Goal: Task Accomplishment & Management: Use online tool/utility

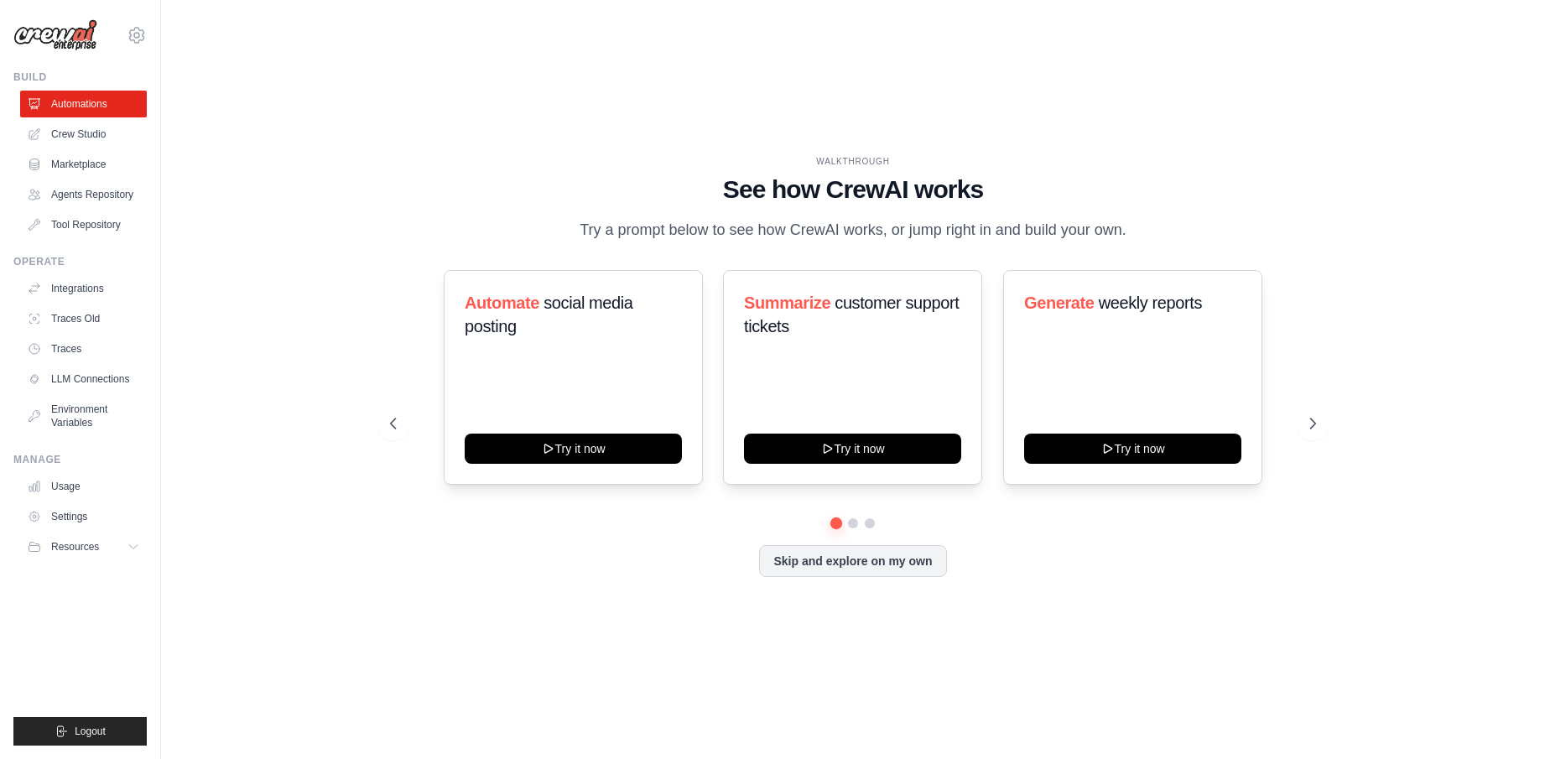
click at [328, 275] on div "WALKTHROUGH See how CrewAI works Try a prompt below to see how CrewAI works, or…" at bounding box center [853, 379] width 1330 height 725
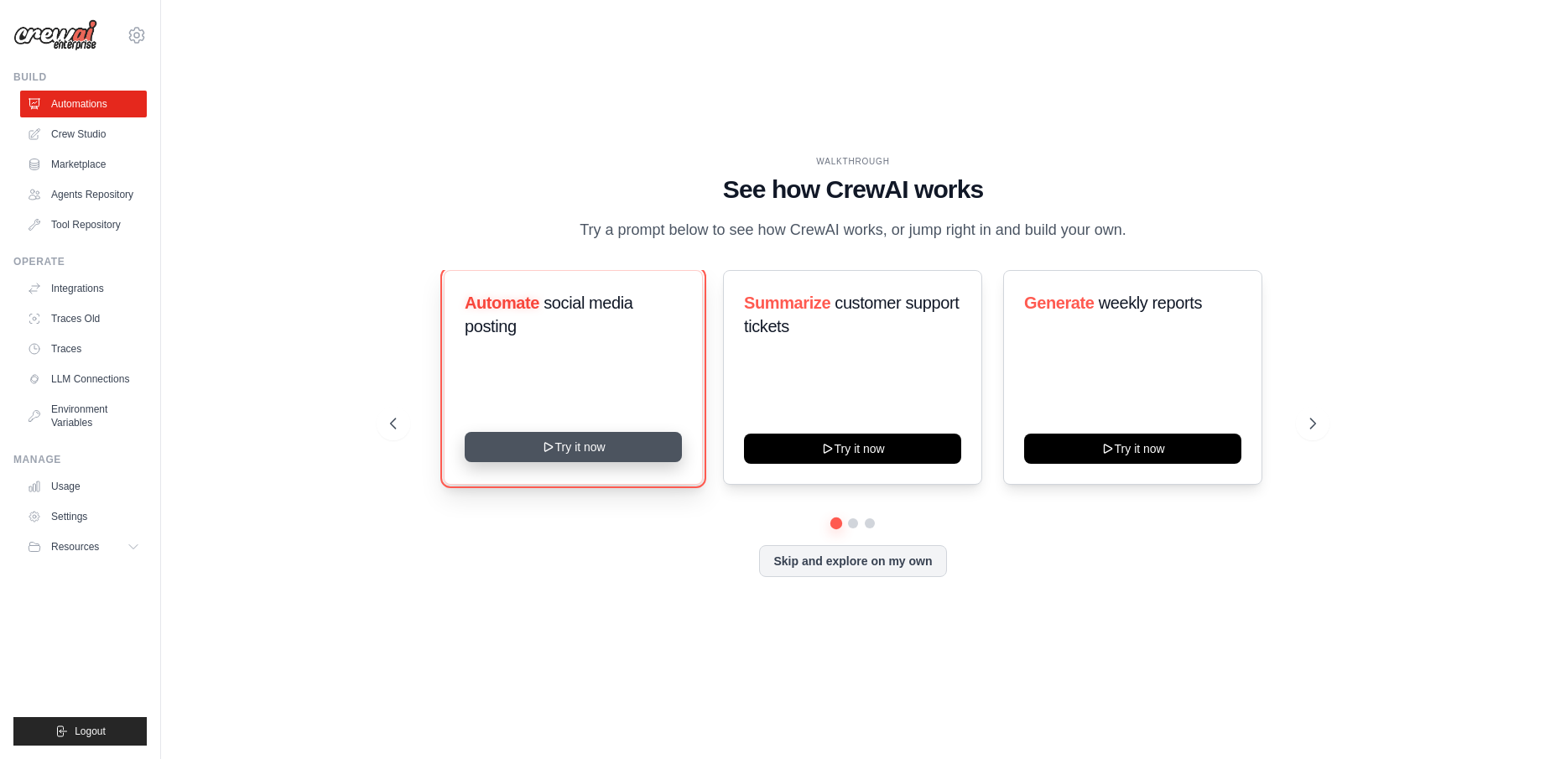
click at [612, 456] on button "Try it now" at bounding box center [573, 447] width 217 height 30
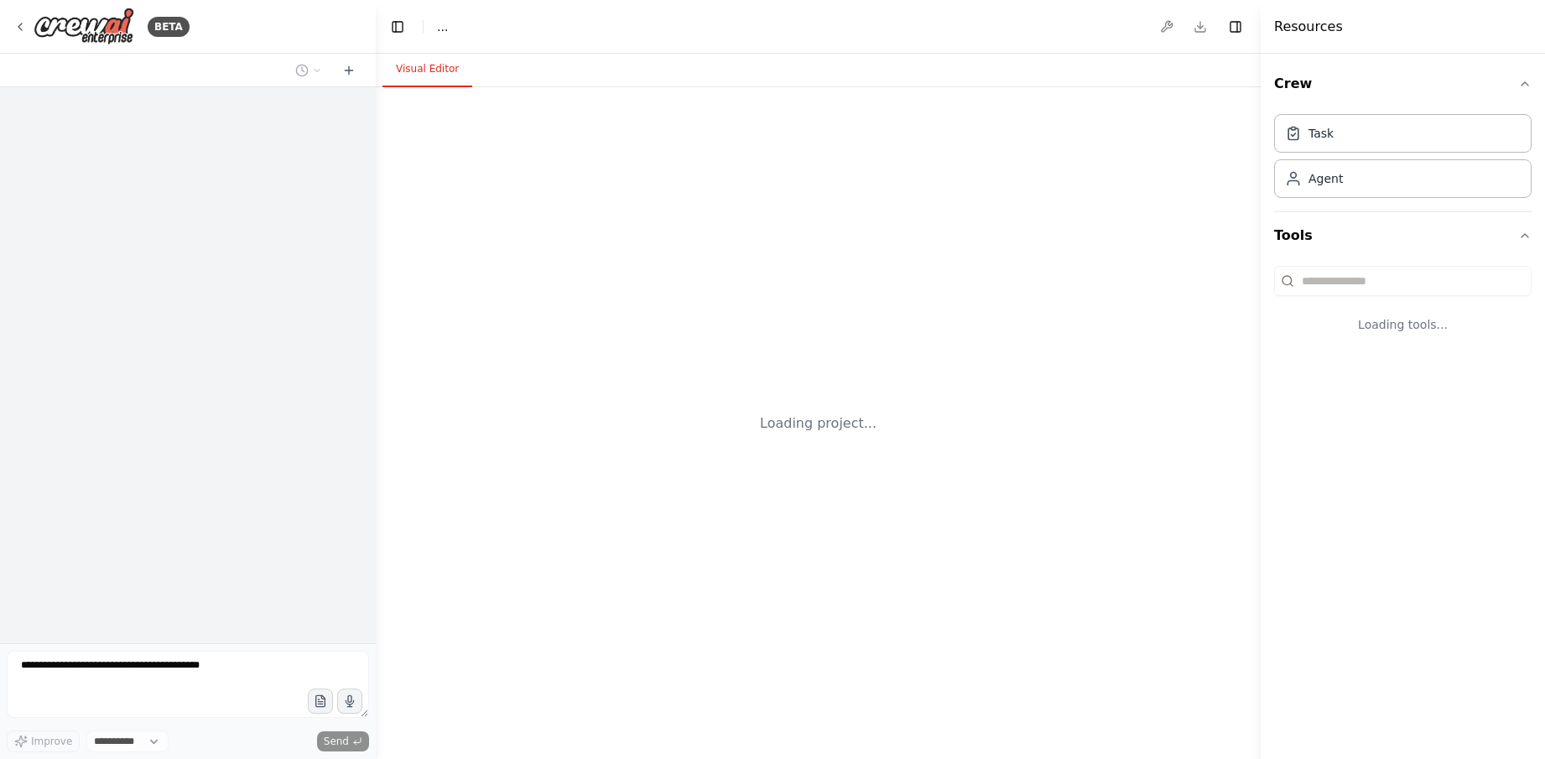
select select "****"
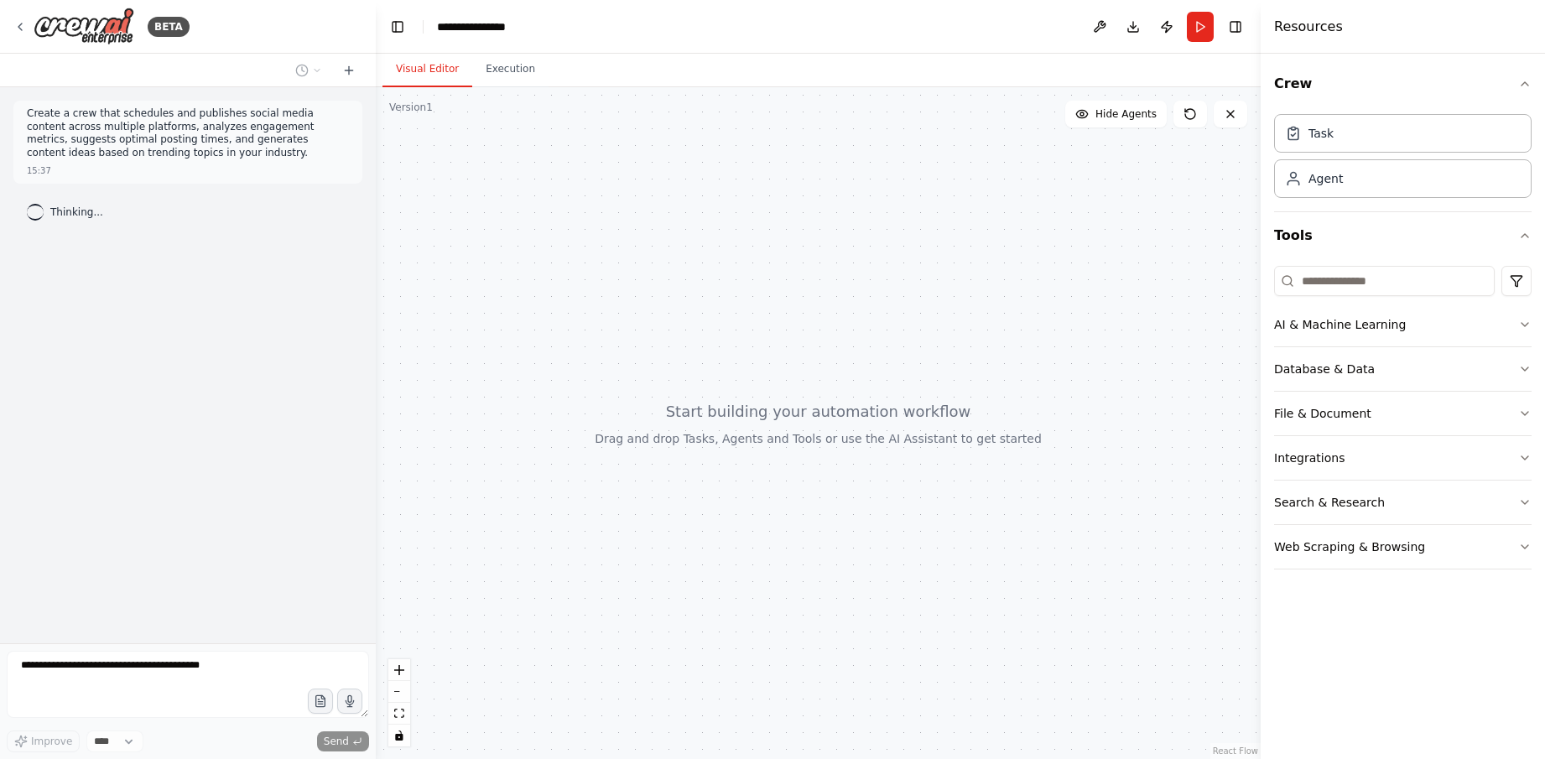
click at [583, 461] on div at bounding box center [818, 423] width 885 height 672
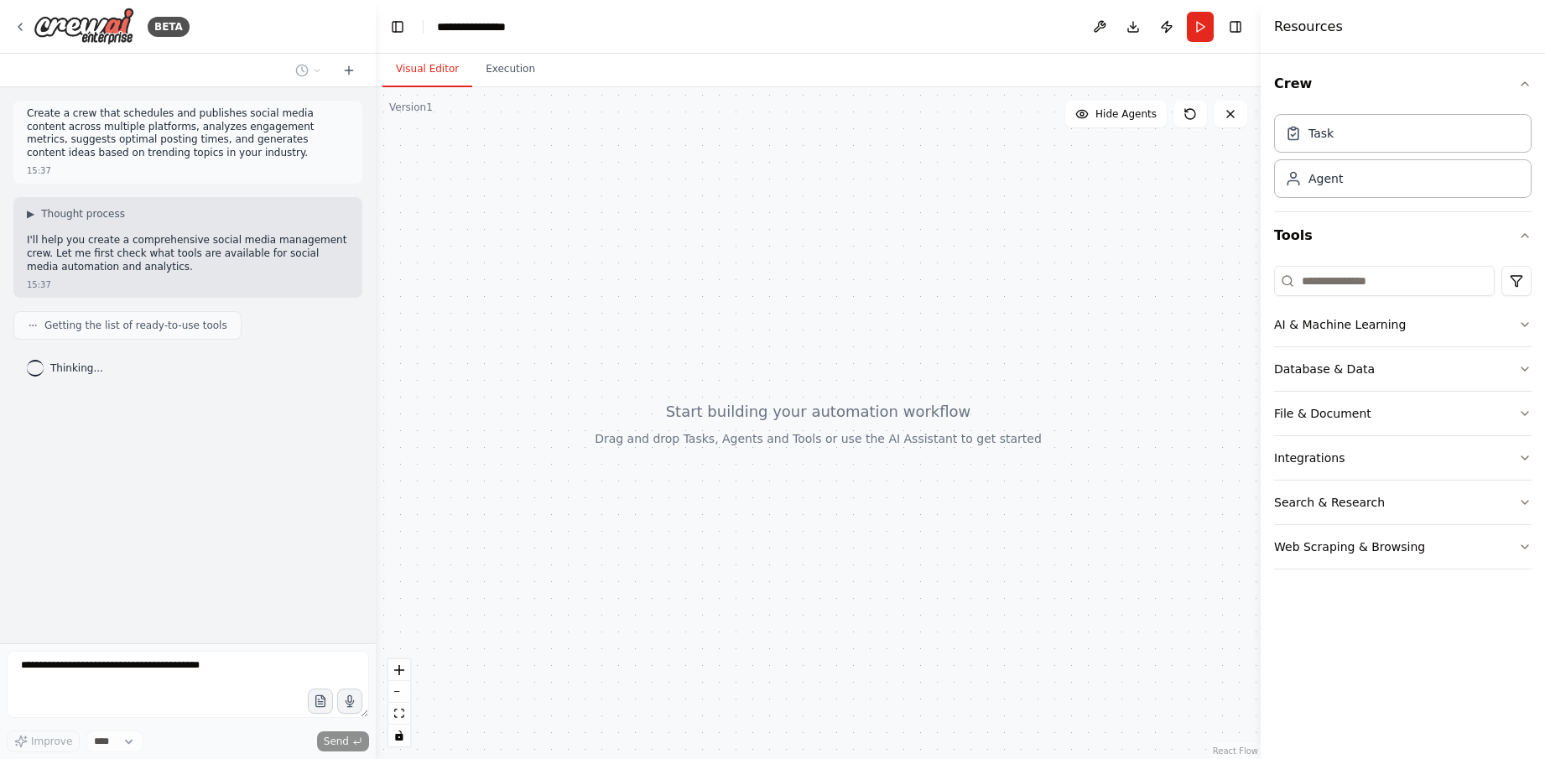
click at [684, 194] on div at bounding box center [818, 423] width 885 height 672
click at [686, 319] on div at bounding box center [818, 423] width 885 height 672
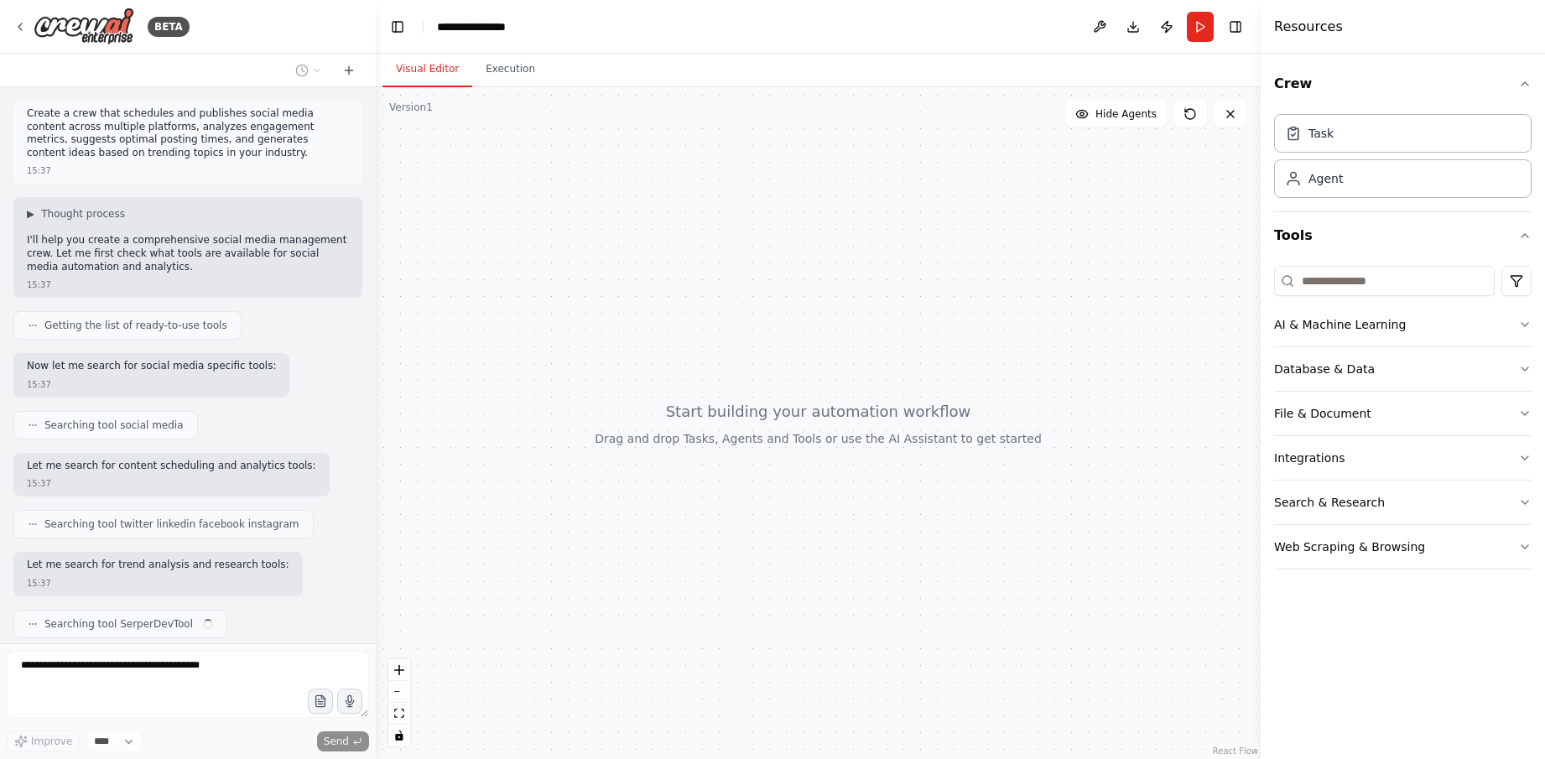
scroll to position [51, 0]
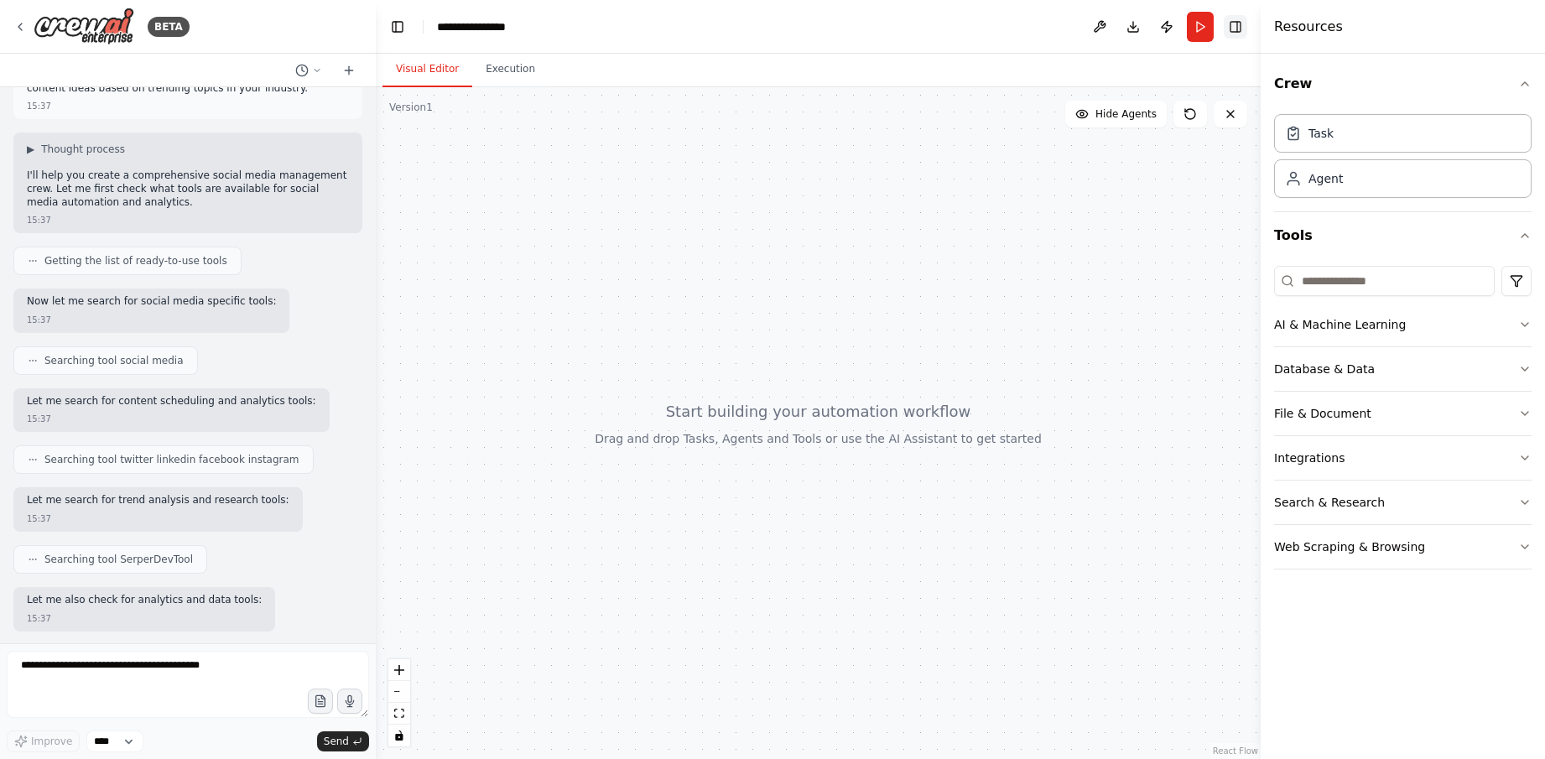
click at [1231, 28] on button "Toggle Right Sidebar" at bounding box center [1235, 26] width 23 height 23
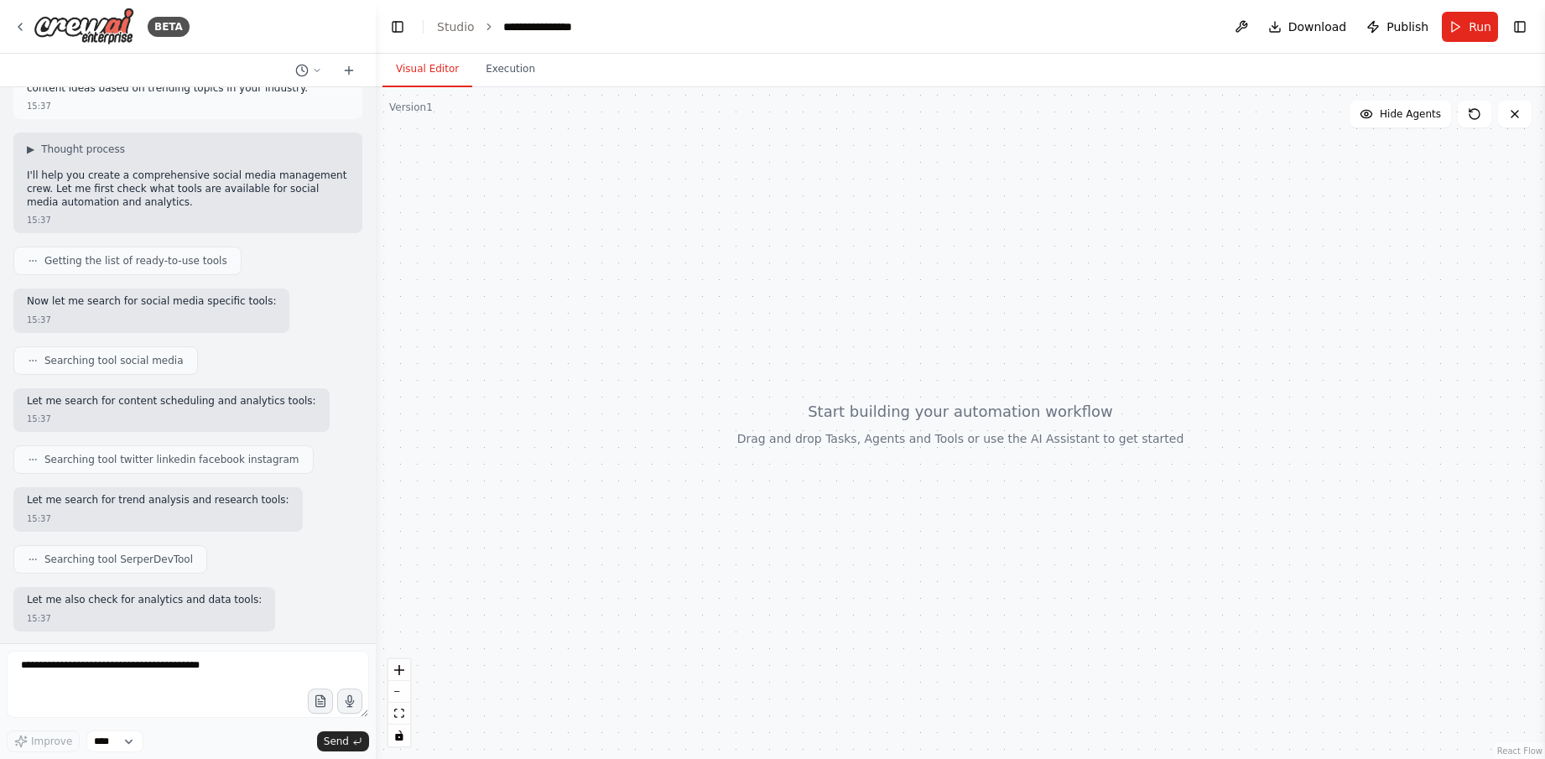
scroll to position [150, 0]
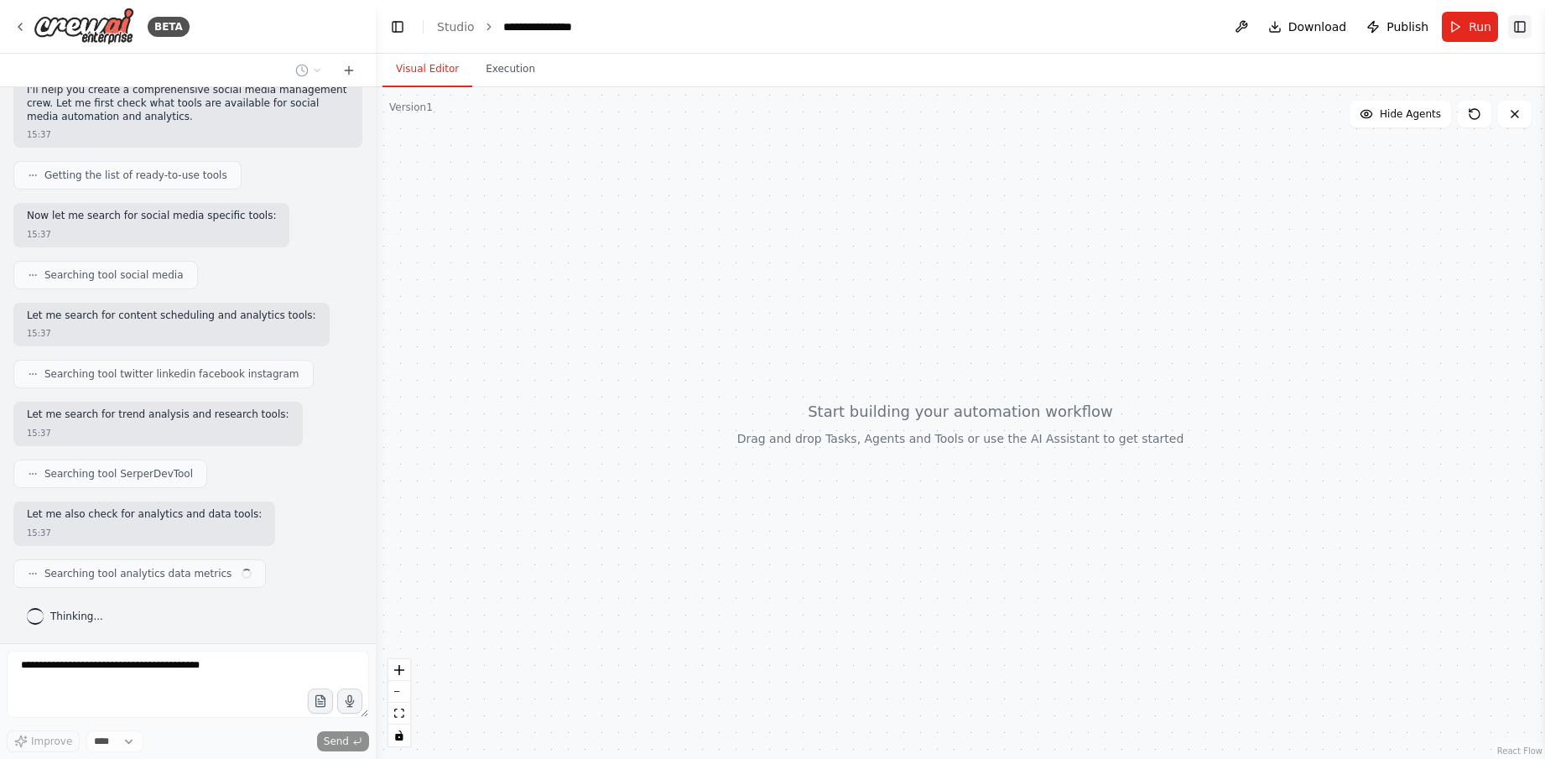
click at [1526, 32] on button "Toggle Right Sidebar" at bounding box center [1519, 26] width 23 height 23
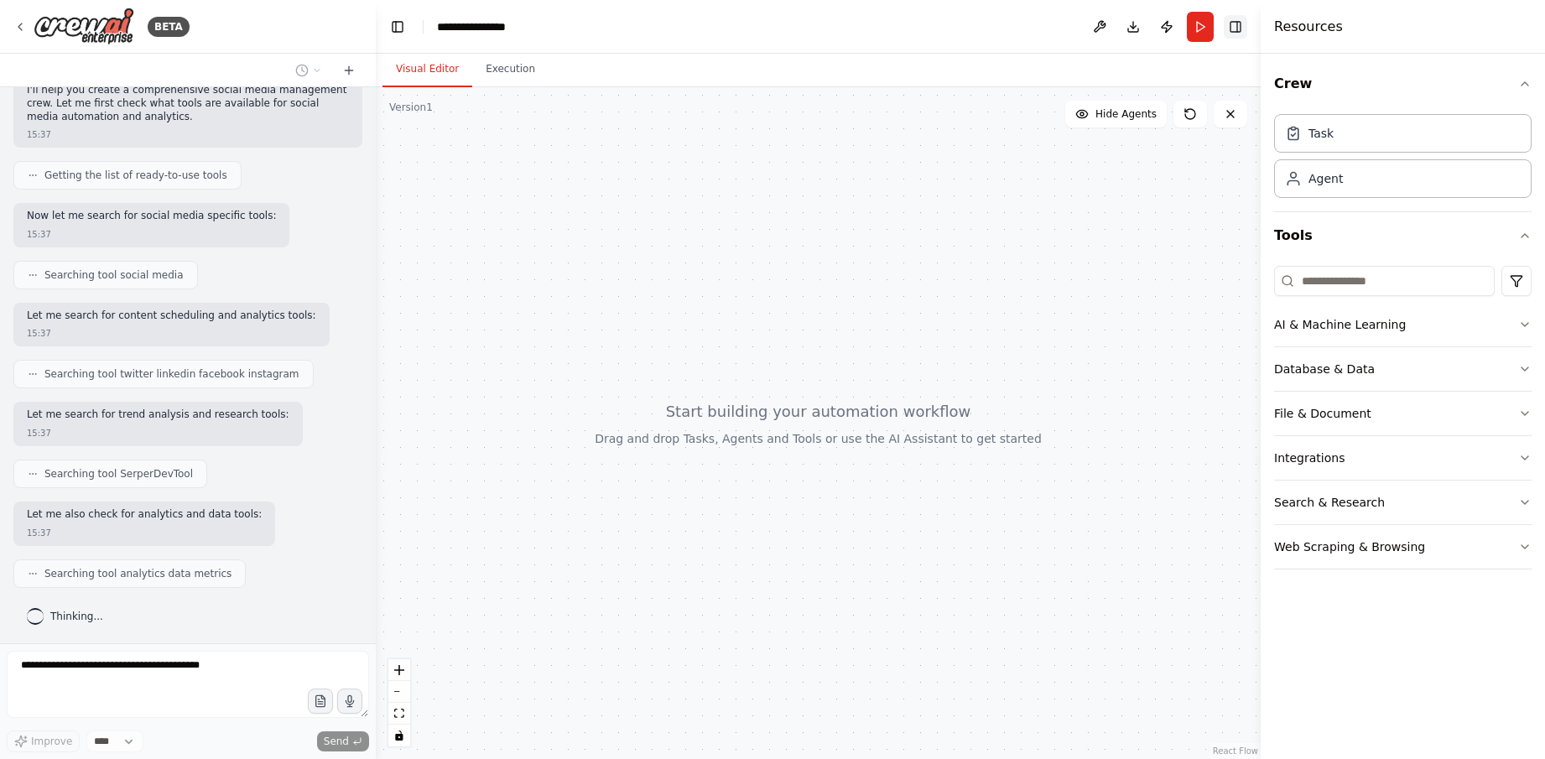
click at [1235, 31] on button "Toggle Right Sidebar" at bounding box center [1235, 26] width 23 height 23
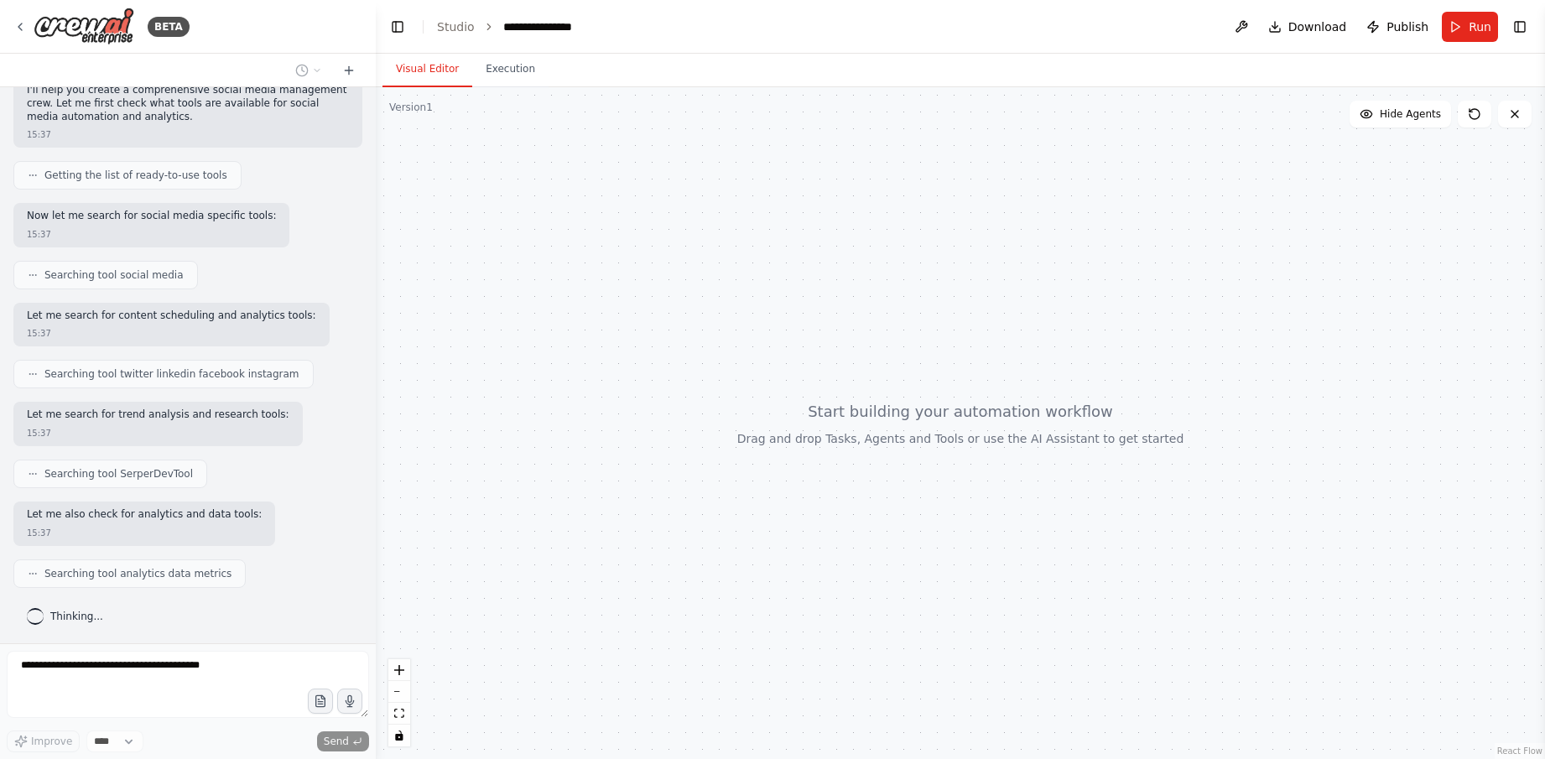
click at [1088, 222] on div at bounding box center [960, 423] width 1169 height 672
click at [1520, 29] on button "Toggle Right Sidebar" at bounding box center [1519, 26] width 23 height 23
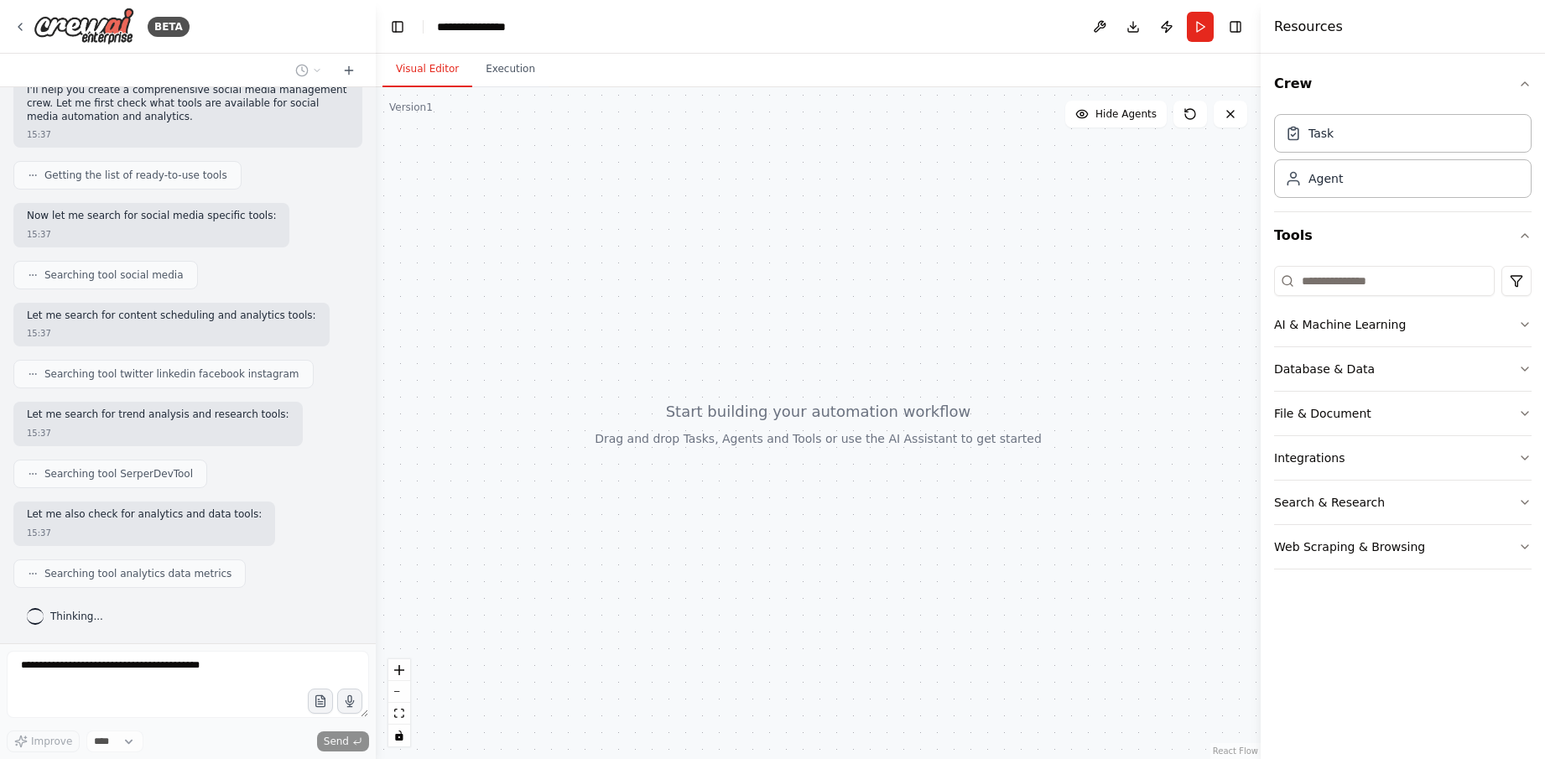
click at [653, 341] on div at bounding box center [818, 423] width 885 height 672
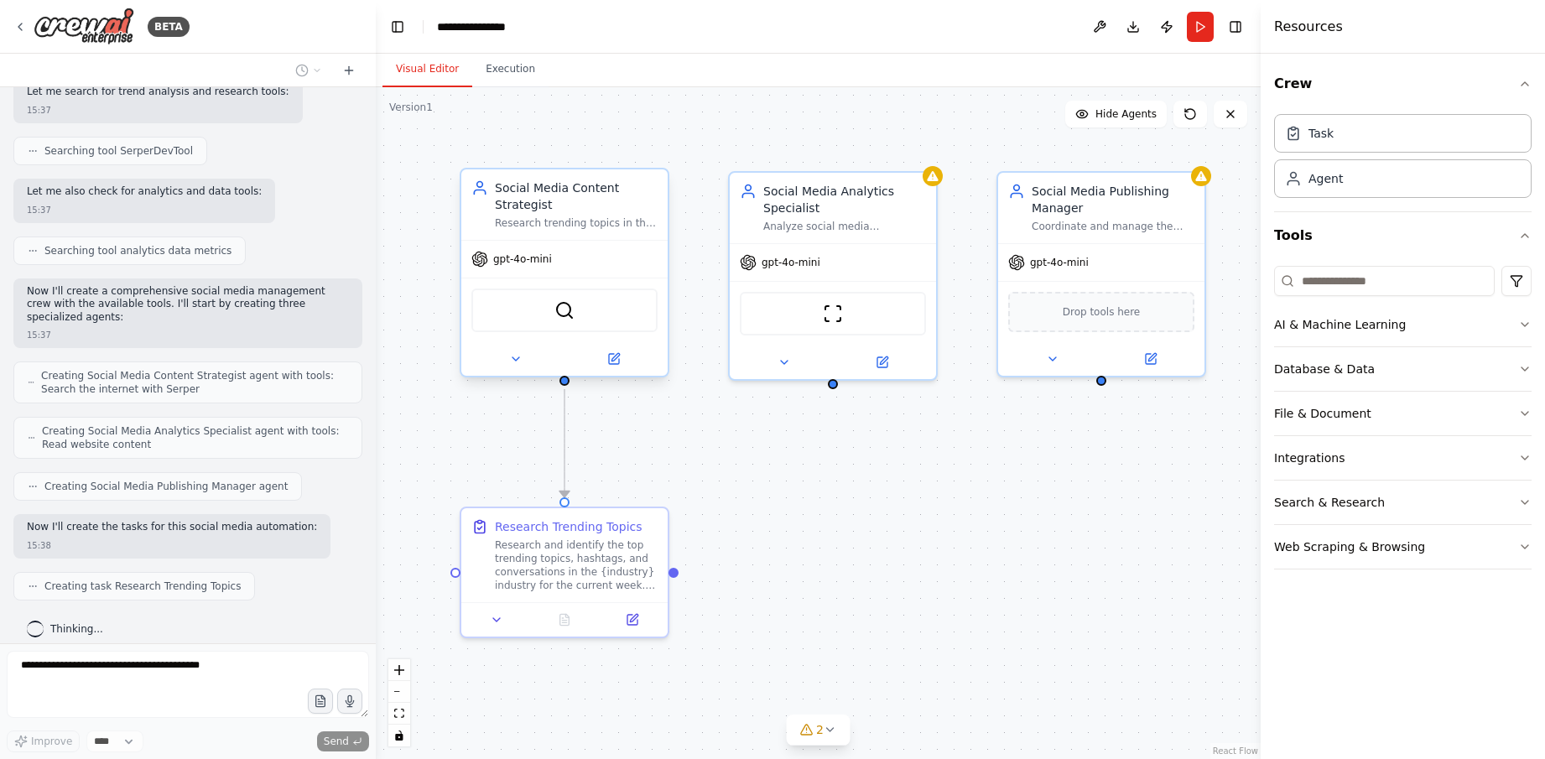
scroll to position [486, 0]
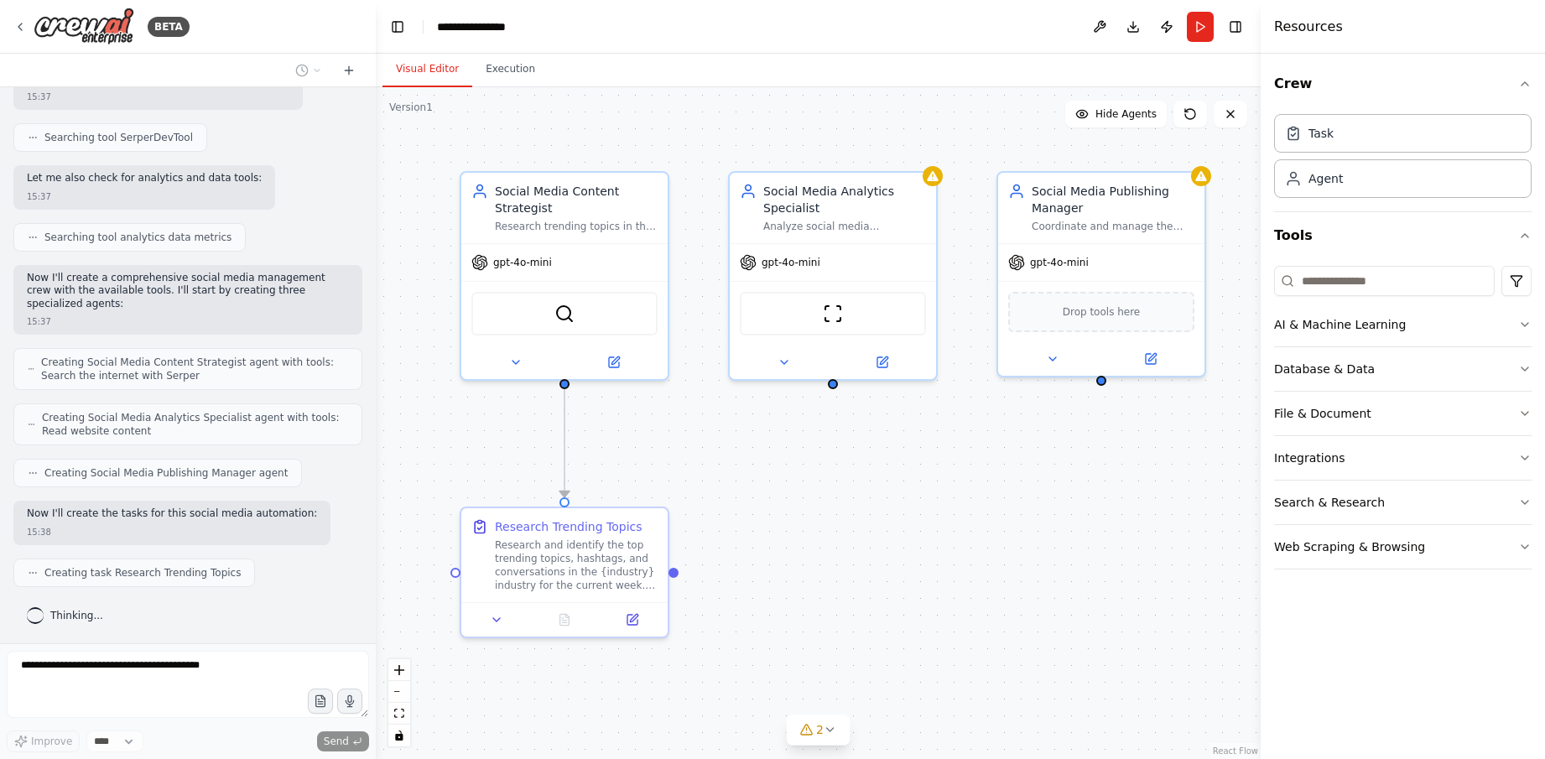
click at [723, 460] on div ".deletable-edge-delete-btn { width: 20px; height: 20px; border: 0px solid #ffff…" at bounding box center [818, 423] width 885 height 672
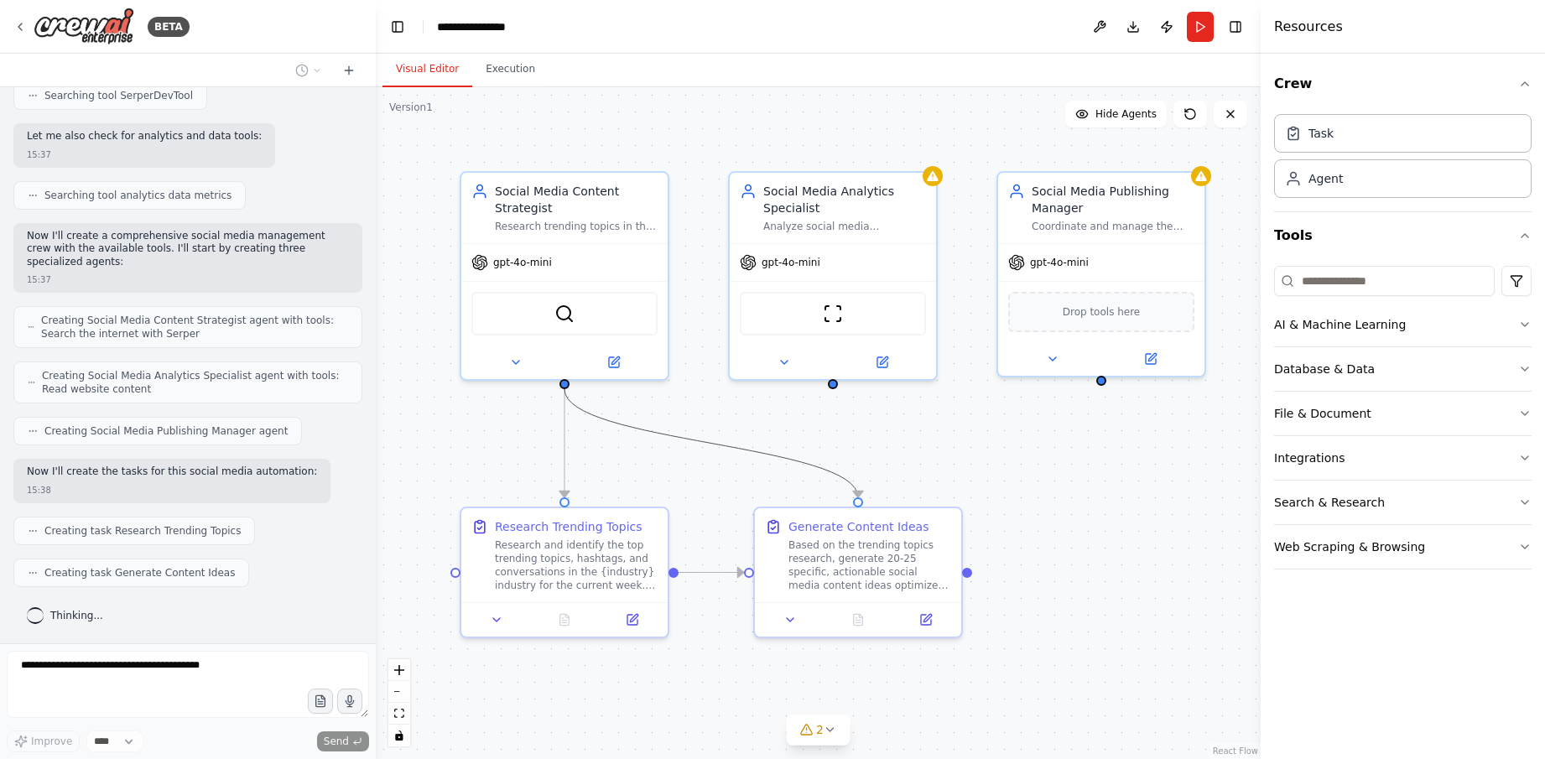
click at [788, 453] on icon "Edge from e356d27f-b390-497a-bb28-56a85b546461 to 4aa36aff-f3fc-4e98-83e0-94f0b…" at bounding box center [711, 443] width 294 height 108
click at [861, 451] on div ".deletable-edge-delete-btn { width: 20px; height: 20px; border: 0px solid #ffff…" at bounding box center [818, 423] width 885 height 672
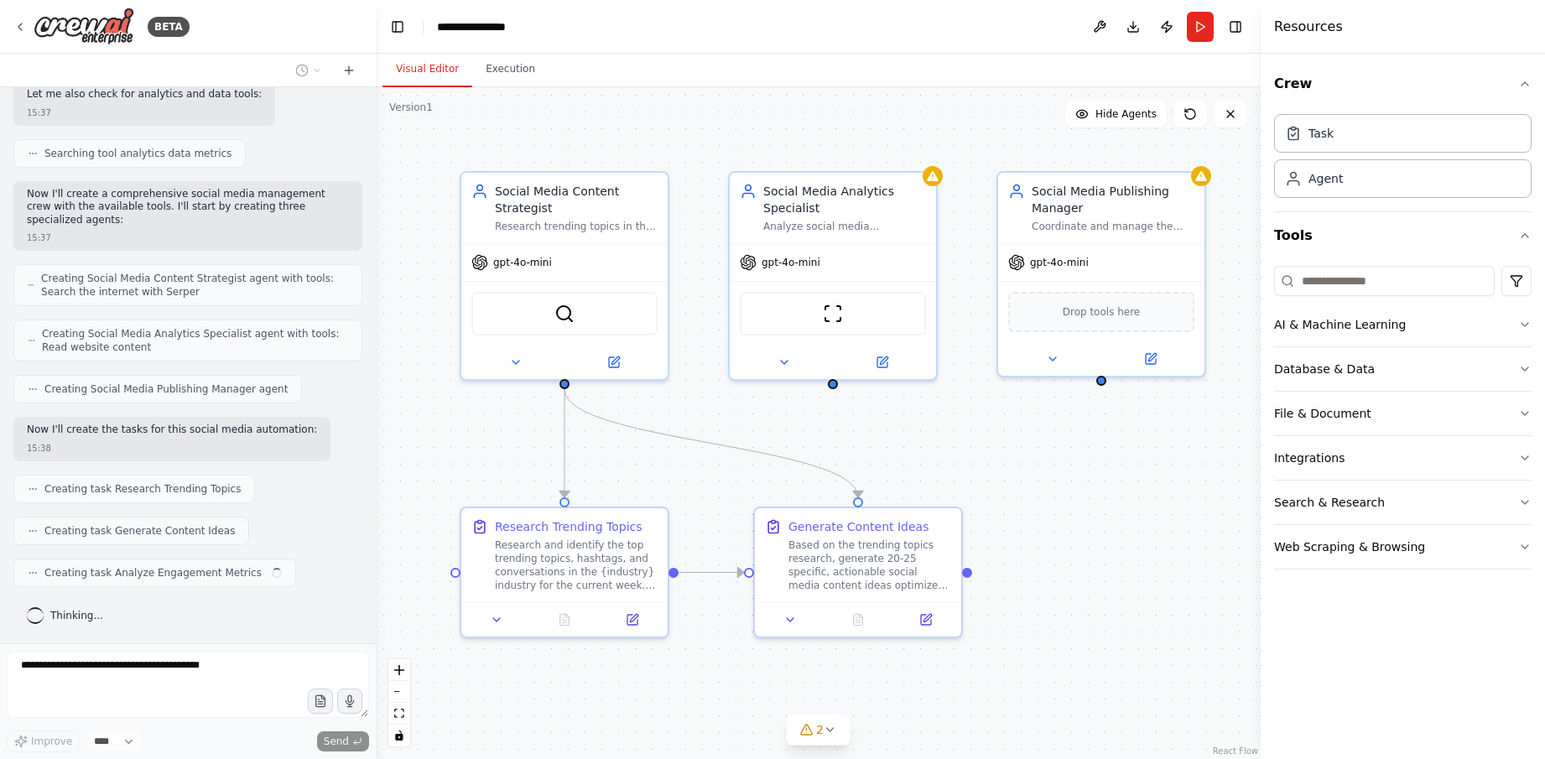
click at [768, 451] on div ".deletable-edge-delete-btn { width: 20px; height: 20px; border: 0px solid #ffff…" at bounding box center [818, 423] width 885 height 672
click at [754, 500] on div ".deletable-edge-delete-btn { width: 20px; height: 20px; border: 0px solid #ffff…" at bounding box center [818, 423] width 885 height 672
click at [759, 490] on icon "Edge from 51756f0b-0786-4f43-ac5d-93166838228b to 083a10b4-9896-461e-97a0-76105…" at bounding box center [698, 518] width 268 height 259
click at [961, 450] on div ".deletable-edge-delete-btn { width: 20px; height: 20px; border: 0px solid #ffff…" at bounding box center [818, 423] width 885 height 672
click at [758, 485] on icon "Edge from 51756f0b-0786-4f43-ac5d-93166838228b to 083a10b4-9896-461e-97a0-76105…" at bounding box center [698, 518] width 268 height 259
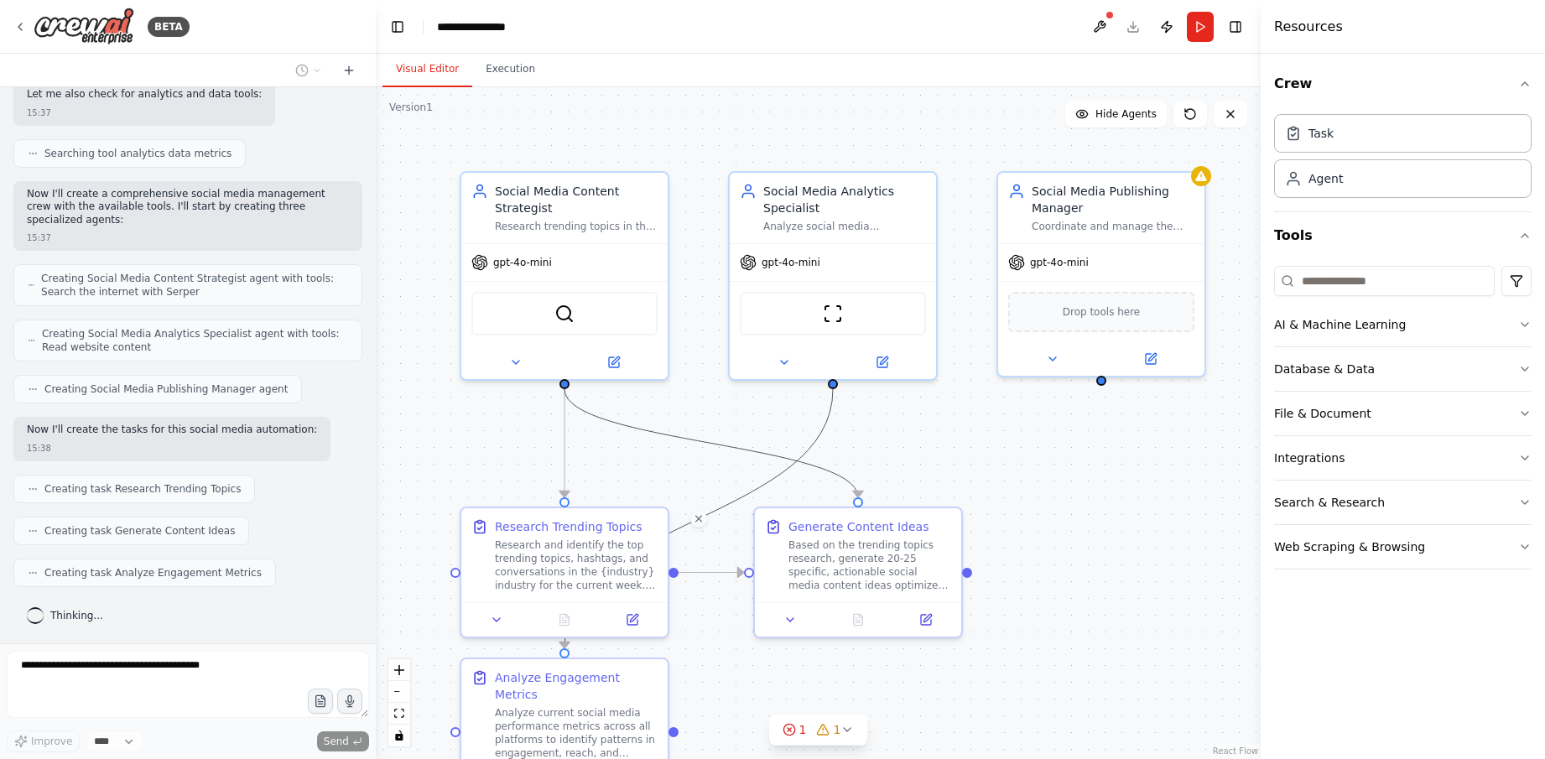
click at [742, 444] on icon "Edge from e356d27f-b390-497a-bb28-56a85b546461 to 4aa36aff-f3fc-4e98-83e0-94f0b…" at bounding box center [711, 443] width 294 height 108
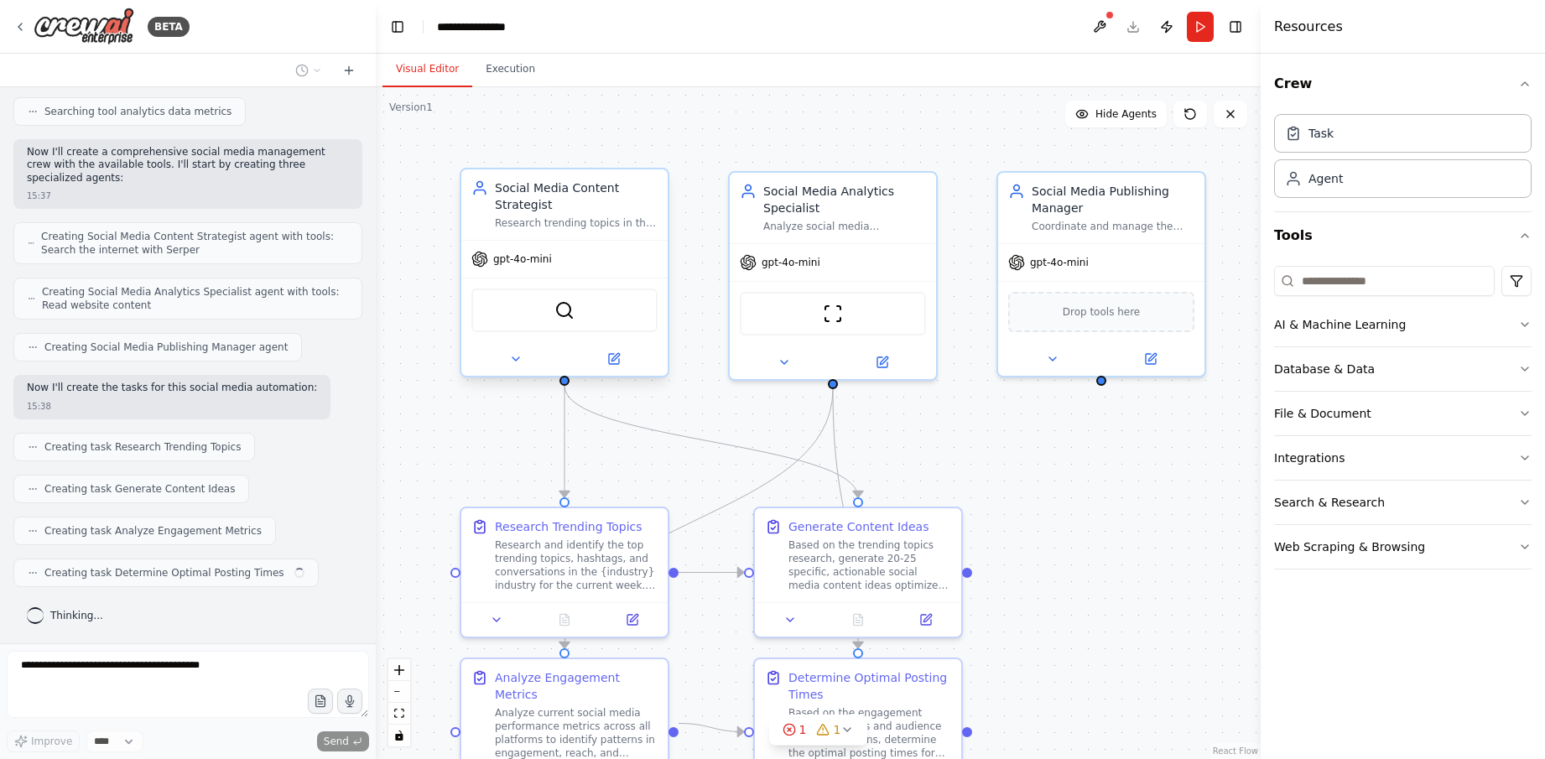
click at [649, 264] on div "gpt-4o-mini" at bounding box center [564, 259] width 206 height 37
click at [883, 413] on div ".deletable-edge-delete-btn { width: 20px; height: 20px; border: 0px solid #ffff…" at bounding box center [818, 423] width 885 height 672
click at [642, 272] on div "gpt-4o-mini" at bounding box center [564, 259] width 206 height 37
click at [788, 112] on div ".deletable-edge-delete-btn { width: 20px; height: 20px; border: 0px solid #ffff…" at bounding box center [818, 423] width 885 height 672
click at [1116, 444] on div ".deletable-edge-delete-btn { width: 20px; height: 20px; border: 0px solid #ffff…" at bounding box center [818, 423] width 885 height 672
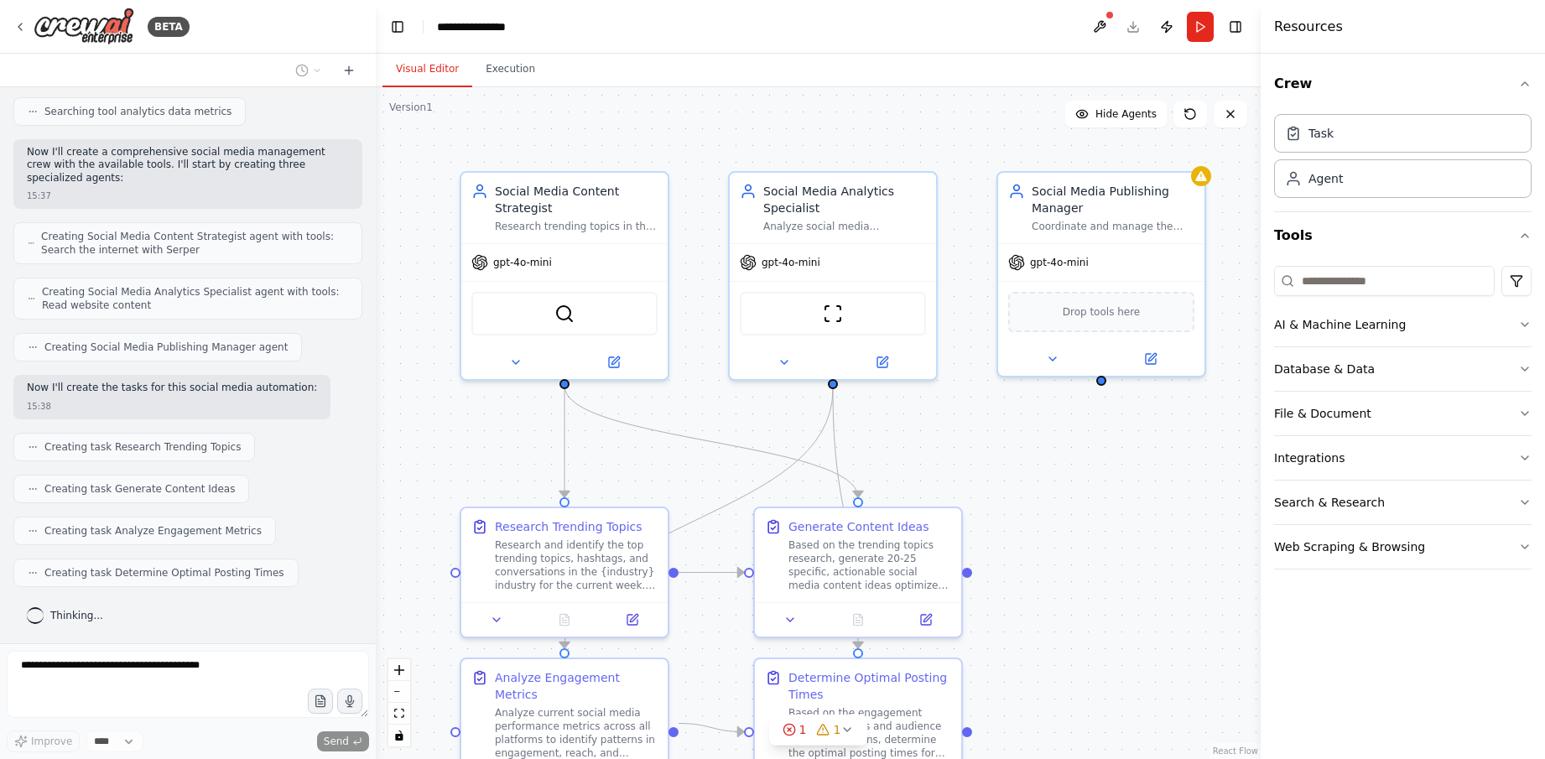
scroll to position [654, 0]
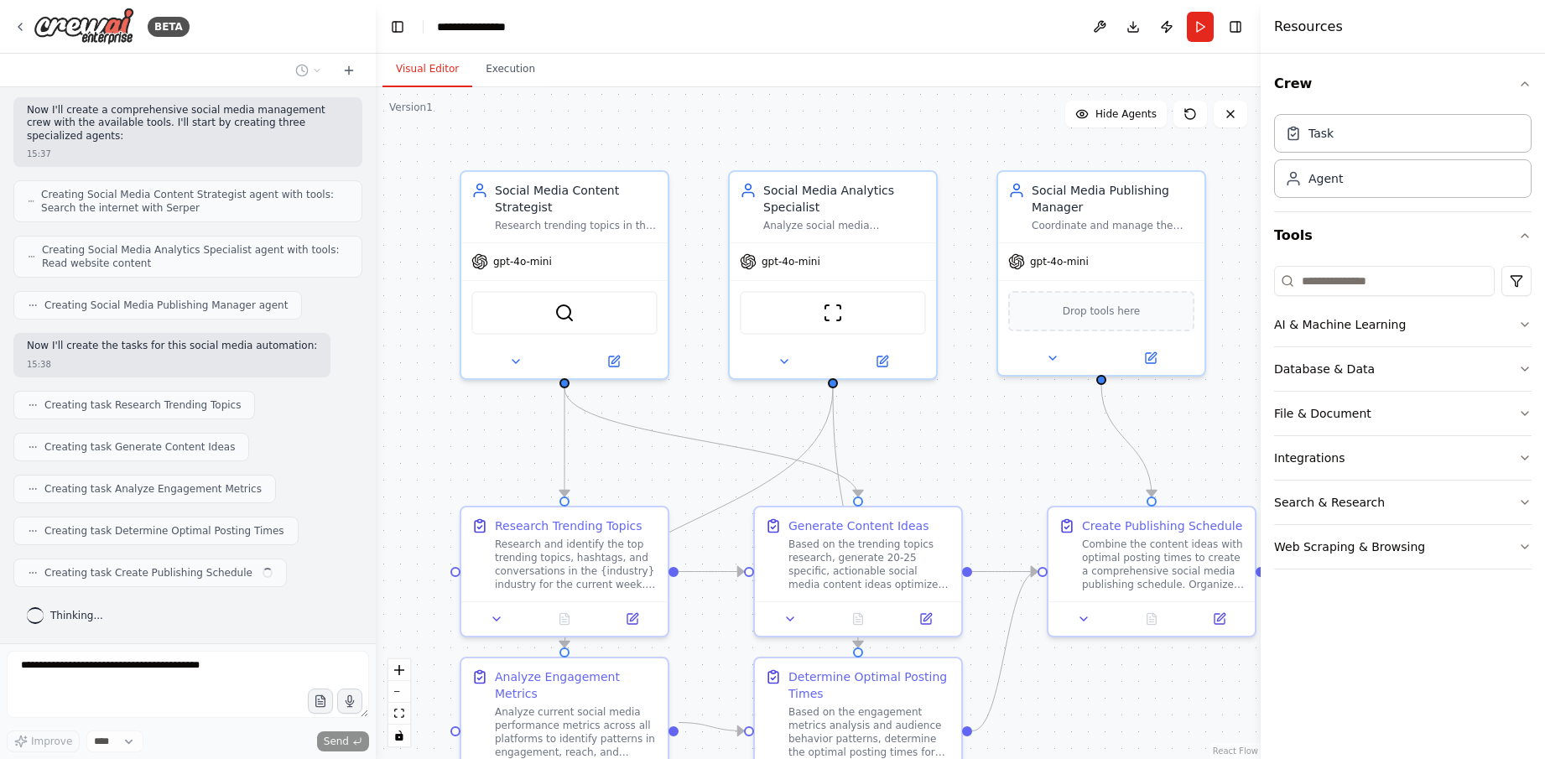
click at [829, 97] on div ".deletable-edge-delete-btn { width: 20px; height: 20px; border: 0px solid #ffff…" at bounding box center [818, 423] width 885 height 672
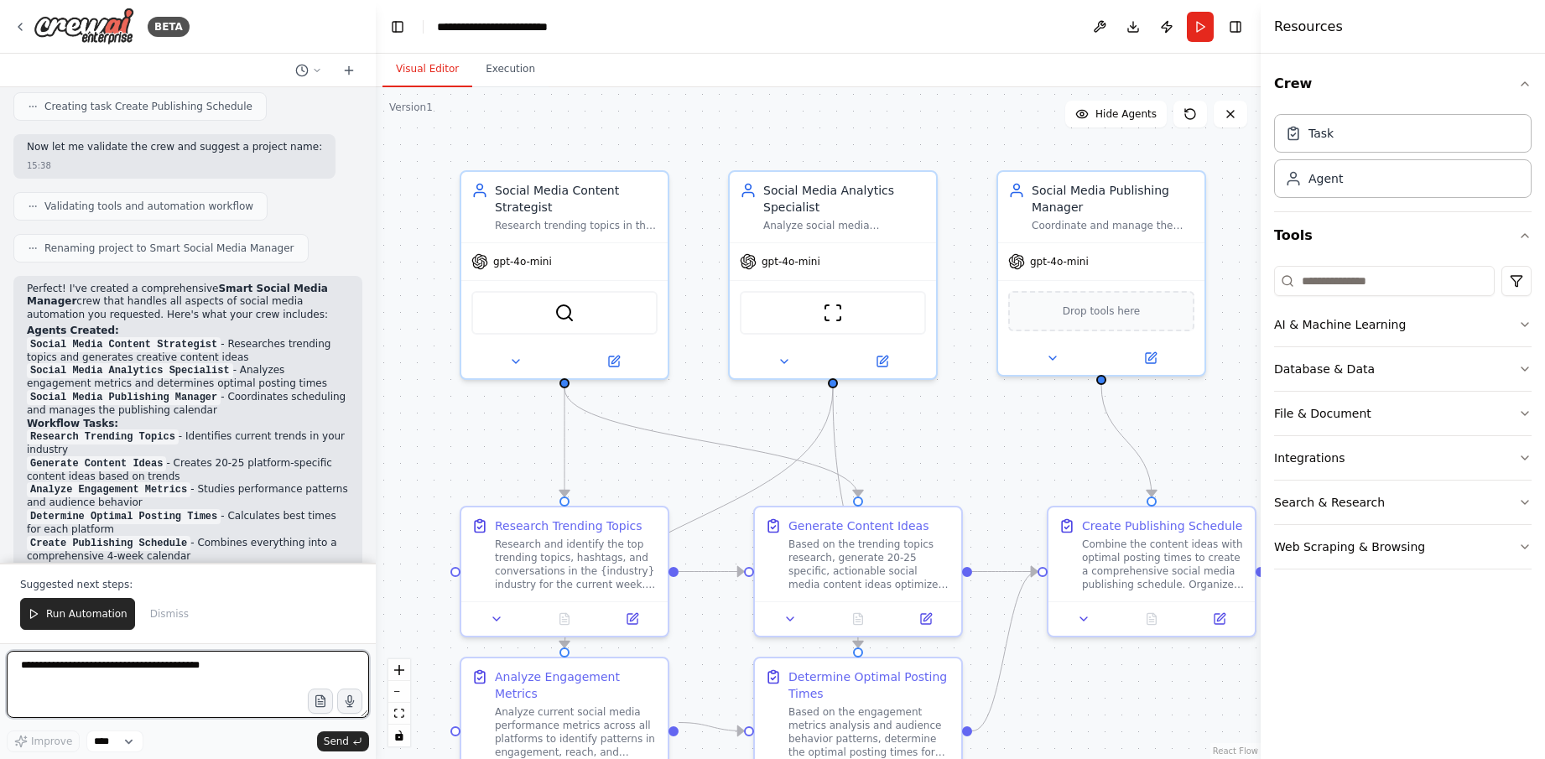
scroll to position [1375, 0]
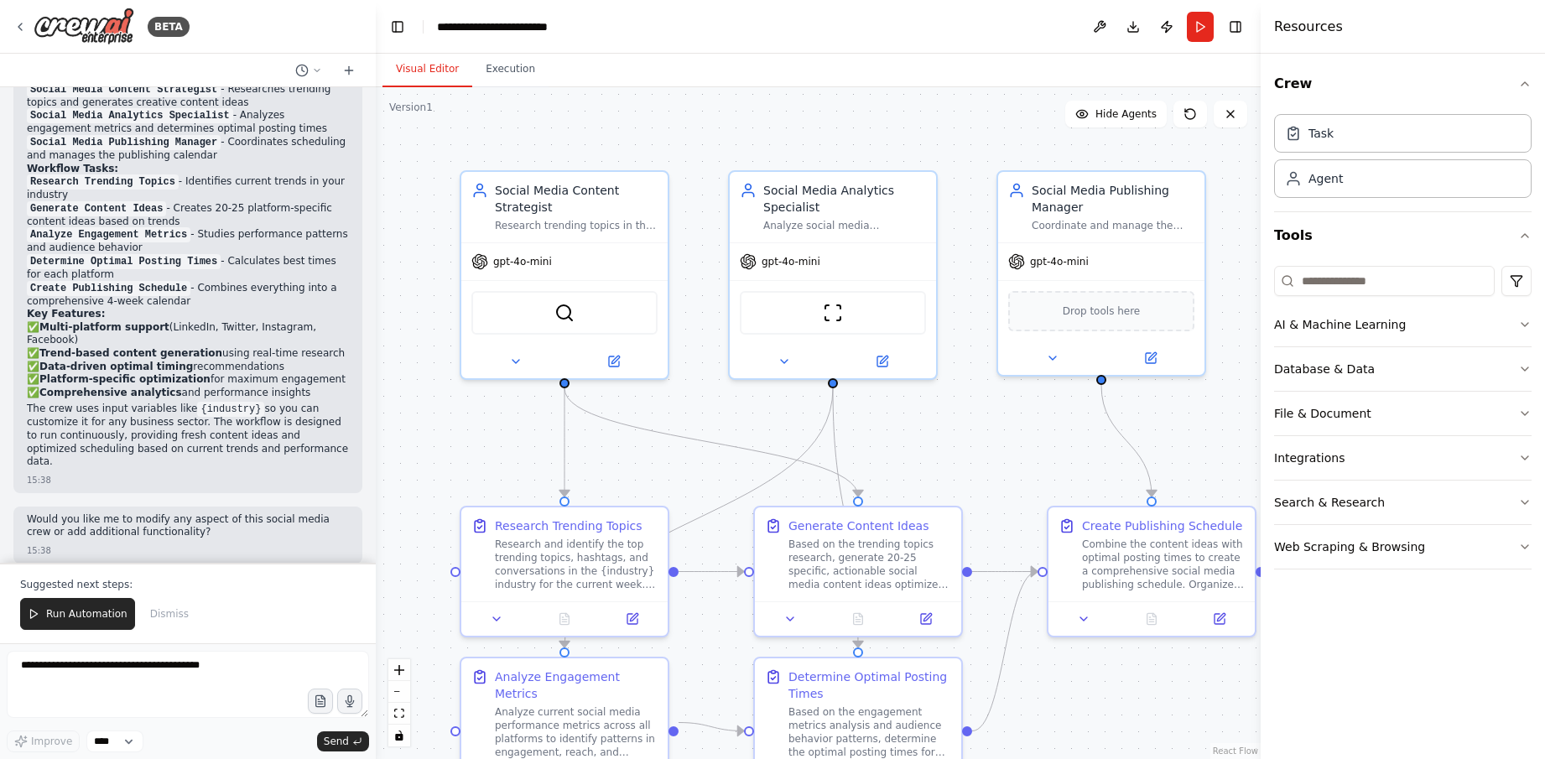
click at [998, 439] on div ".deletable-edge-delete-btn { width: 20px; height: 20px; border: 0px solid #ffff…" at bounding box center [818, 423] width 885 height 672
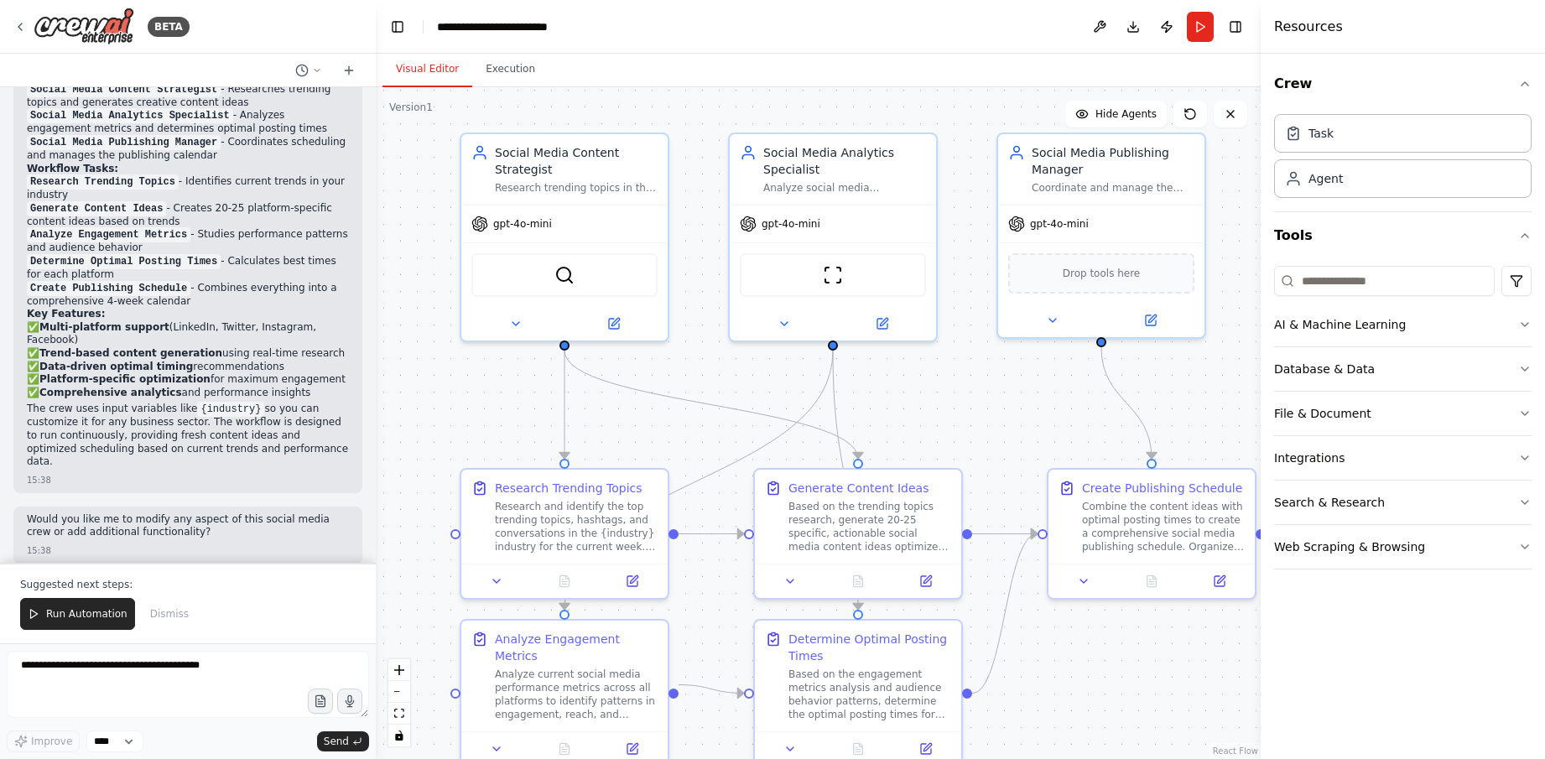
drag, startPoint x: 978, startPoint y: 441, endPoint x: 978, endPoint y: 403, distance: 37.7
click at [978, 403] on div ".deletable-edge-delete-btn { width: 20px; height: 20px; border: 0px solid #ffff…" at bounding box center [818, 423] width 885 height 672
click at [1199, 32] on button "Run" at bounding box center [1200, 27] width 27 height 30
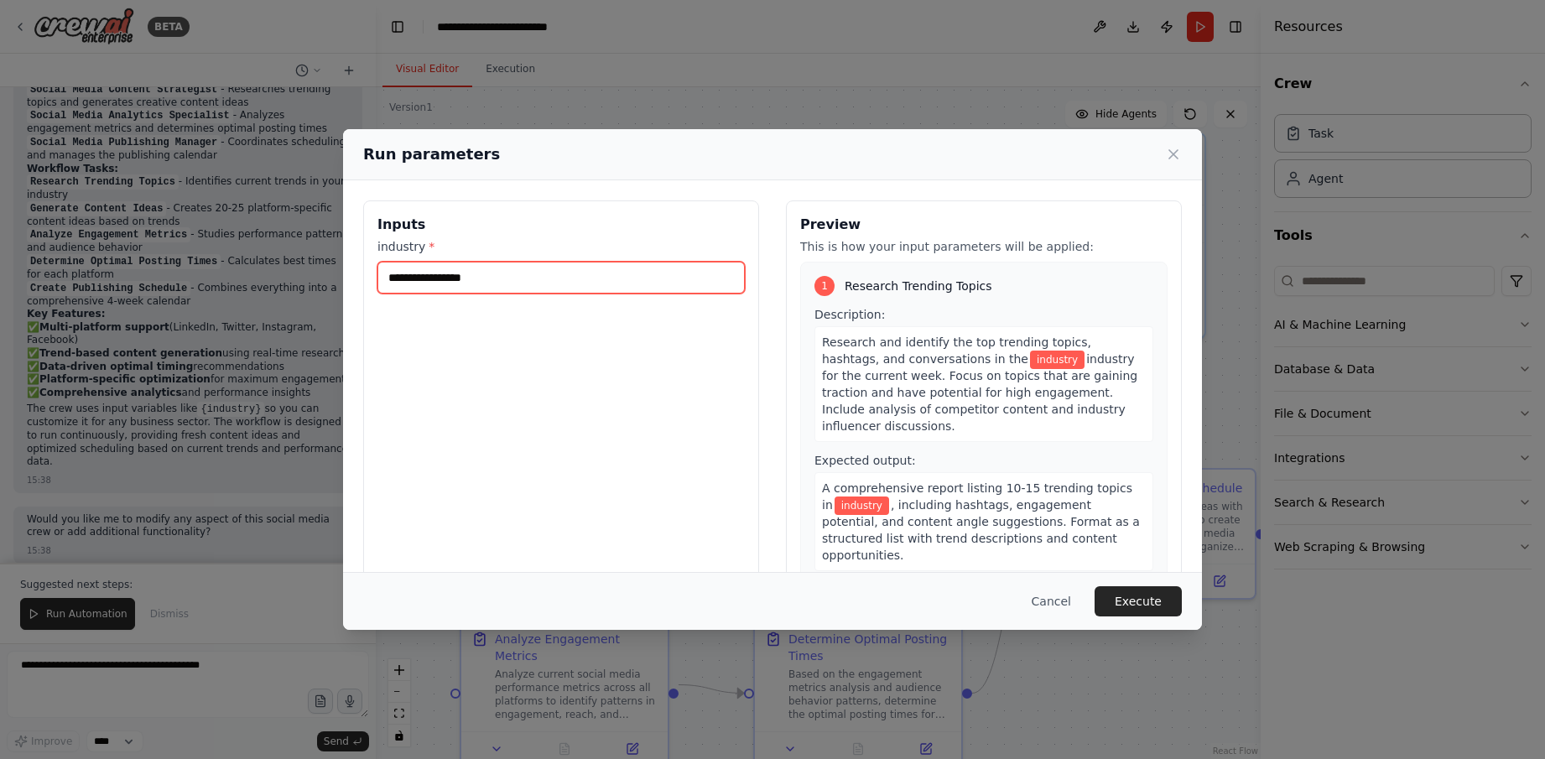
click at [611, 277] on input "industry *" at bounding box center [560, 278] width 367 height 32
type input "********"
click at [1150, 595] on button "Execute" at bounding box center [1137, 601] width 87 height 30
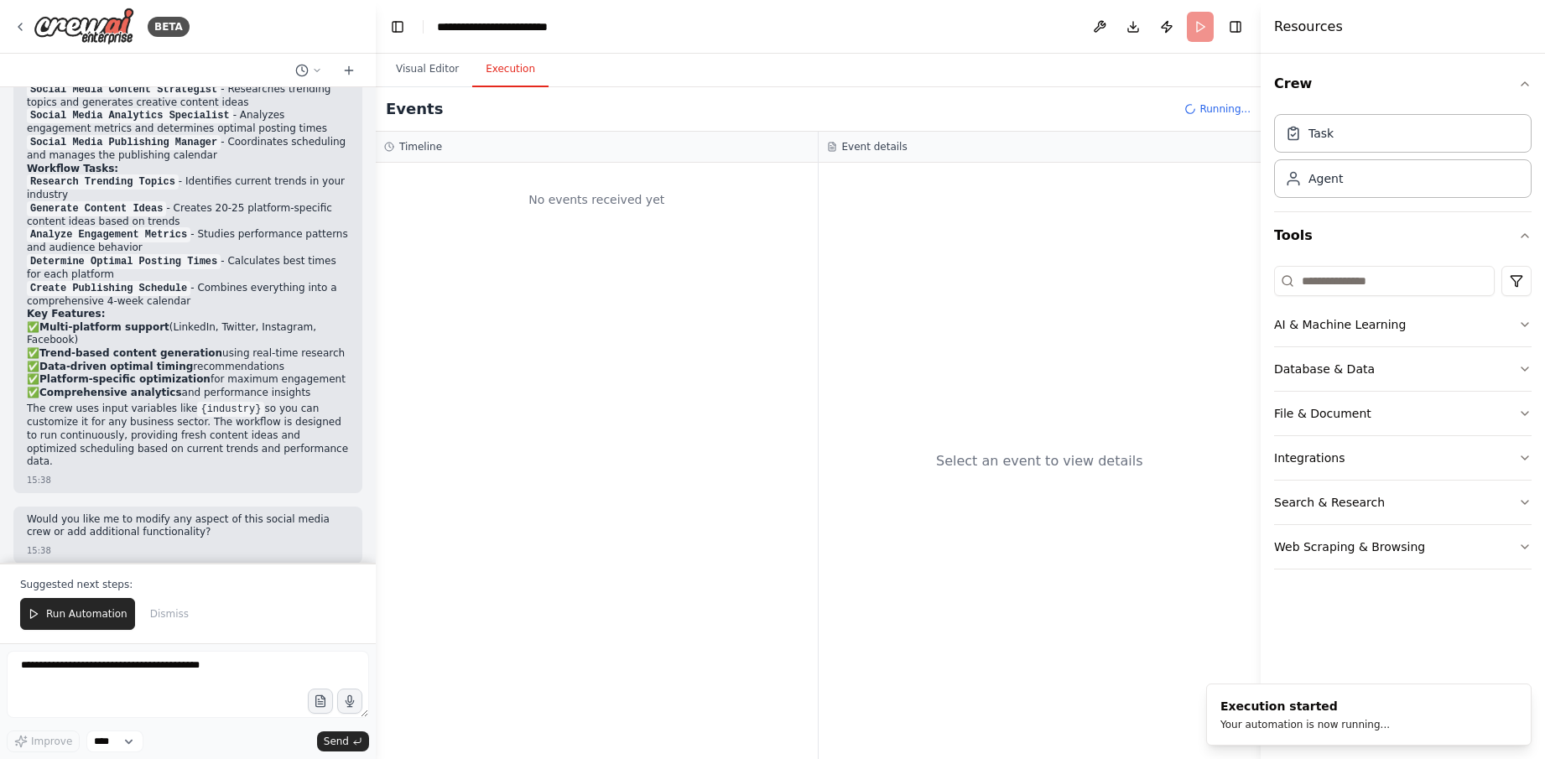
click at [877, 361] on div "Select an event to view details" at bounding box center [1040, 461] width 443 height 596
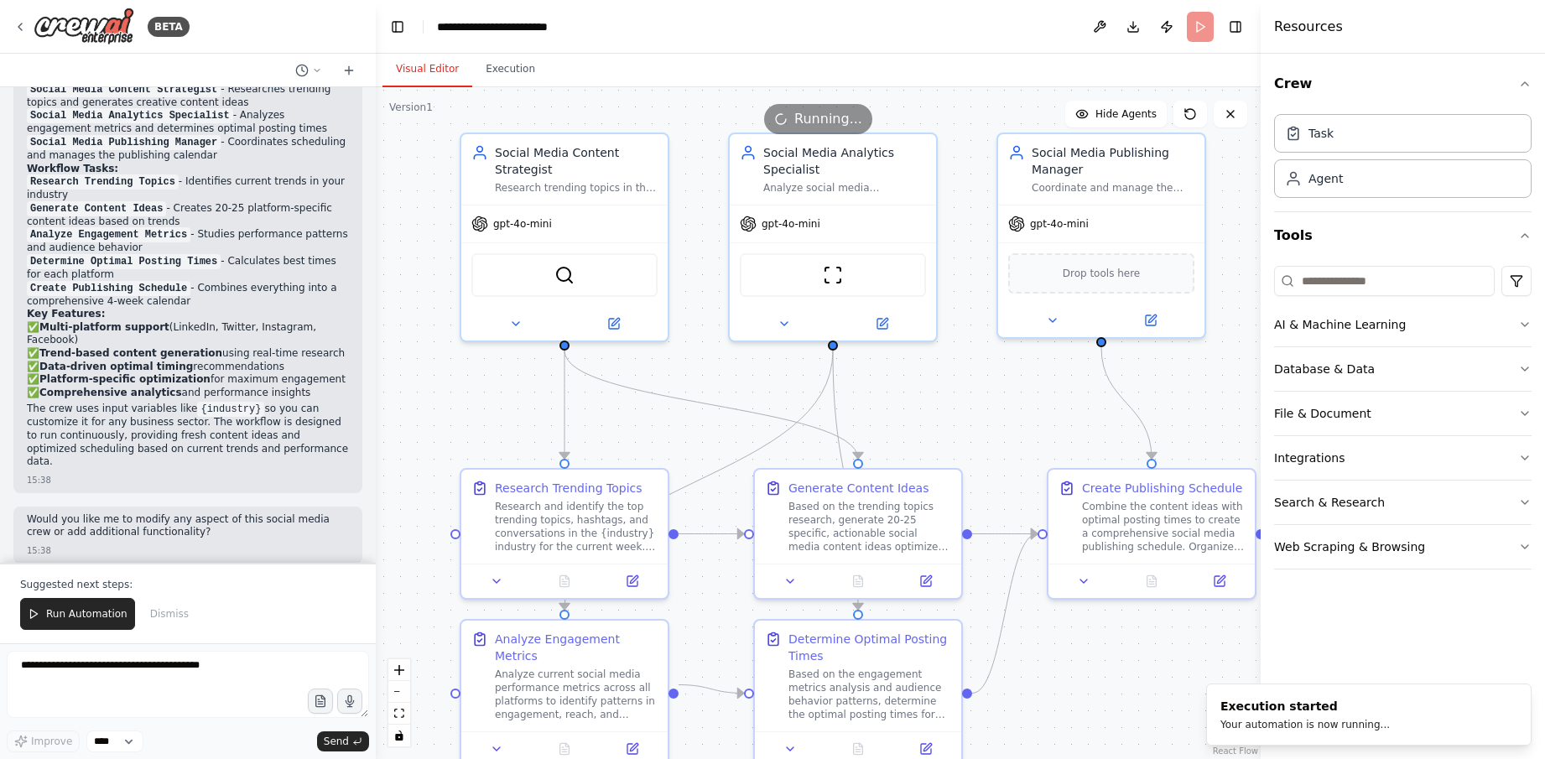
click at [403, 56] on button "Visual Editor" at bounding box center [427, 69] width 90 height 35
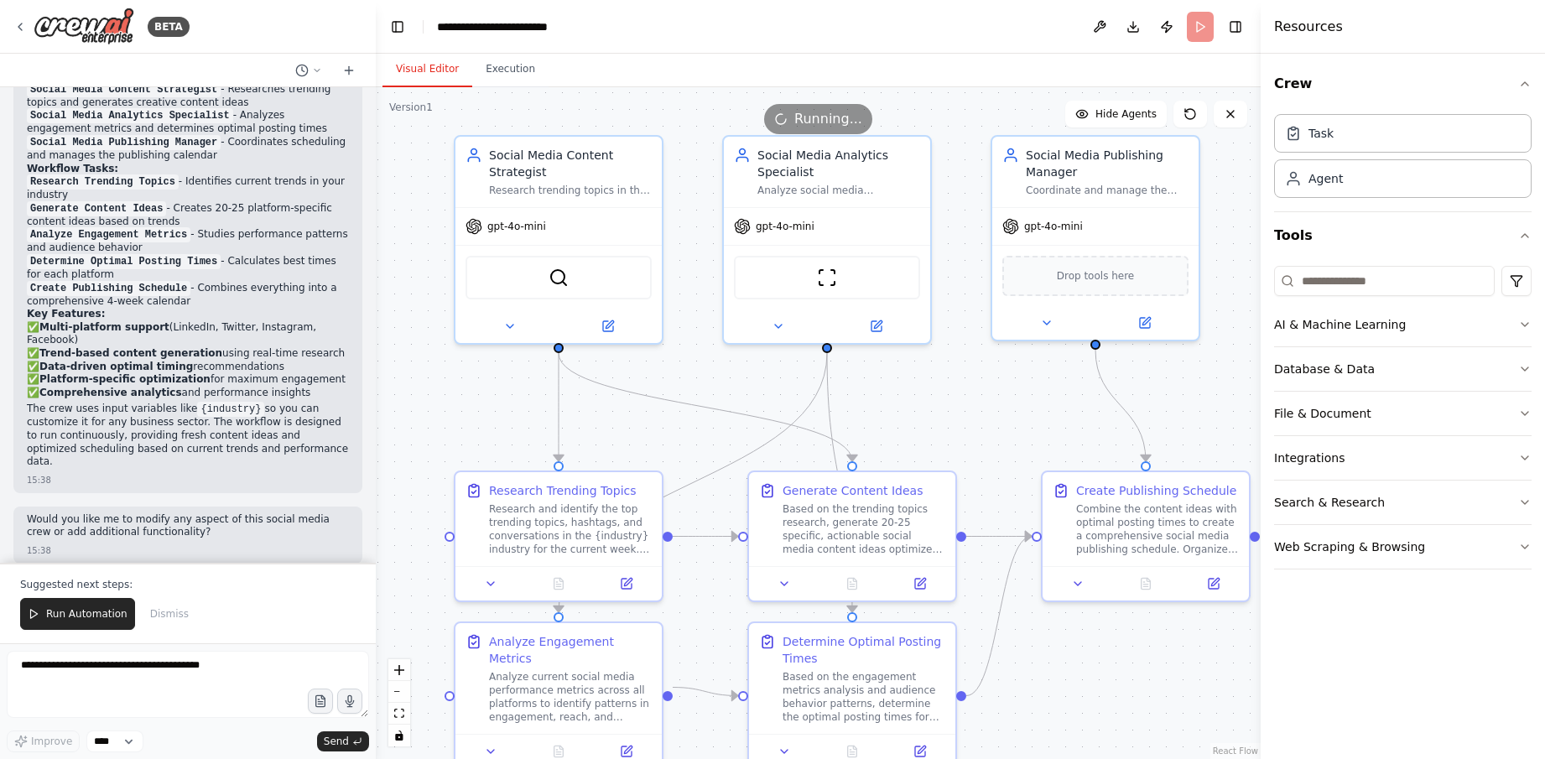
click at [1016, 435] on div ".deletable-edge-delete-btn { width: 20px; height: 20px; border: 0px solid #ffff…" at bounding box center [818, 423] width 885 height 672
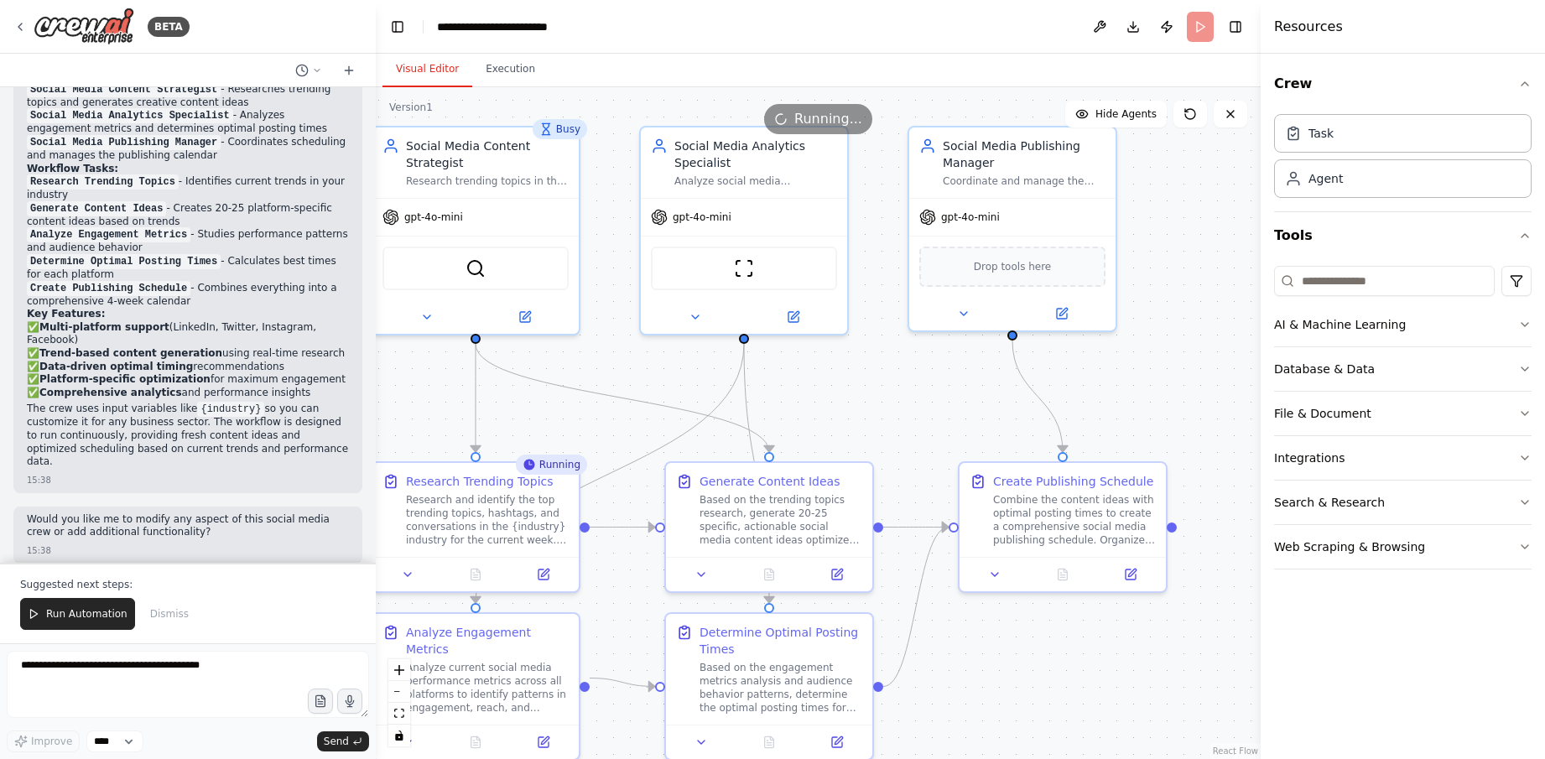
drag, startPoint x: 1012, startPoint y: 394, endPoint x: 929, endPoint y: 387, distance: 83.3
click at [929, 387] on div ".deletable-edge-delete-btn { width: 20px; height: 20px; border: 0px solid #ffff…" at bounding box center [818, 423] width 885 height 672
click at [1066, 537] on div "Combine the content ideas with optimal posting times to create a comprehensive …" at bounding box center [1074, 517] width 163 height 54
click at [1136, 567] on icon at bounding box center [1132, 569] width 8 height 8
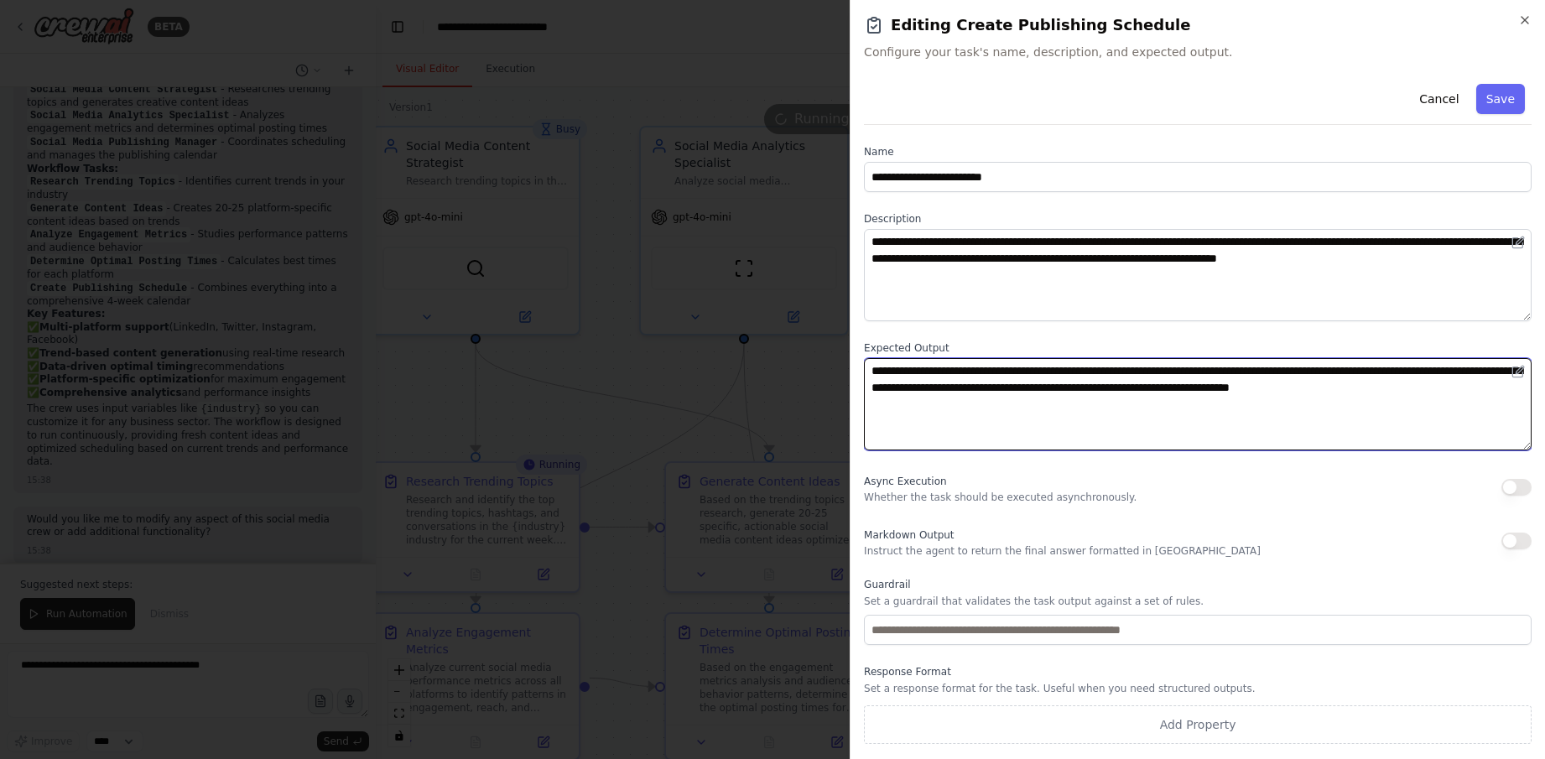
click at [1066, 413] on textarea "**********" at bounding box center [1198, 404] width 668 height 92
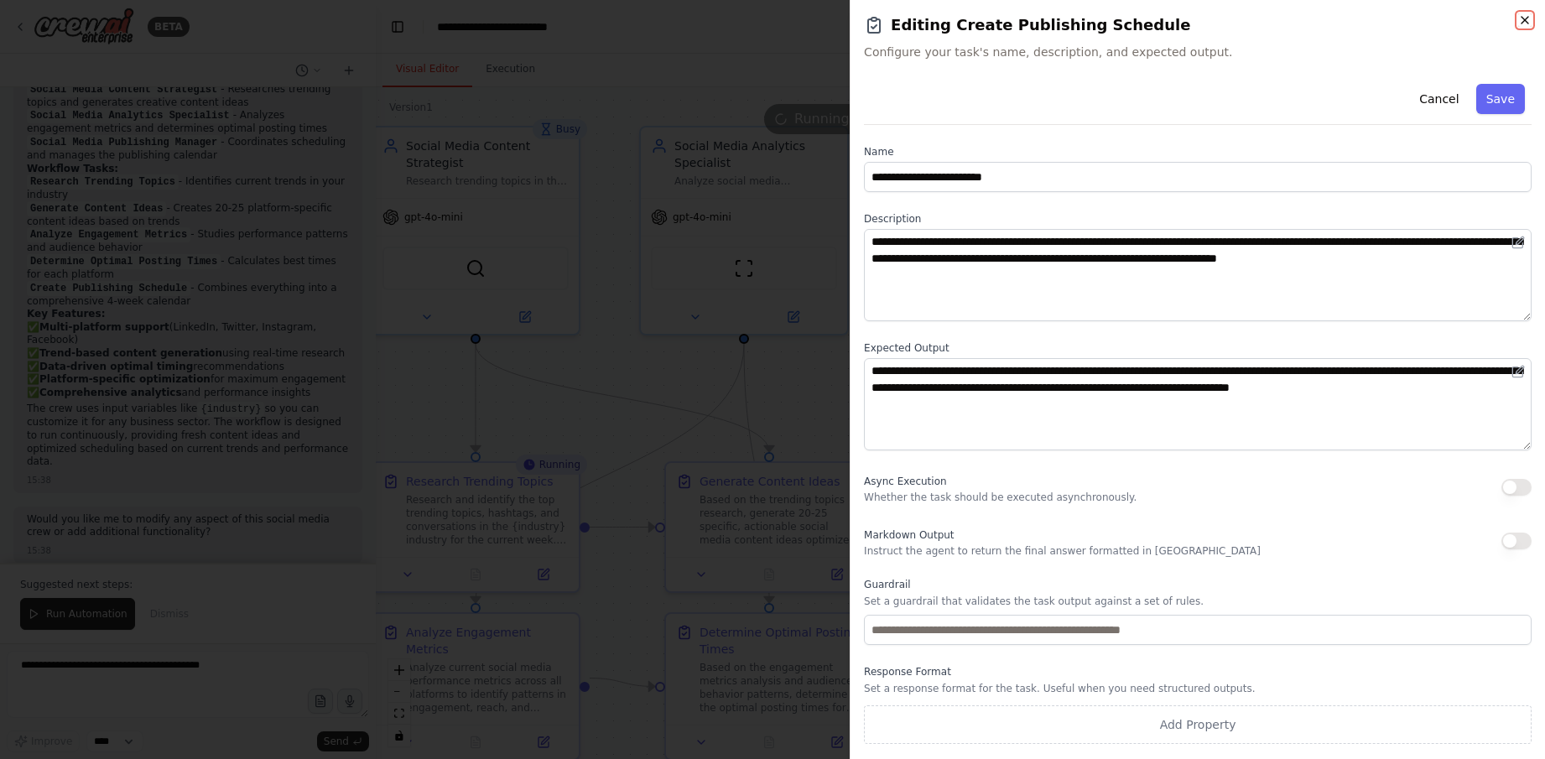
click at [1526, 22] on icon "button" at bounding box center [1524, 20] width 7 height 7
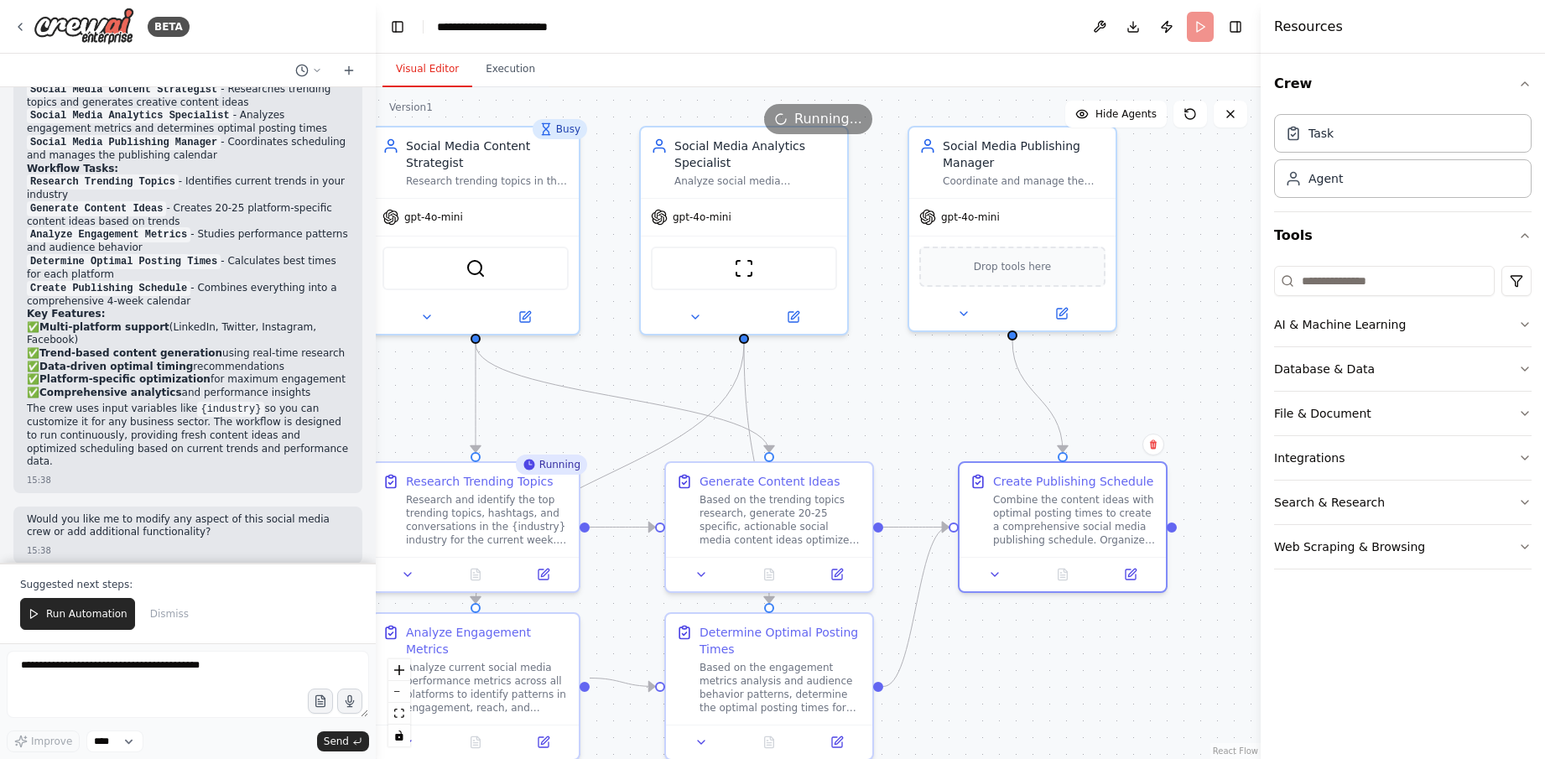
click at [1204, 360] on div ".deletable-edge-delete-btn { width: 20px; height: 20px; border: 0px solid #ffff…" at bounding box center [818, 423] width 885 height 672
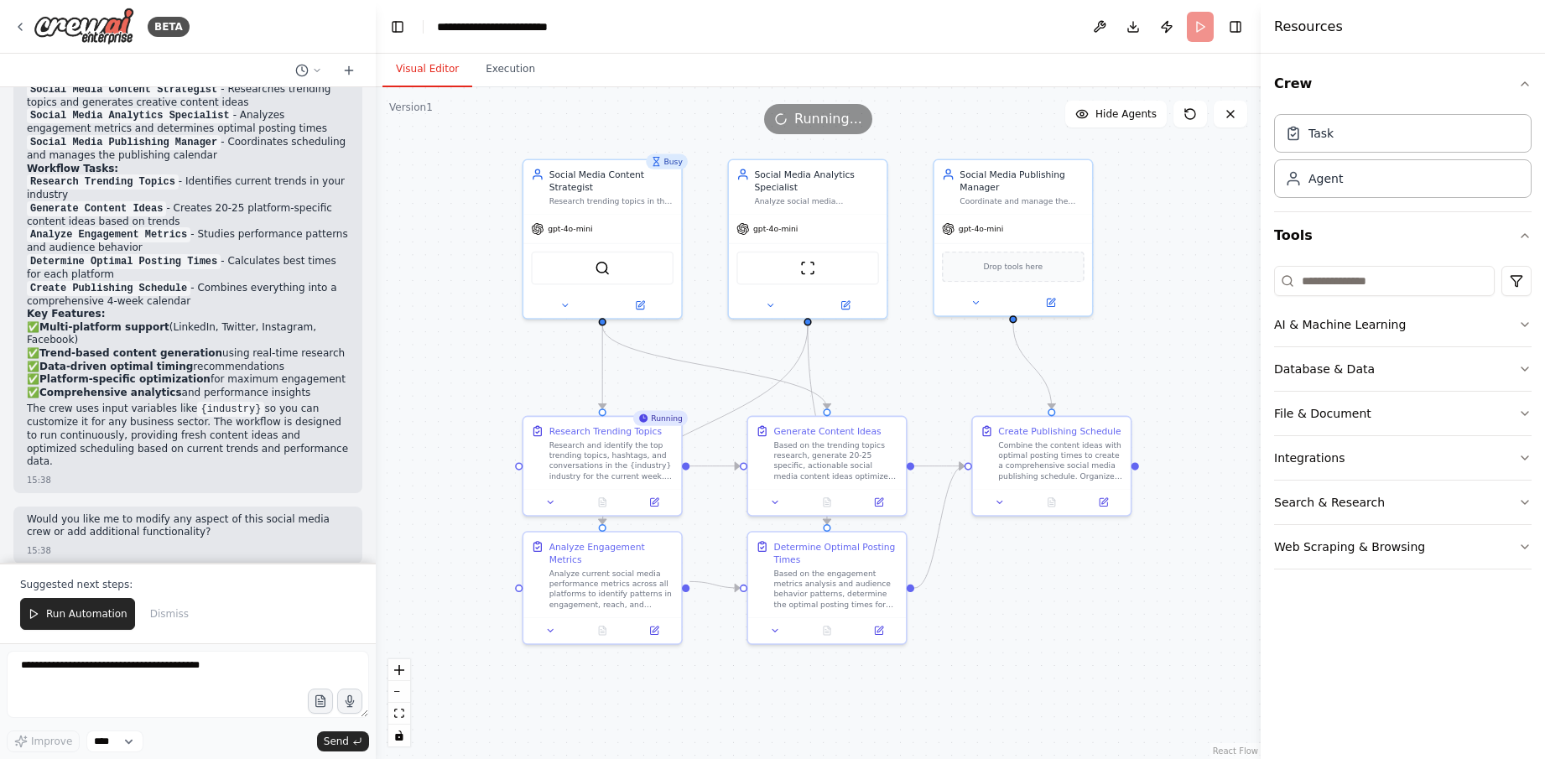
drag, startPoint x: 927, startPoint y: 398, endPoint x: 945, endPoint y: 370, distance: 33.3
click at [945, 370] on div ".deletable-edge-delete-btn { width: 20px; height: 20px; border: 0px solid #ffff…" at bounding box center [818, 423] width 885 height 672
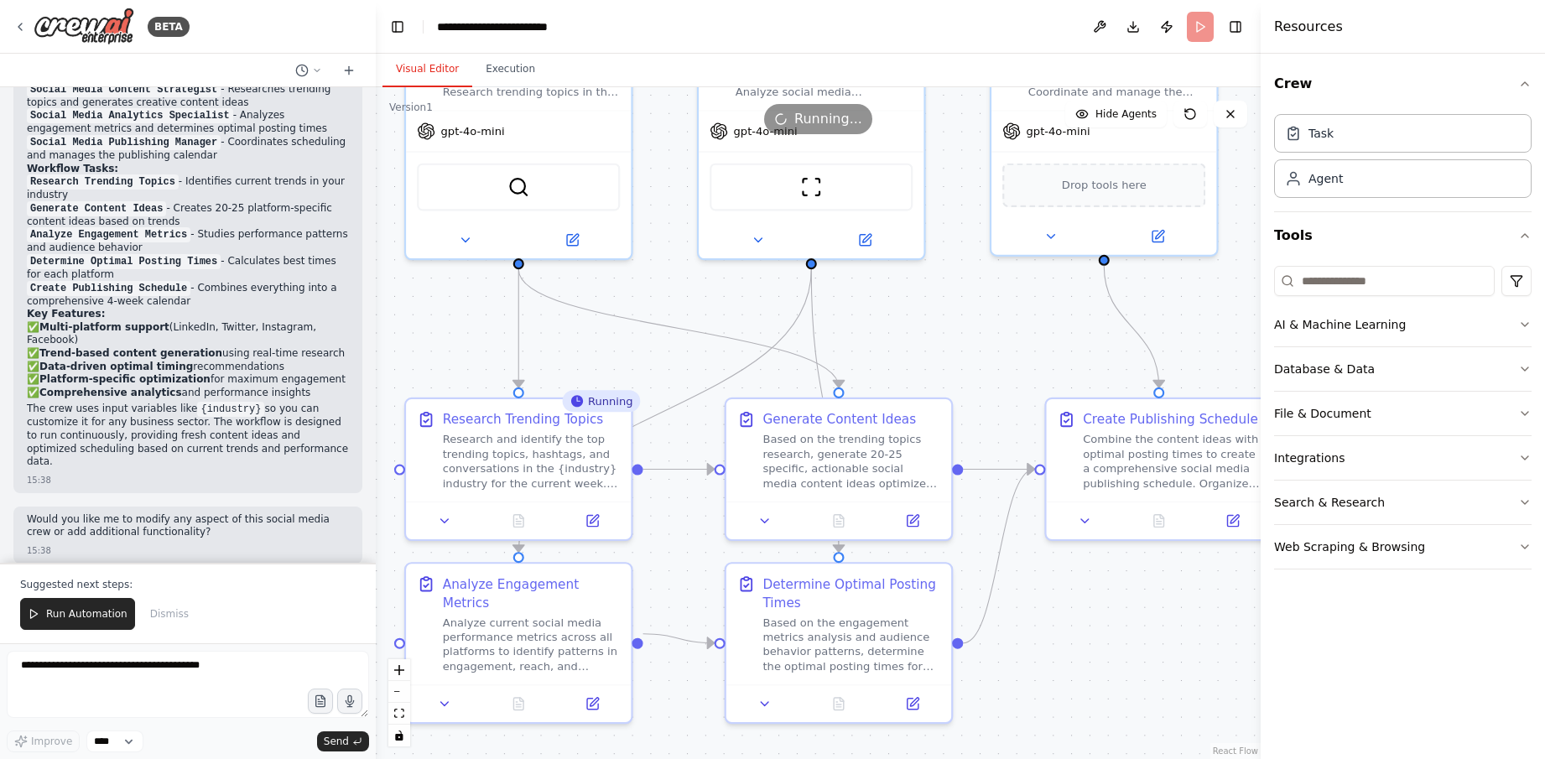
drag, startPoint x: 926, startPoint y: 369, endPoint x: 987, endPoint y: 335, distance: 69.8
click at [987, 335] on div ".deletable-edge-delete-btn { width: 20px; height: 20px; border: 0px solid #ffff…" at bounding box center [818, 423] width 885 height 672
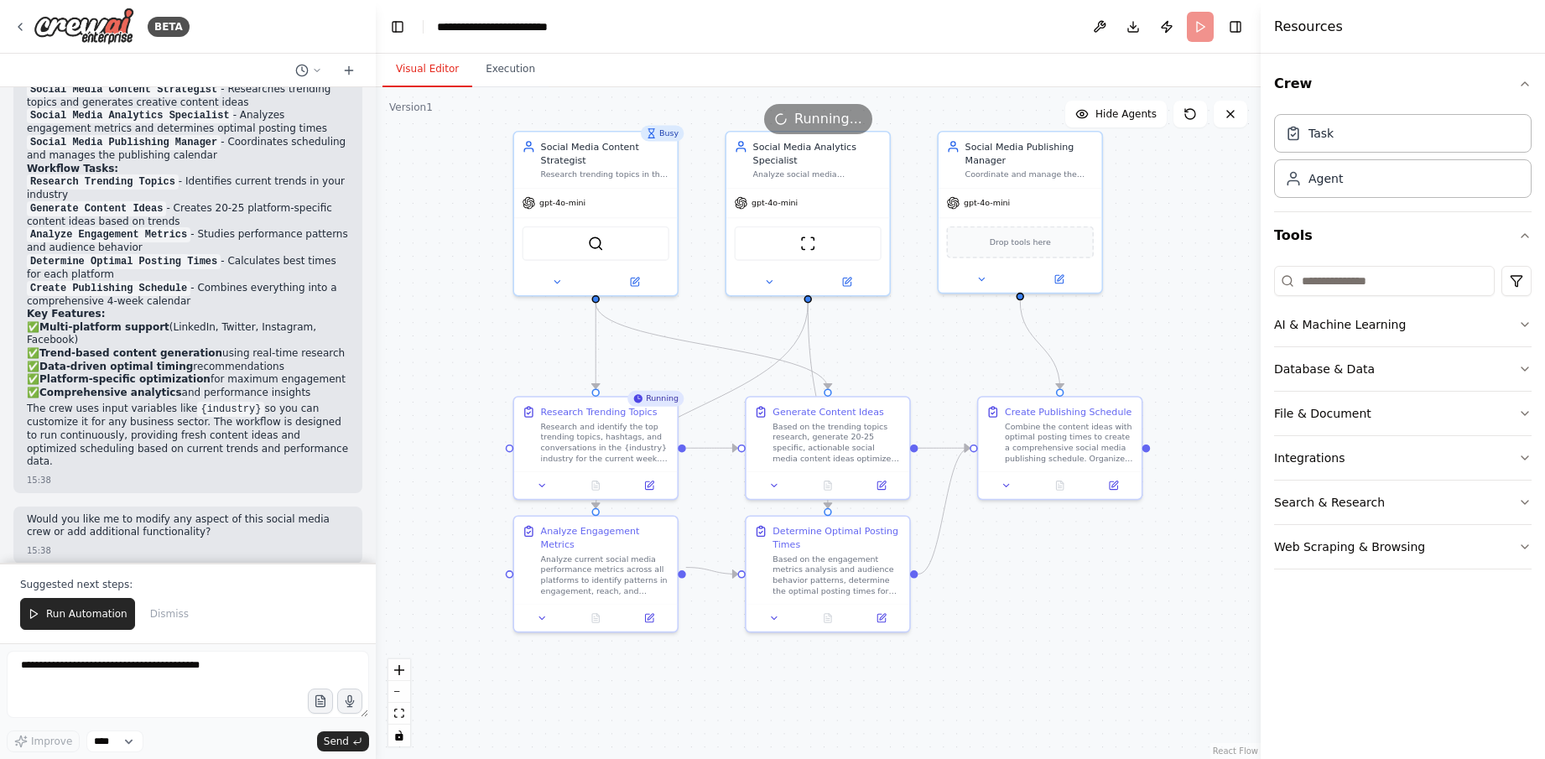
drag, startPoint x: 987, startPoint y: 335, endPoint x: 936, endPoint y: 348, distance: 52.7
click at [936, 348] on div ".deletable-edge-delete-btn { width: 20px; height: 20px; border: 0px solid #ffff…" at bounding box center [818, 423] width 885 height 672
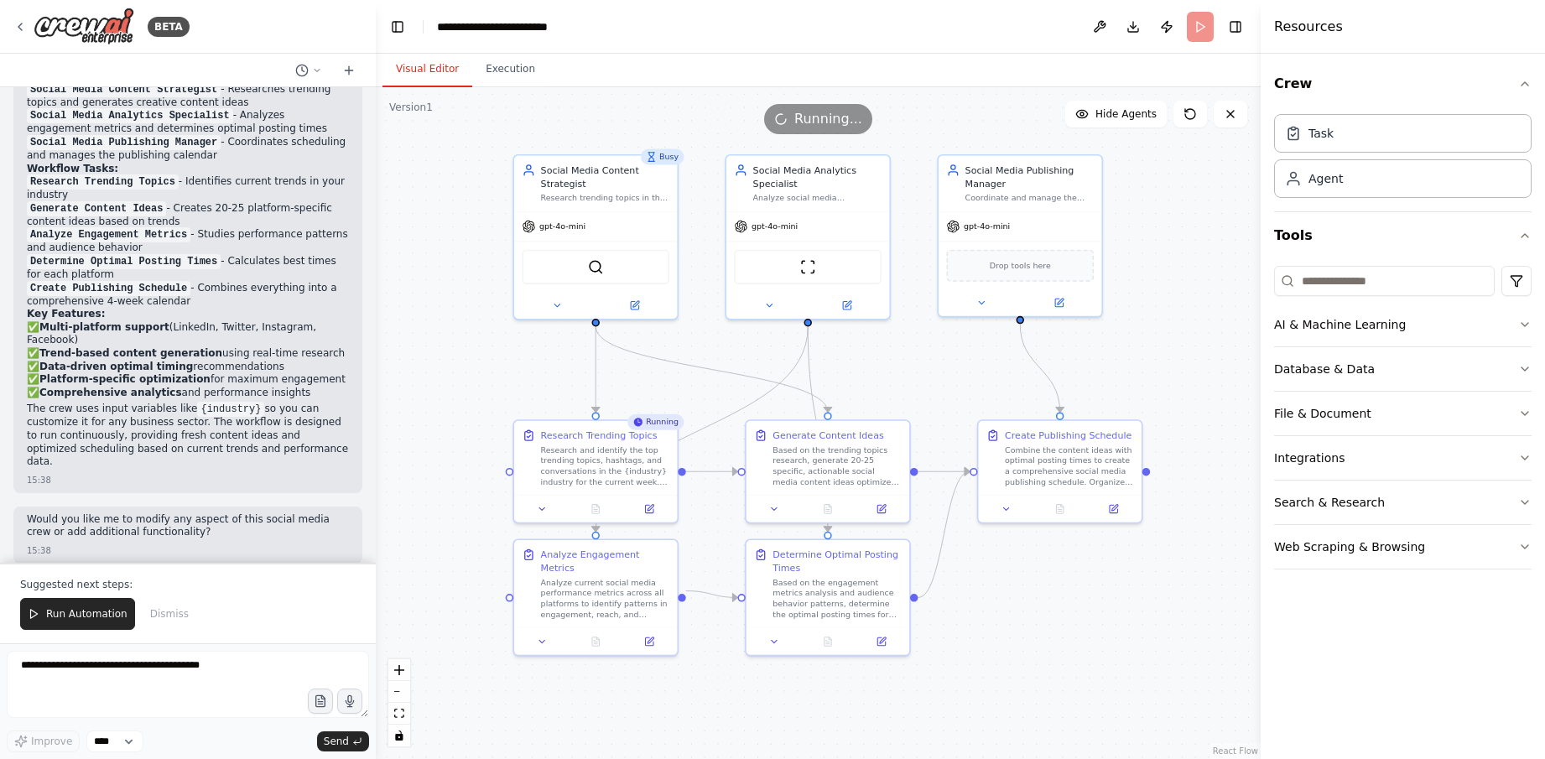
drag, startPoint x: 936, startPoint y: 348, endPoint x: 936, endPoint y: 367, distance: 18.5
click at [936, 370] on div ".deletable-edge-delete-btn { width: 20px; height: 20px; border: 0px solid #ffff…" at bounding box center [818, 423] width 885 height 672
drag, startPoint x: 1063, startPoint y: 212, endPoint x: 1115, endPoint y: 214, distance: 52.0
click at [1115, 214] on div "gpt-4o-mini" at bounding box center [1072, 222] width 163 height 29
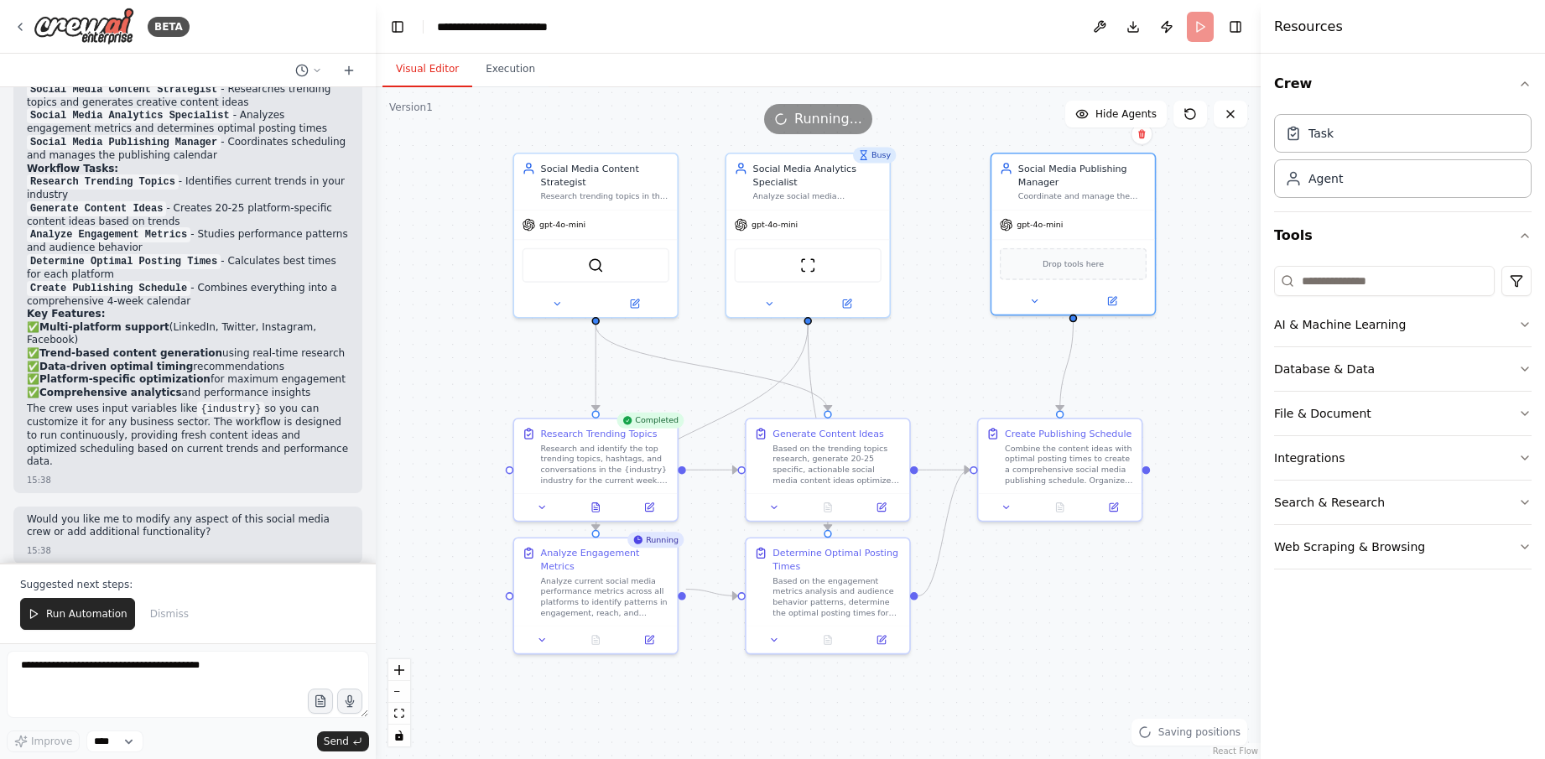
click at [1193, 264] on div ".deletable-edge-delete-btn { width: 20px; height: 20px; border: 0px solid #ffff…" at bounding box center [818, 423] width 885 height 672
click at [448, 353] on div ".deletable-edge-delete-btn { width: 20px; height: 20px; border: 0px solid #ffff…" at bounding box center [818, 423] width 885 height 672
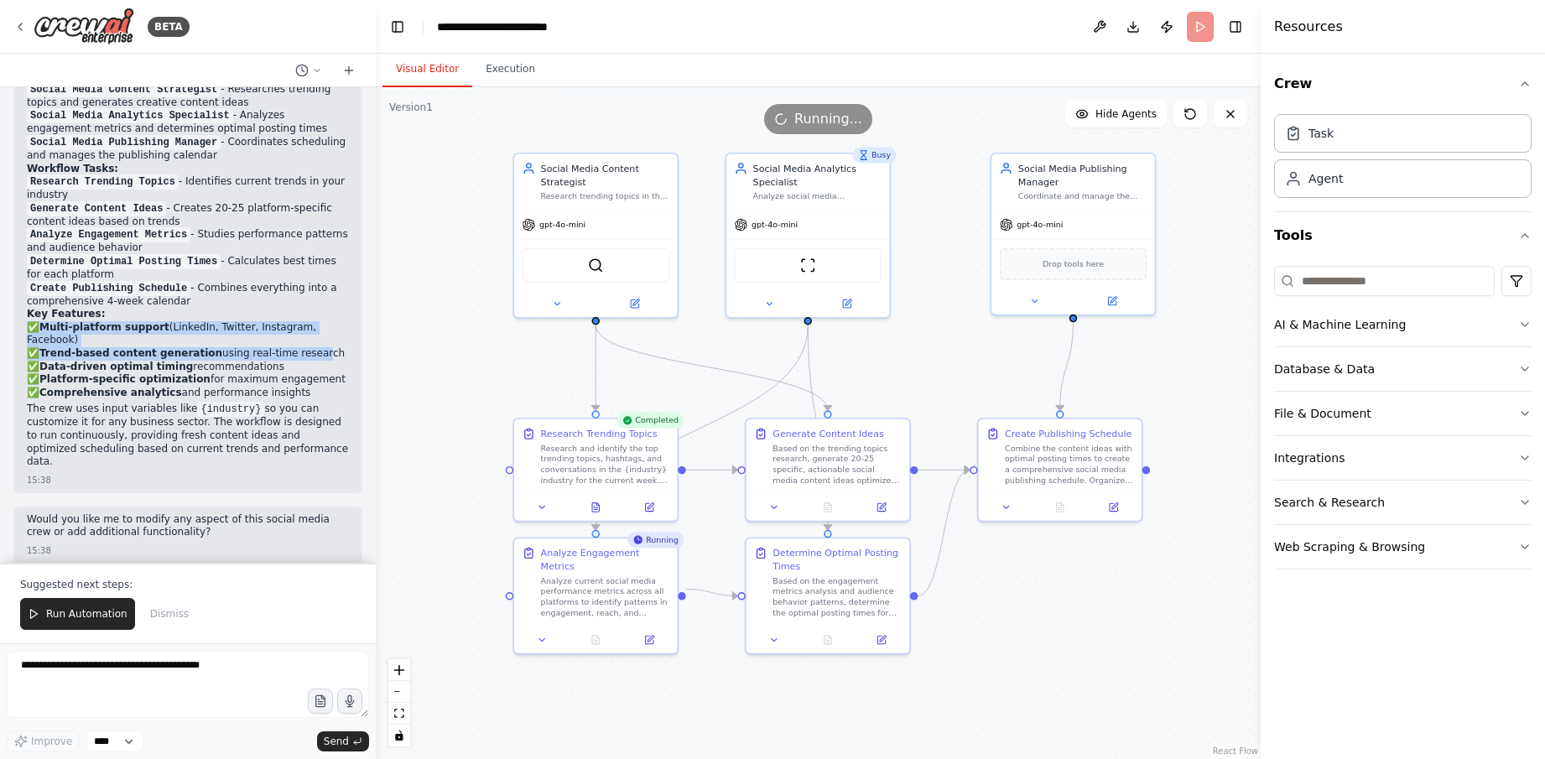
drag, startPoint x: 307, startPoint y: 308, endPoint x: 307, endPoint y: 352, distance: 44.4
click at [307, 352] on div "Perfect! I've created a comprehensive Smart Social Media Manager crew that hand…" at bounding box center [188, 250] width 322 height 444
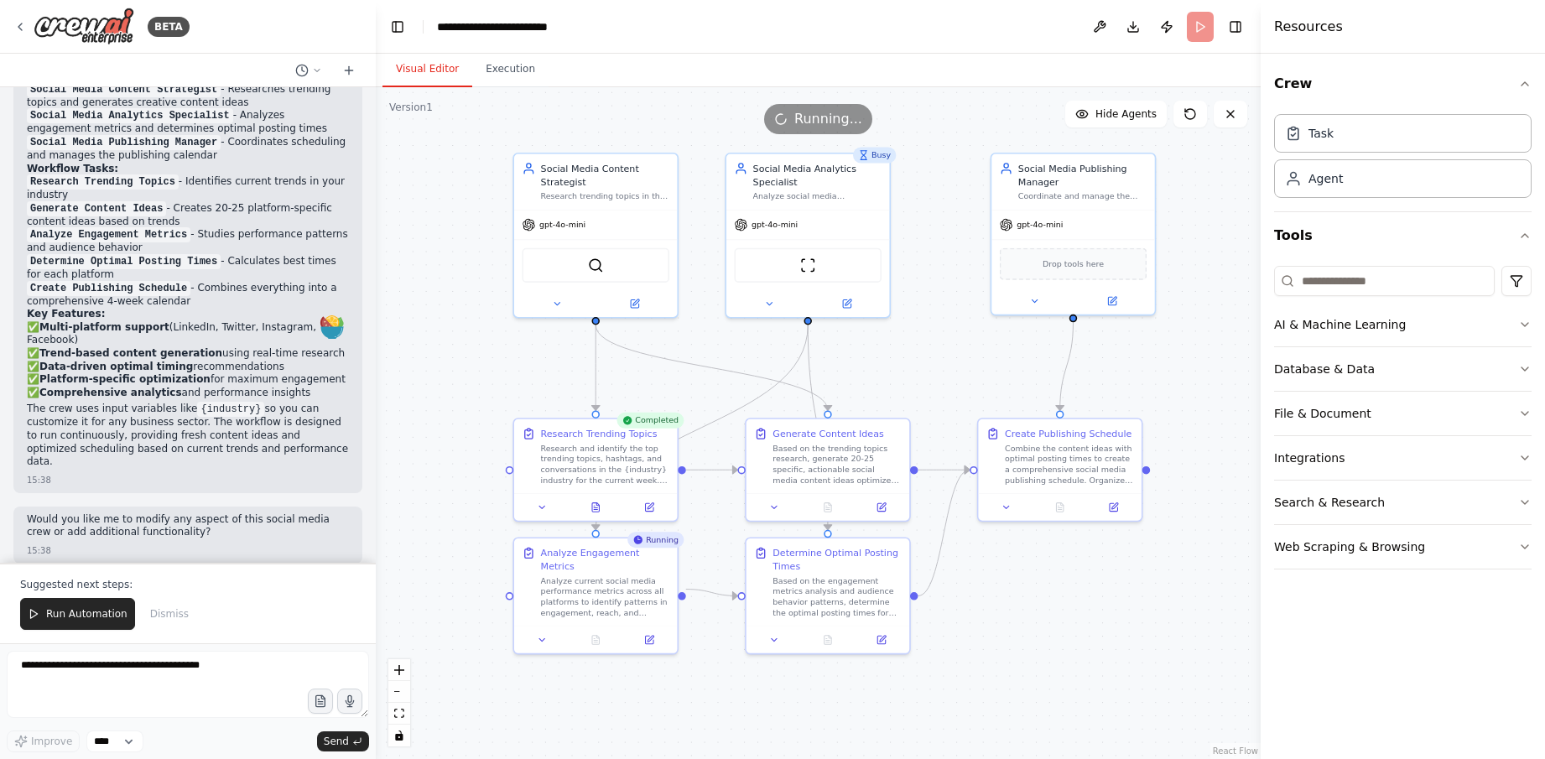
click at [298, 371] on p "✅ Multi-platform support (LinkedIn, Twitter, Instagram, Facebook) ✅ Trend-based…" at bounding box center [188, 360] width 322 height 79
click at [432, 393] on div ".deletable-edge-delete-btn { width: 20px; height: 20px; border: 0px solid #ffff…" at bounding box center [818, 423] width 885 height 672
click at [427, 310] on div ".deletable-edge-delete-btn { width: 20px; height: 20px; border: 0px solid #ffff…" at bounding box center [818, 423] width 885 height 672
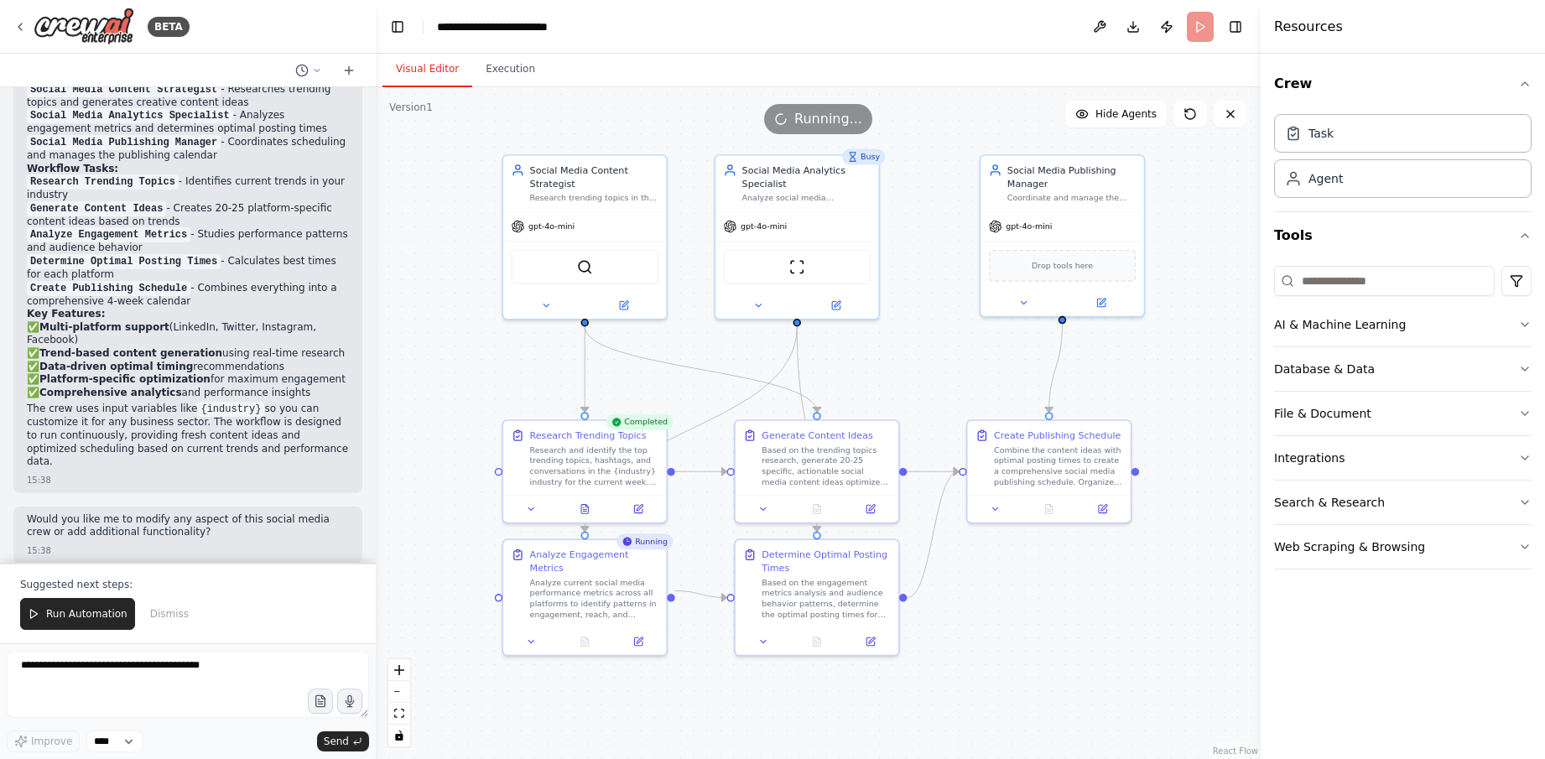
drag, startPoint x: 948, startPoint y: 361, endPoint x: 937, endPoint y: 362, distance: 10.9
click at [937, 362] on div ".deletable-edge-delete-btn { width: 20px; height: 20px; border: 0px solid #ffff…" at bounding box center [818, 423] width 885 height 672
click at [618, 470] on div "Research and identify the top trending topics, hashtags, and conversations in t…" at bounding box center [594, 462] width 128 height 43
click at [637, 504] on icon at bounding box center [638, 506] width 8 height 8
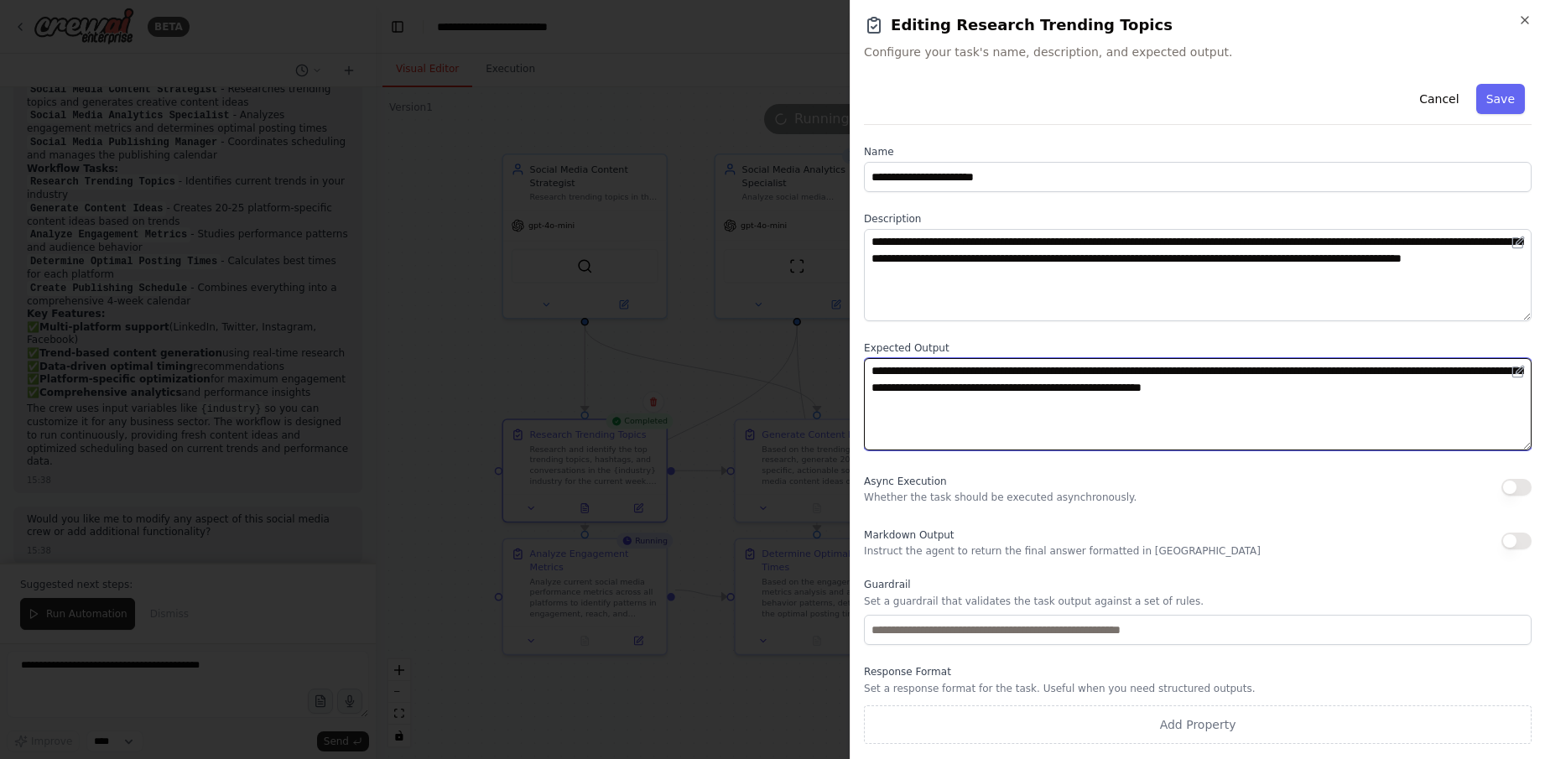
click at [1063, 393] on textarea "**********" at bounding box center [1198, 404] width 668 height 92
click at [1070, 428] on textarea "**********" at bounding box center [1198, 404] width 668 height 92
click at [990, 367] on textarea "**********" at bounding box center [1198, 404] width 668 height 92
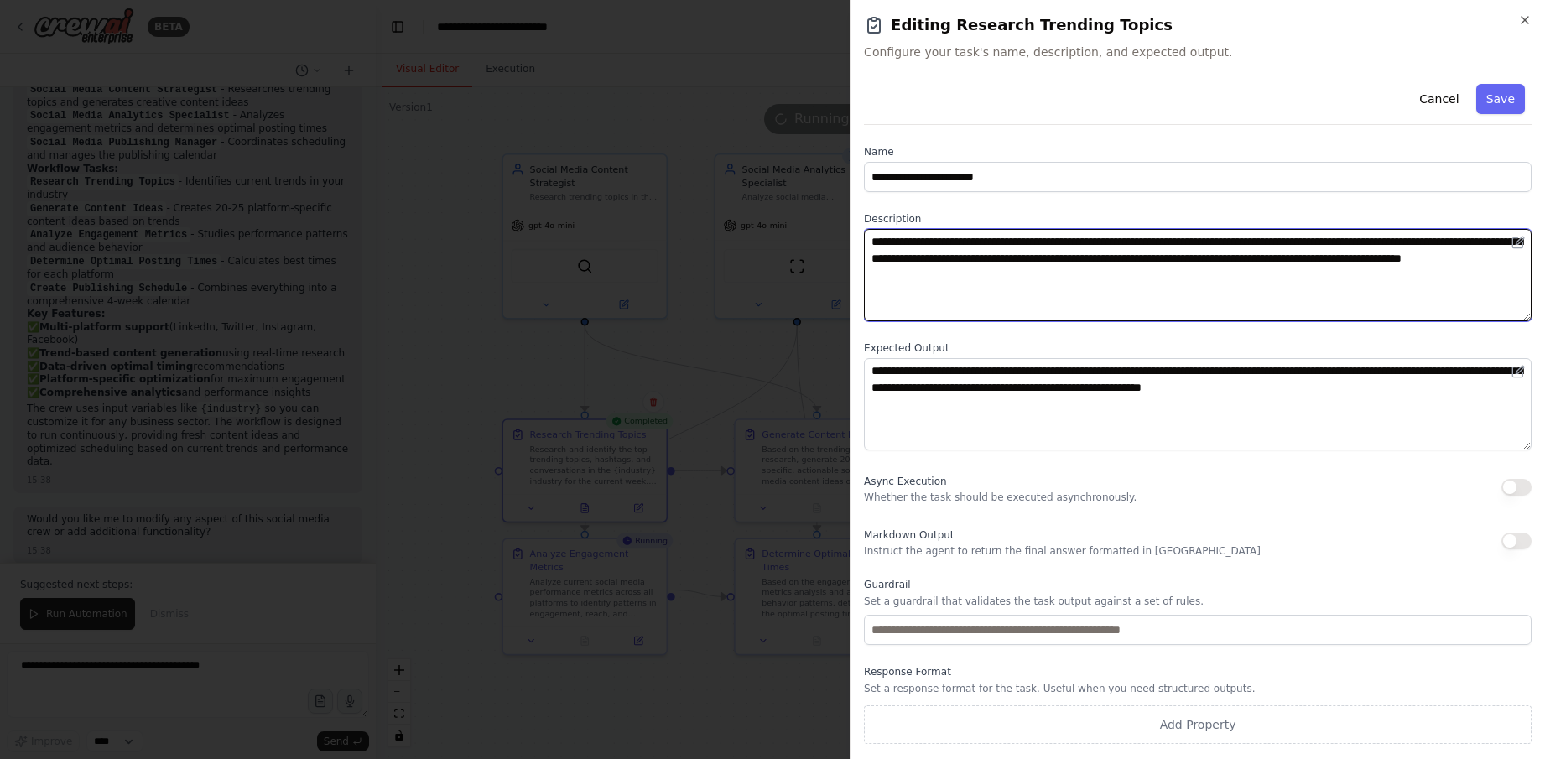
click at [999, 288] on textarea "**********" at bounding box center [1198, 275] width 668 height 92
click at [1085, 286] on textarea "**********" at bounding box center [1198, 275] width 668 height 92
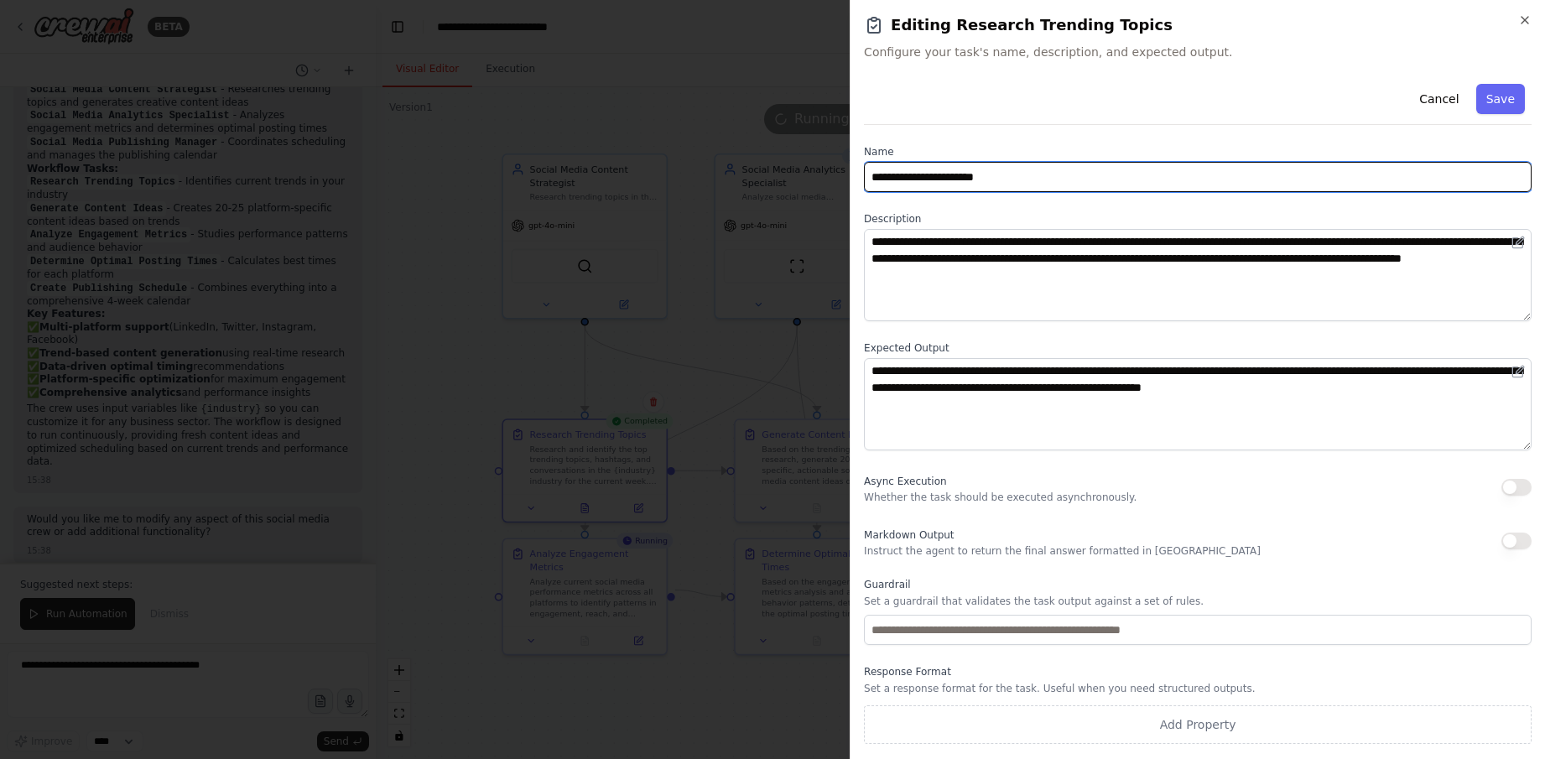
click at [1087, 178] on input "**********" at bounding box center [1198, 177] width 668 height 30
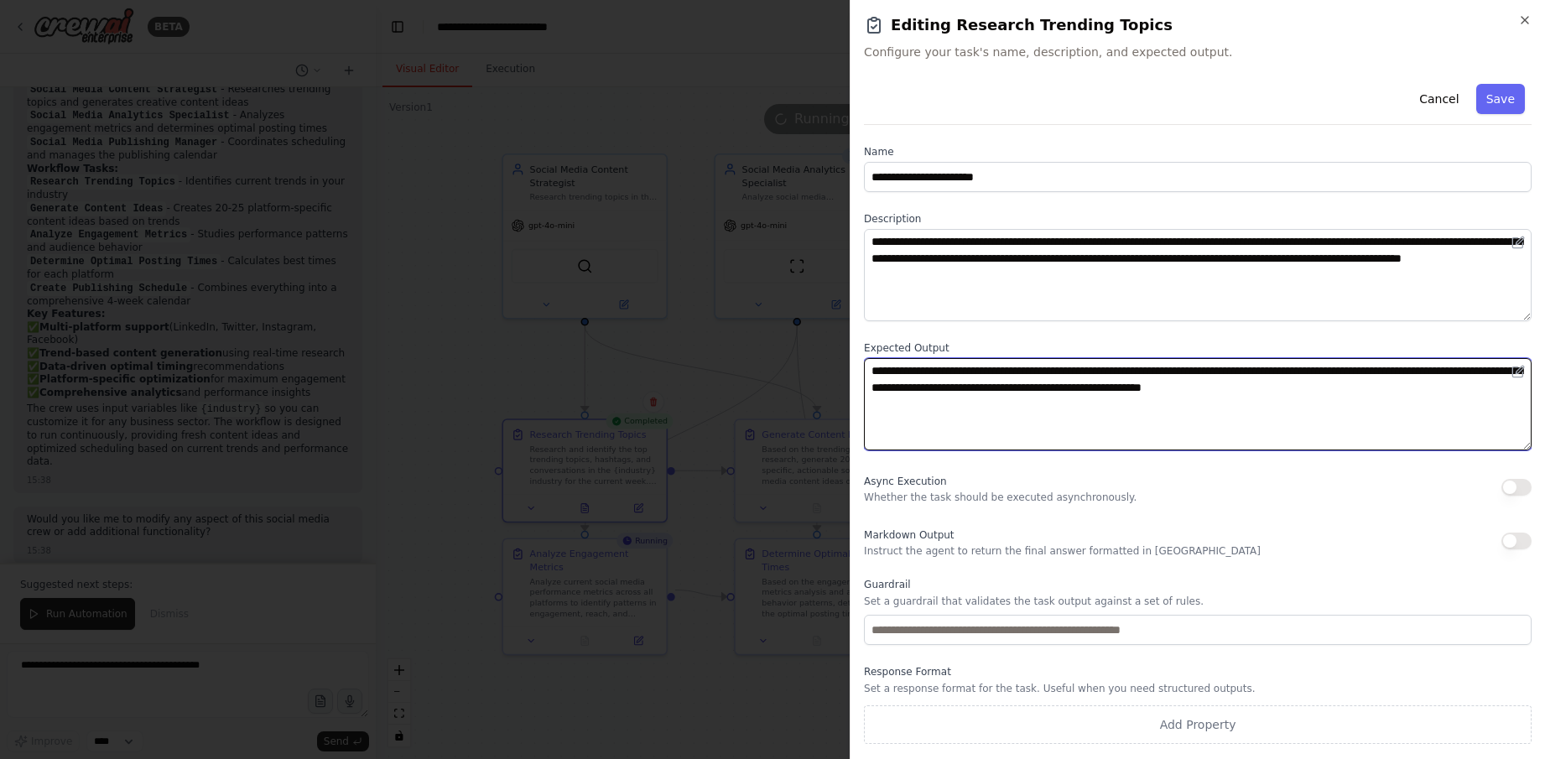
click at [1094, 393] on textarea "**********" at bounding box center [1198, 404] width 668 height 92
click at [1112, 413] on textarea "**********" at bounding box center [1198, 404] width 668 height 92
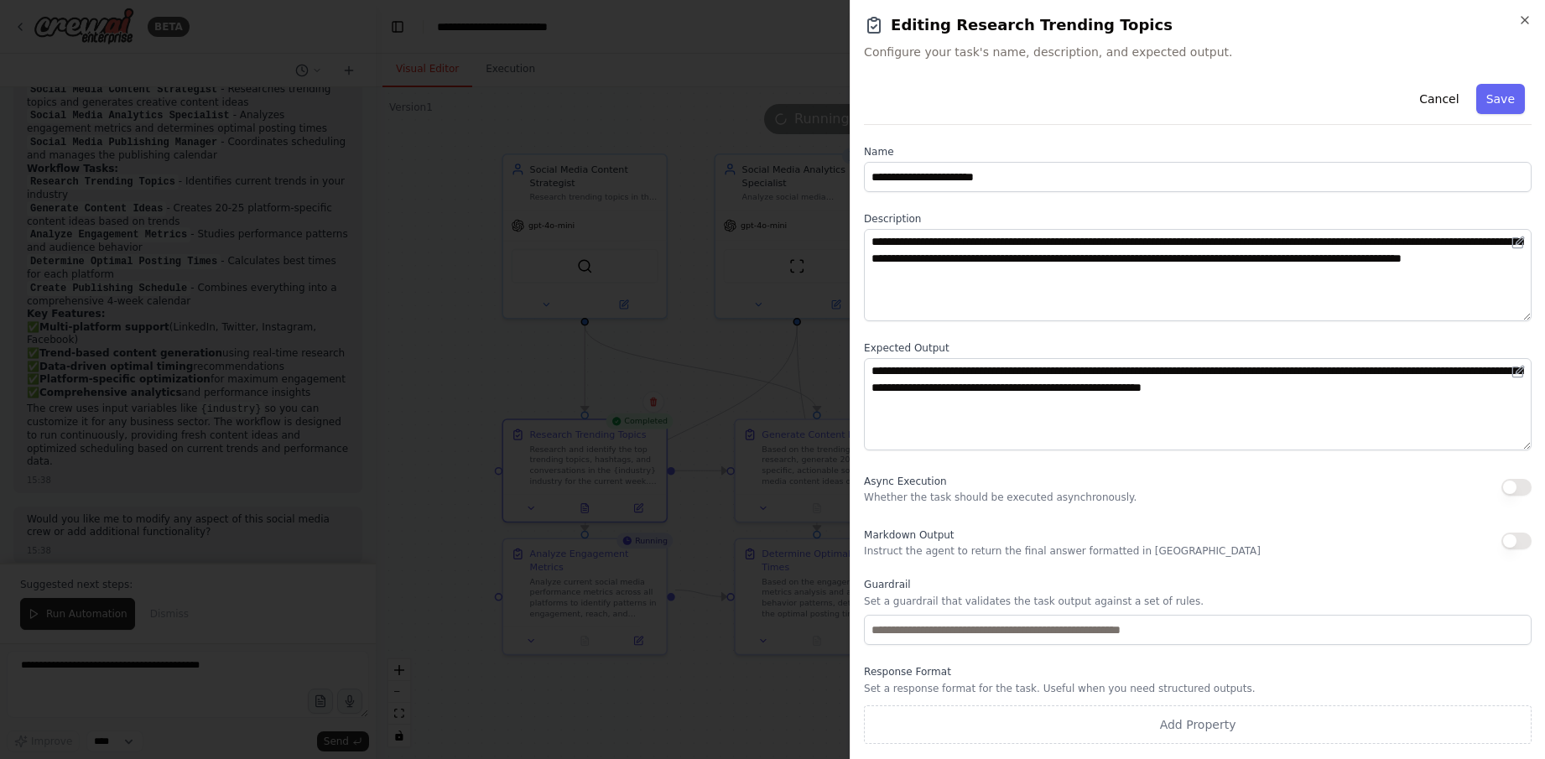
click at [1004, 500] on p "Whether the task should be executed asynchronously." at bounding box center [1000, 497] width 273 height 13
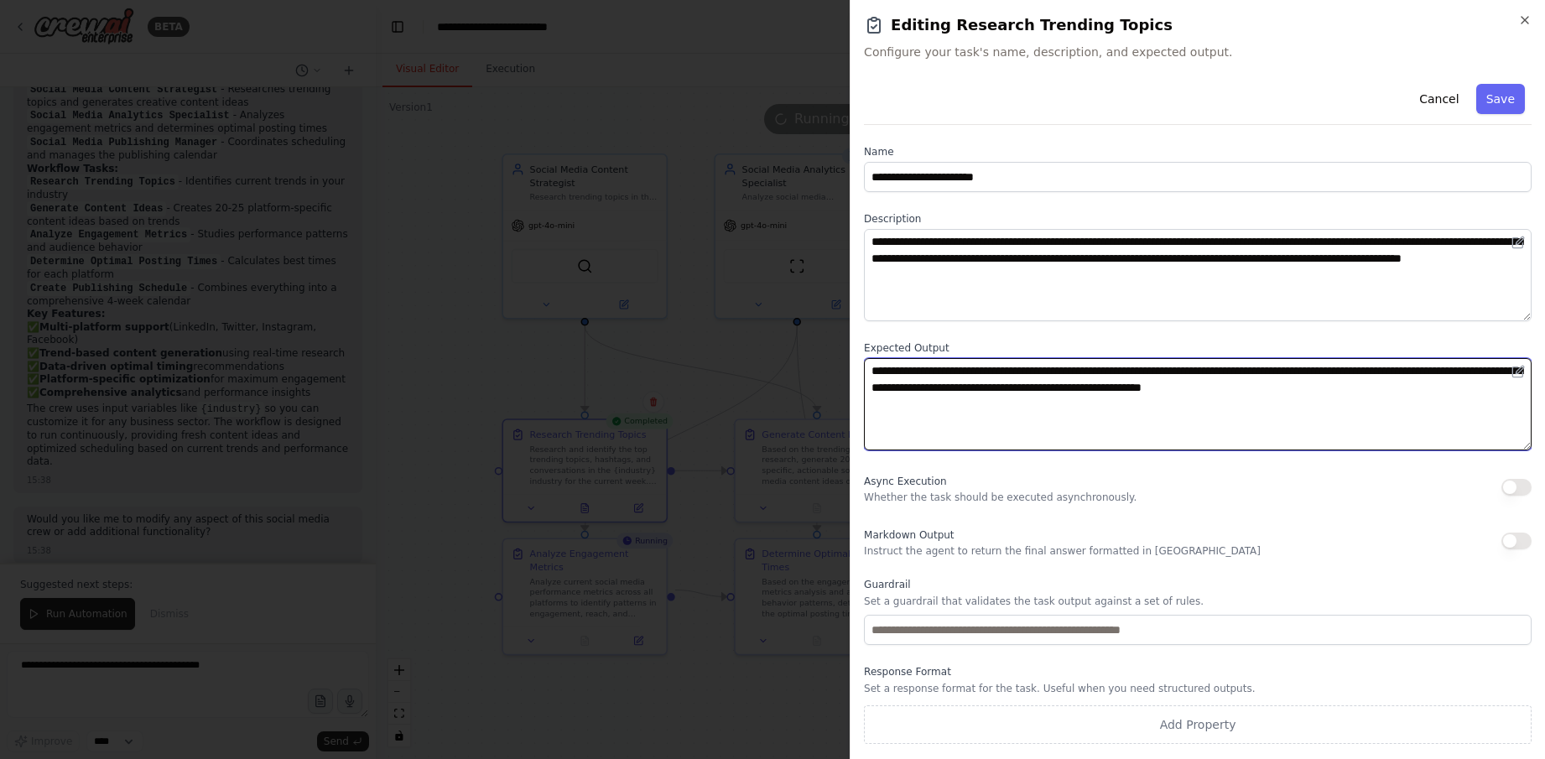
click at [1083, 381] on textarea "**********" at bounding box center [1198, 404] width 668 height 92
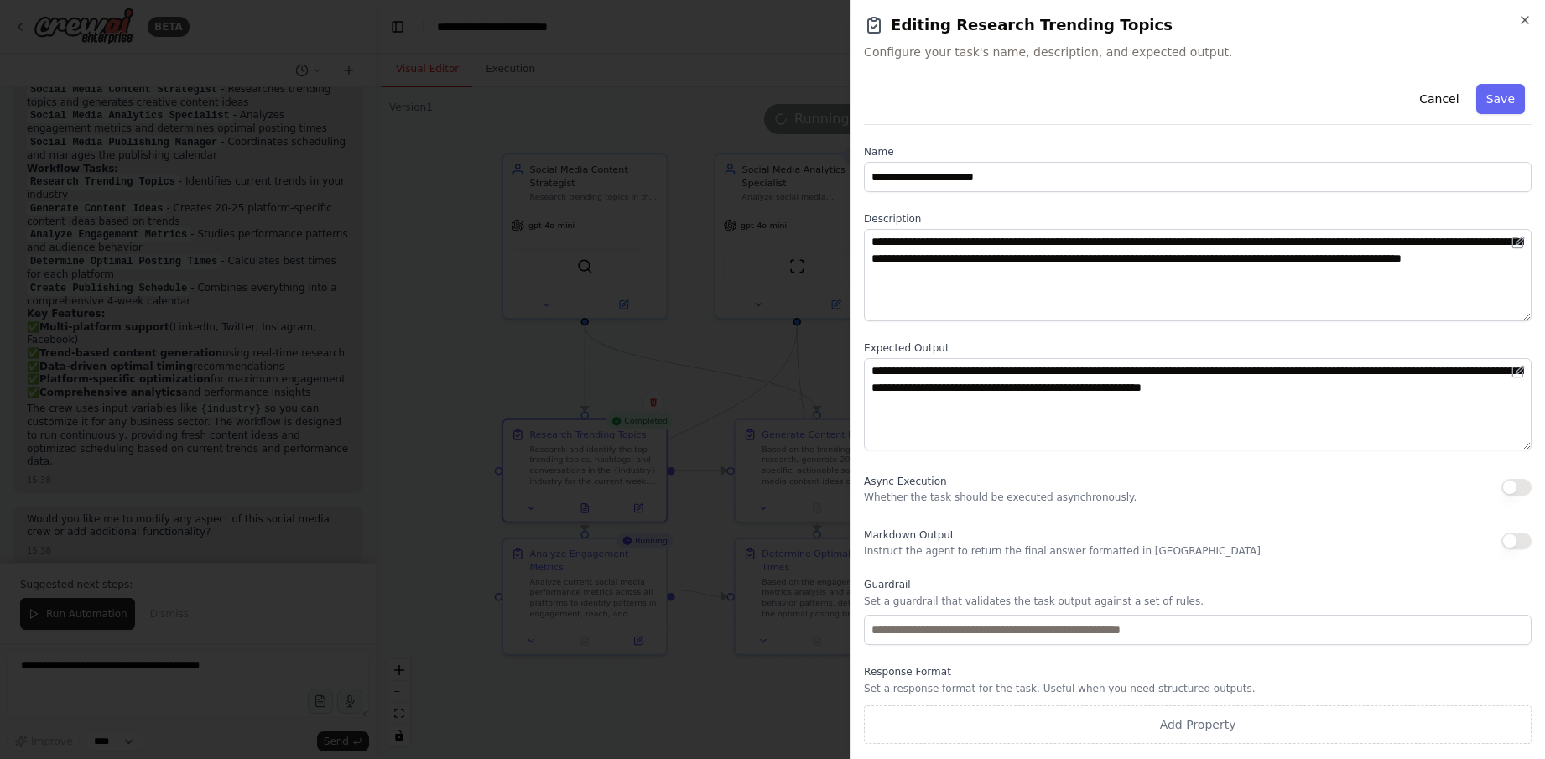
click at [1423, 56] on span "Configure your task's name, description, and expected output." at bounding box center [1198, 52] width 668 height 17
click at [1528, 13] on div "**********" at bounding box center [1197, 379] width 695 height 759
click at [1527, 19] on icon "button" at bounding box center [1524, 19] width 13 height 13
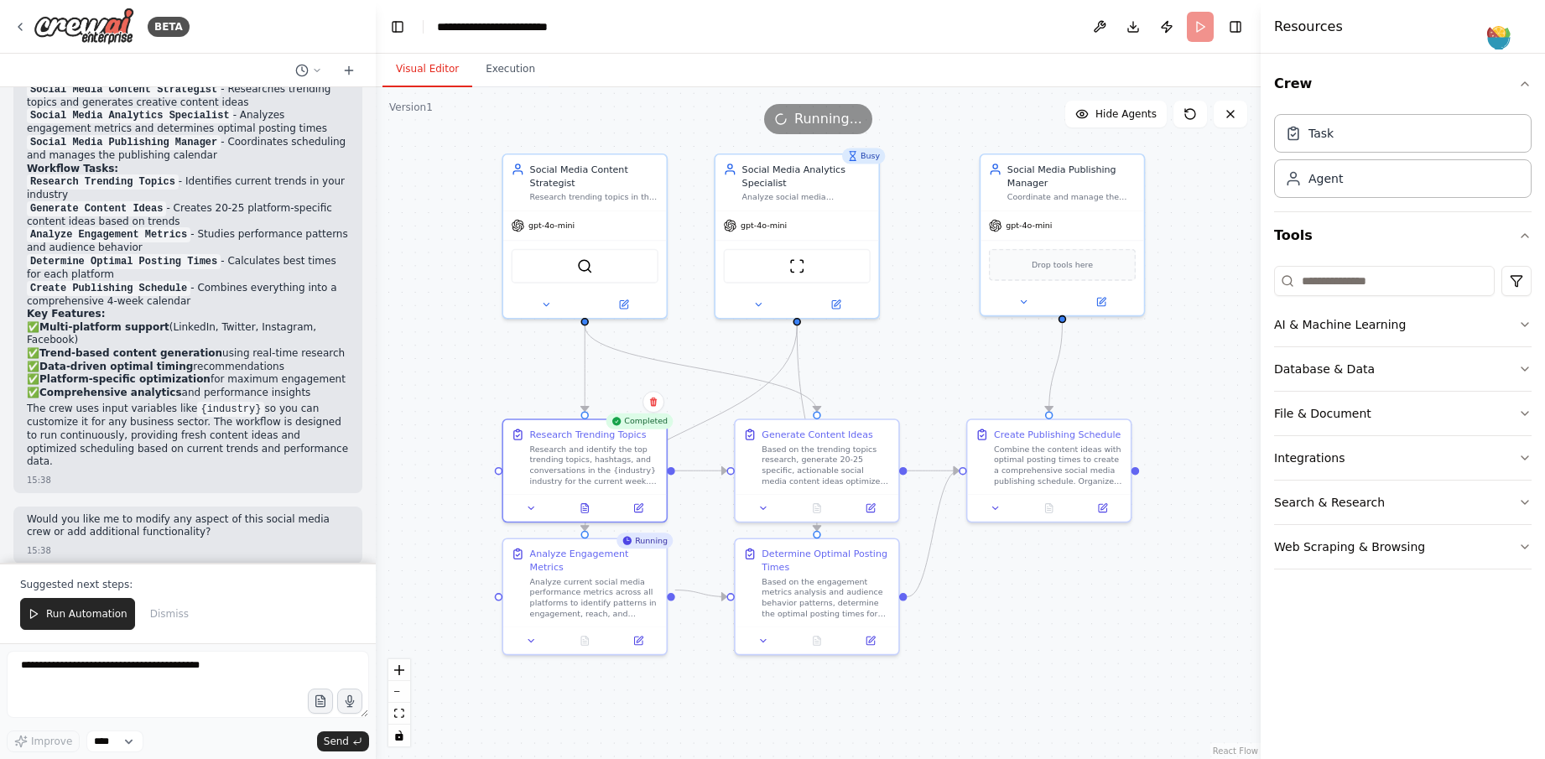
click at [930, 361] on div ".deletable-edge-delete-btn { width: 20px; height: 20px; border: 0px solid #ffff…" at bounding box center [818, 423] width 885 height 672
click at [998, 577] on div ".deletable-edge-delete-btn { width: 20px; height: 20px; border: 0px solid #ffff…" at bounding box center [818, 423] width 885 height 672
click at [1102, 477] on div "Combine the content ideas with optimal posting times to create a comprehensive …" at bounding box center [1058, 462] width 128 height 43
click at [1045, 539] on div ".deletable-edge-delete-btn { width: 20px; height: 20px; border: 0px solid #ffff…" at bounding box center [818, 423] width 885 height 672
click at [1053, 454] on div "Combine the content ideas with optimal posting times to create a comprehensive …" at bounding box center [1058, 462] width 128 height 43
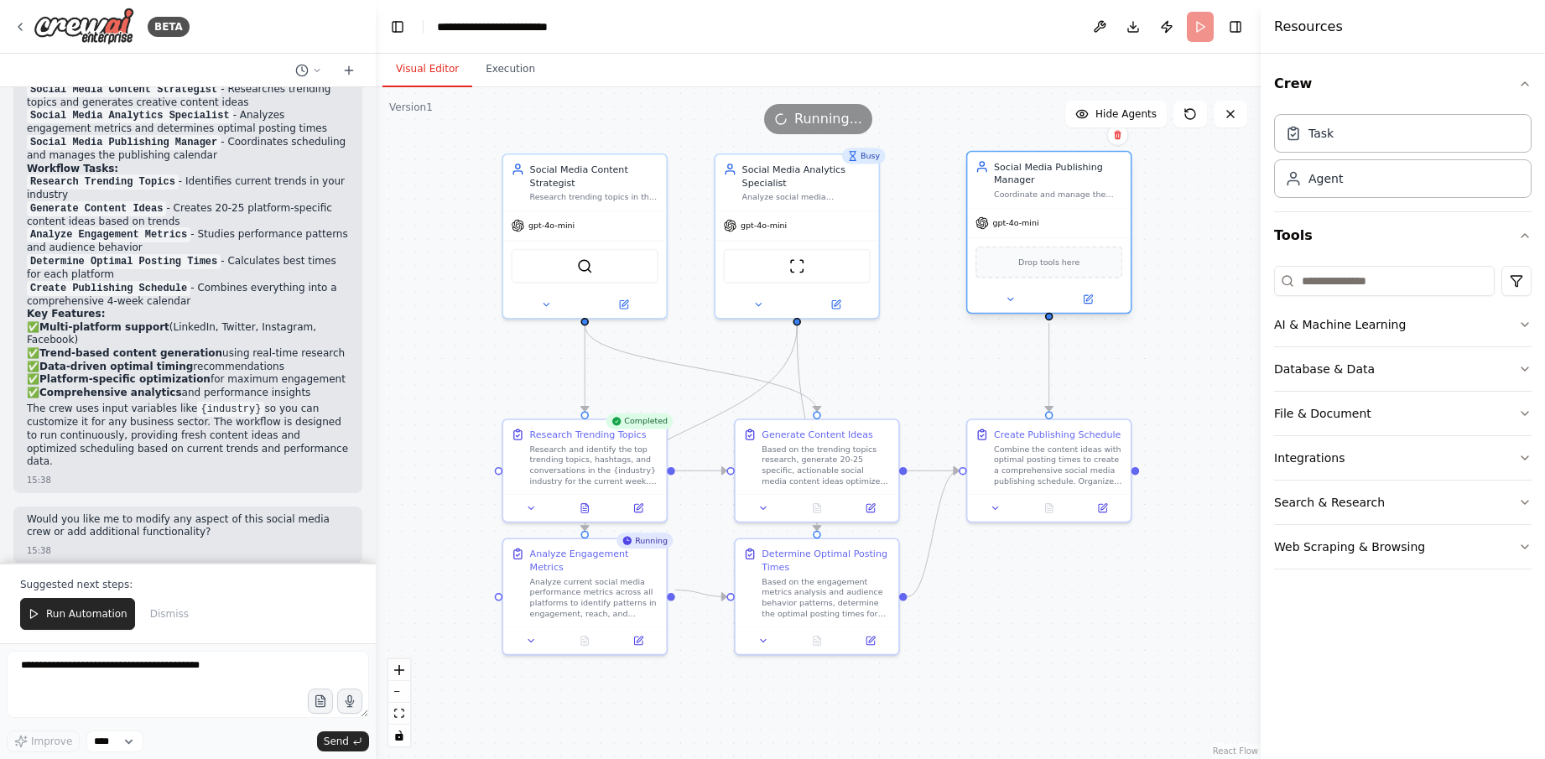
drag, startPoint x: 1094, startPoint y: 201, endPoint x: 1074, endPoint y: 202, distance: 19.3
click at [1074, 202] on div "Social Media Publishing Manager Coordinate and manage the scheduling and publis…" at bounding box center [1048, 179] width 163 height 55
click at [1157, 227] on div ".deletable-edge-delete-btn { width: 20px; height: 20px; border: 0px solid #ffff…" at bounding box center [818, 423] width 885 height 672
click at [1199, 213] on div ".deletable-edge-delete-btn { width: 20px; height: 20px; border: 0px solid #ffff…" at bounding box center [818, 423] width 885 height 672
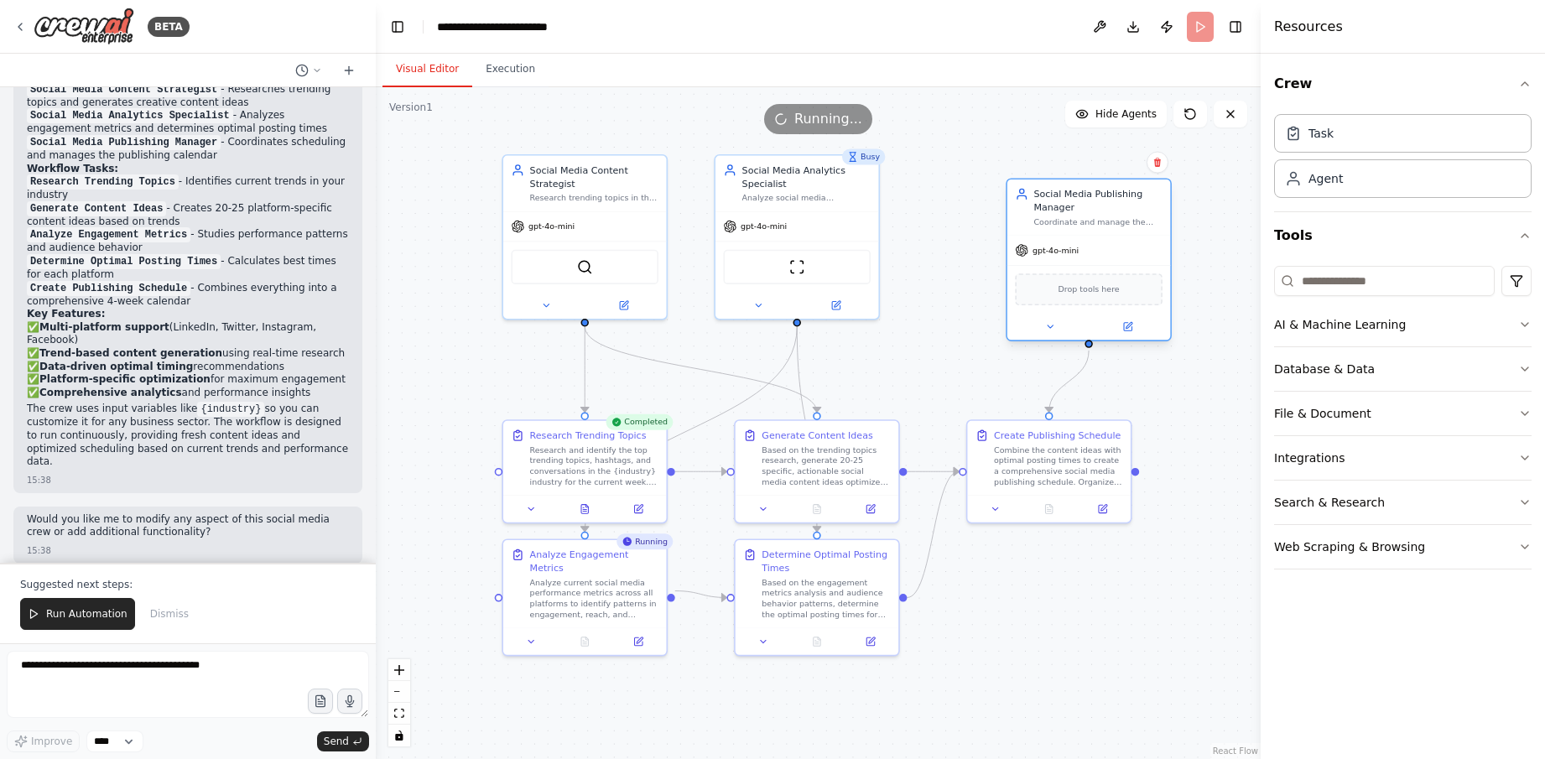
drag, startPoint x: 1123, startPoint y: 213, endPoint x: 1162, endPoint y: 232, distance: 43.1
click at [1162, 232] on div "Social Media Publishing Manager Coordinate and manage the scheduling and publis…" at bounding box center [1089, 259] width 166 height 163
click at [1213, 263] on div ".deletable-edge-delete-btn { width: 20px; height: 20px; border: 0px solid #ffff…" at bounding box center [818, 423] width 885 height 672
click at [1201, 201] on div ".deletable-edge-delete-btn { width: 20px; height: 20px; border: 0px solid #ffff…" at bounding box center [818, 423] width 885 height 672
click at [1034, 600] on div ".deletable-edge-delete-btn { width: 20px; height: 20px; border: 0px solid #ffff…" at bounding box center [818, 423] width 885 height 672
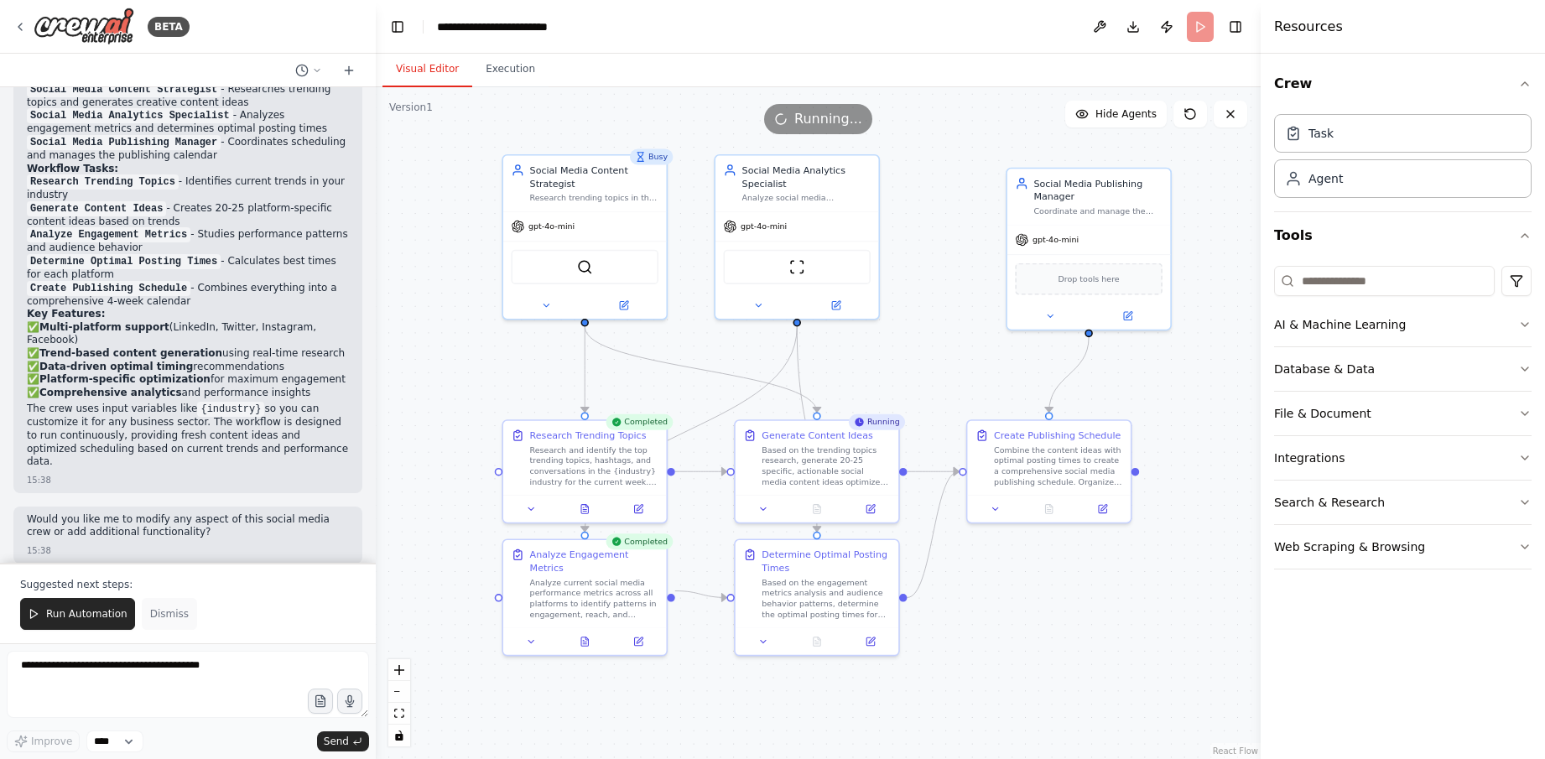
click at [169, 612] on span "Dismiss" at bounding box center [169, 613] width 39 height 13
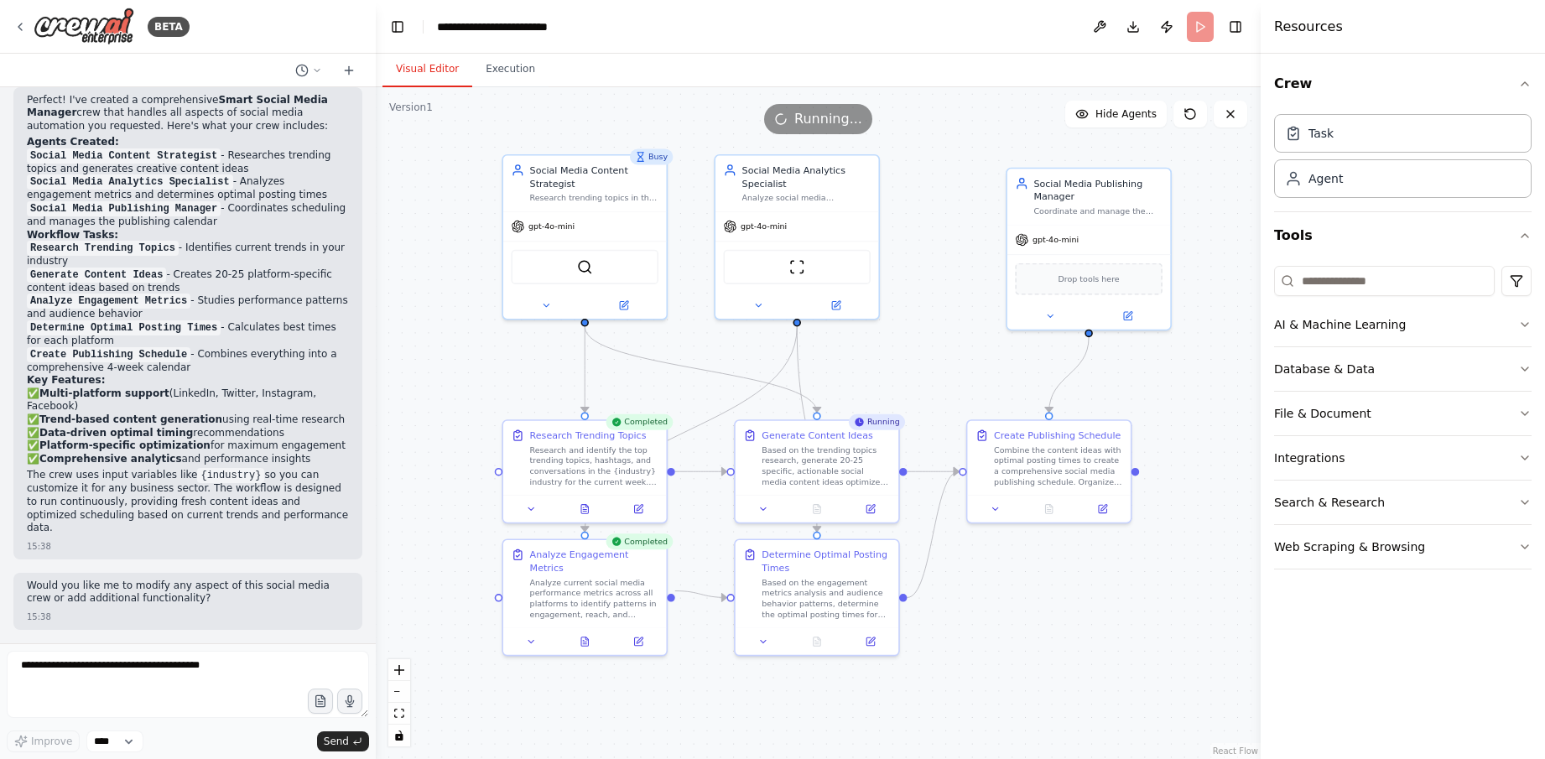
scroll to position [1295, 0]
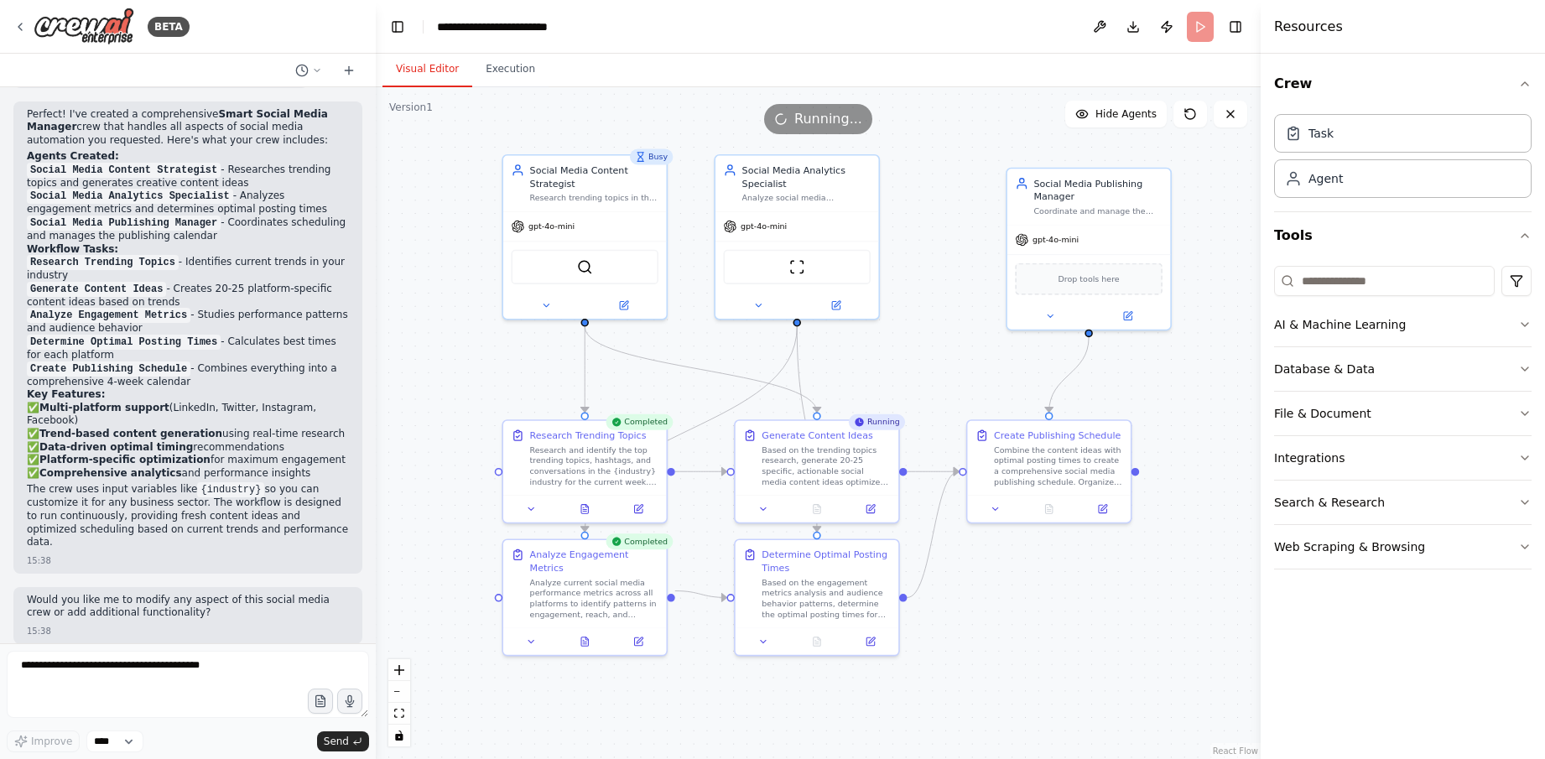
click at [545, 382] on div ".deletable-edge-delete-btn { width: 20px; height: 20px; border: 0px solid #ffff…" at bounding box center [818, 423] width 885 height 672
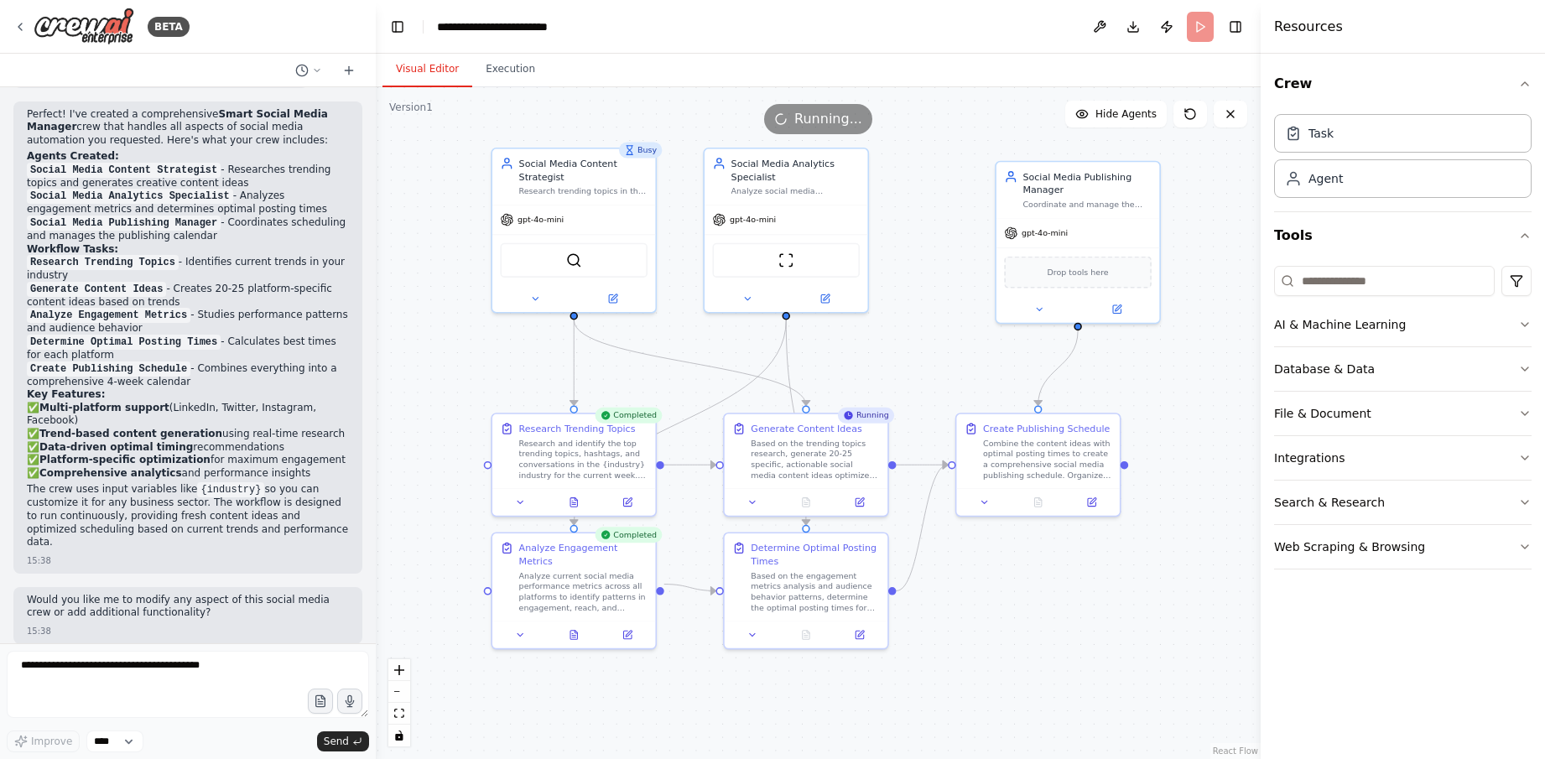
drag, startPoint x: 491, startPoint y: 375, endPoint x: 481, endPoint y: 368, distance: 12.8
click at [481, 368] on div ".deletable-edge-delete-btn { width: 20px; height: 20px; border: 0px solid #ffff…" at bounding box center [818, 423] width 885 height 672
click at [971, 642] on div ".deletable-edge-delete-btn { width: 20px; height: 20px; border: 0px solid #ffff…" at bounding box center [818, 423] width 885 height 672
click at [807, 590] on div "Based on the engagement metrics analysis and audience behavior patterns, determ…" at bounding box center [815, 589] width 128 height 43
click at [741, 548] on icon at bounding box center [739, 546] width 8 height 9
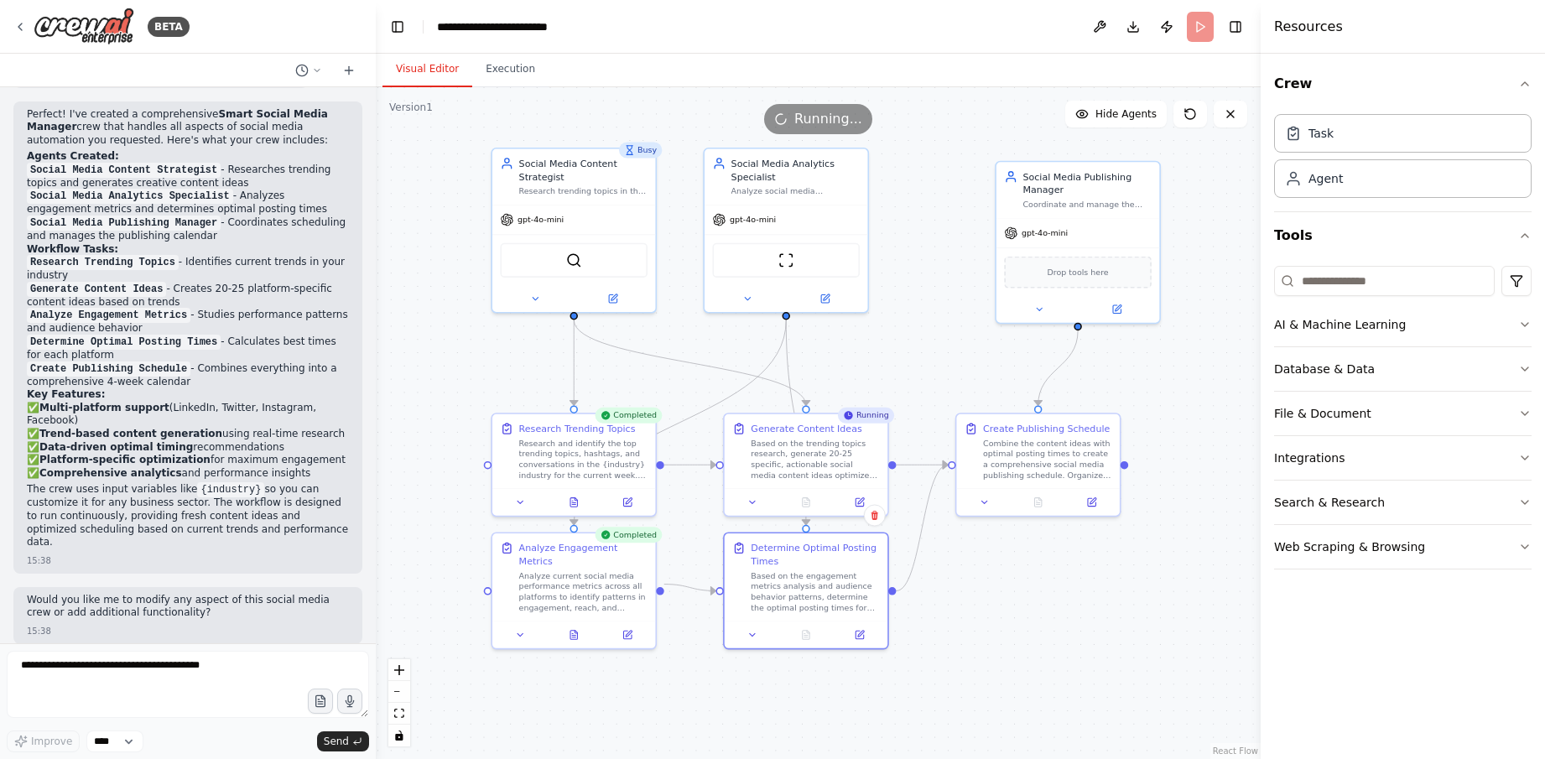
click at [991, 583] on div ".deletable-edge-delete-btn { width: 20px; height: 20px; border: 0px solid #ffff…" at bounding box center [818, 423] width 885 height 672
click at [797, 574] on div "Based on the engagement metrics analysis and audience behavior patterns, determ…" at bounding box center [815, 589] width 128 height 43
click at [855, 637] on button at bounding box center [859, 632] width 45 height 16
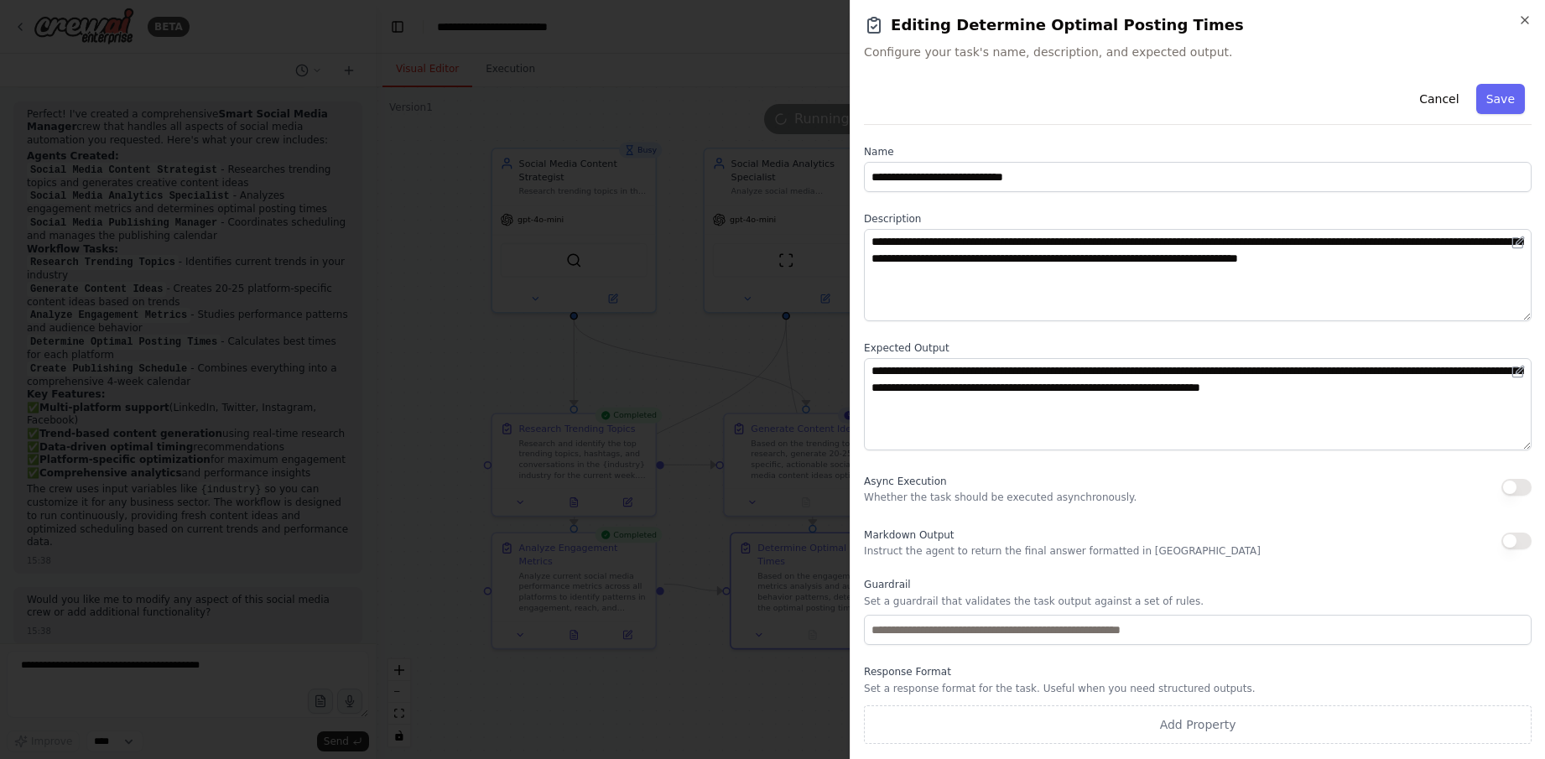
click at [1534, 24] on div "**********" at bounding box center [1197, 379] width 695 height 759
click at [1526, 21] on icon "button" at bounding box center [1524, 20] width 7 height 7
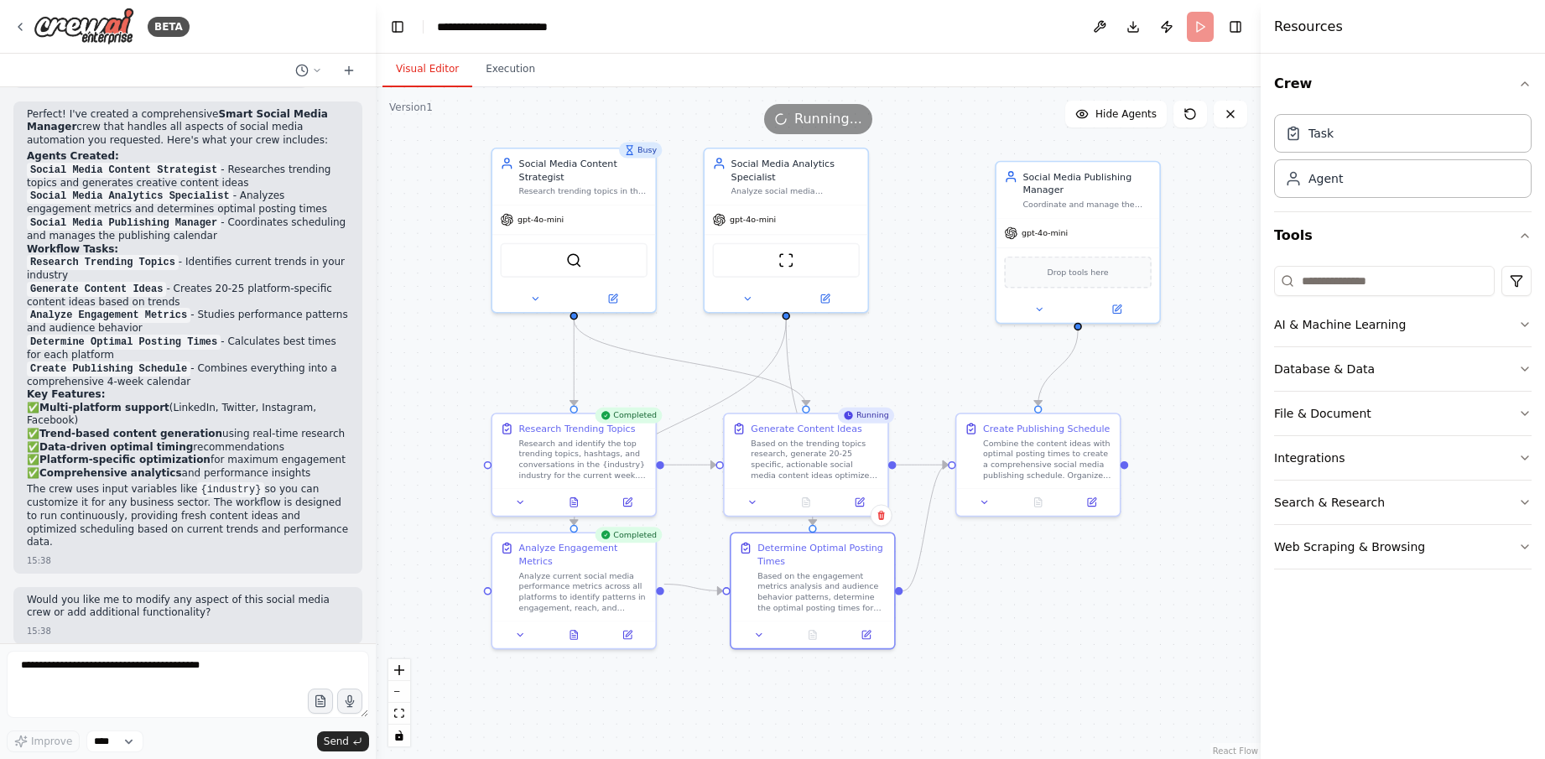
click at [1183, 397] on div ".deletable-edge-delete-btn { width: 20px; height: 20px; border: 0px solid #ffff…" at bounding box center [818, 423] width 885 height 672
click at [1059, 566] on div ".deletable-edge-delete-btn { width: 20px; height: 20px; border: 0px solid #ffff…" at bounding box center [818, 423] width 885 height 672
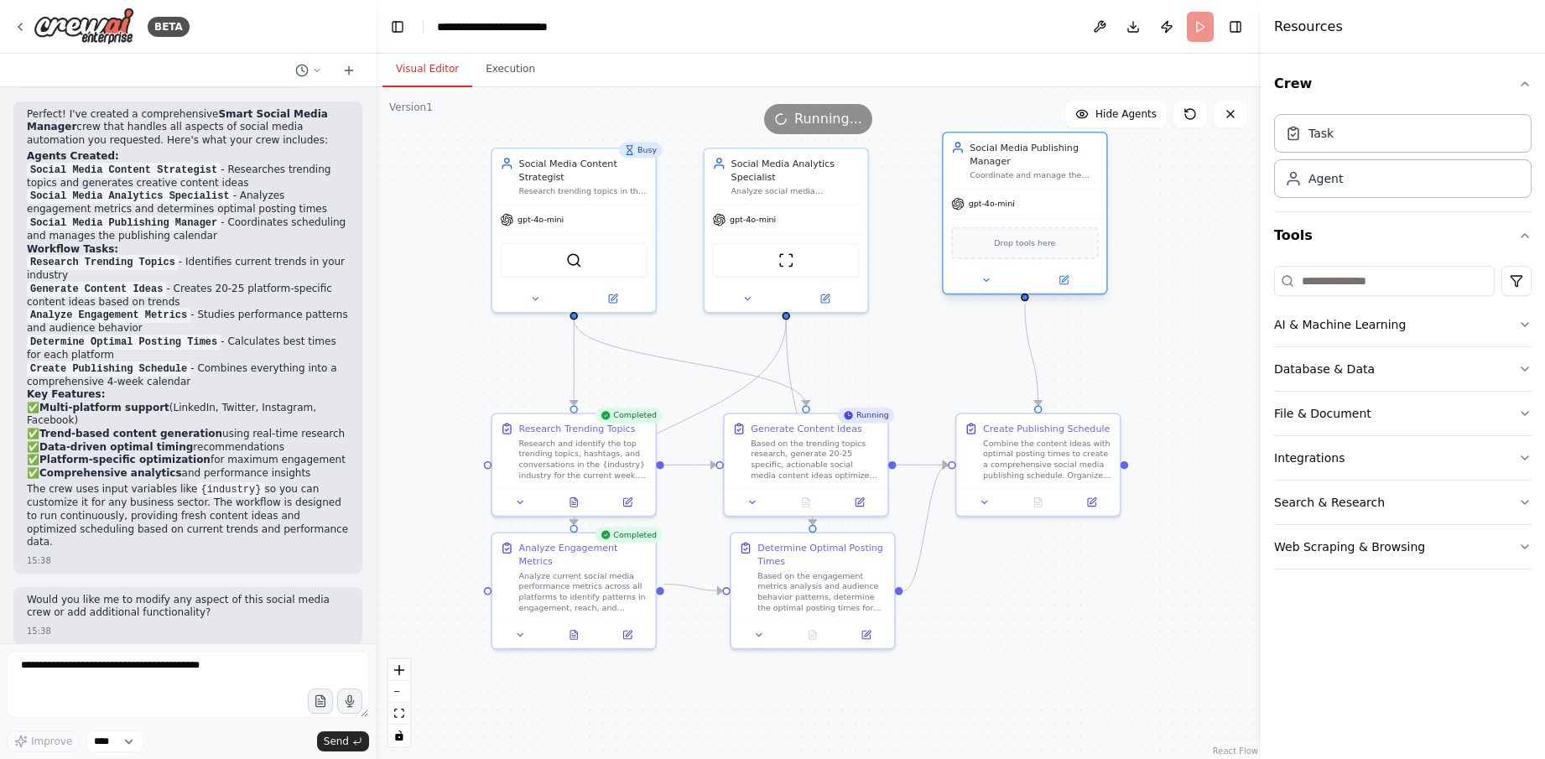
drag, startPoint x: 1110, startPoint y: 223, endPoint x: 1051, endPoint y: 197, distance: 64.2
click at [1051, 197] on div "gpt-4o-mini" at bounding box center [1025, 204] width 163 height 29
click at [1160, 55] on div "Visual Editor Execution" at bounding box center [818, 71] width 885 height 34
click at [502, 68] on button "Execution" at bounding box center [510, 69] width 76 height 35
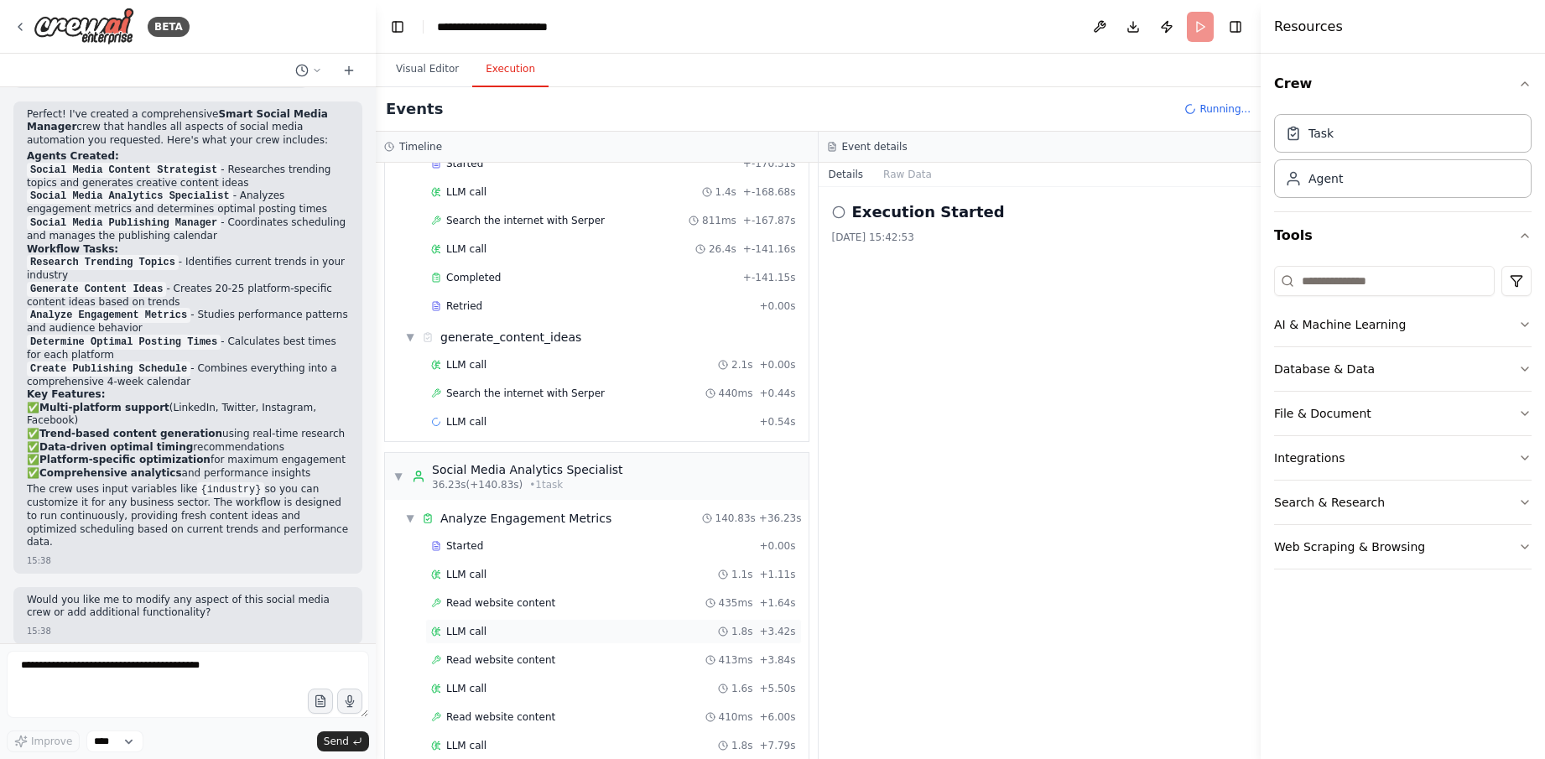
scroll to position [104, 0]
click at [403, 471] on div "▼ Social Media Analytics Specialist 36.23s (+140.83s) • 1 task" at bounding box center [508, 474] width 230 height 30
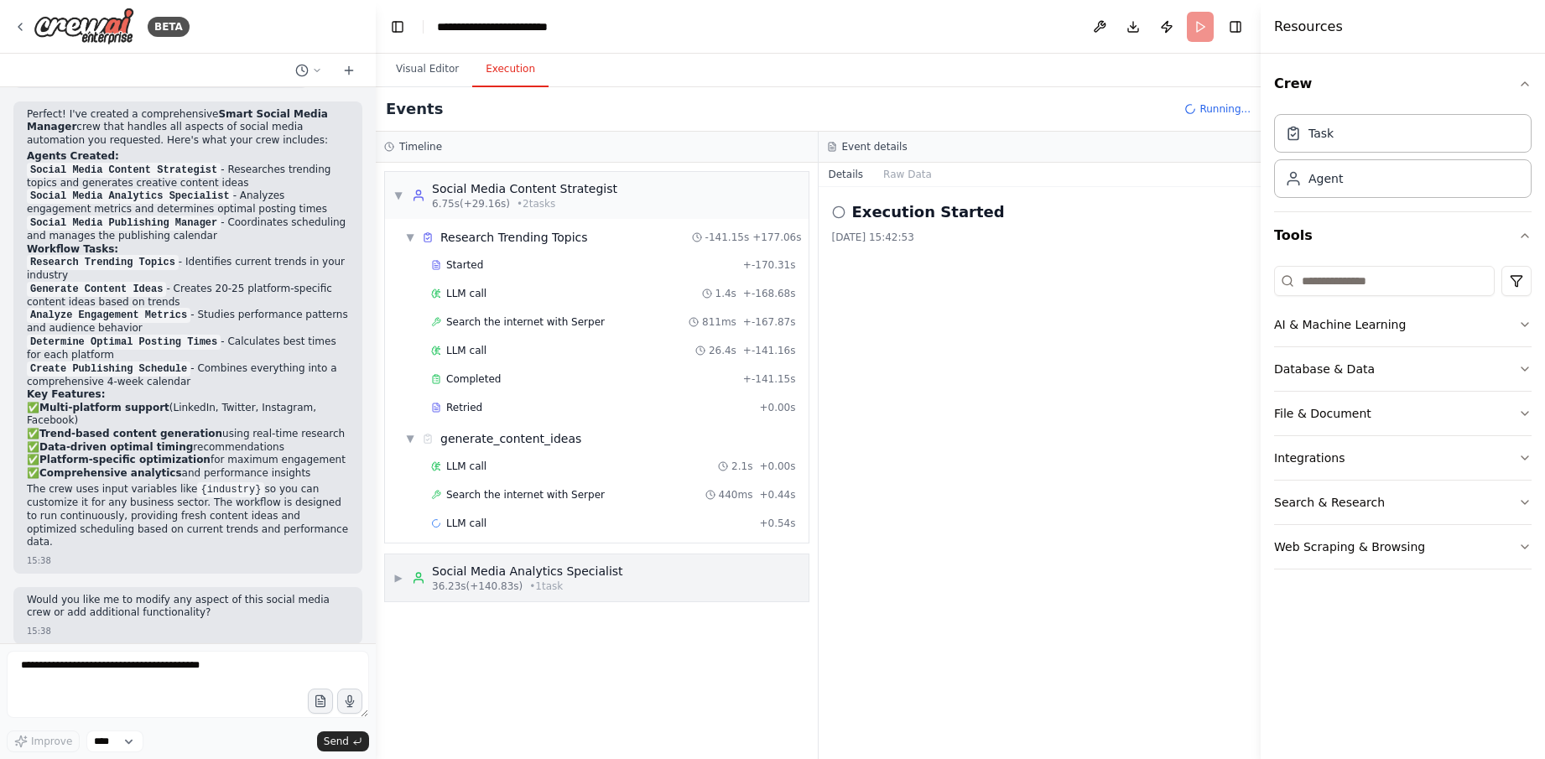
scroll to position [0, 0]
click at [609, 526] on div "LLM call + 0.54s" at bounding box center [613, 523] width 365 height 13
click at [587, 494] on span "Search the internet with Serper" at bounding box center [525, 494] width 159 height 13
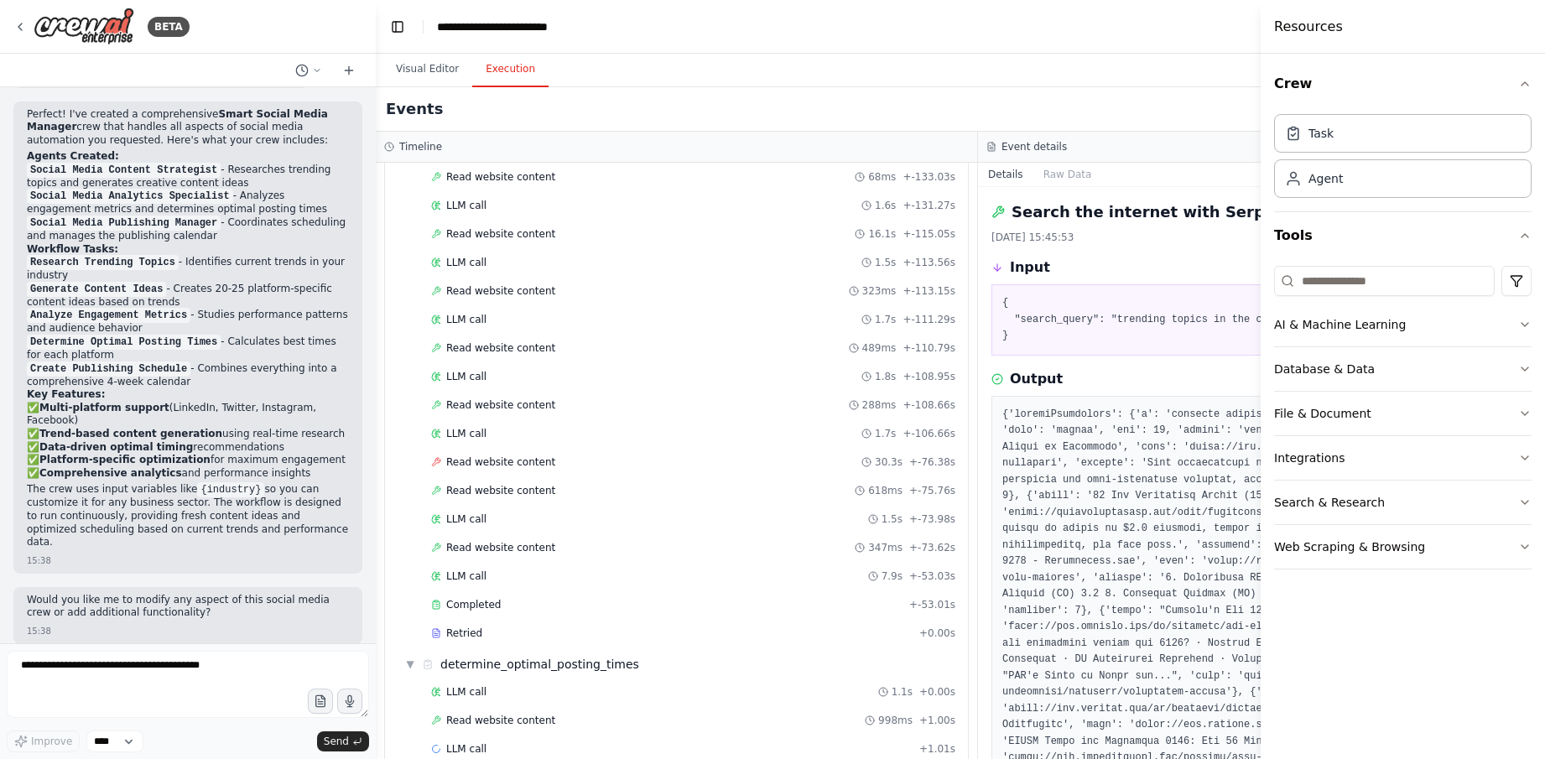
scroll to position [1611, 0]
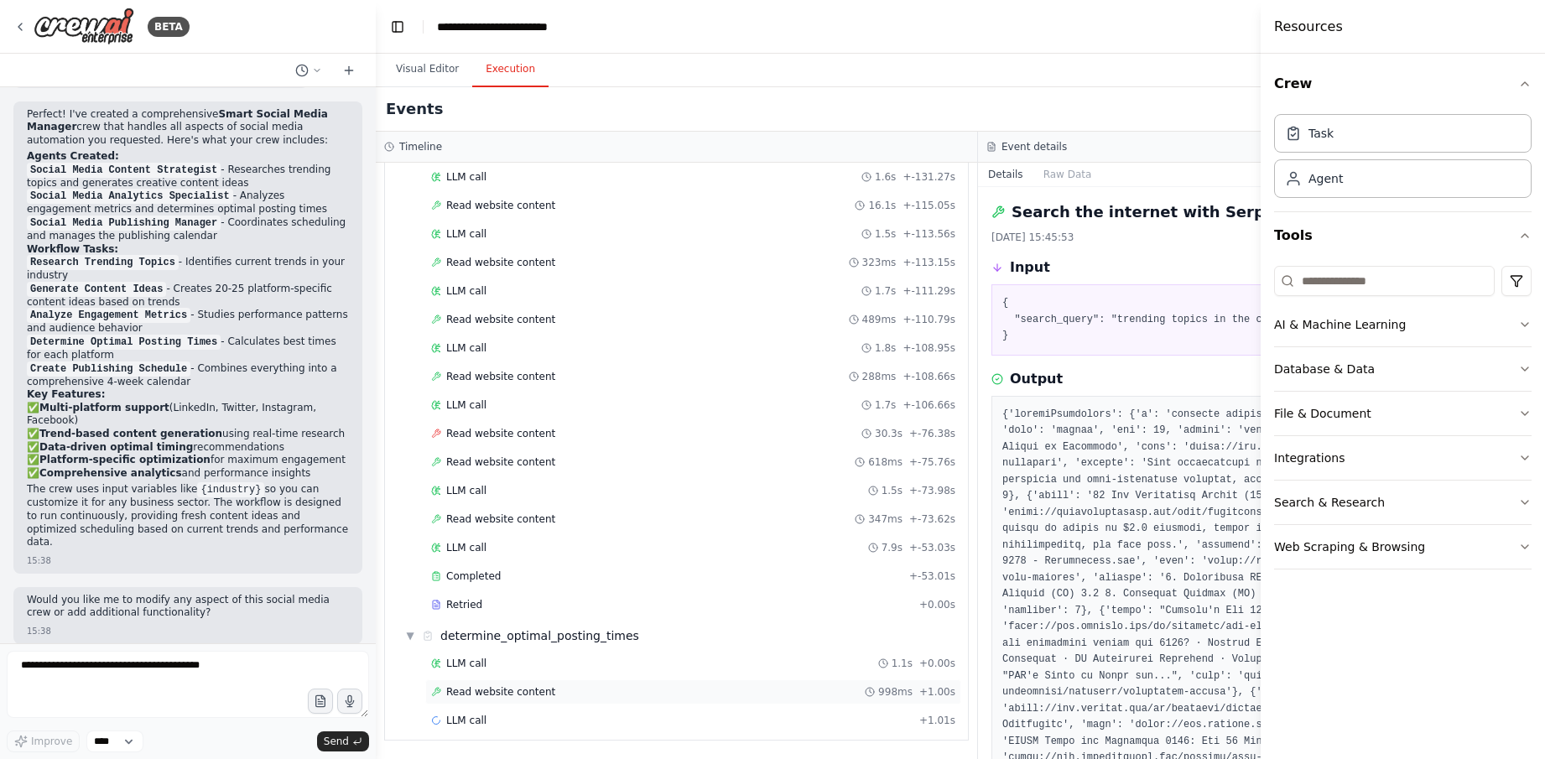
click at [683, 689] on div "Read website content 998ms + 1.00s" at bounding box center [693, 691] width 524 height 13
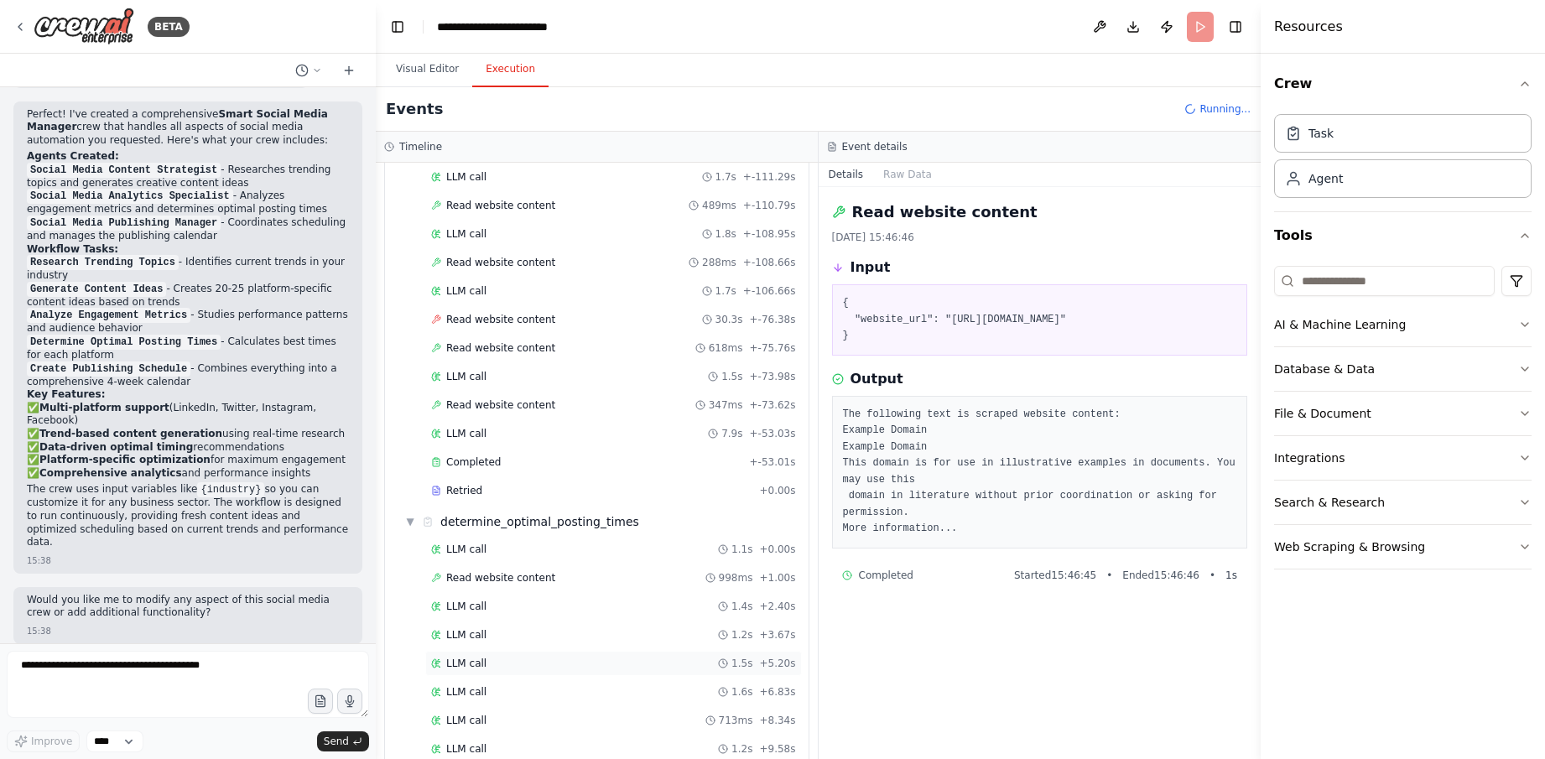
scroll to position [1782, 0]
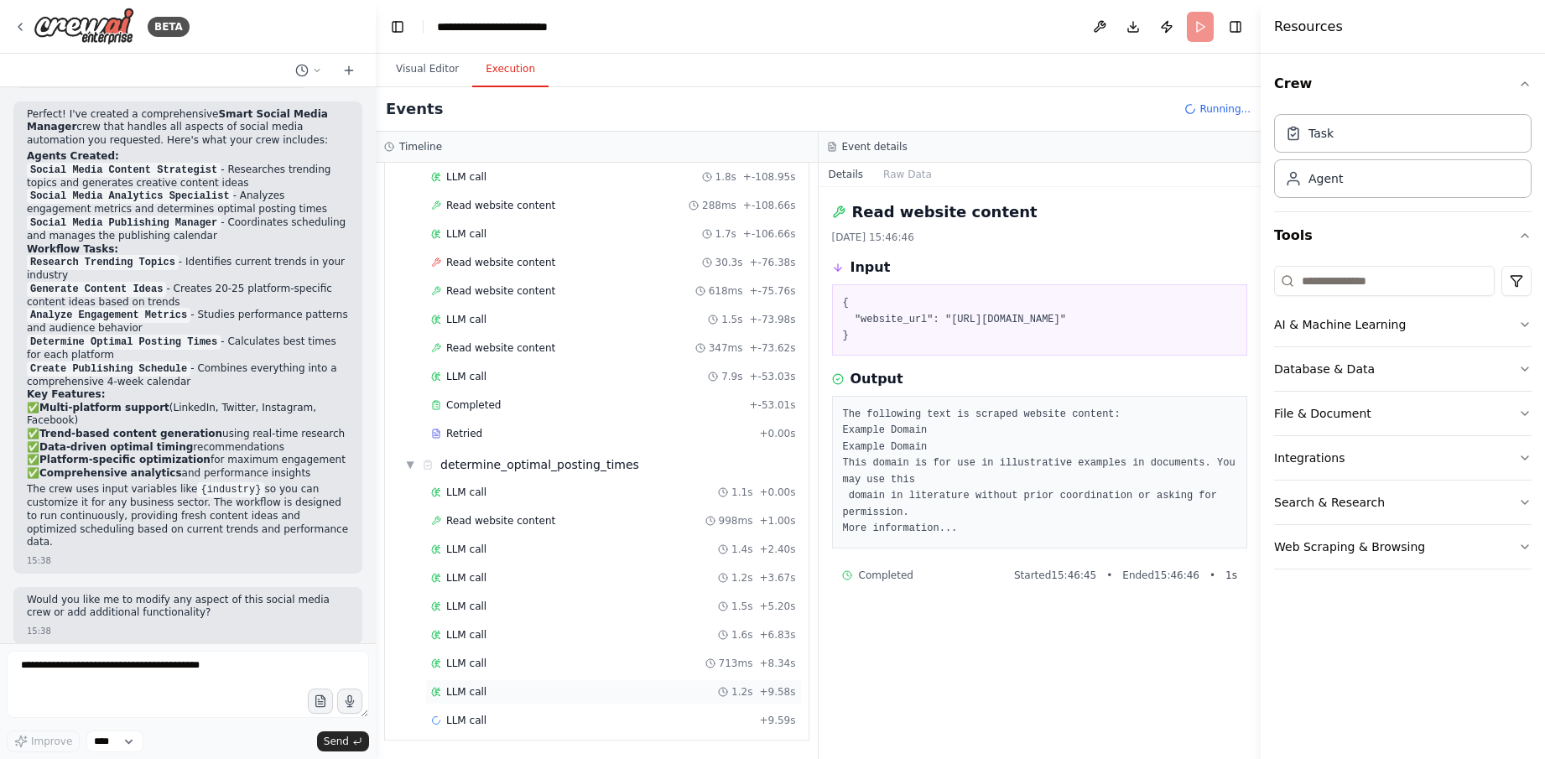
click at [632, 694] on div "LLM call 1.2s + 9.58s" at bounding box center [613, 691] width 365 height 13
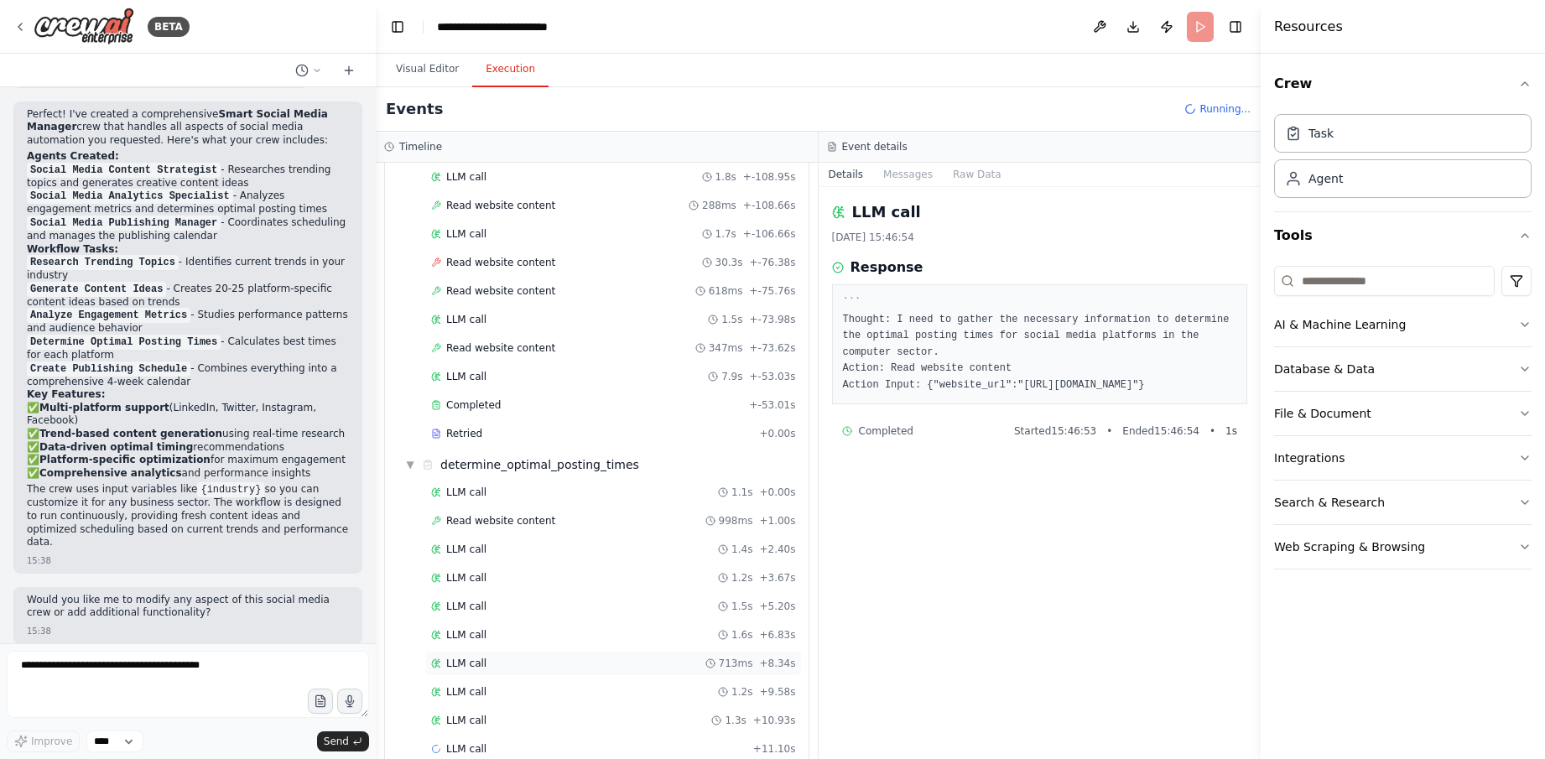
click at [643, 663] on div "LLM call 713ms + 8.34s" at bounding box center [613, 663] width 365 height 13
click at [632, 642] on div "LLM call 1.6s + 6.83s" at bounding box center [613, 634] width 377 height 25
click at [624, 718] on div "LLM call 1.2s + 13.53s" at bounding box center [613, 720] width 365 height 13
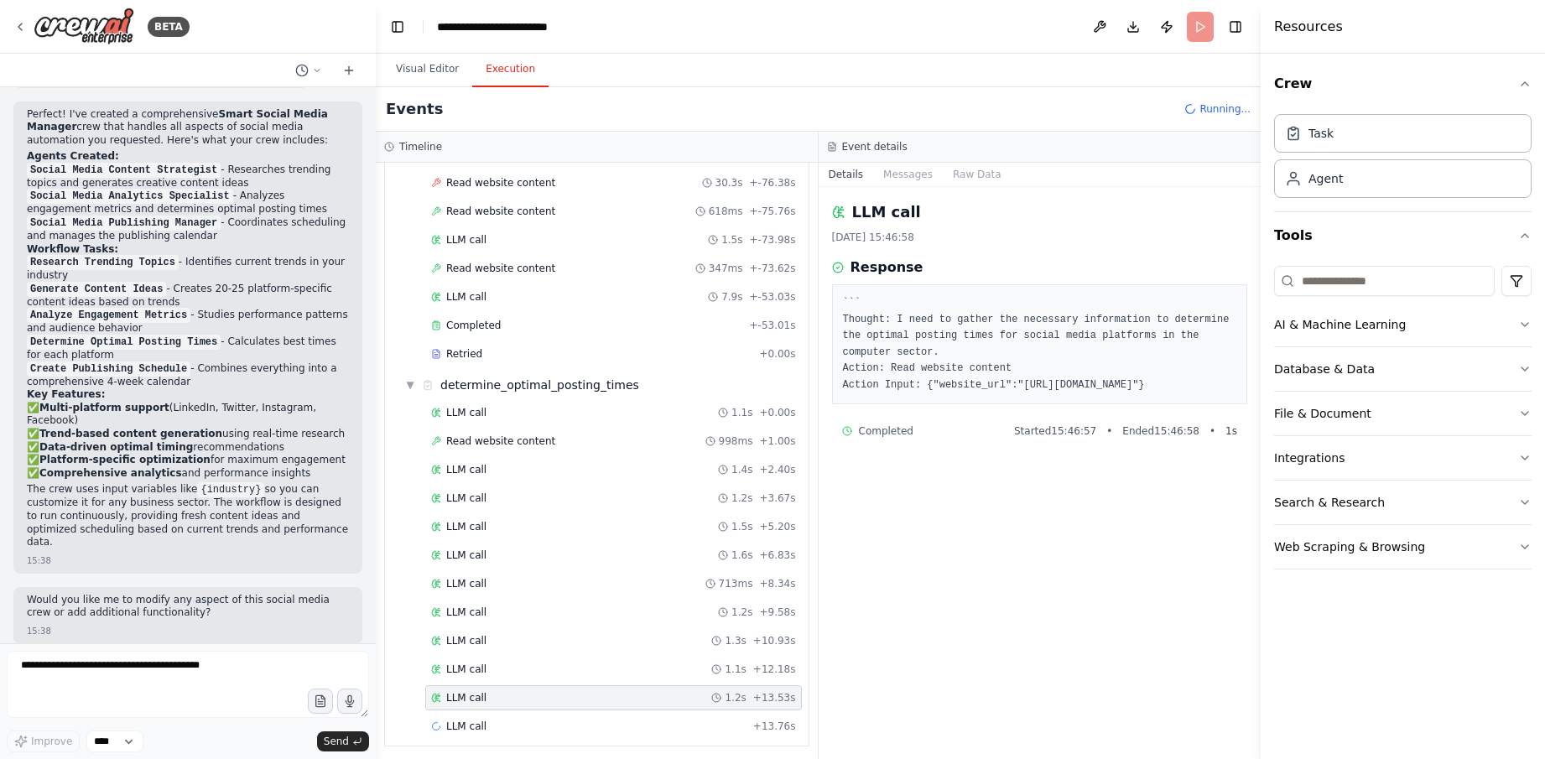
scroll to position [1868, 0]
click at [624, 716] on div "LLM call + 13.76s" at bounding box center [613, 720] width 365 height 13
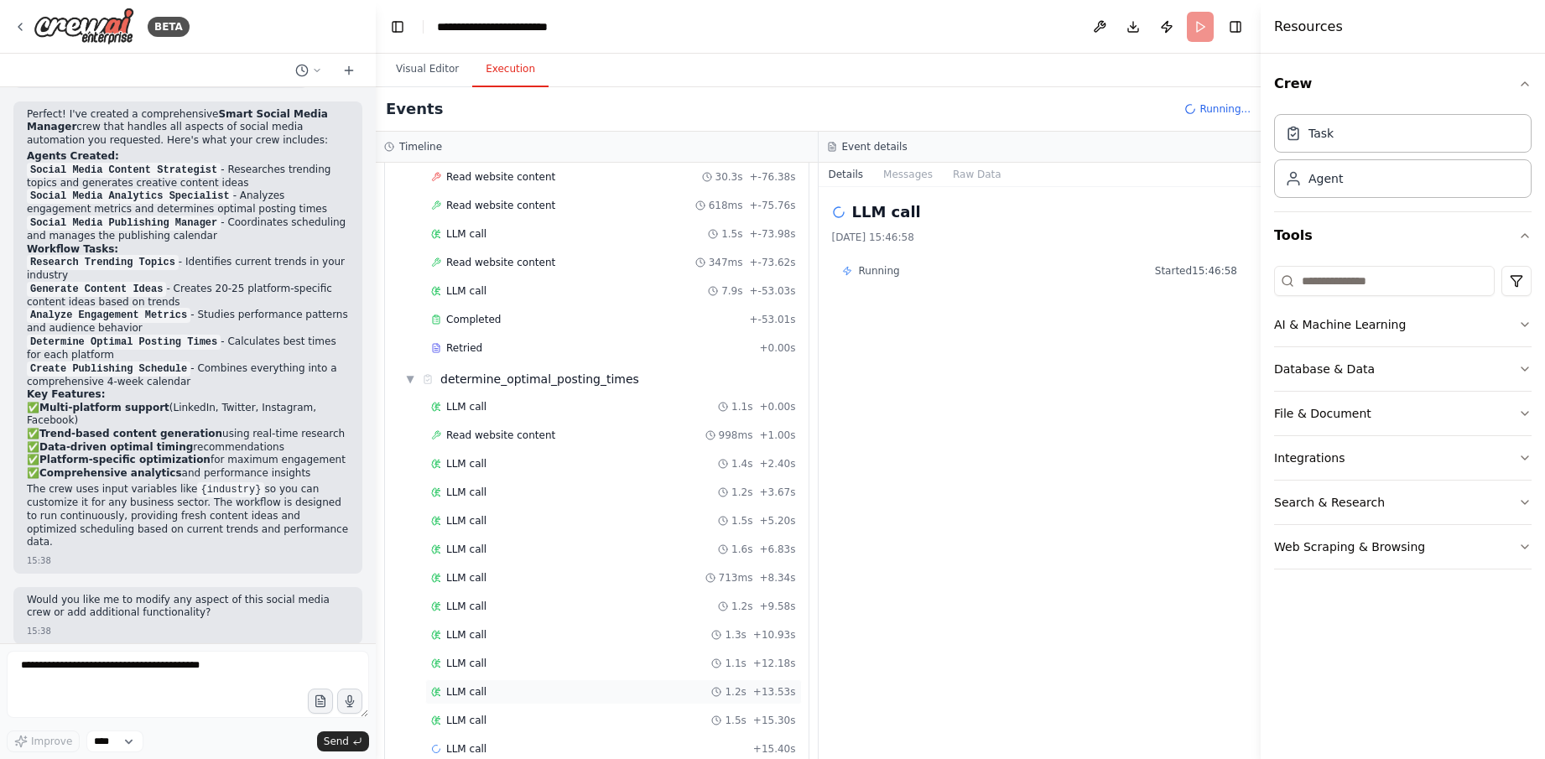
click at [606, 682] on div "LLM call 1.2s + 13.53s" at bounding box center [613, 691] width 377 height 25
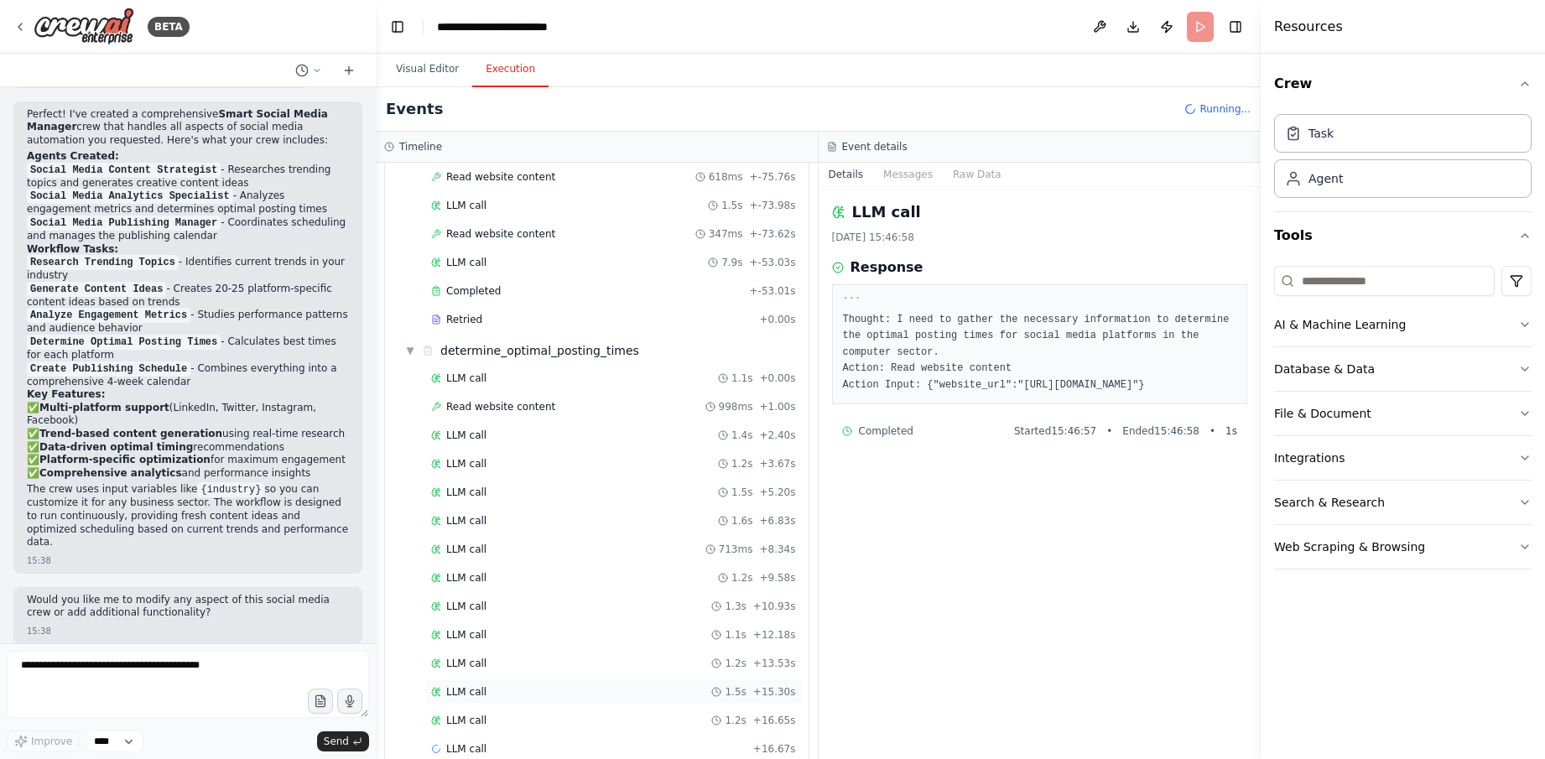
scroll to position [1925, 0]
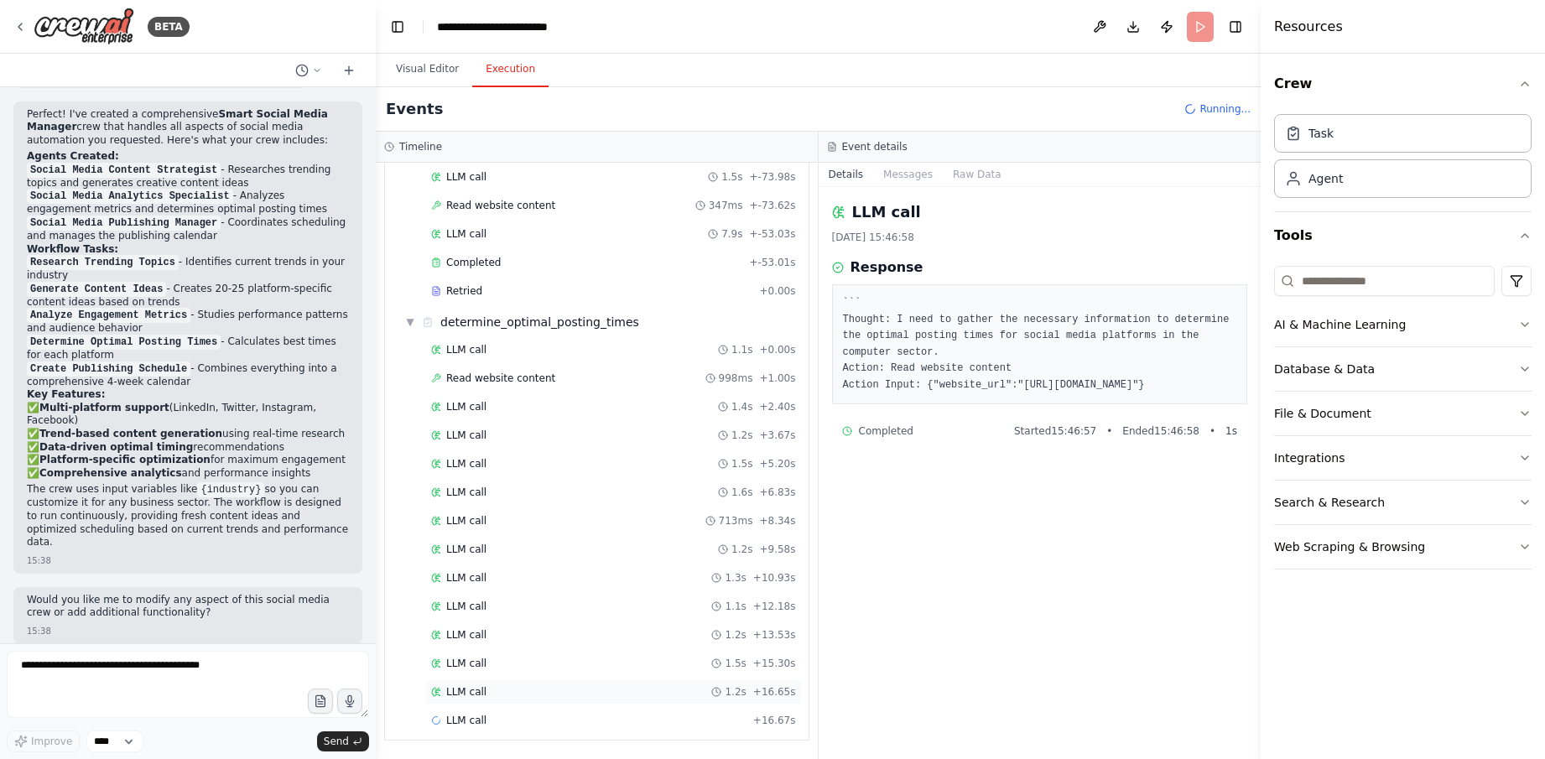
click at [571, 689] on div "LLM call 1.2s + 16.65s" at bounding box center [613, 691] width 365 height 13
click at [583, 655] on div "LLM call 1.5s + 15.30s" at bounding box center [613, 663] width 377 height 25
click at [584, 699] on div "LLM call 1.2s + 16.65s" at bounding box center [613, 691] width 377 height 25
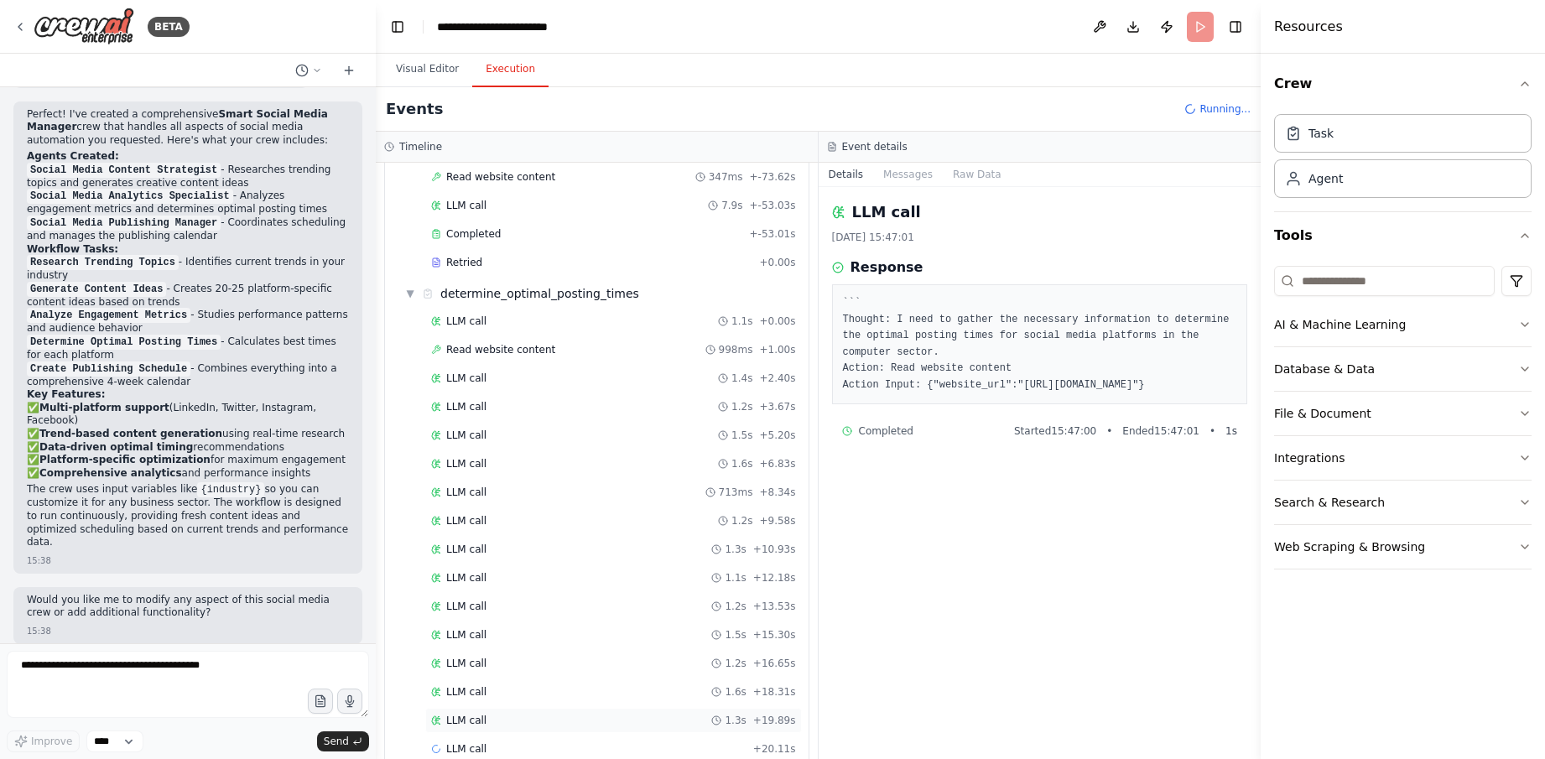
click at [590, 713] on div "LLM call 1.3s + 19.89s" at bounding box center [613, 720] width 377 height 25
click at [576, 721] on div "LLM call 1.3s + 22.71s" at bounding box center [613, 720] width 365 height 13
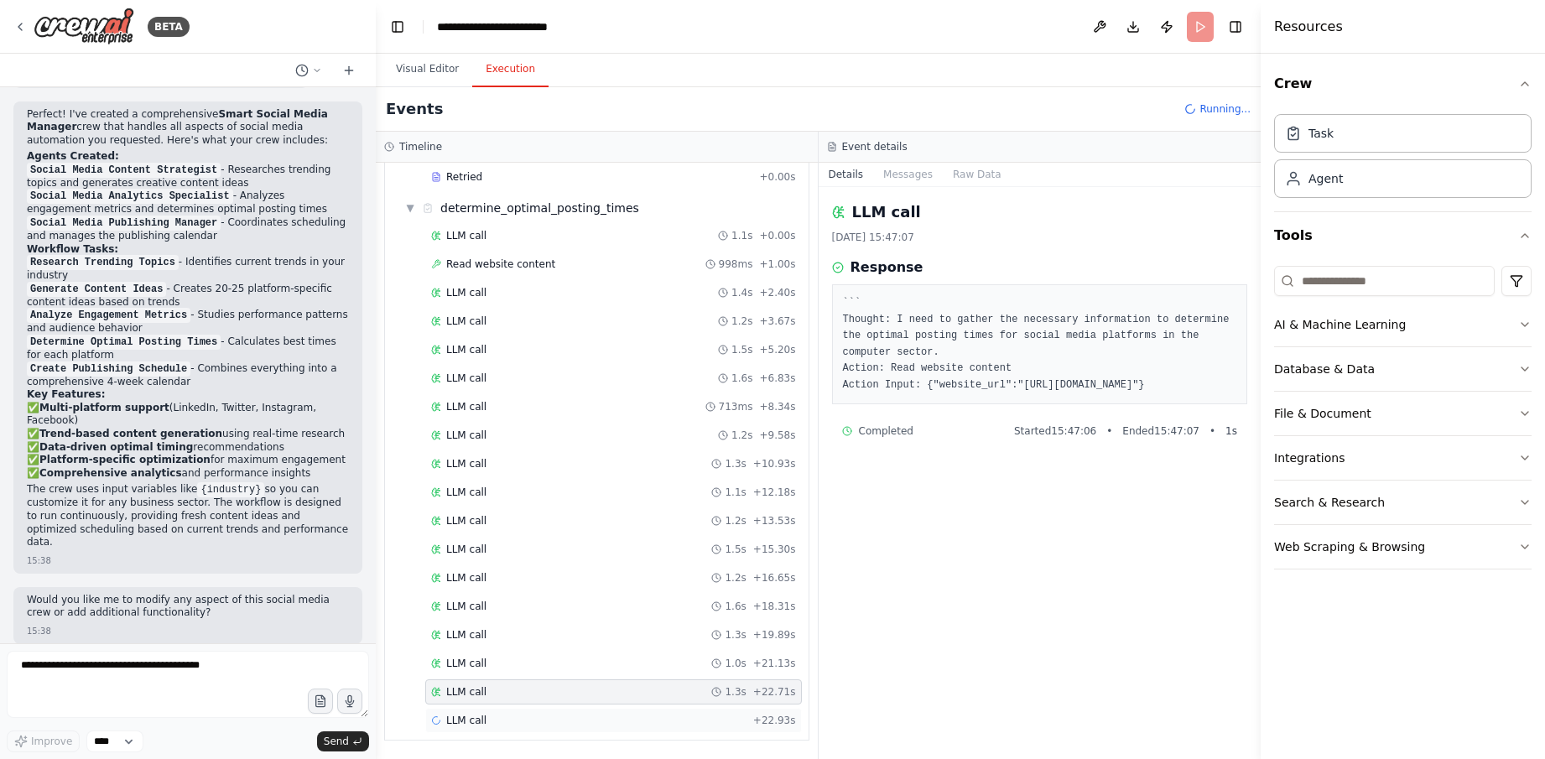
click at [575, 724] on div "LLM call + 22.93s" at bounding box center [613, 720] width 365 height 13
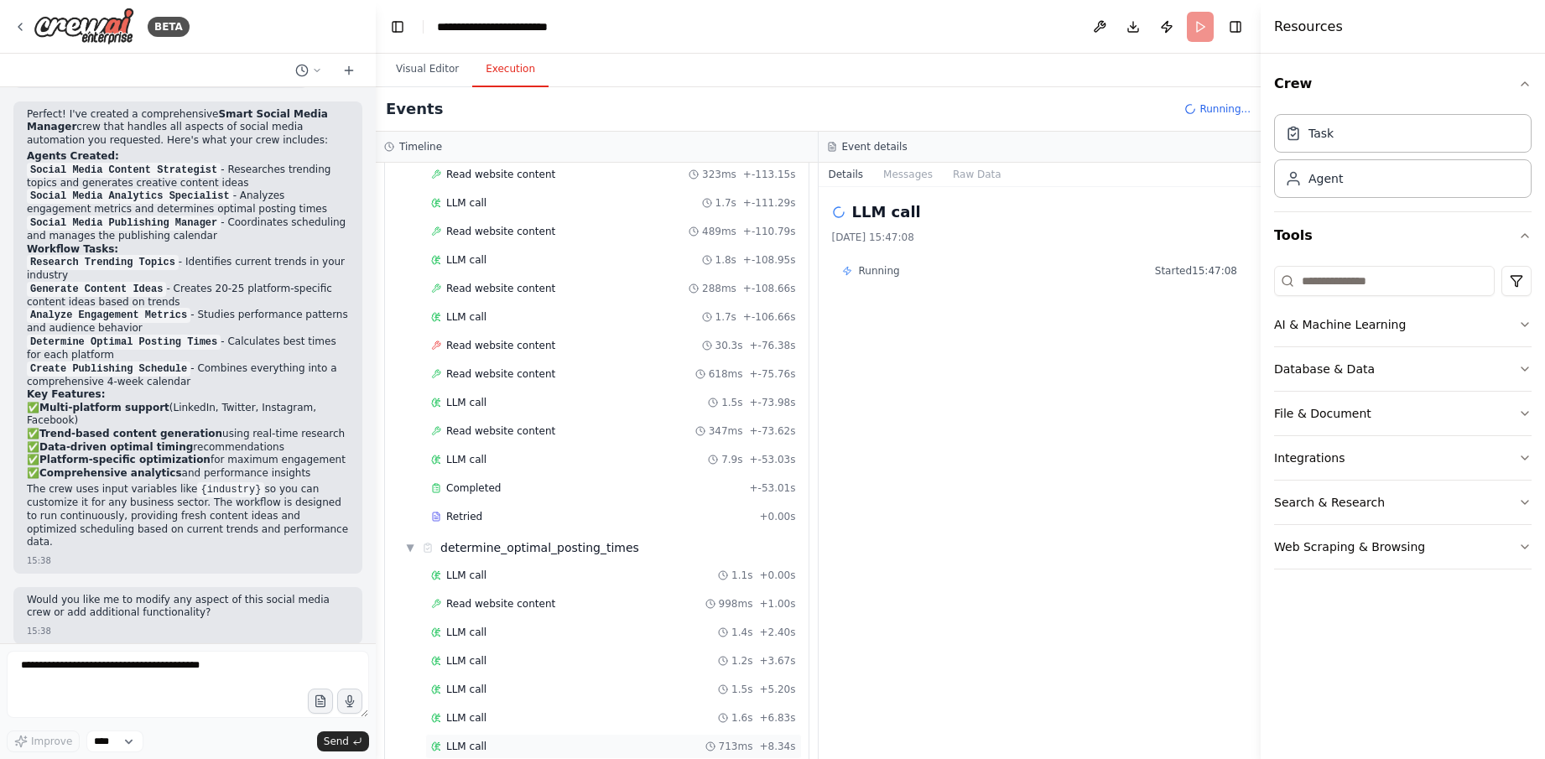
scroll to position [2067, 0]
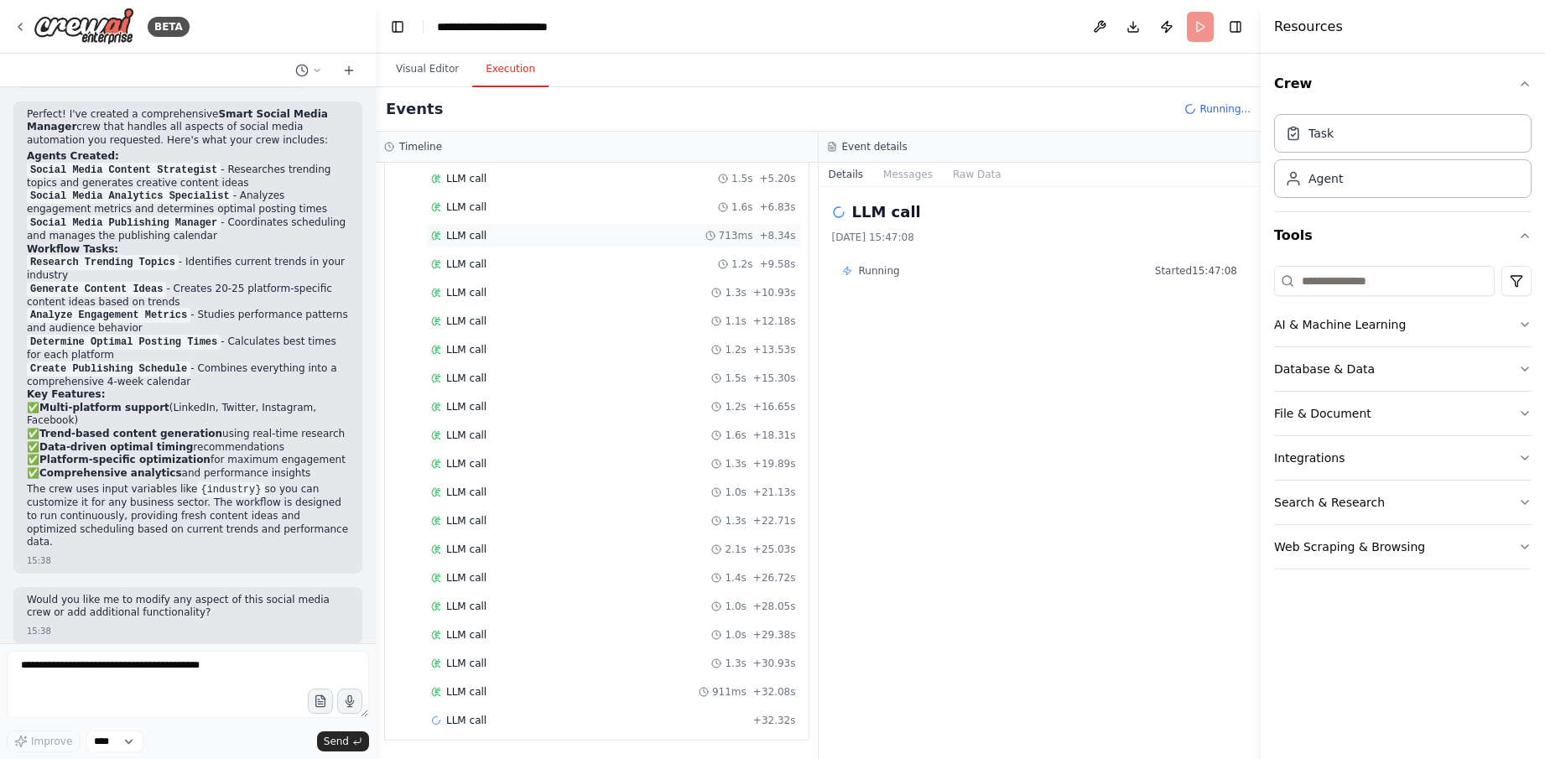
click at [617, 418] on div "LLM call 1.2s + 16.65s" at bounding box center [613, 406] width 377 height 25
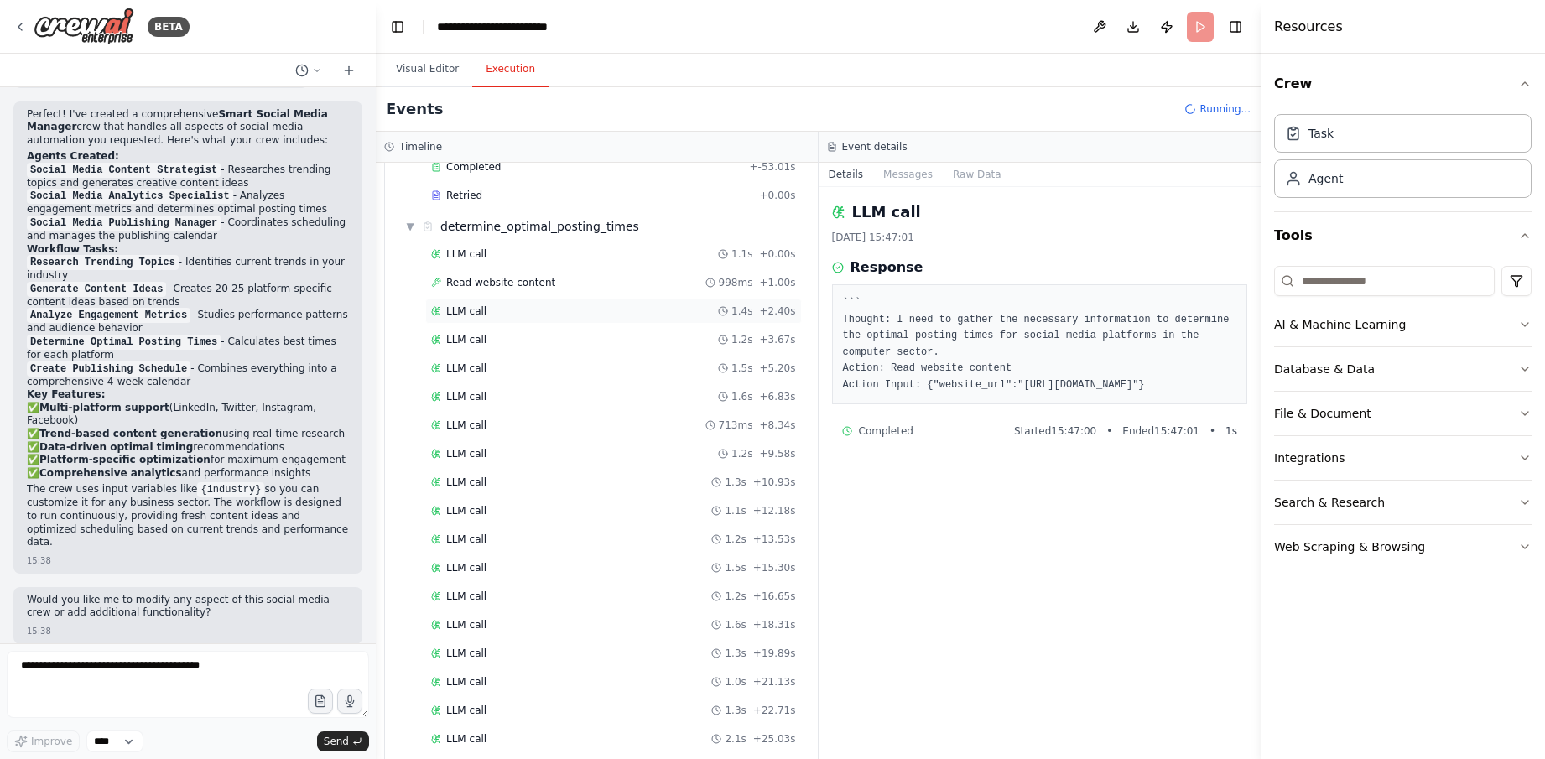
click at [641, 304] on div "LLM call 1.4s + 2.40s" at bounding box center [613, 311] width 377 height 25
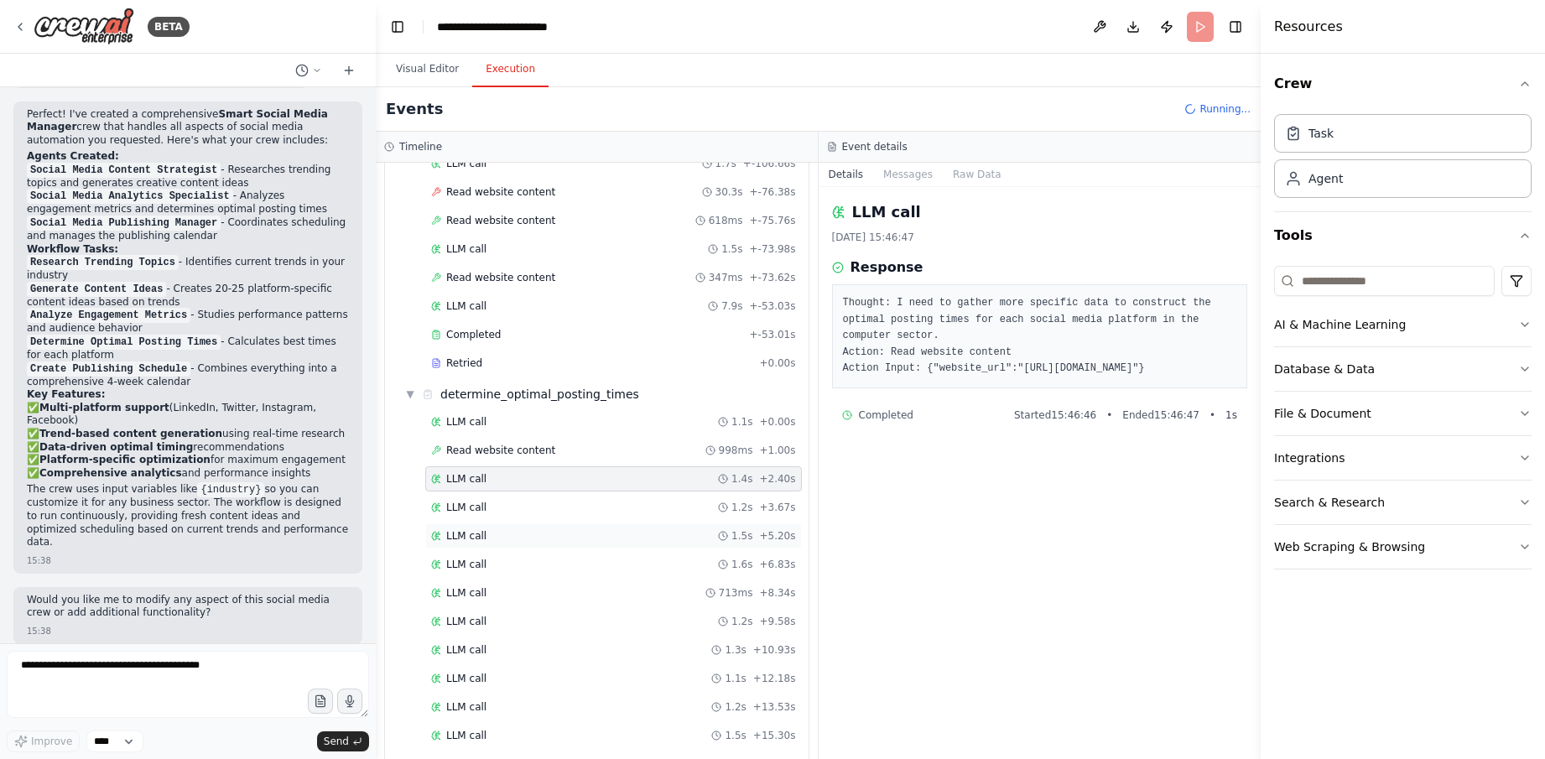
scroll to position [1628, 0]
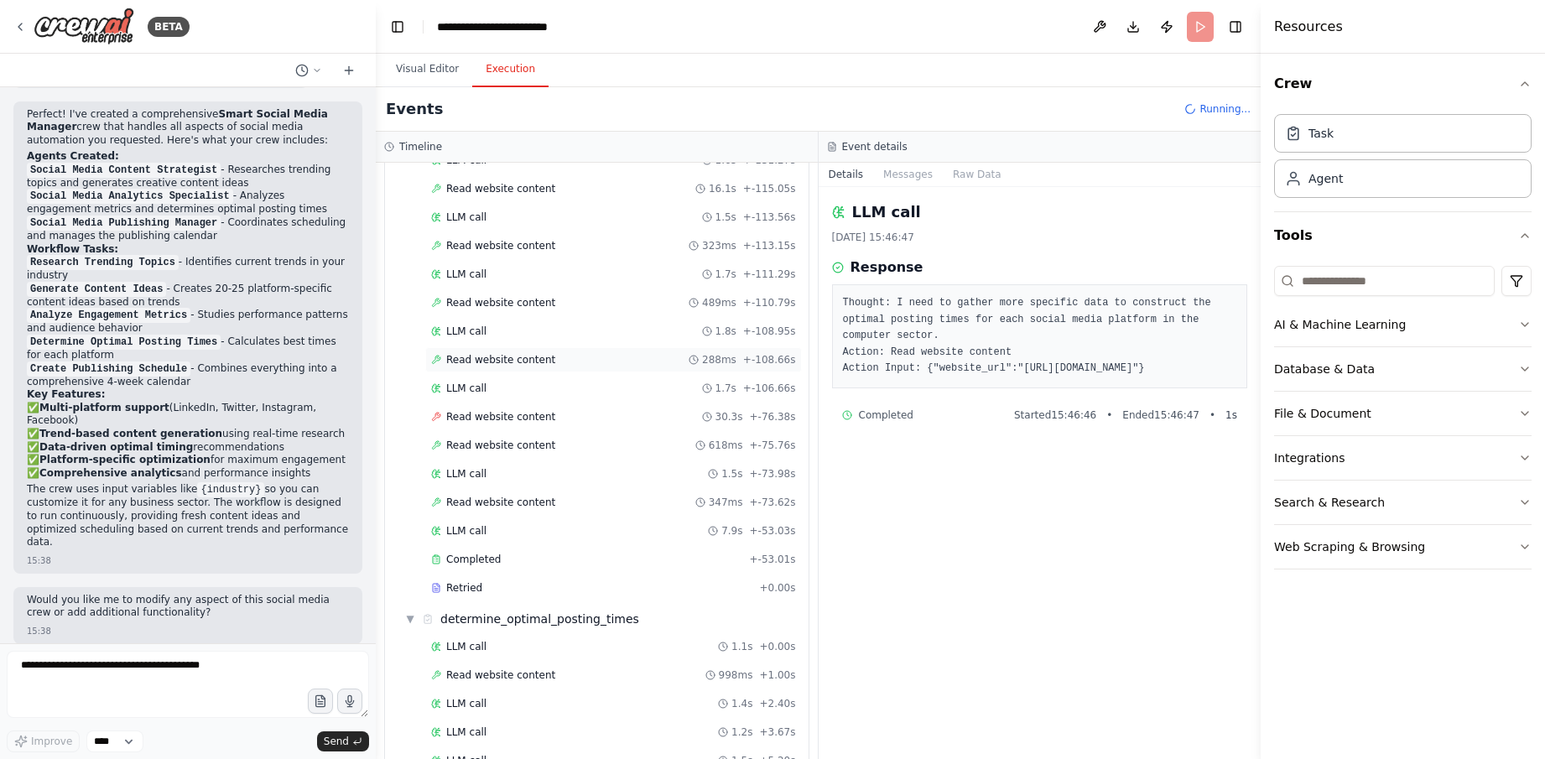
click at [652, 356] on div "Read website content 288ms + -108.66s" at bounding box center [613, 359] width 365 height 13
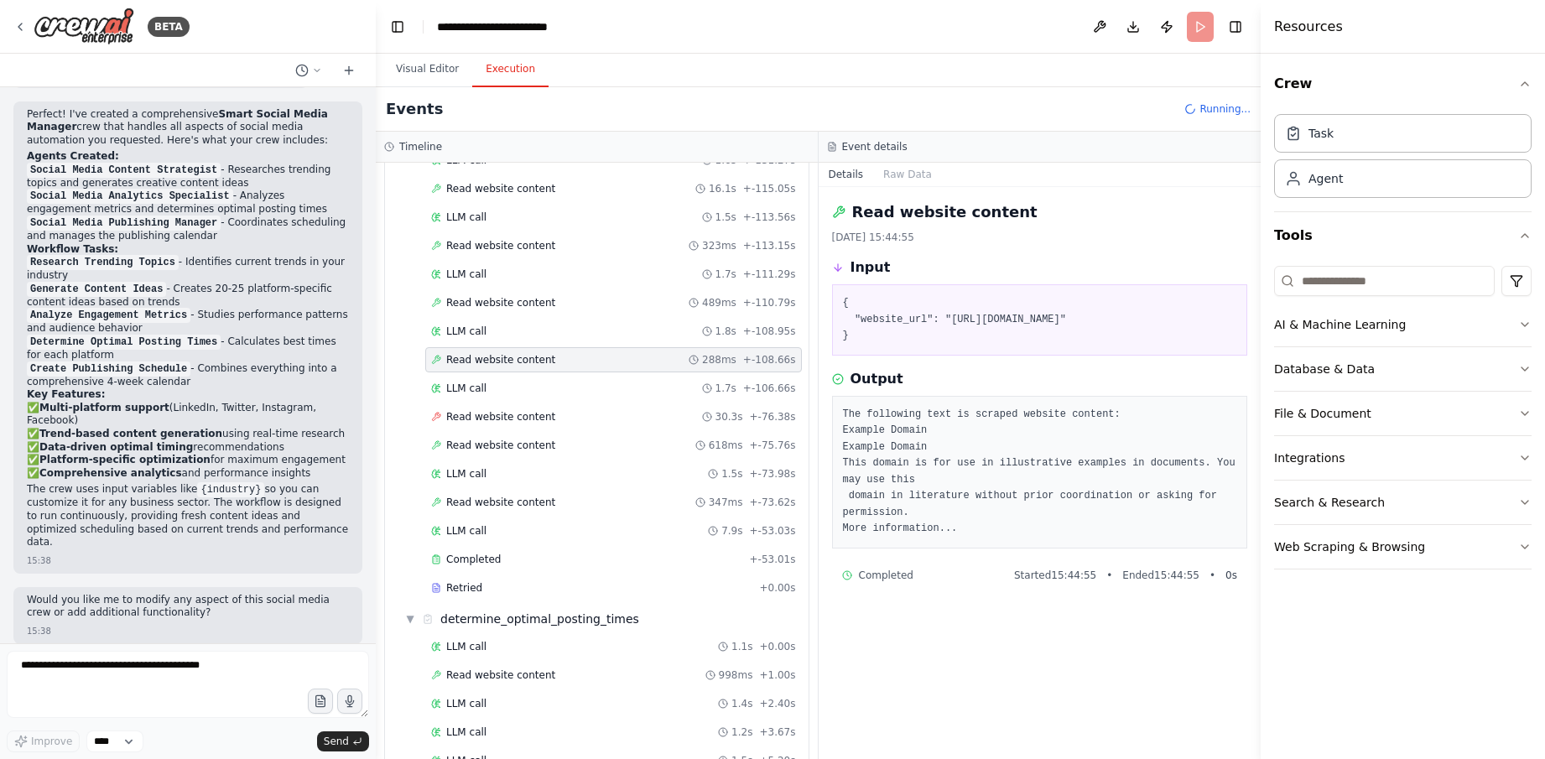
click at [674, 509] on div "Read website content 347ms + -73.62s" at bounding box center [613, 502] width 377 height 25
click at [689, 361] on div "Read website content 288ms + -108.66s" at bounding box center [613, 359] width 365 height 13
click at [668, 410] on div "Read website content 30.3s + -76.38s" at bounding box center [613, 416] width 365 height 13
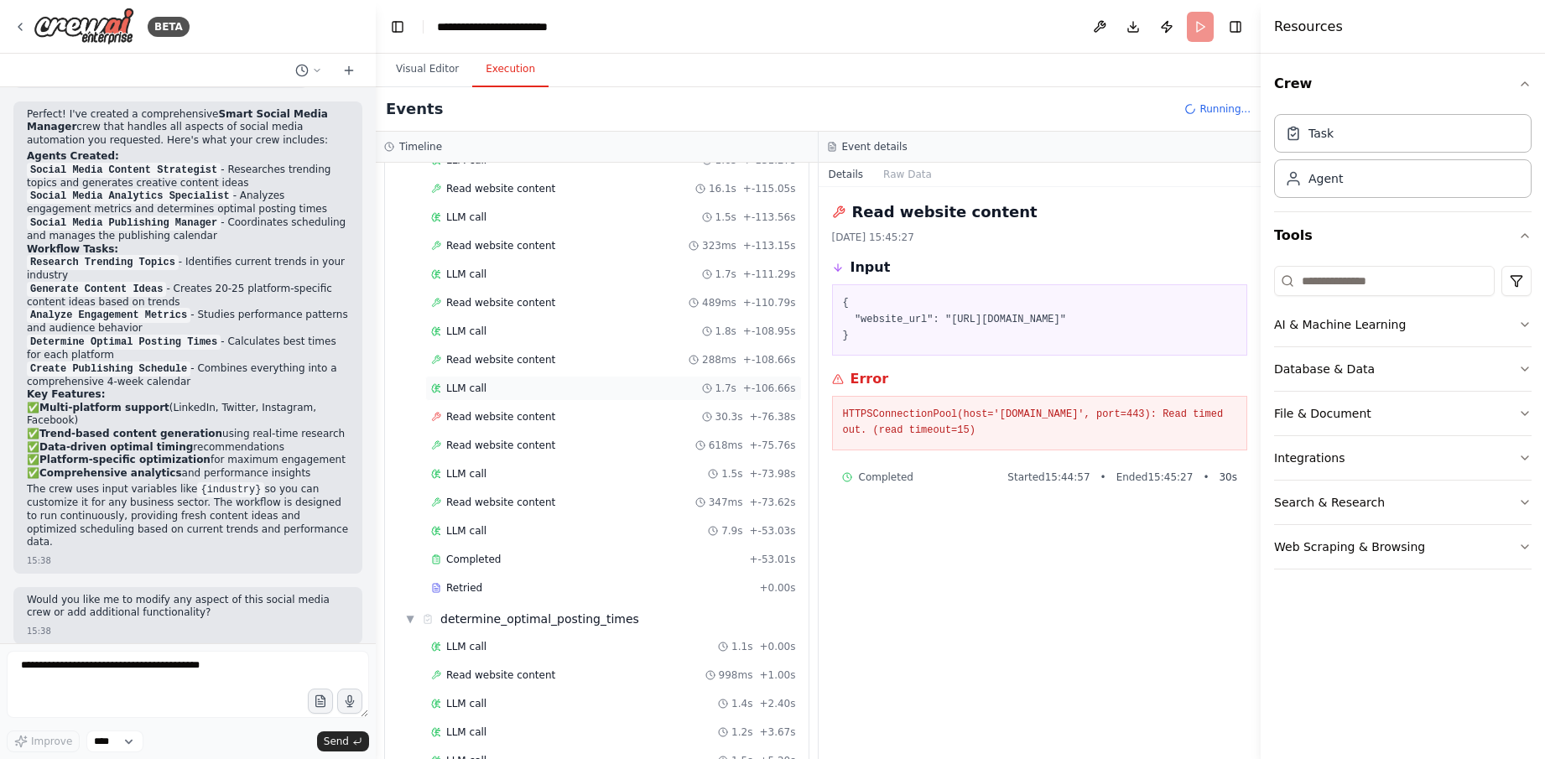
click at [654, 388] on div "LLM call 1.7s + -106.66s" at bounding box center [613, 388] width 365 height 13
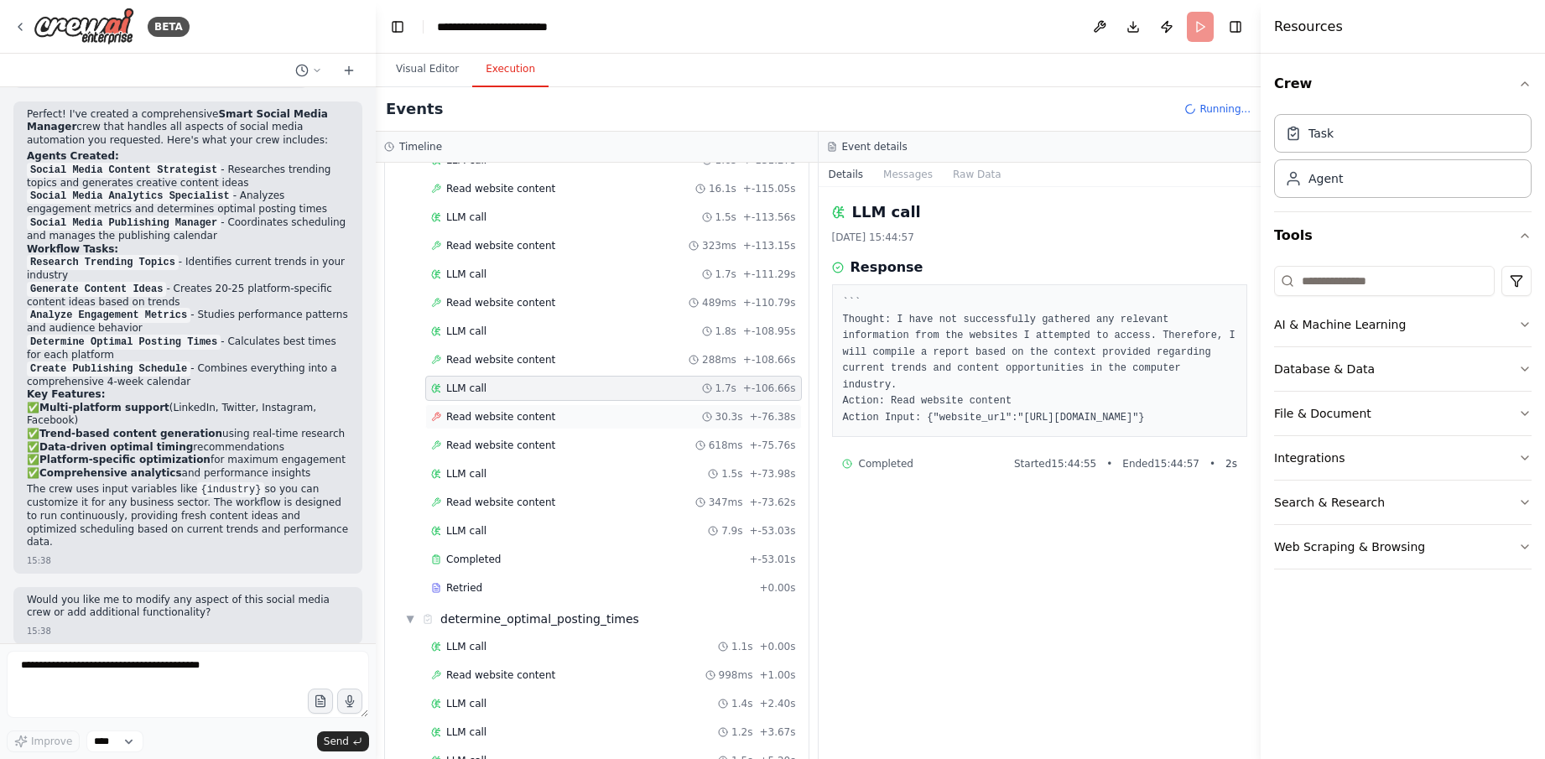
click at [654, 411] on div "Read website content 30.3s + -76.38s" at bounding box center [613, 416] width 365 height 13
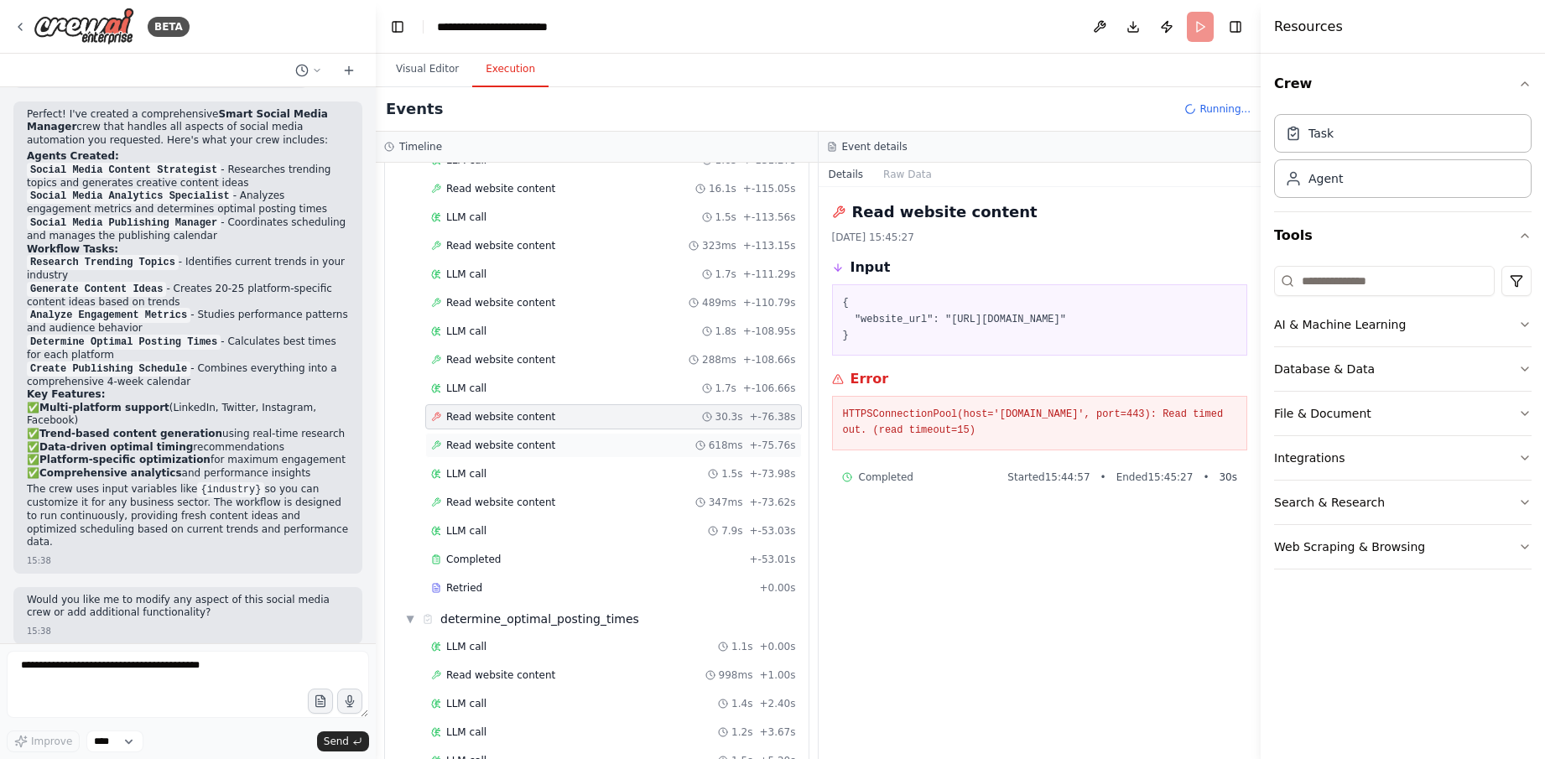
click at [658, 456] on div "Read website content 618ms + -75.76s" at bounding box center [613, 445] width 377 height 25
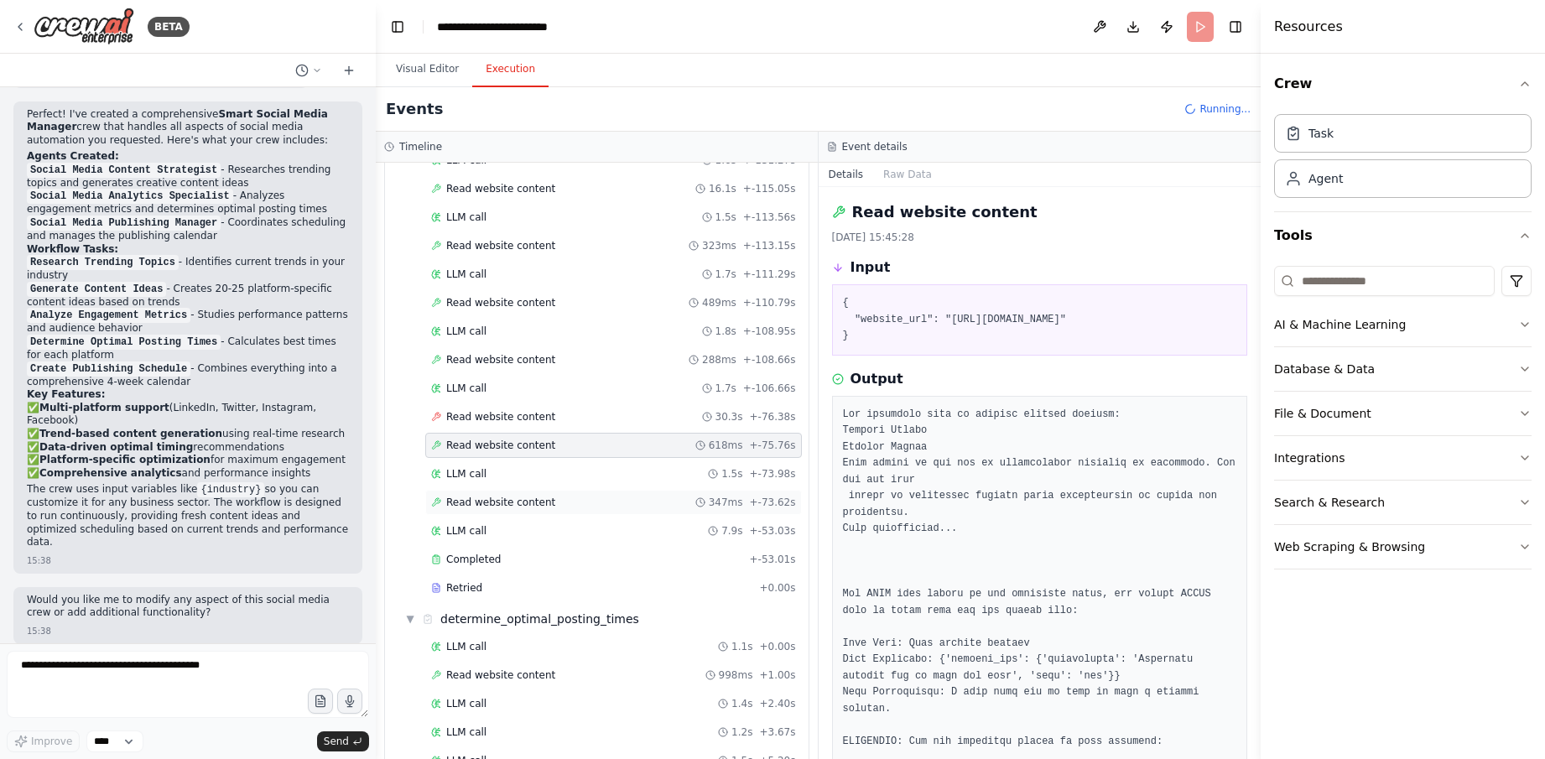
click at [652, 503] on div "Read website content 347ms + -73.62s" at bounding box center [613, 502] width 365 height 13
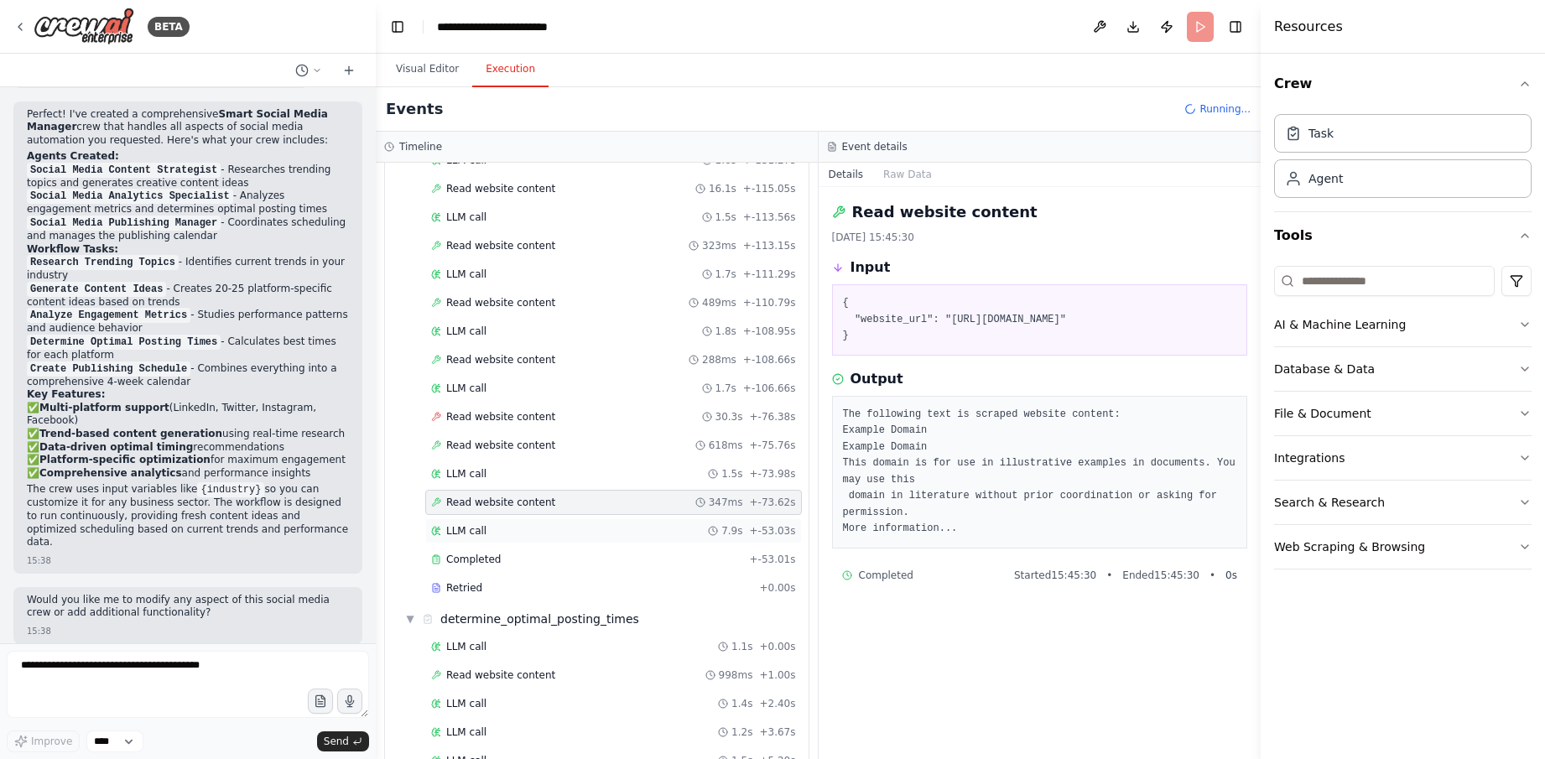
click at [651, 540] on div "LLM call 7.9s + -53.03s" at bounding box center [613, 530] width 377 height 25
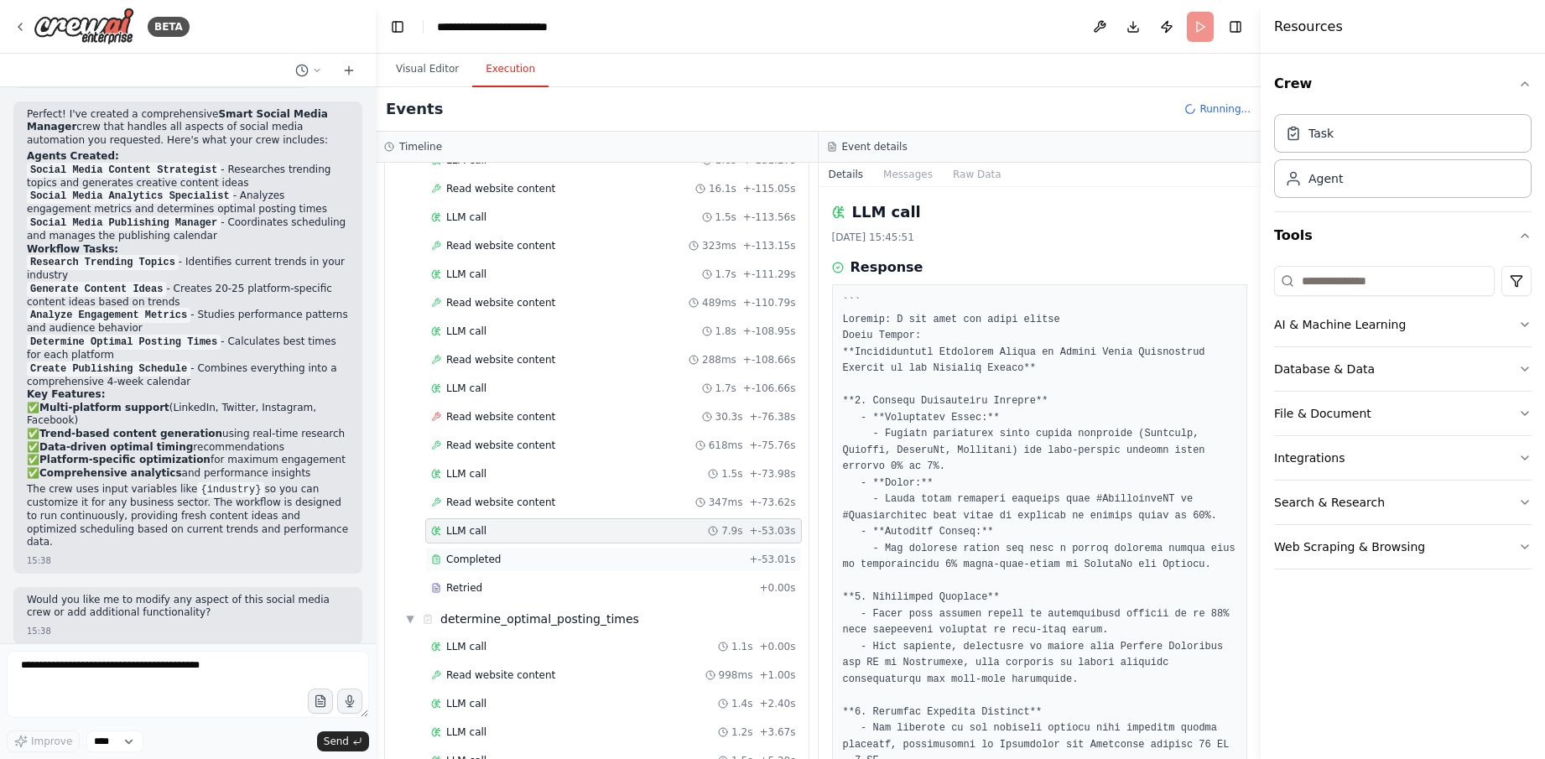
click at [642, 559] on div "Completed" at bounding box center [587, 559] width 312 height 13
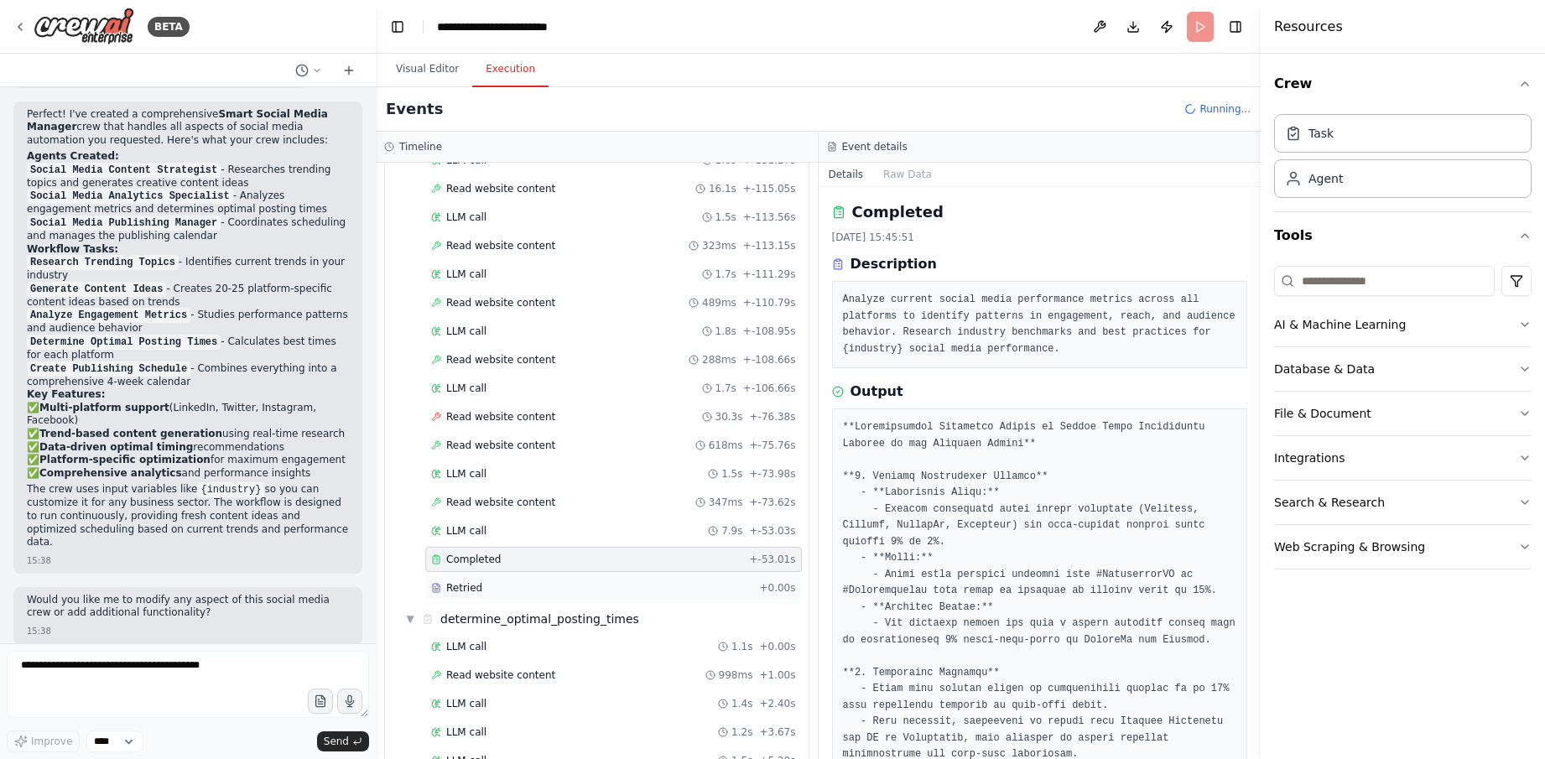
click at [642, 583] on div "Retried" at bounding box center [591, 587] width 321 height 13
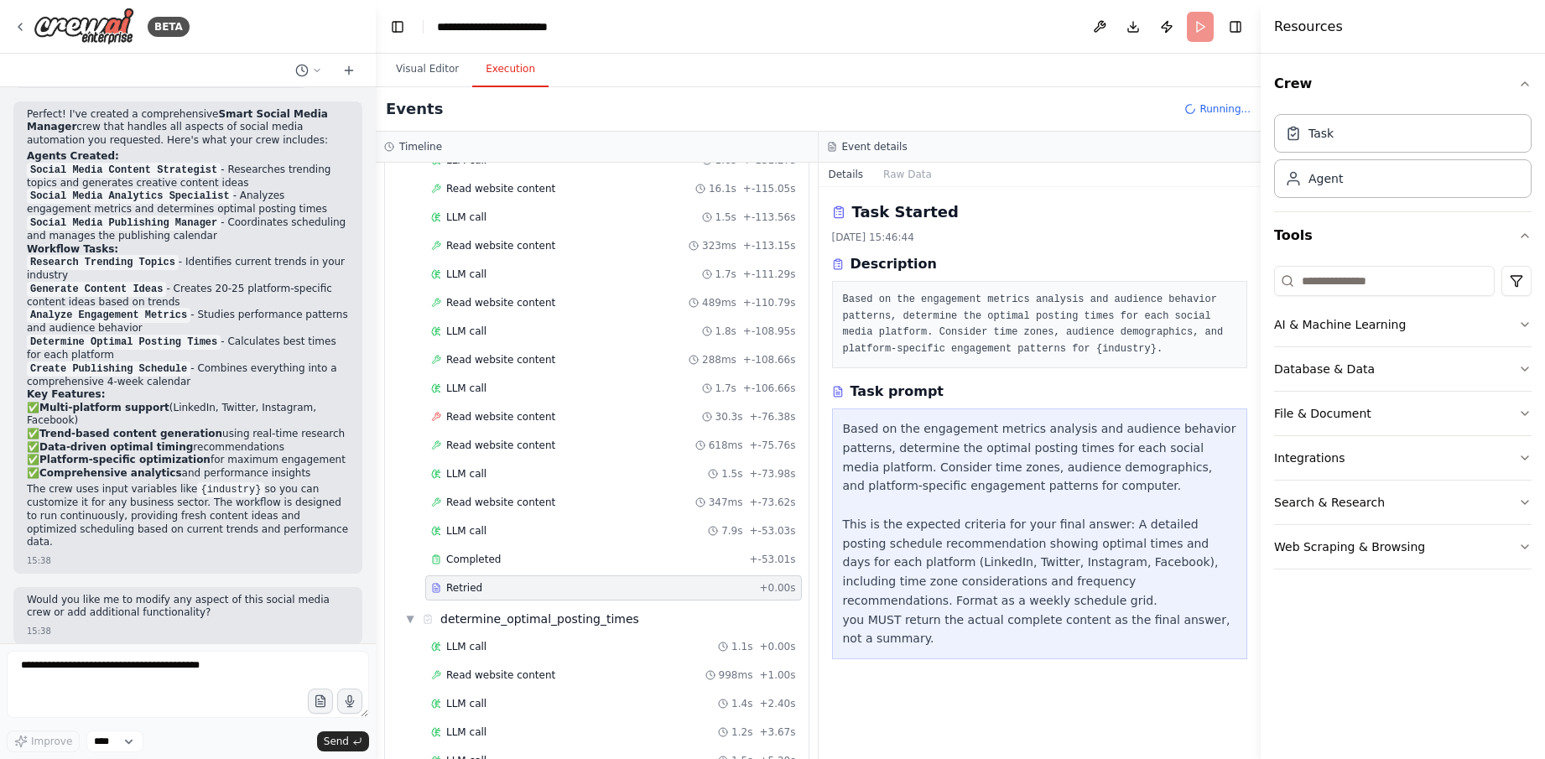
scroll to position [2267, 0]
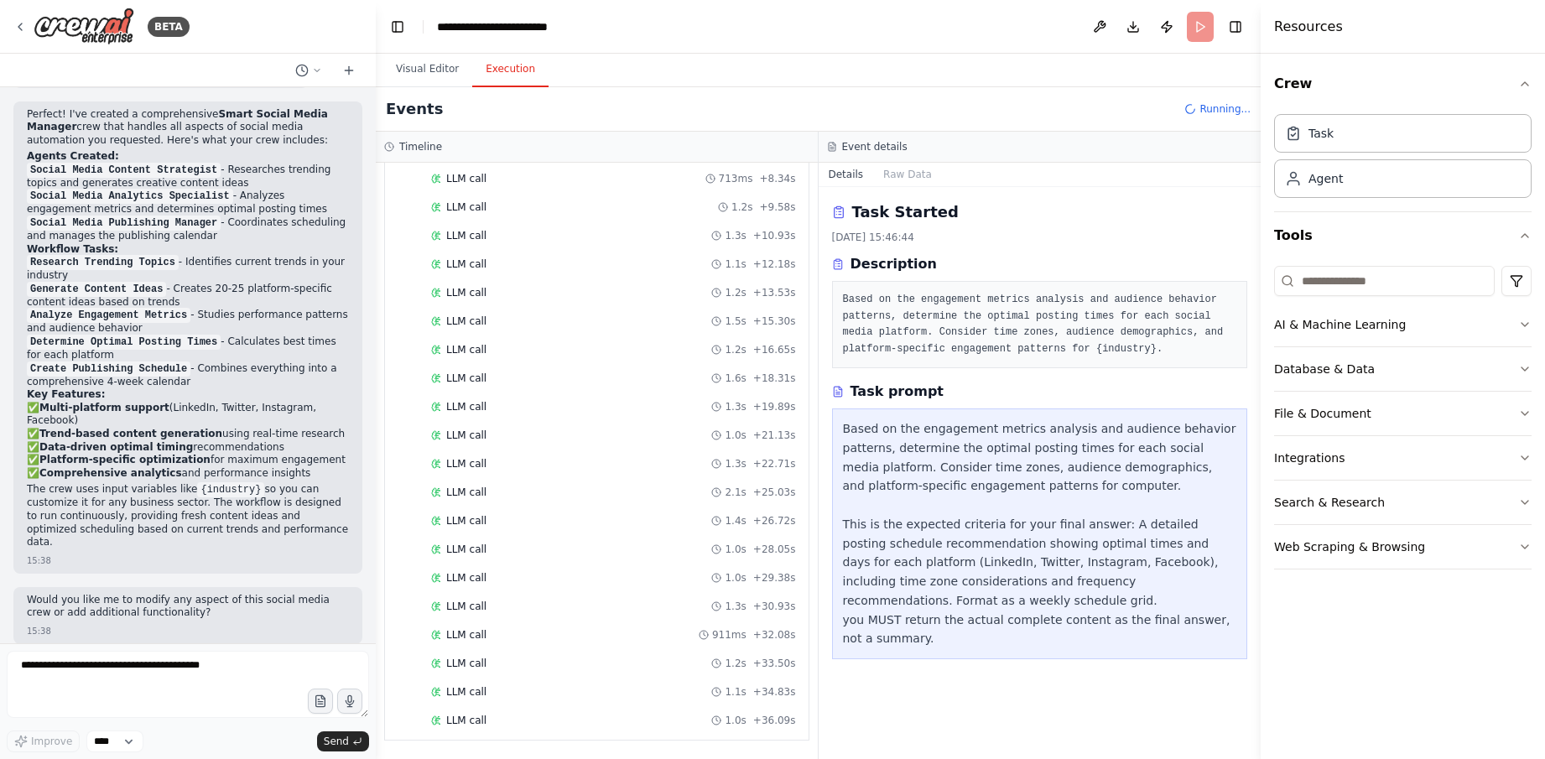
click at [620, 725] on div "LLM call 1.0s + 36.09s" at bounding box center [613, 720] width 365 height 13
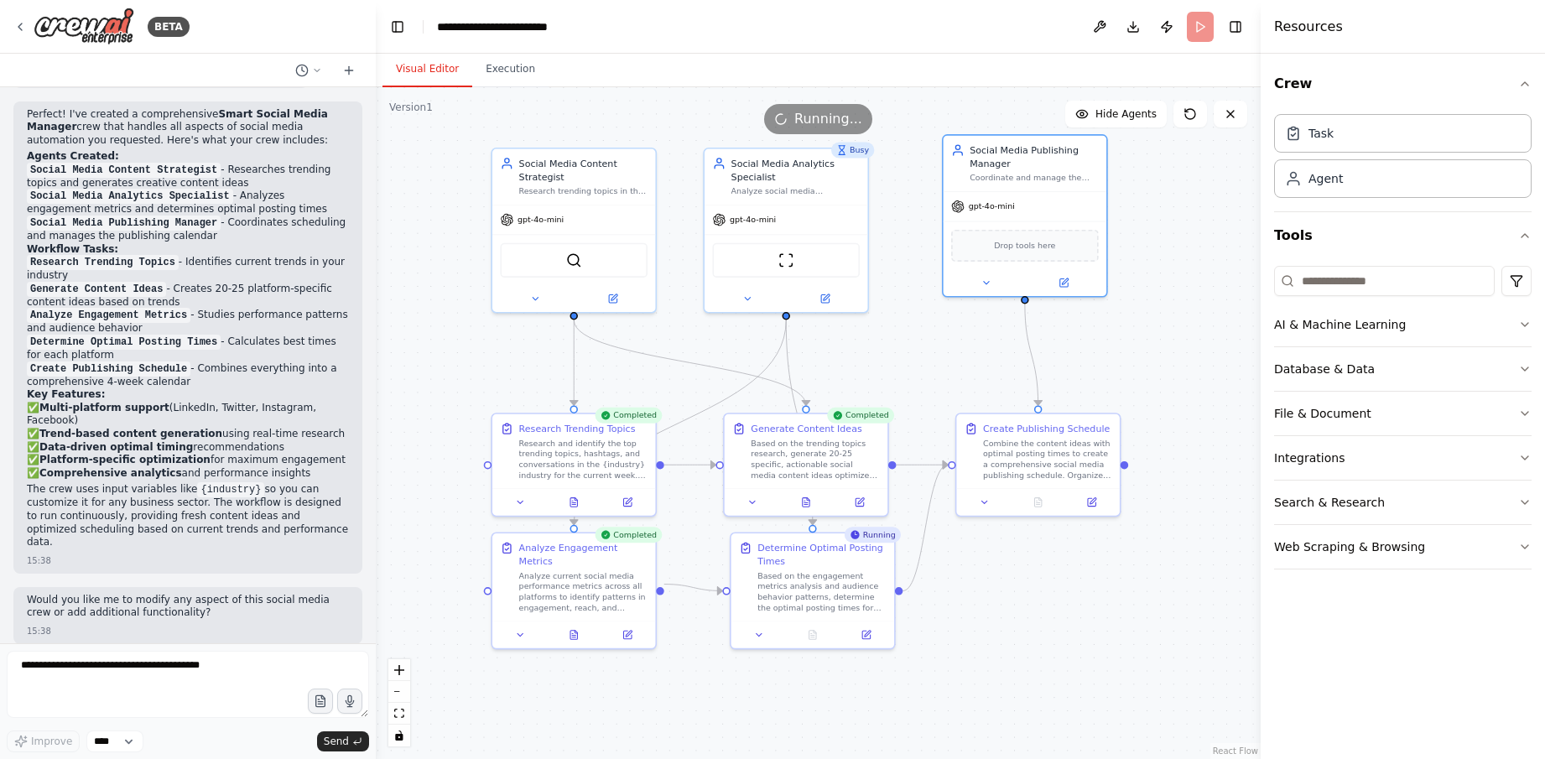
click at [403, 74] on button "Visual Editor" at bounding box center [427, 69] width 90 height 35
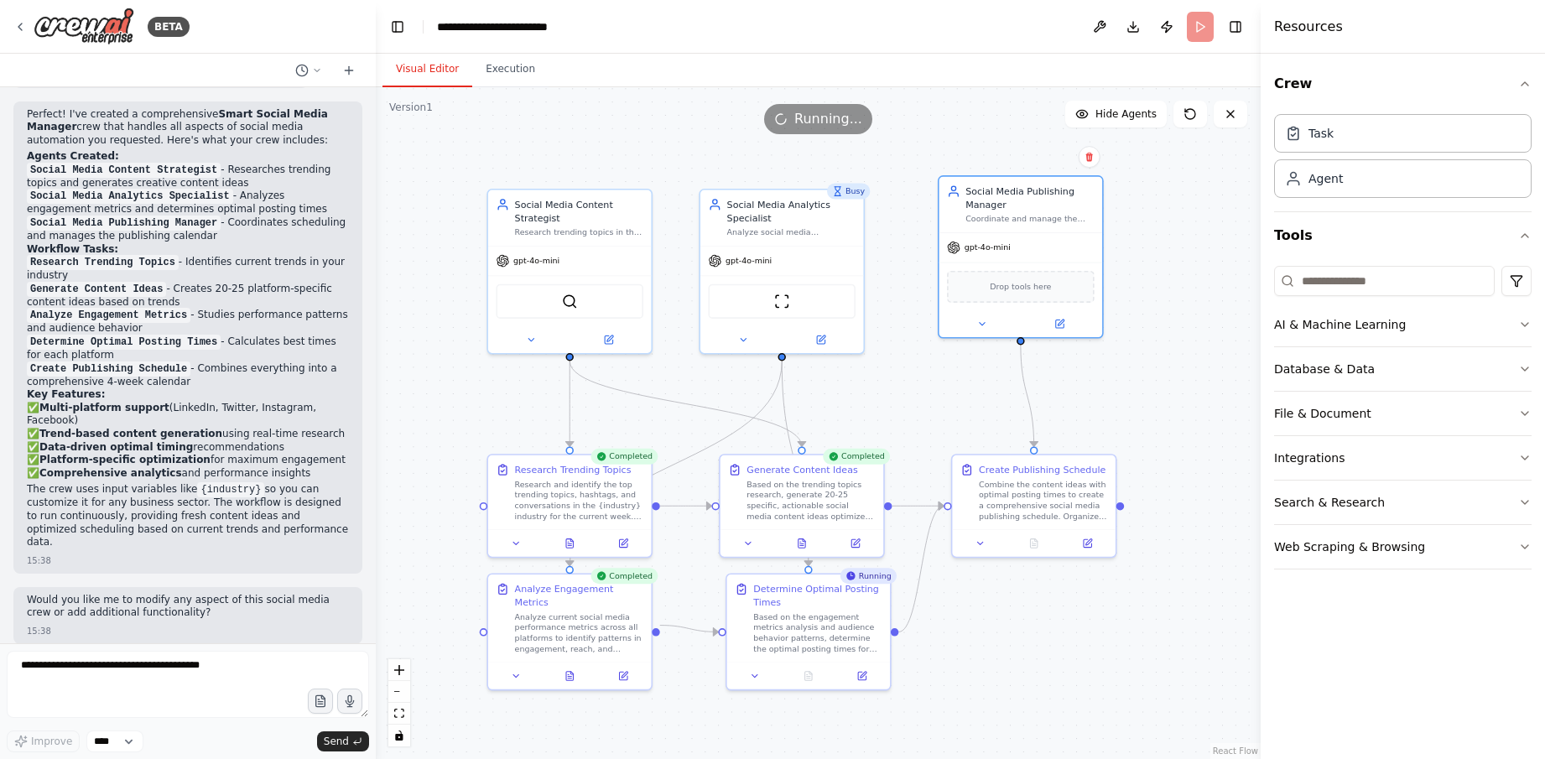
drag, startPoint x: 1138, startPoint y: 314, endPoint x: 1133, endPoint y: 352, distance: 38.9
click at [1133, 353] on div ".deletable-edge-delete-btn { width: 20px; height: 20px; border: 0px solid #ffff…" at bounding box center [818, 423] width 885 height 672
click at [497, 72] on button "Execution" at bounding box center [510, 69] width 76 height 35
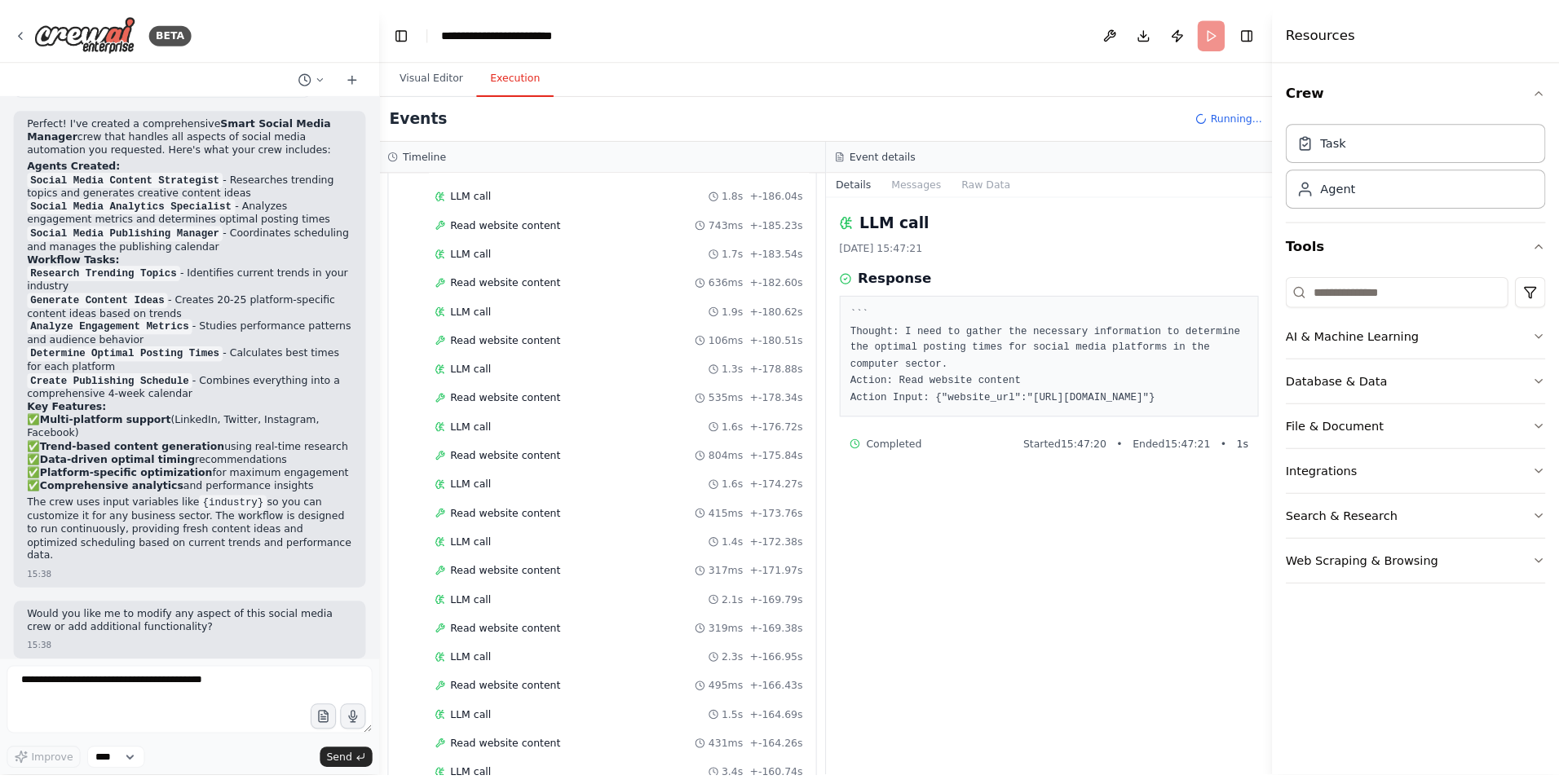
scroll to position [0, 0]
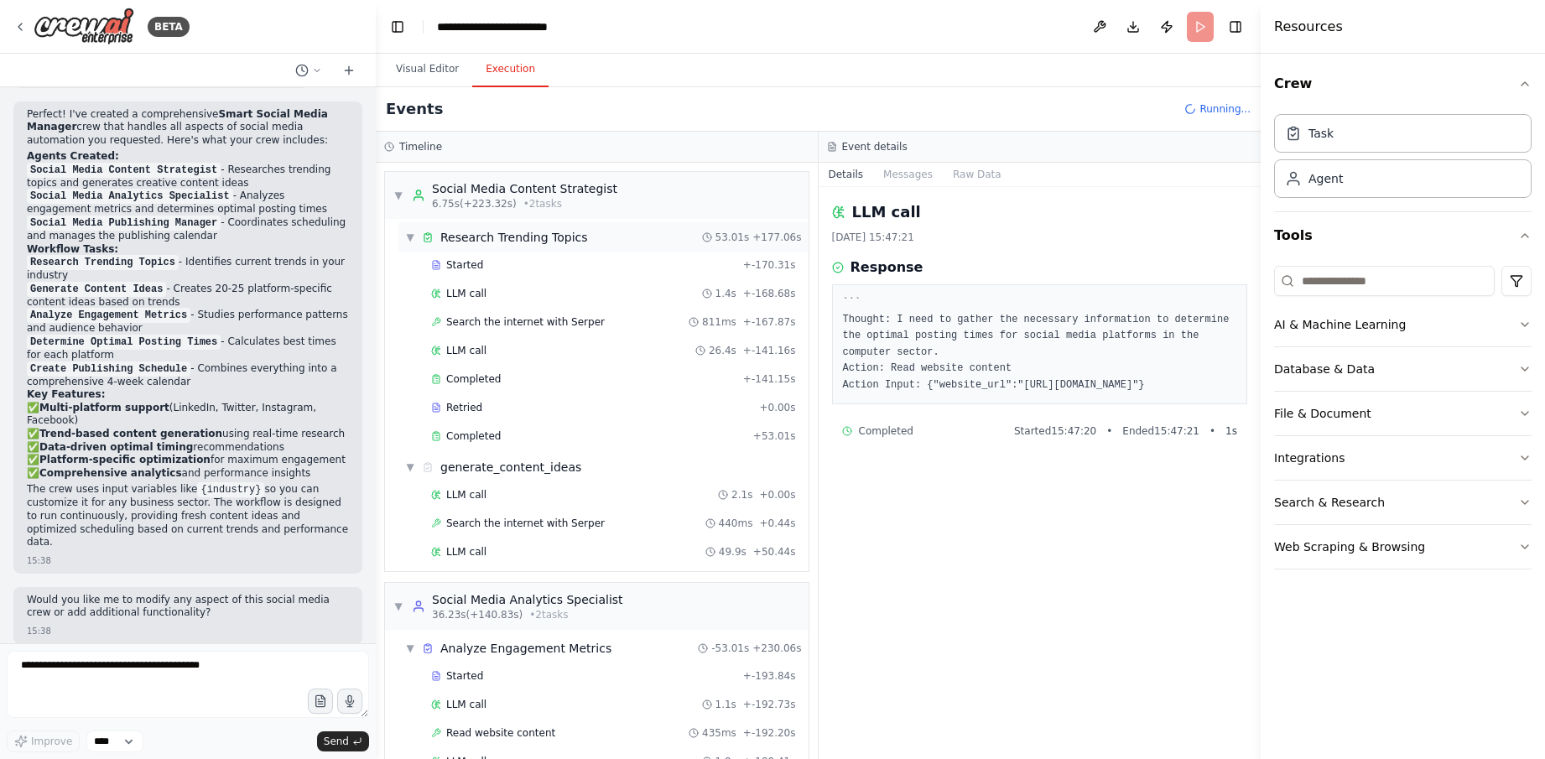
click at [409, 238] on span "▼" at bounding box center [410, 237] width 10 height 13
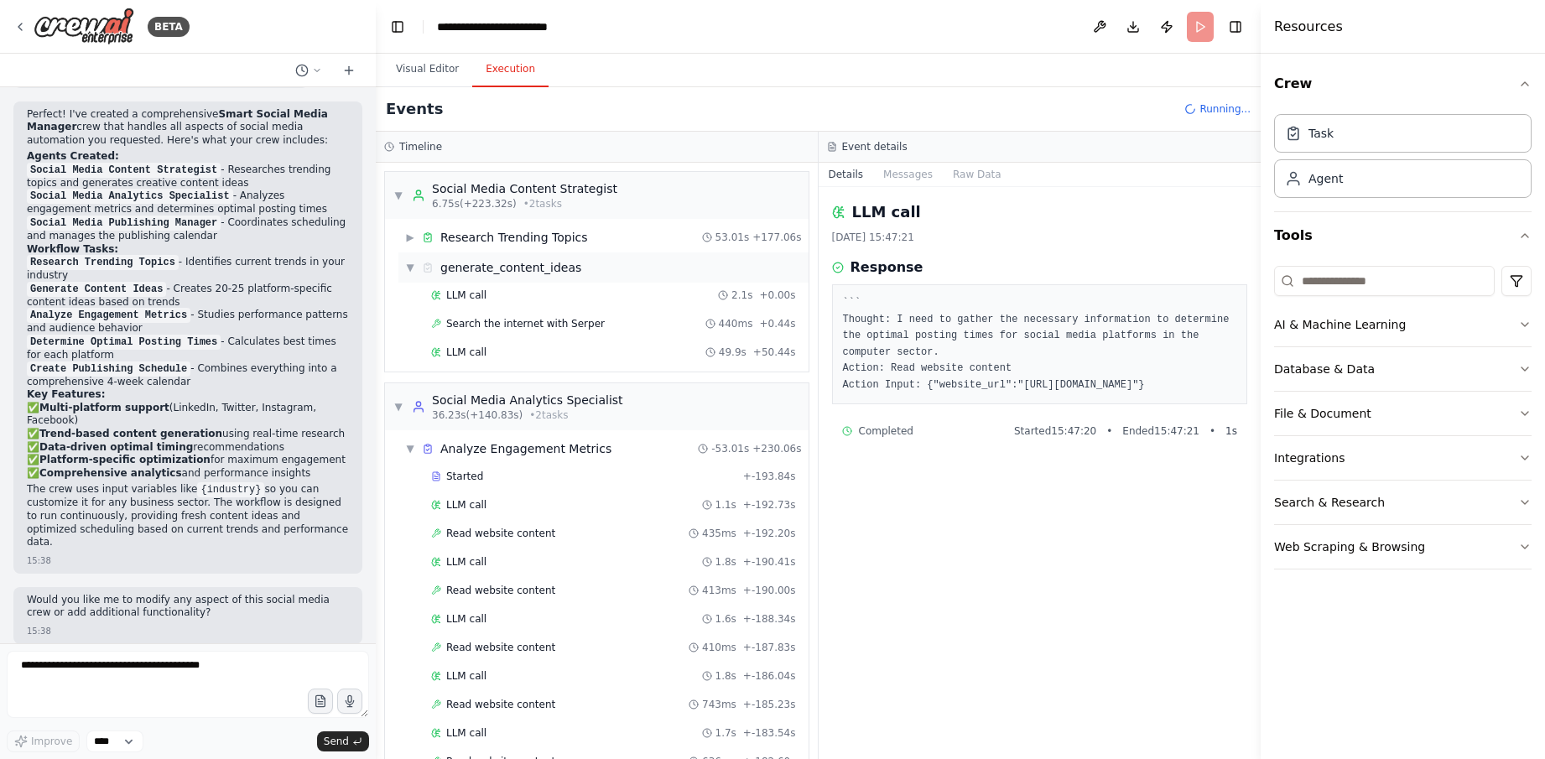
click at [412, 264] on span "▼" at bounding box center [410, 267] width 10 height 13
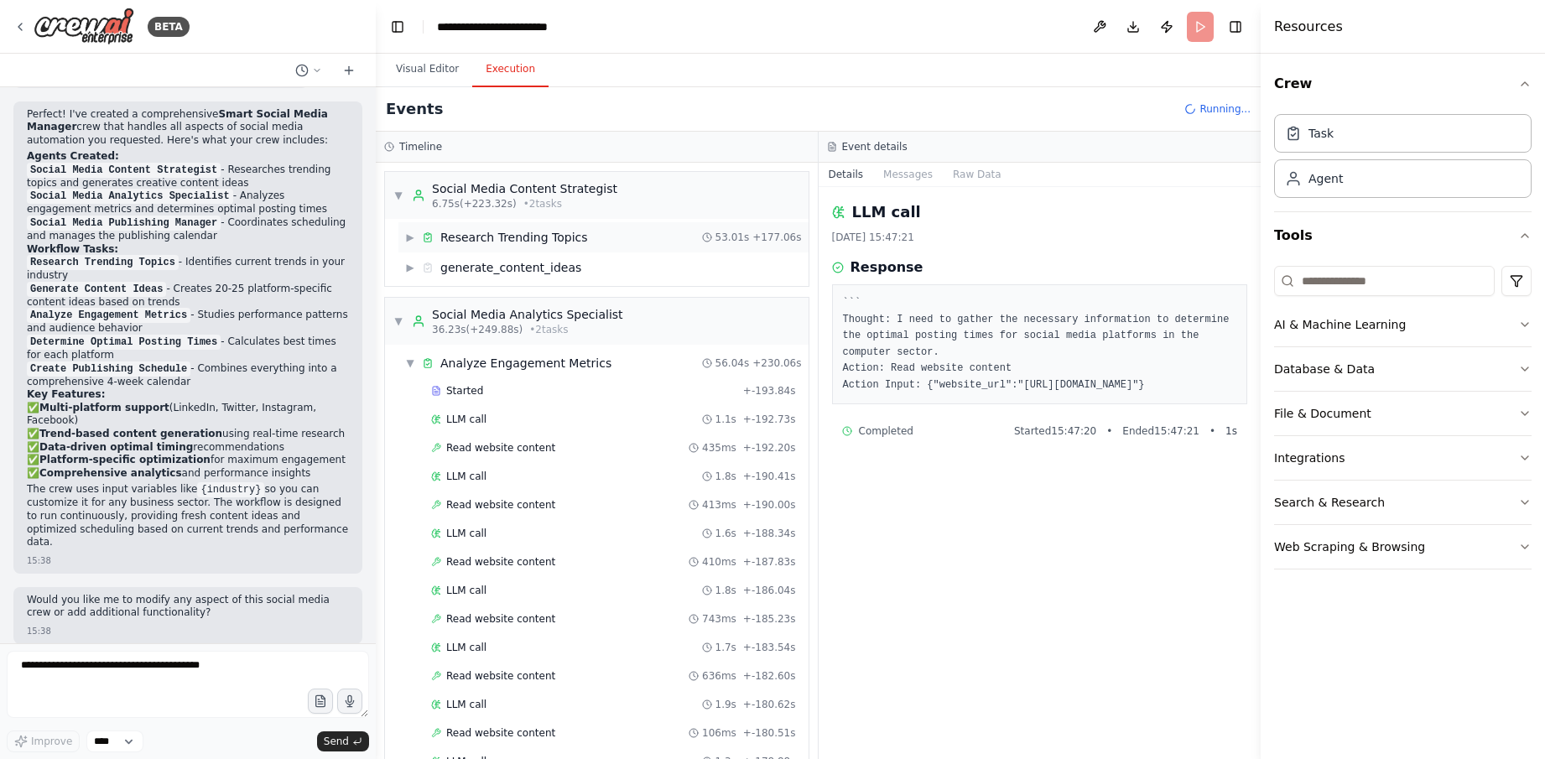
click at [408, 238] on span "▶" at bounding box center [410, 237] width 10 height 13
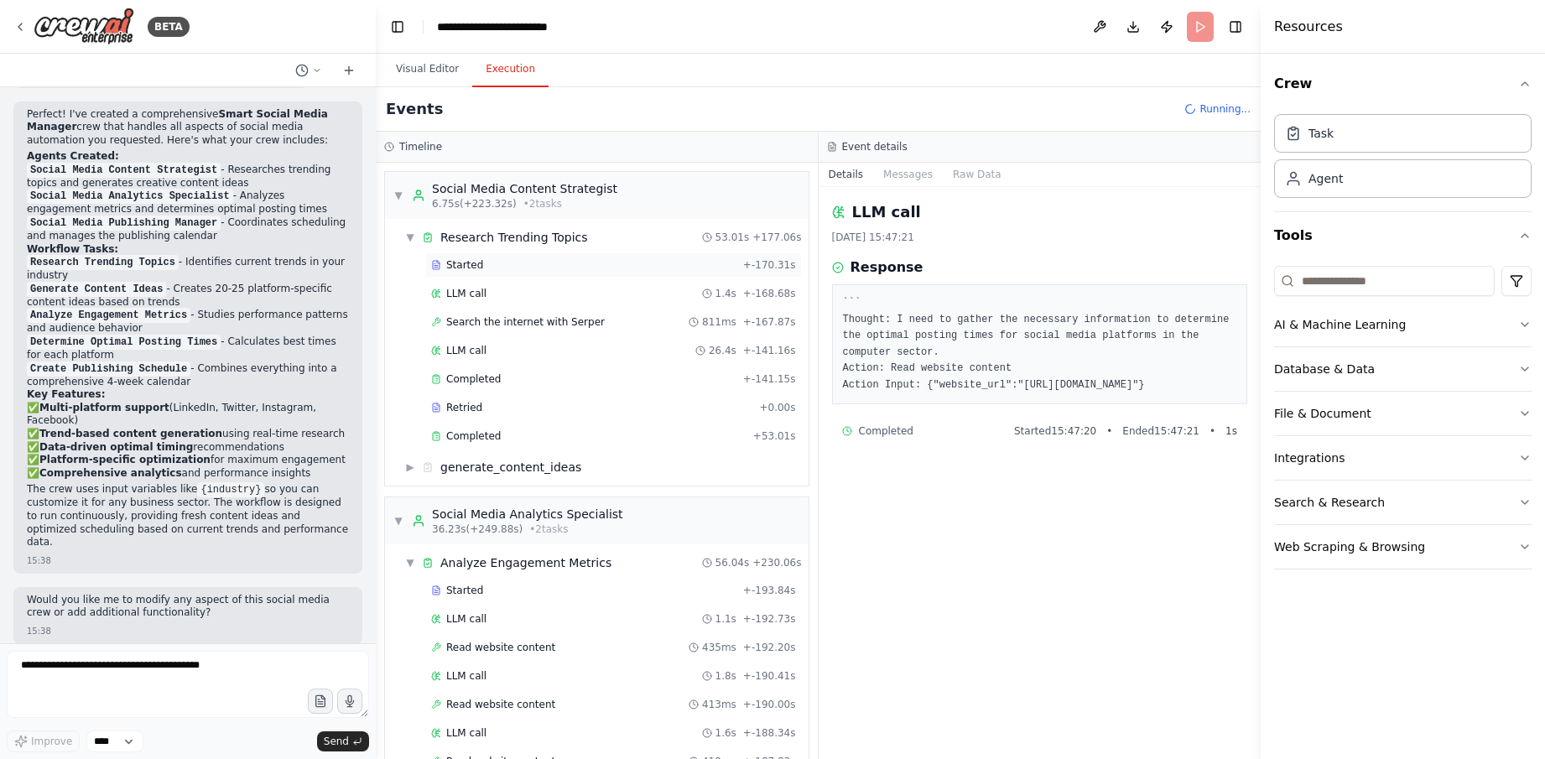
click at [459, 269] on span "Started" at bounding box center [464, 264] width 37 height 13
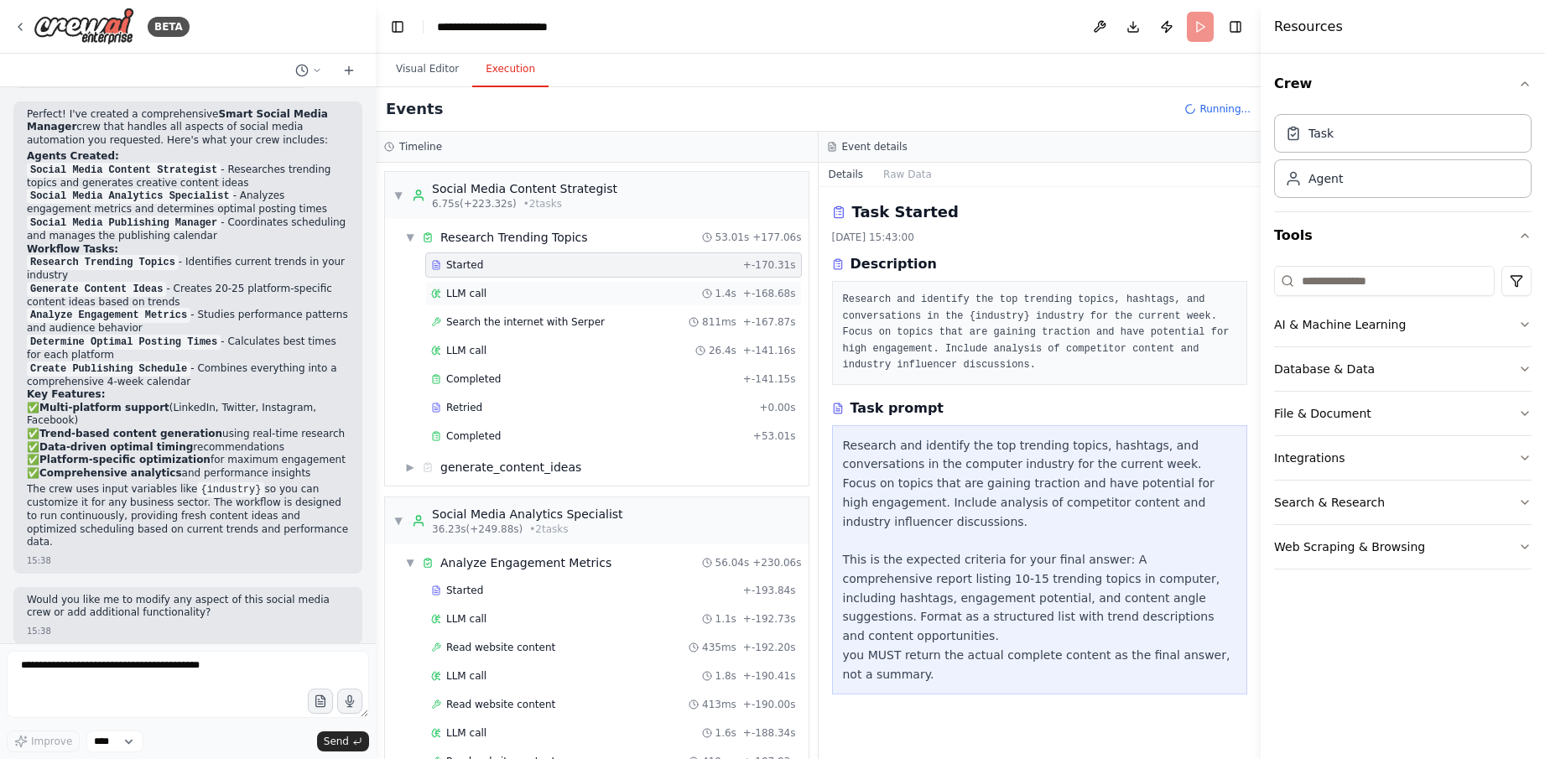
click at [476, 290] on span "LLM call" at bounding box center [466, 293] width 40 height 13
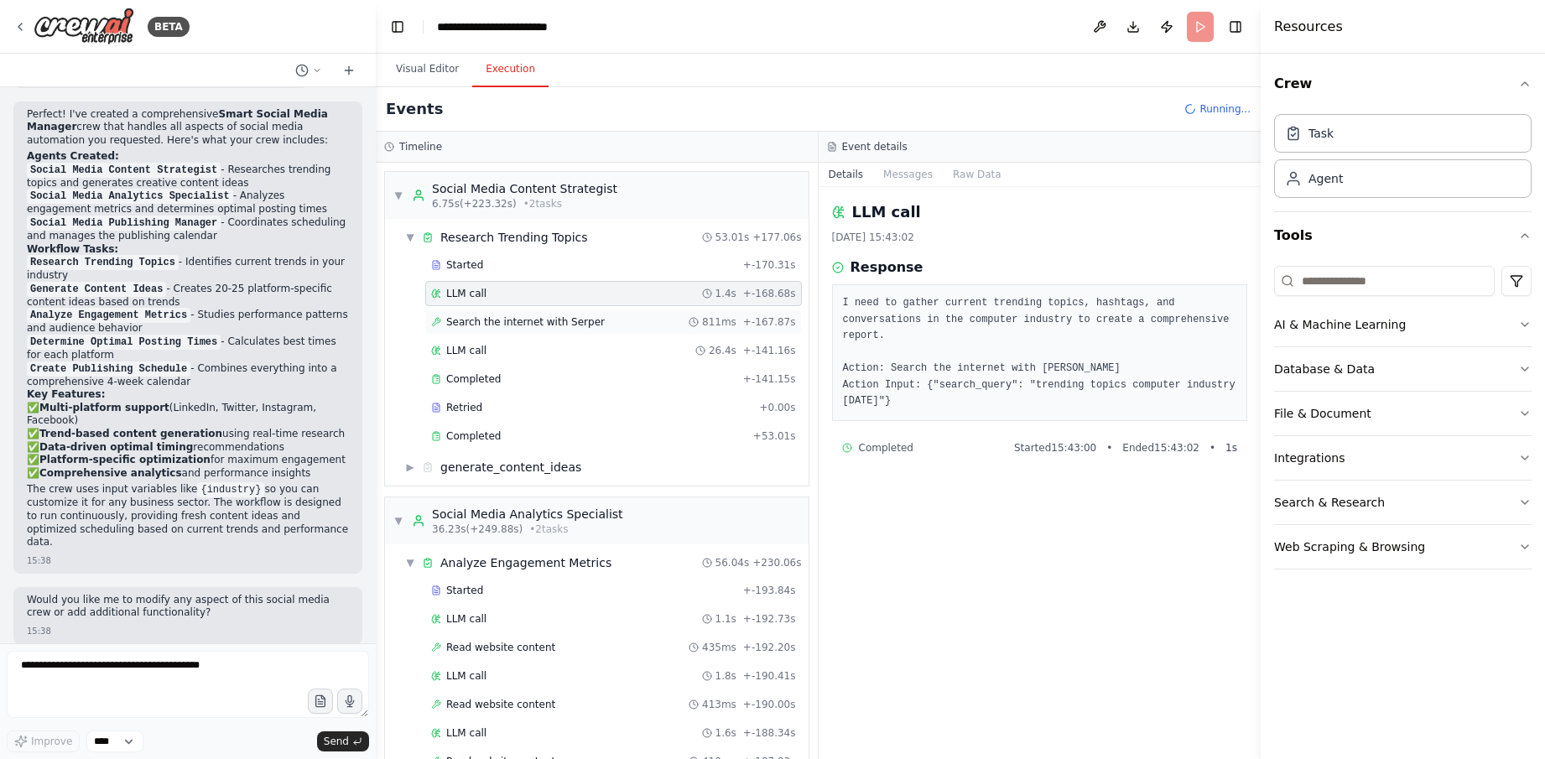
click at [618, 315] on div "Search the internet with Serper 811ms + -167.87s" at bounding box center [613, 321] width 377 height 25
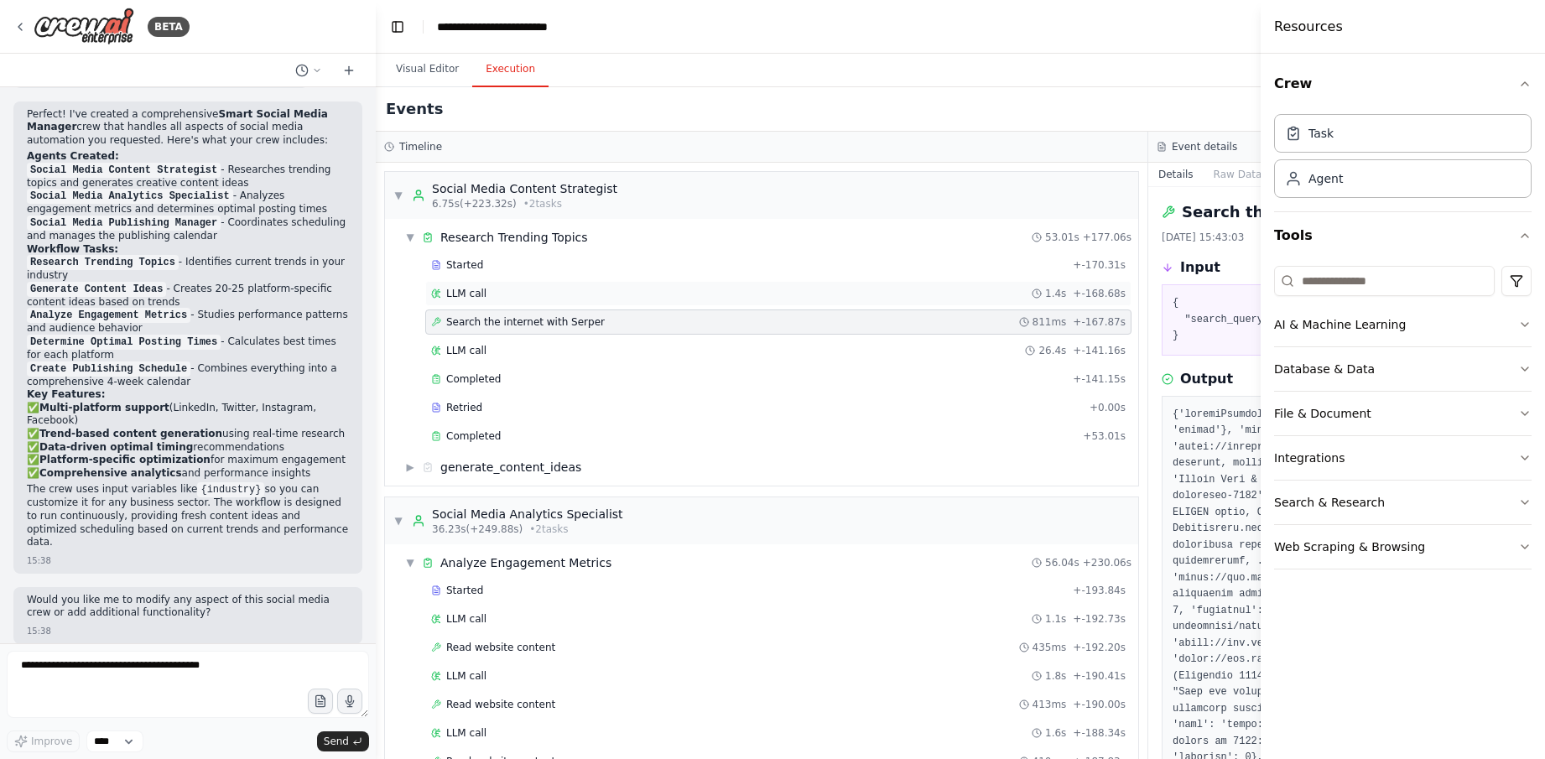
click at [625, 293] on div "LLM call 1.4s + -168.68s" at bounding box center [778, 293] width 694 height 13
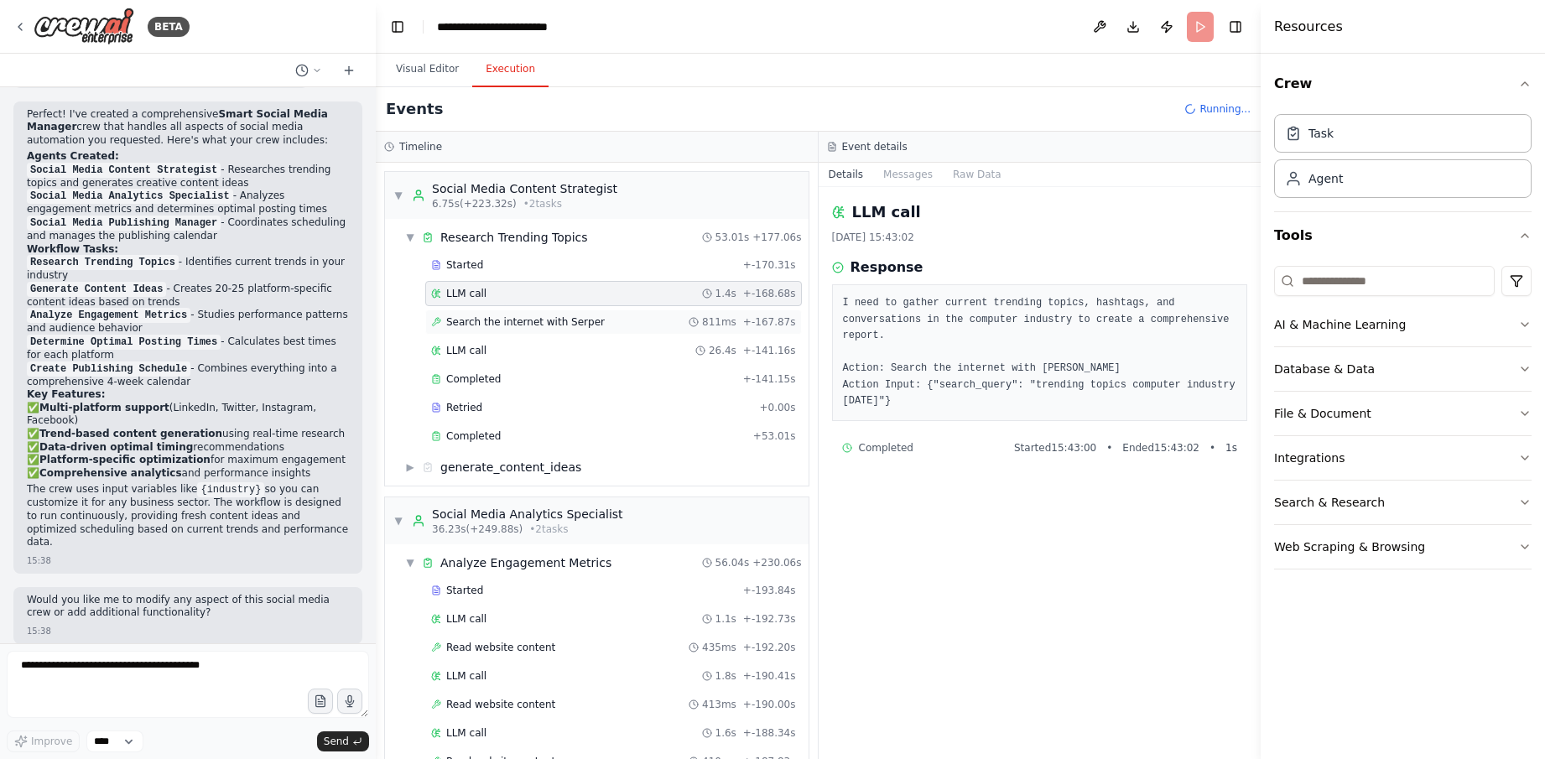
click at [725, 321] on span "811ms" at bounding box center [719, 321] width 34 height 13
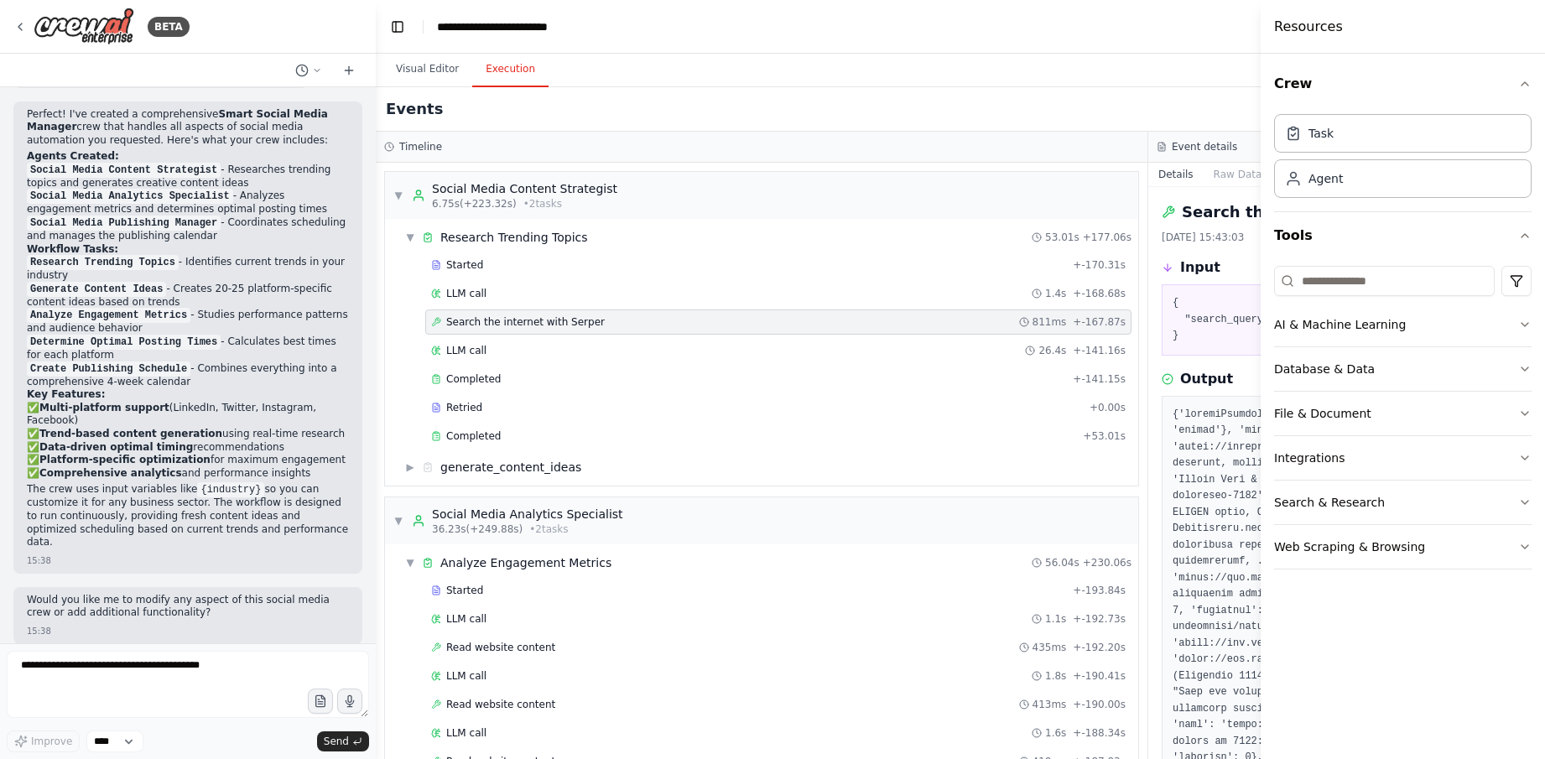
click at [1145, 314] on div "Timeline ▼ Social Media Content Strategist 6.75s (+223.32s) • 2 task s ▼ Resear…" at bounding box center [1148, 445] width 1545 height 627
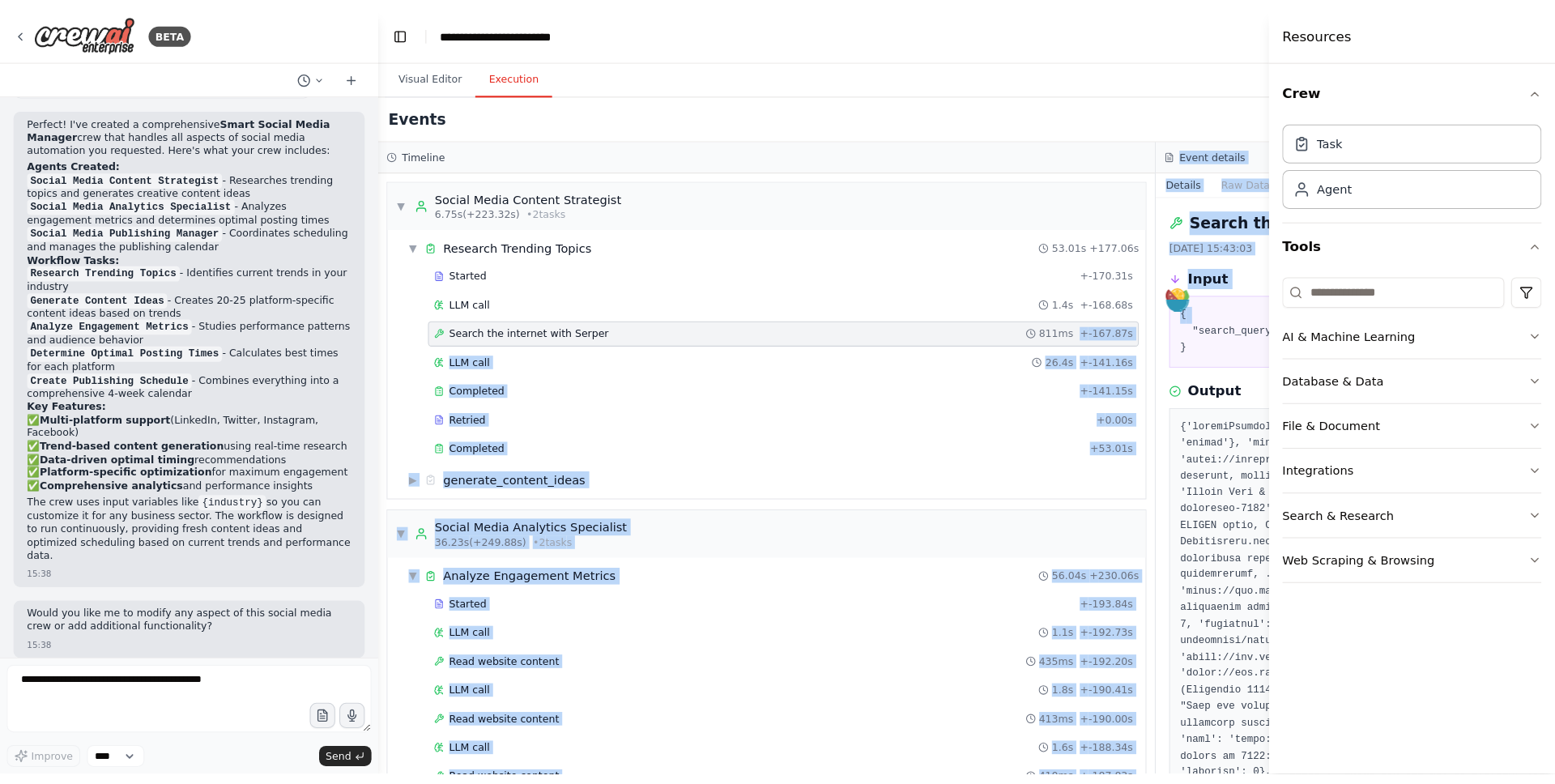
scroll to position [1199, 0]
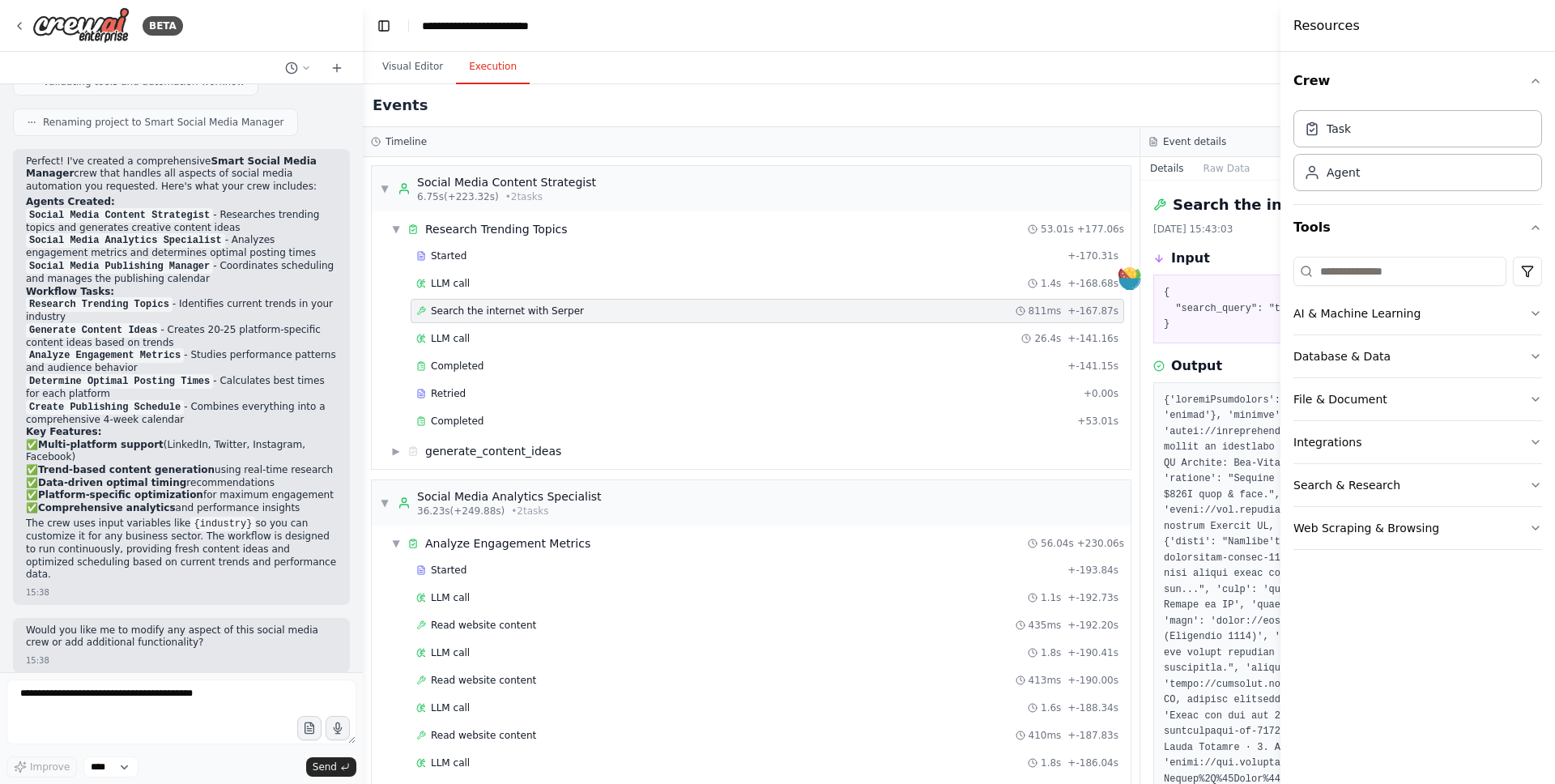
click at [1216, 294] on pre "{ "search_query": "trending topics computer industry September 2025" }" at bounding box center [1529, 308] width 730 height 47
click at [1135, 192] on div "▼ Social Media Content Strategist 6.75s (+223.32s) • 2 task s ▼ Research Trendi…" at bounding box center [751, 470] width 777 height 627
click at [410, 63] on button "Visual Editor" at bounding box center [412, 67] width 87 height 34
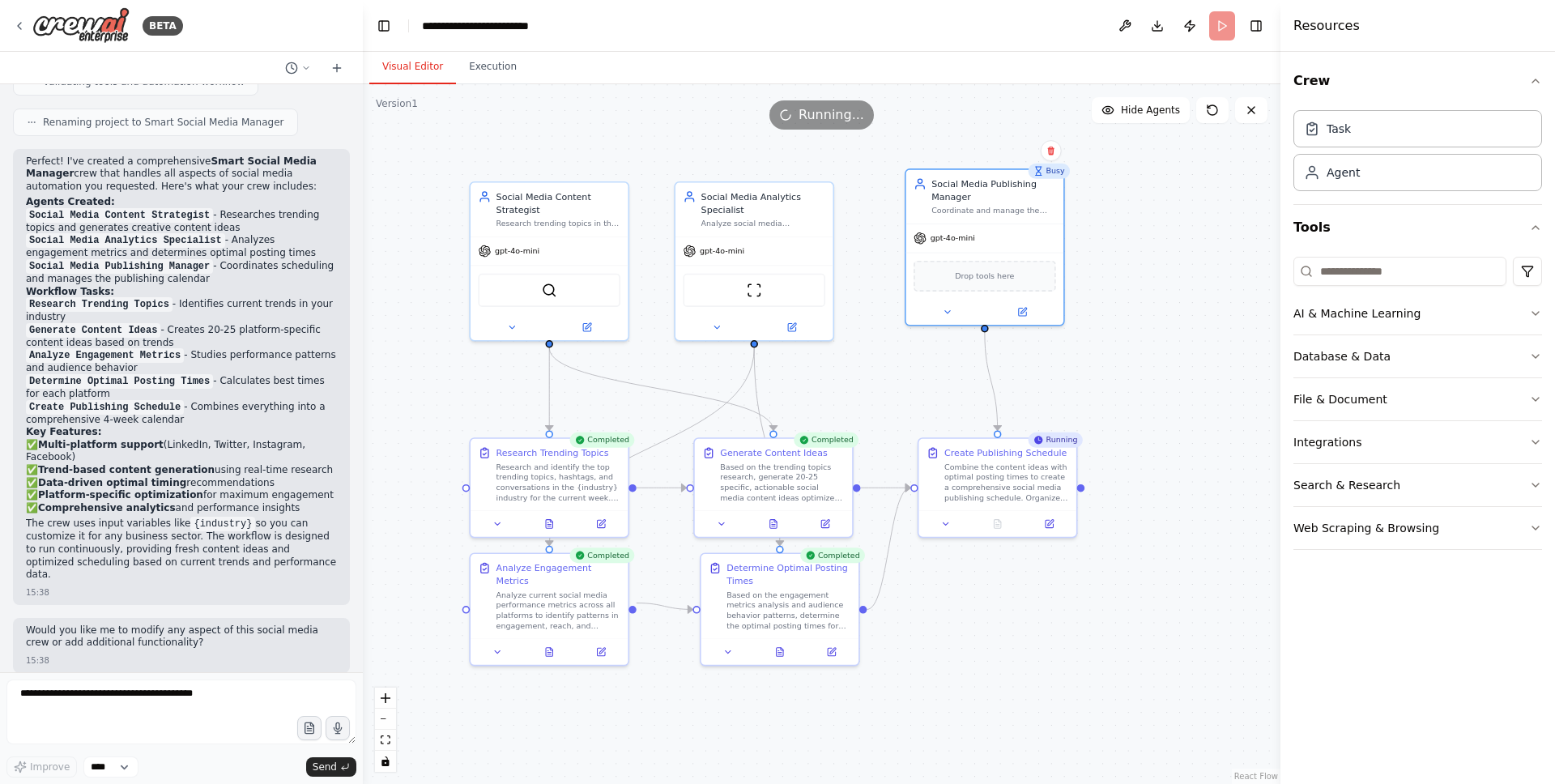
click at [1272, 25] on header "**********" at bounding box center [822, 26] width 918 height 52
click at [1262, 25] on button "Toggle Right Sidebar" at bounding box center [1256, 25] width 22 height 22
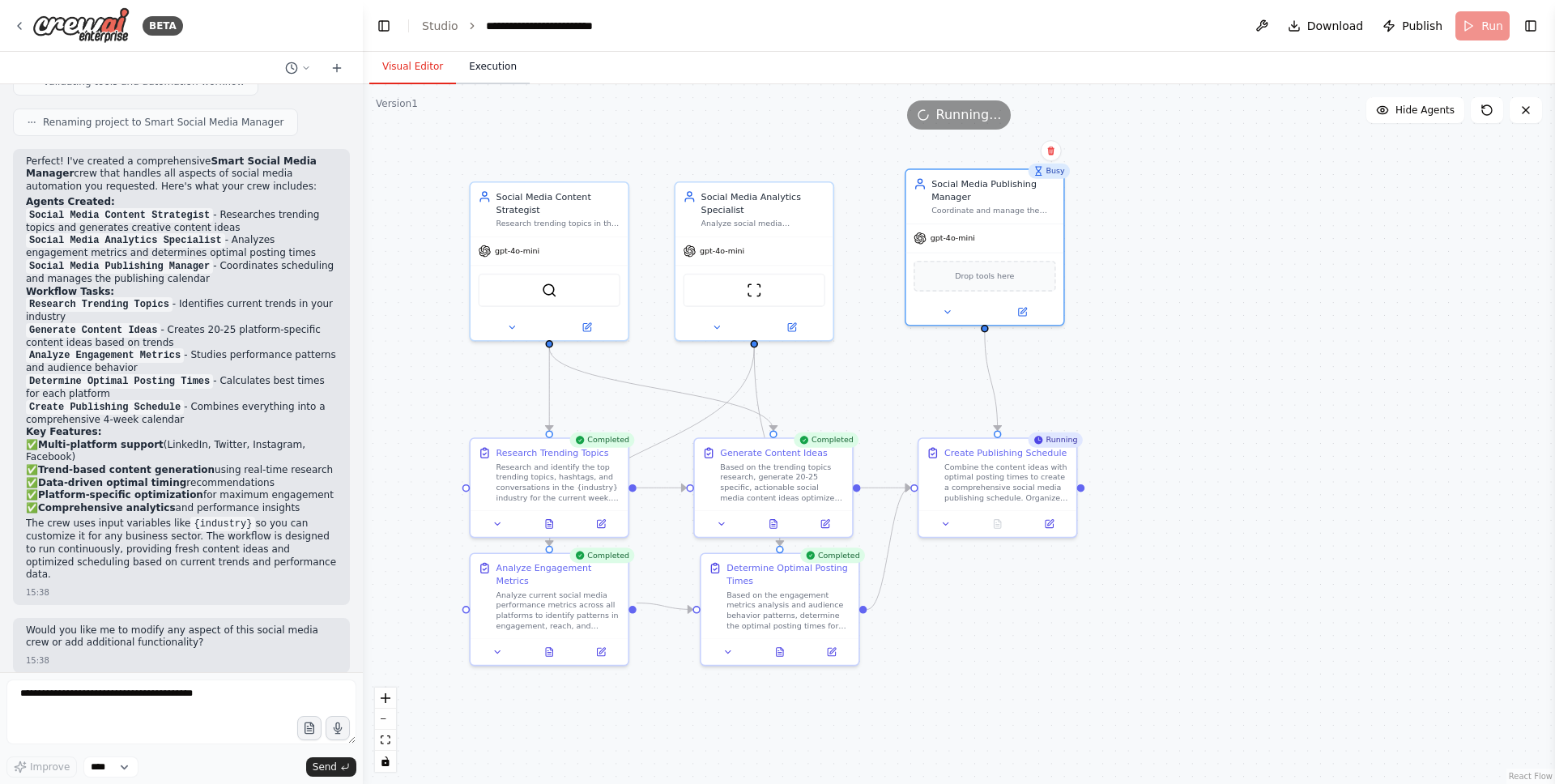
click at [485, 60] on button "Execution" at bounding box center [493, 67] width 73 height 34
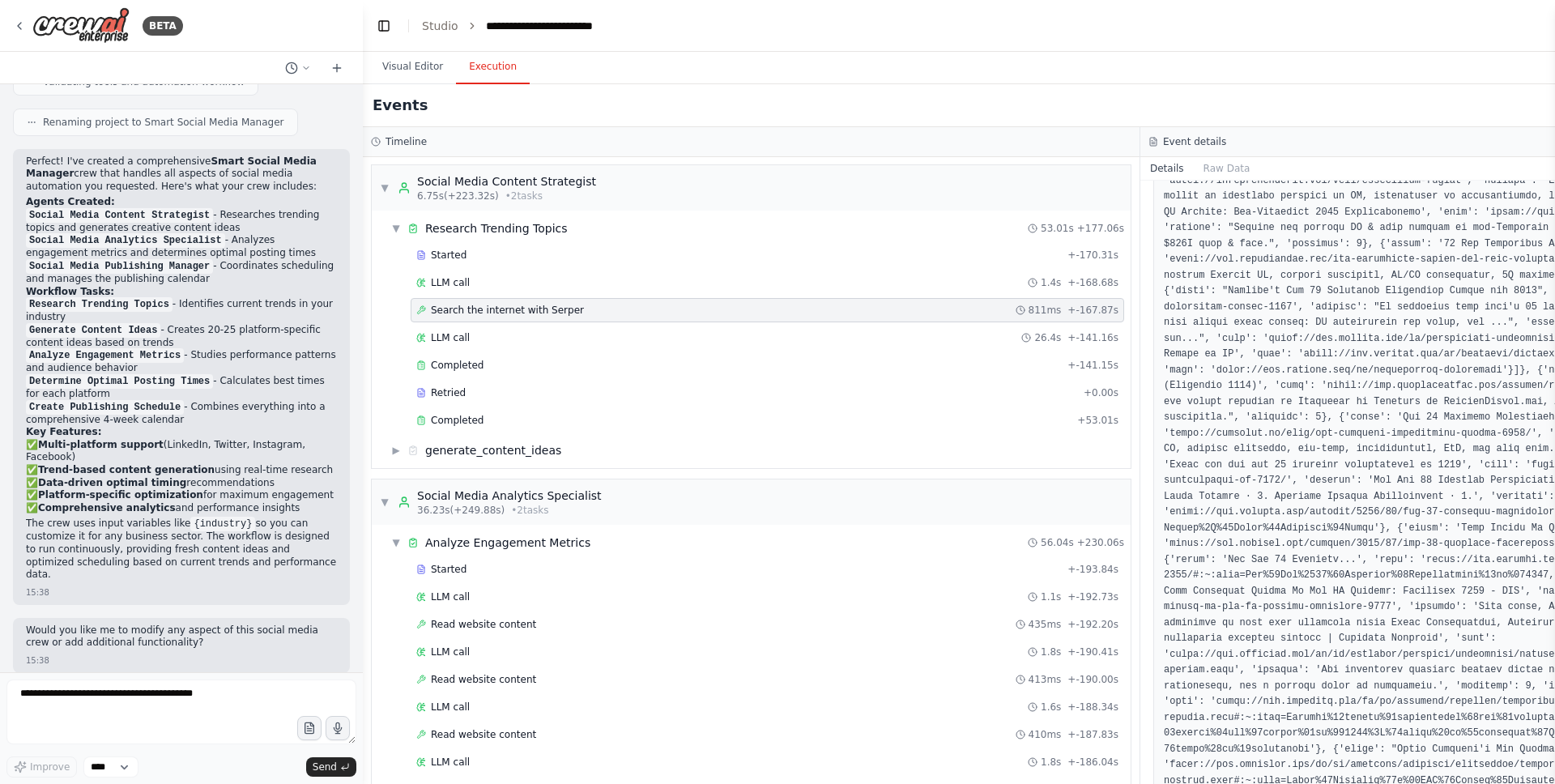
scroll to position [0, 0]
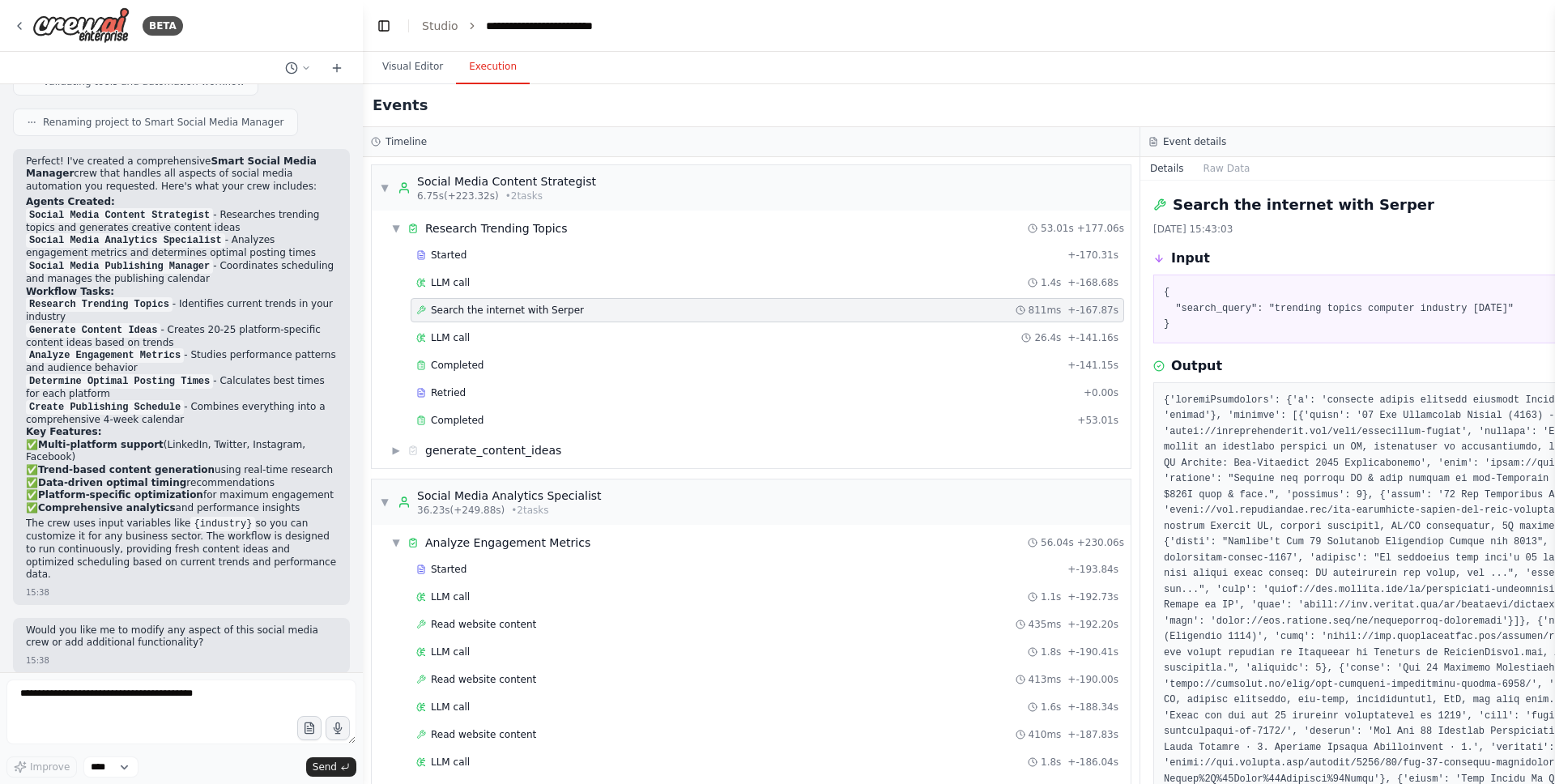
drag, startPoint x: 1392, startPoint y: 307, endPoint x: 1547, endPoint y: 323, distance: 155.8
click at [1491, 323] on pre "{ "search_query": "trending topics computer industry September 2025" }" at bounding box center [1529, 308] width 730 height 47
click at [1455, 356] on div "Output" at bounding box center [1529, 366] width 751 height 19
click at [1165, 336] on div "{ "search_query": "trending topics computer industry September 2025" }" at bounding box center [1529, 308] width 751 height 69
drag, startPoint x: 1166, startPoint y: 295, endPoint x: 1211, endPoint y: 335, distance: 60.2
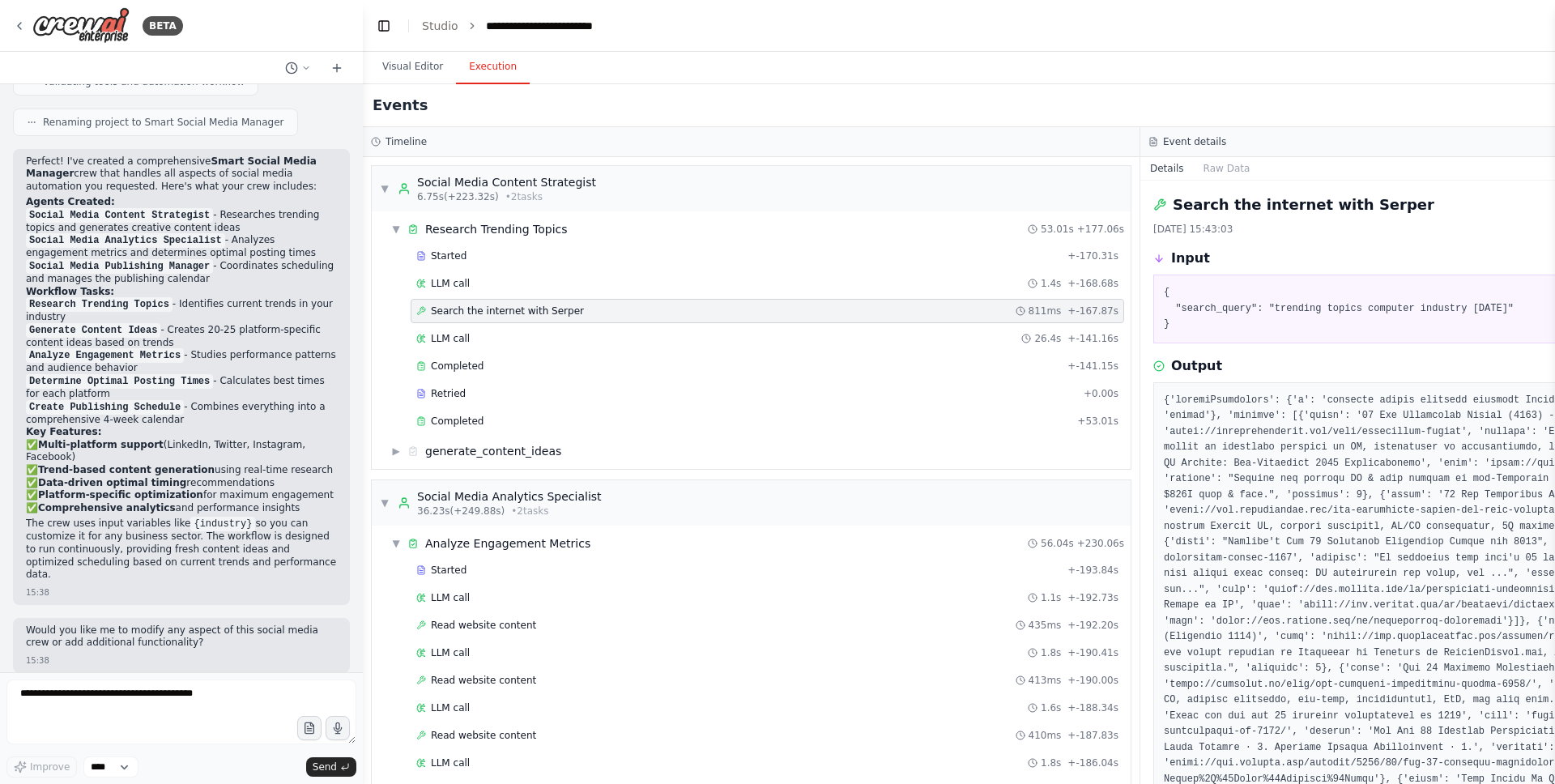
click at [1212, 337] on div "{ "search_query": "trending topics computer industry September 2025" }" at bounding box center [1529, 308] width 751 height 69
click at [1211, 335] on div "{ "search_query": "trending topics computer industry September 2025" }" at bounding box center [1529, 308] width 751 height 69
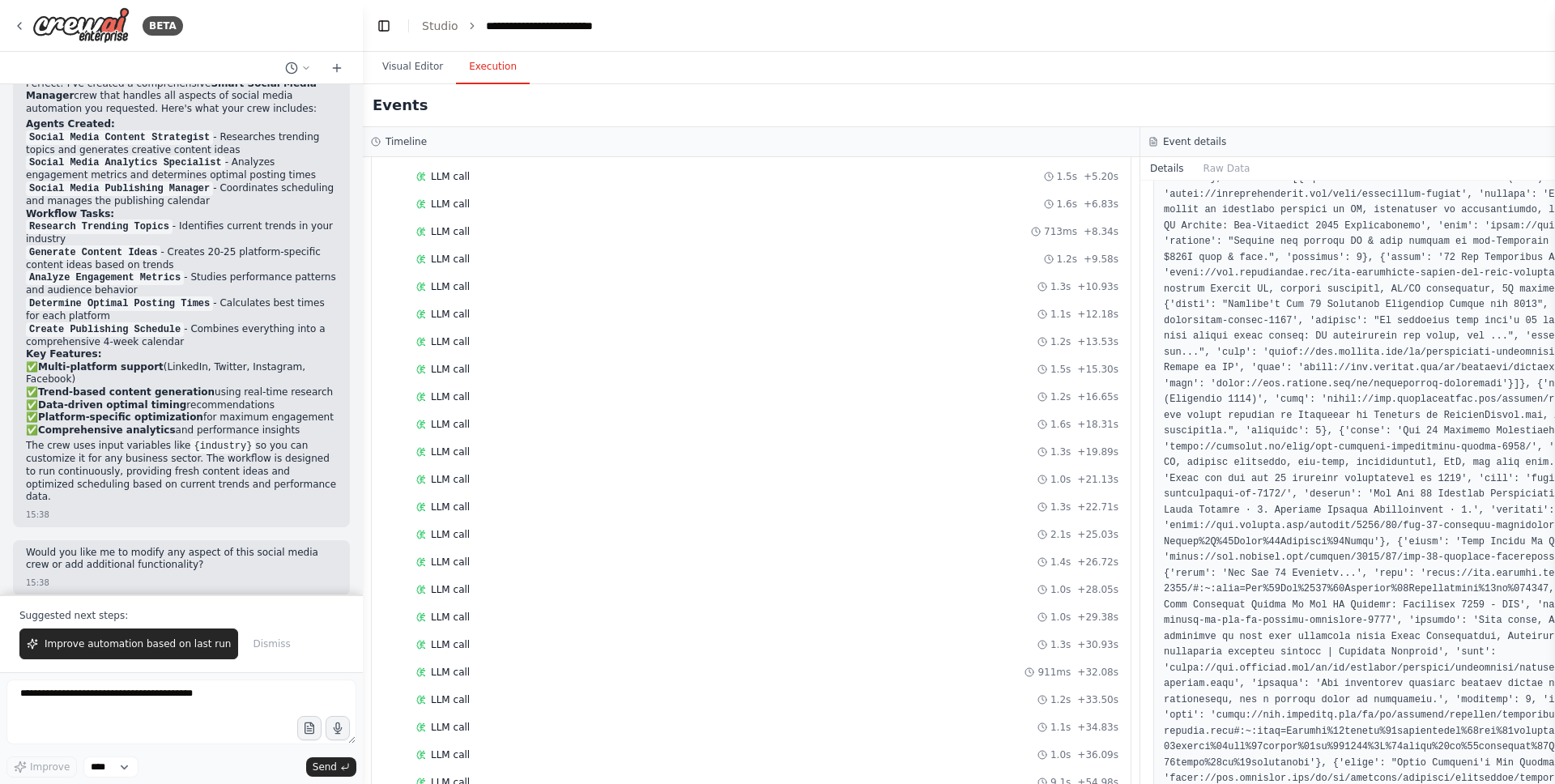
scroll to position [2285, 0]
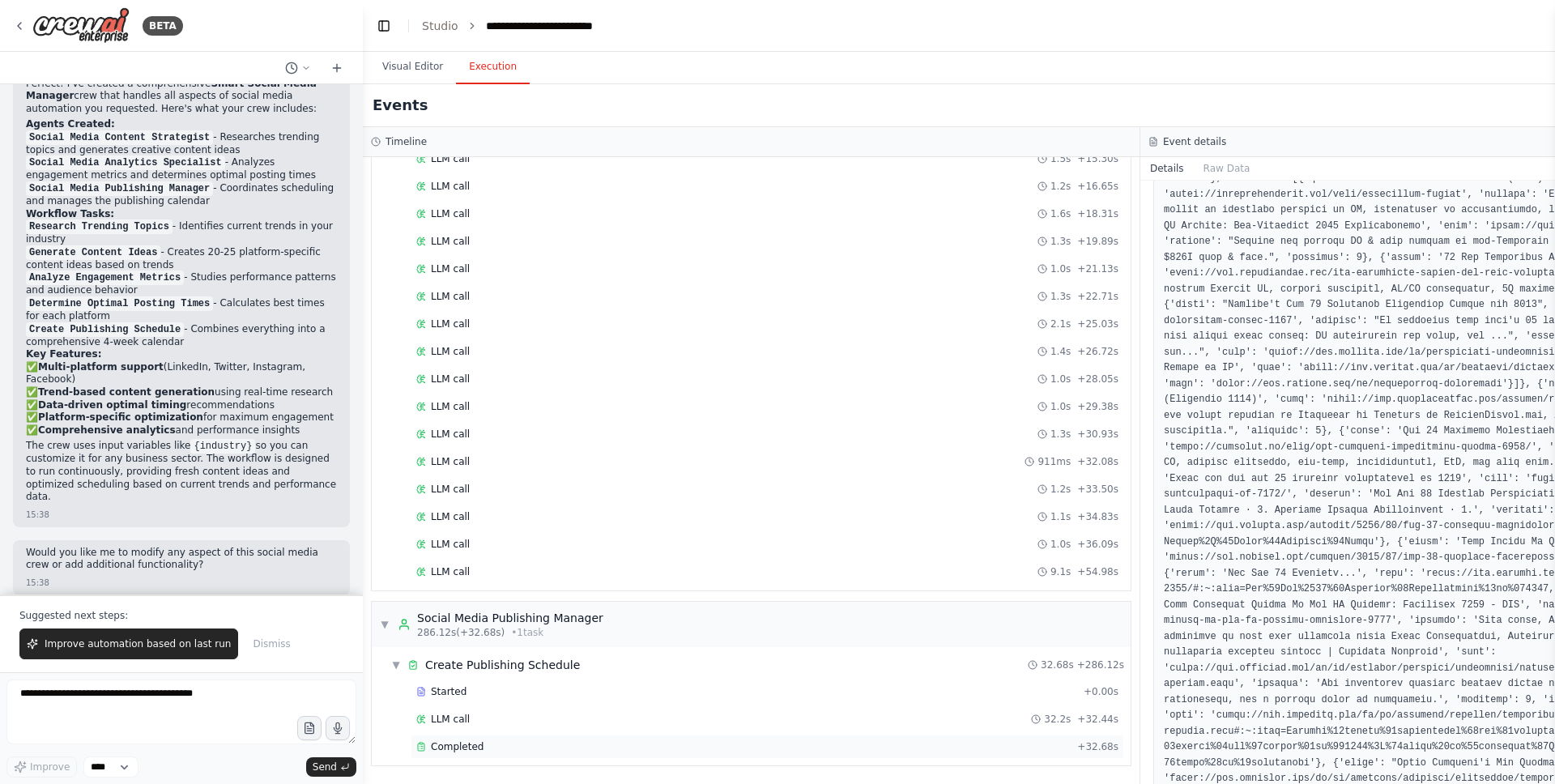
click at [593, 732] on div "Completed" at bounding box center [744, 746] width 655 height 13
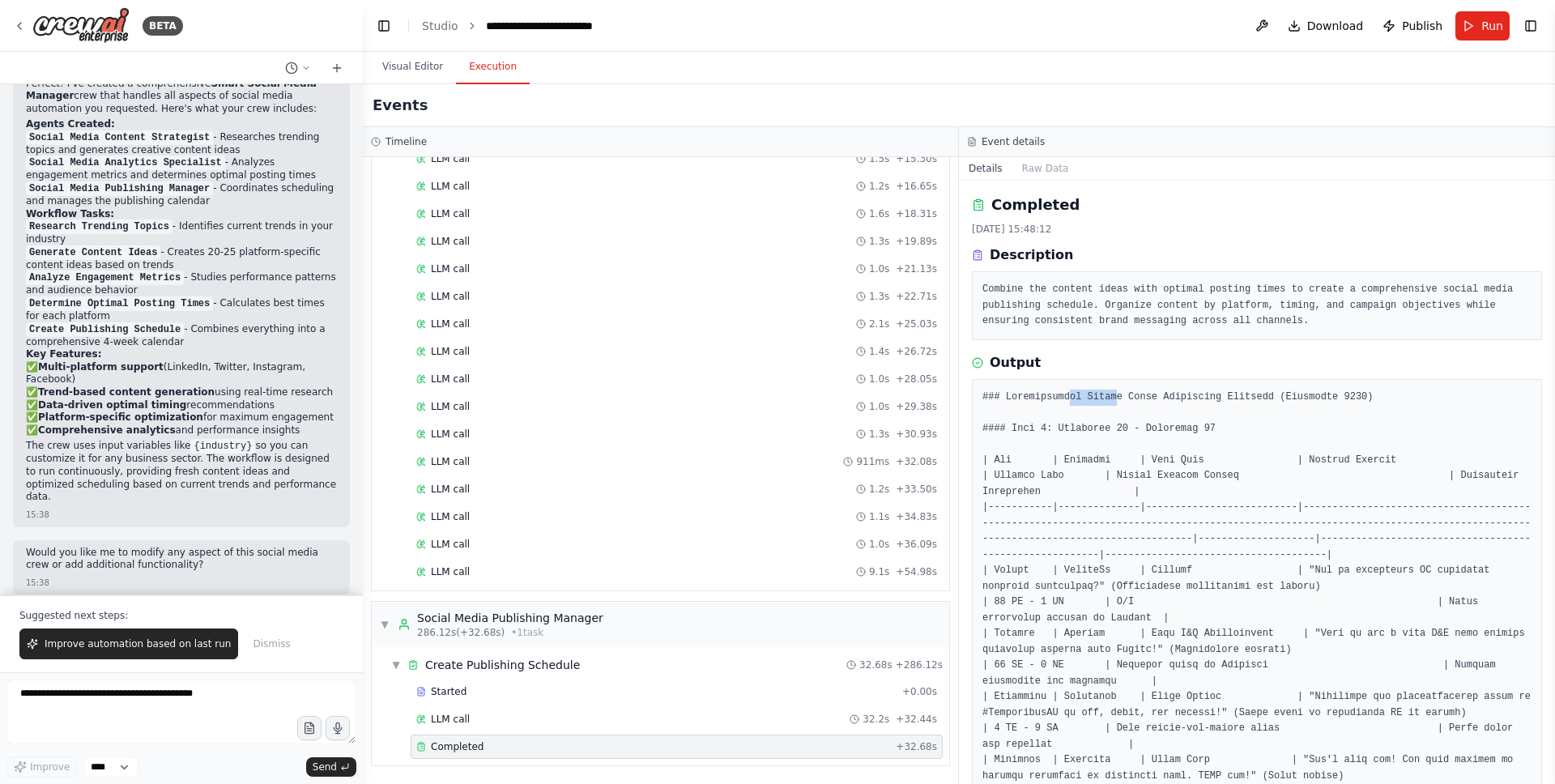
drag, startPoint x: 1067, startPoint y: 403, endPoint x: 1116, endPoint y: 403, distance: 49.0
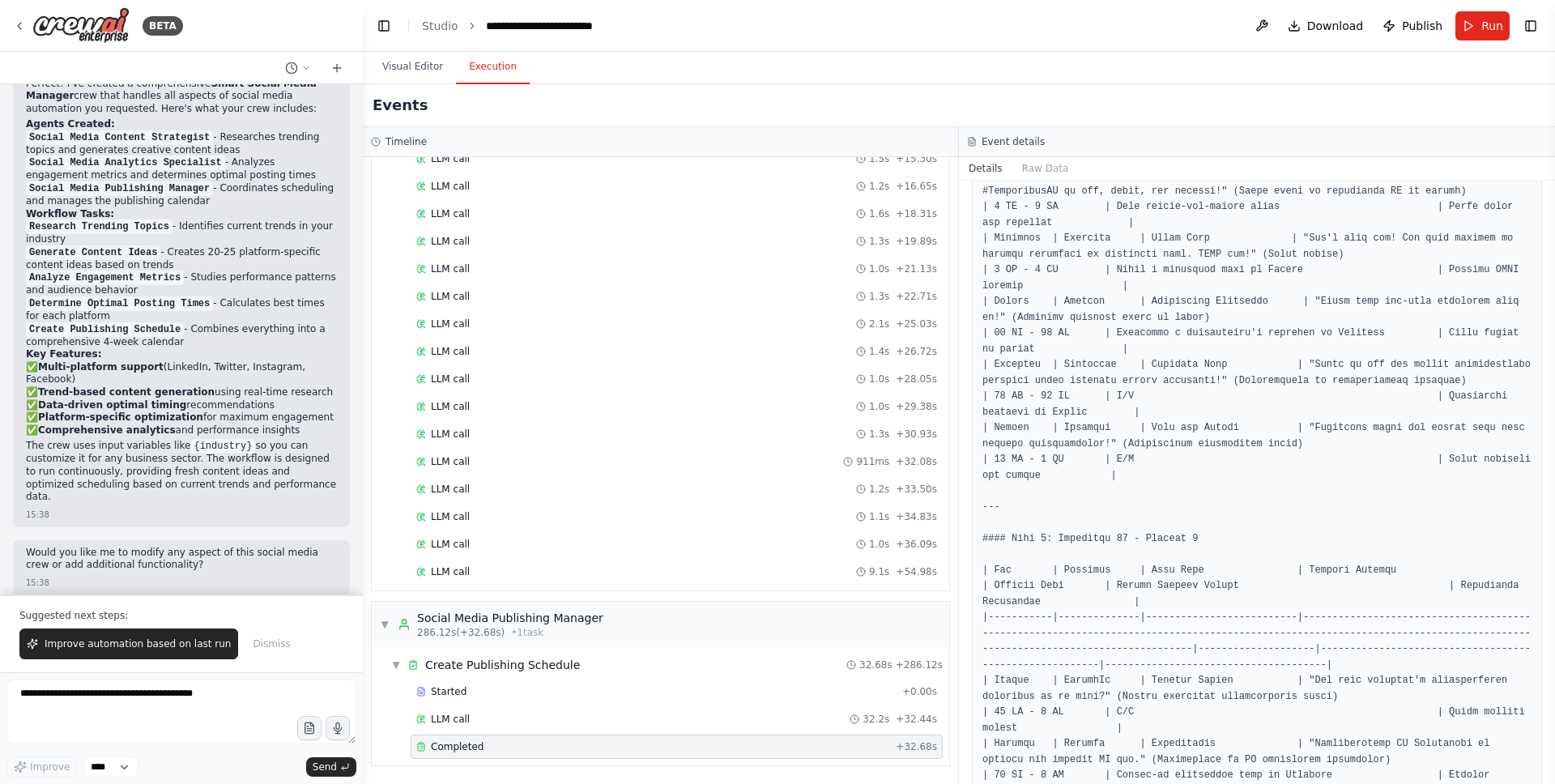
scroll to position [0, 0]
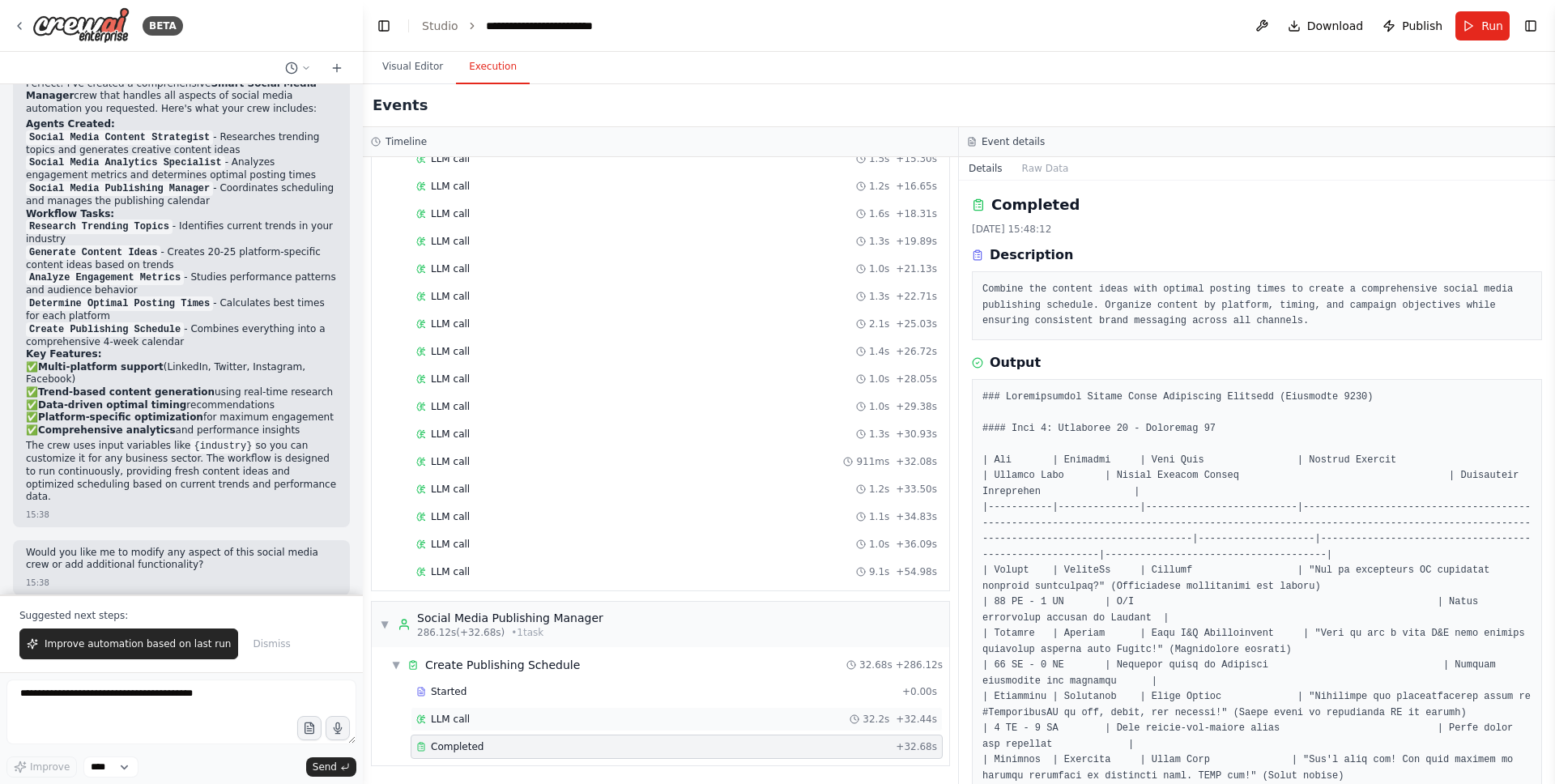
click at [771, 714] on div "LLM call 32.2s + 32.44s" at bounding box center [676, 718] width 521 height 13
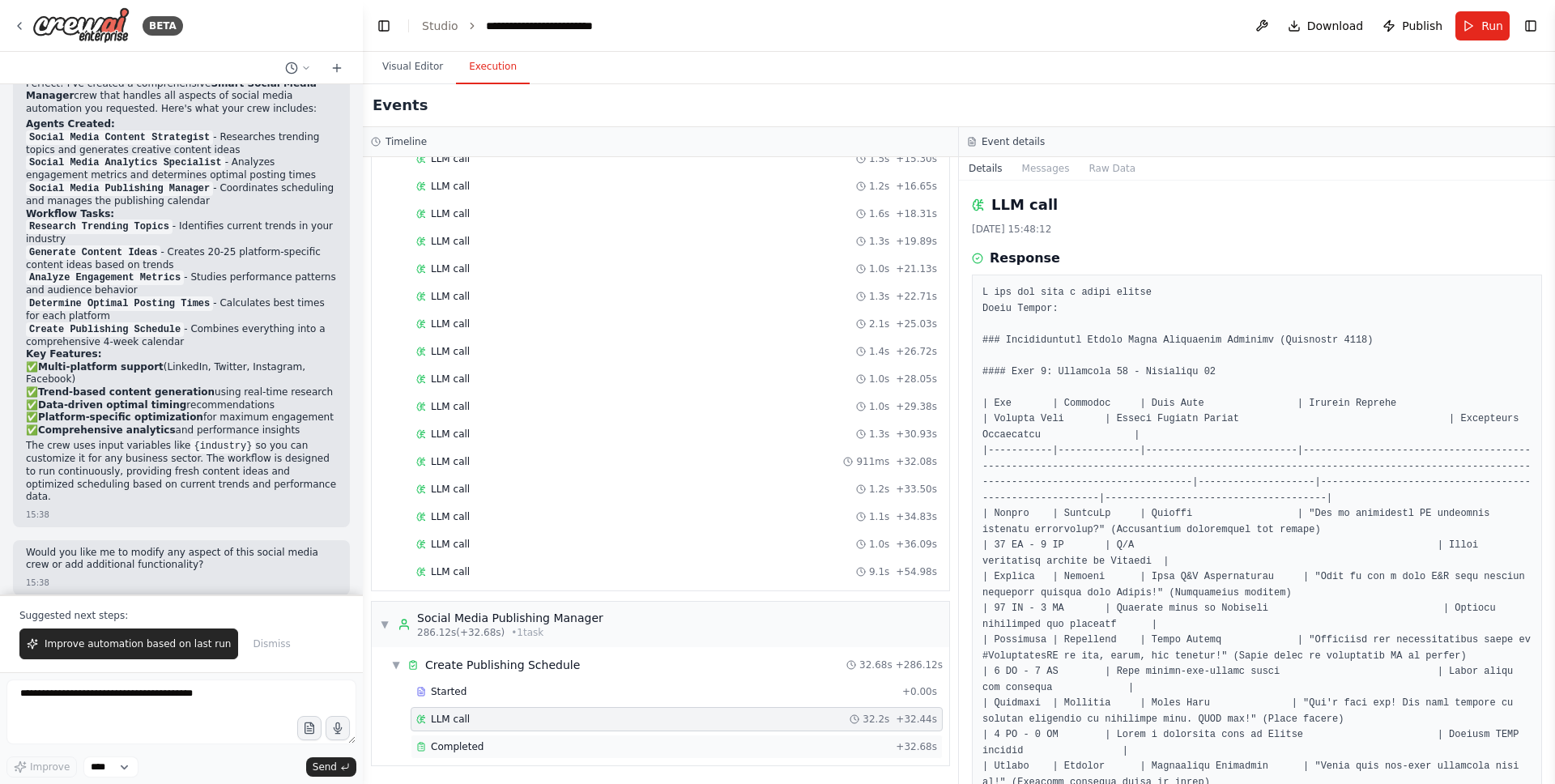
click at [761, 732] on div "Completed" at bounding box center [653, 746] width 473 height 13
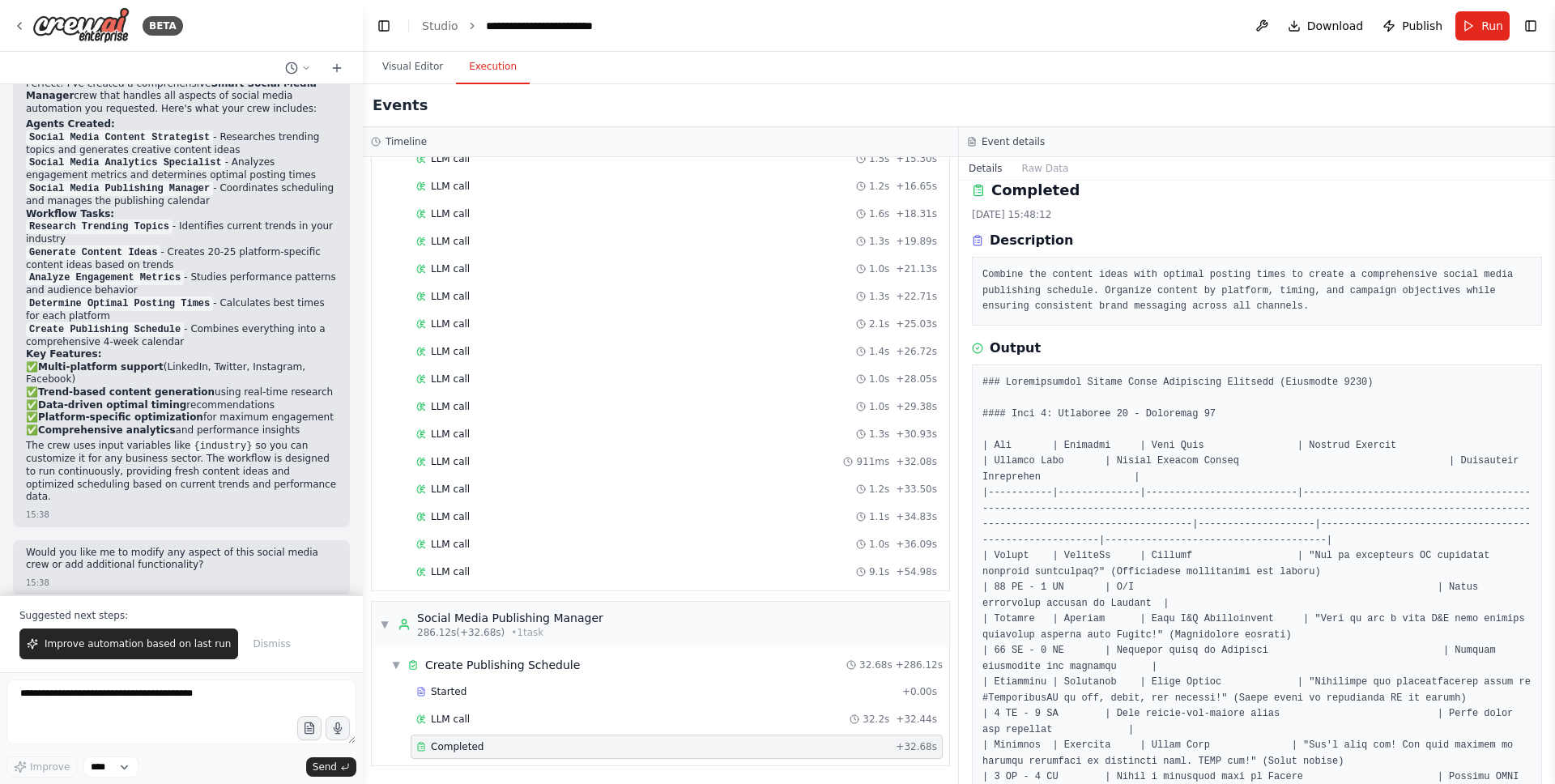
scroll to position [15, 0]
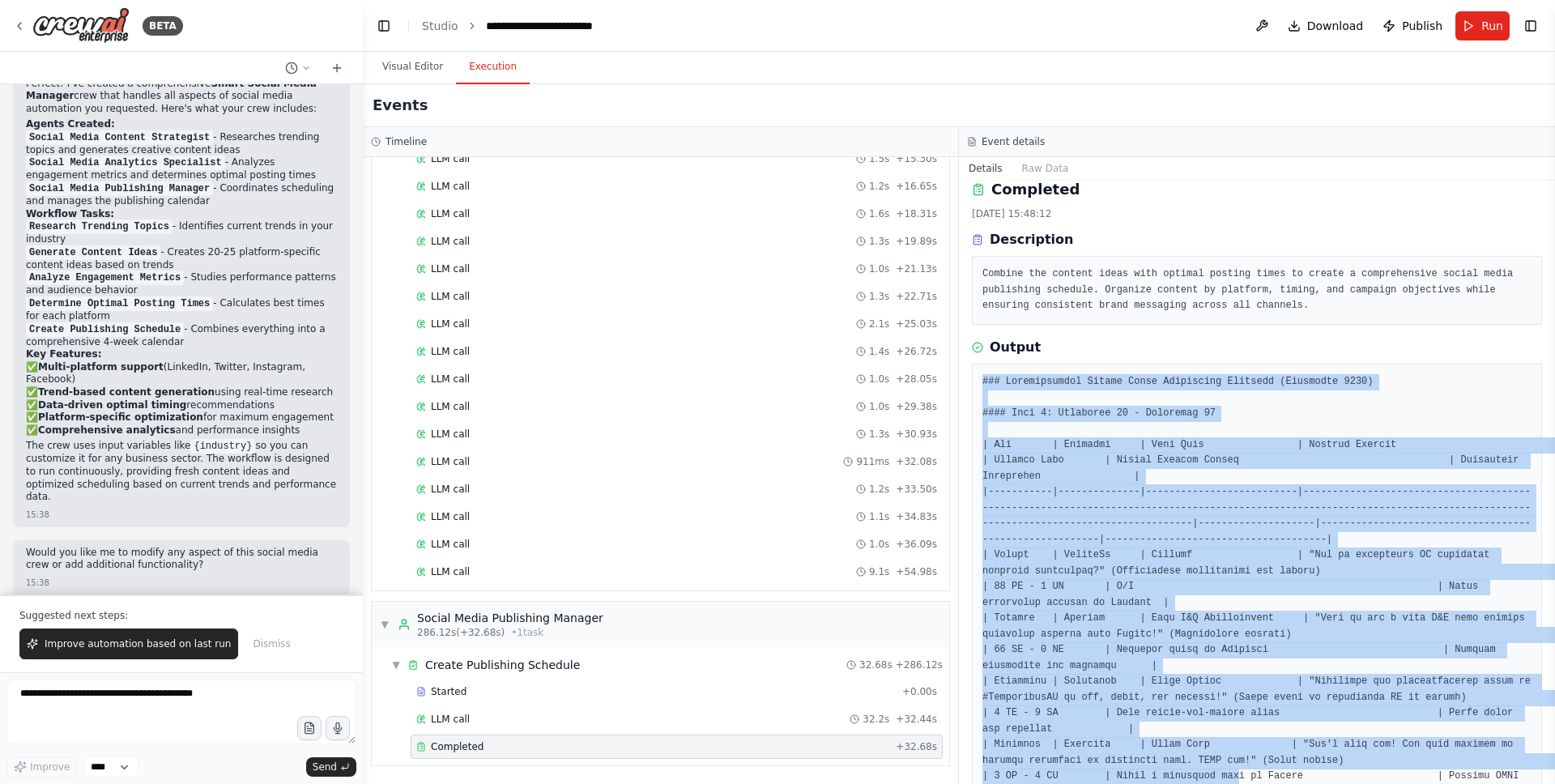
drag, startPoint x: 981, startPoint y: 384, endPoint x: 1237, endPoint y: 766, distance: 459.8
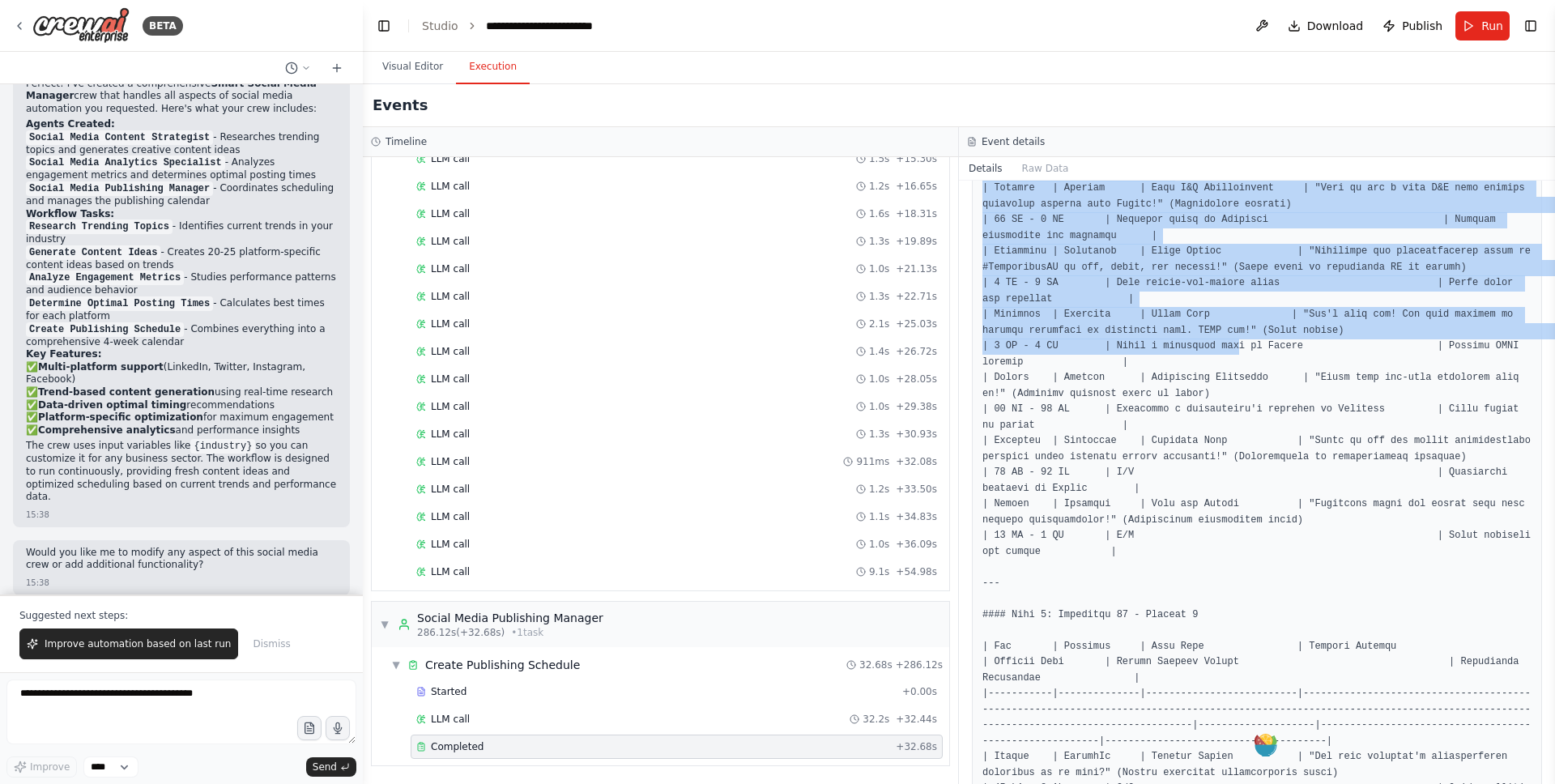
scroll to position [469, 0]
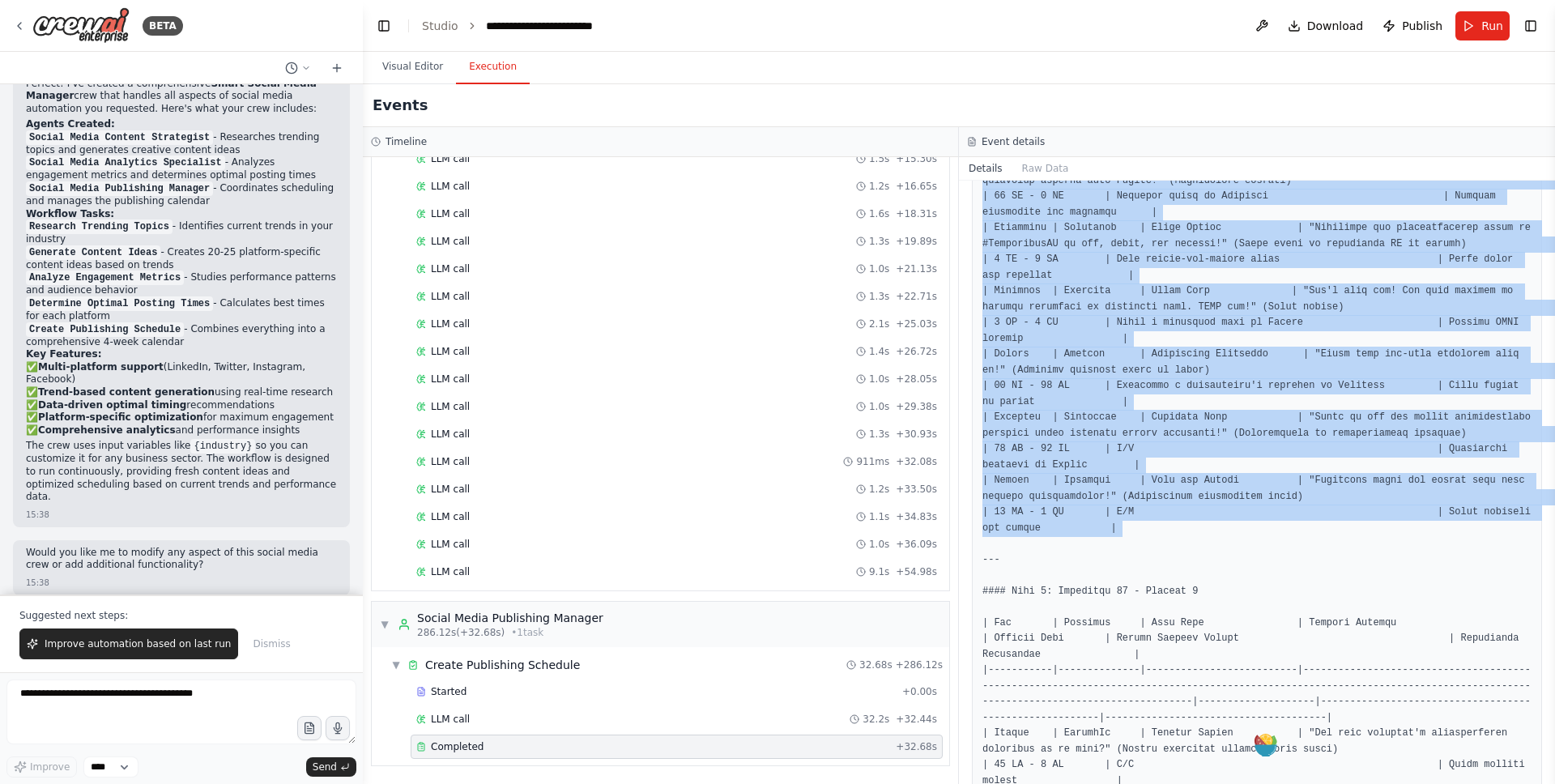
copy pre "### Comprehensive Social Media Publishing Schedule (September 2025) #### Week 1…"
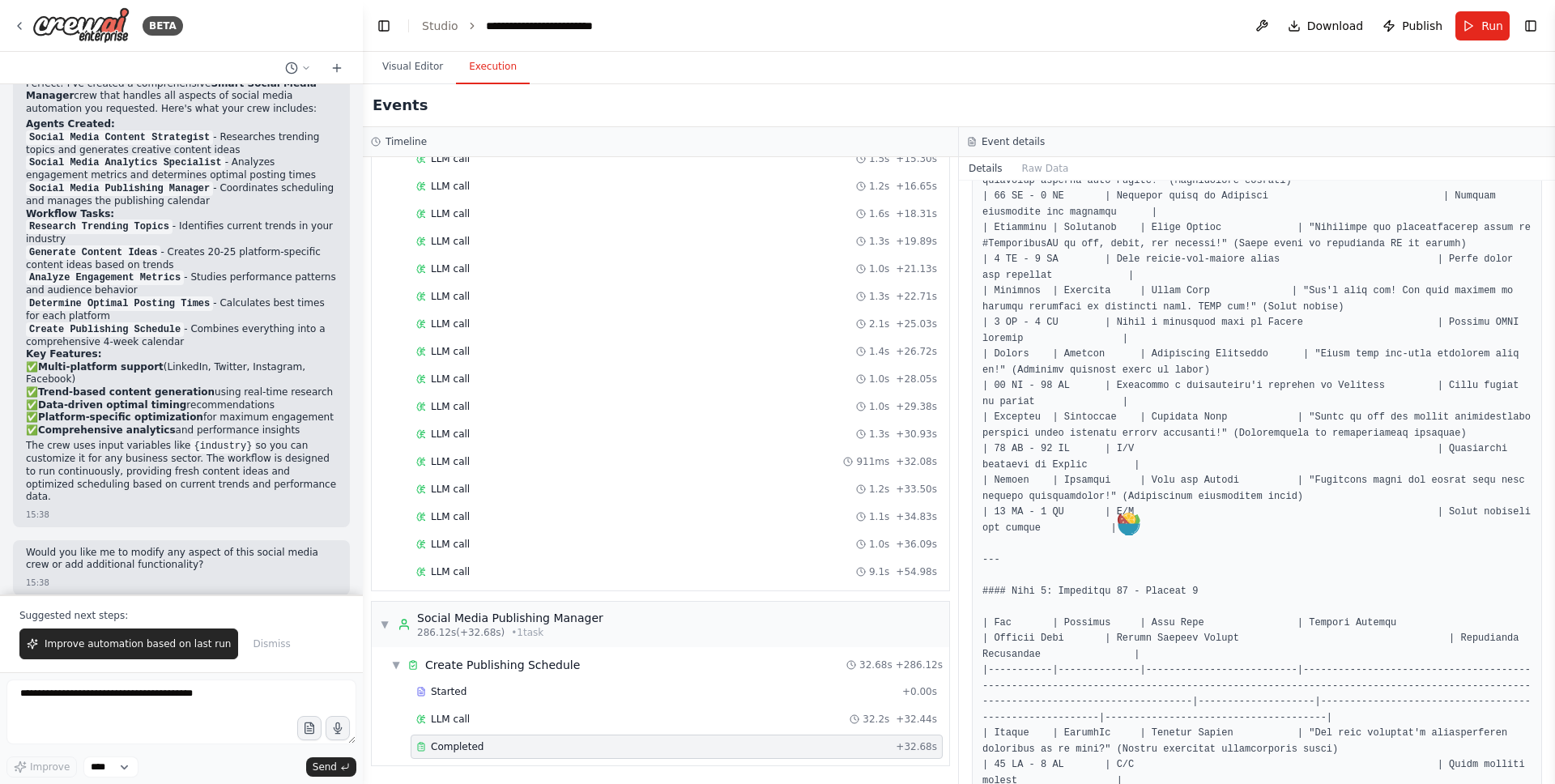
click at [1143, 115] on div "Events" at bounding box center [959, 105] width 1193 height 42
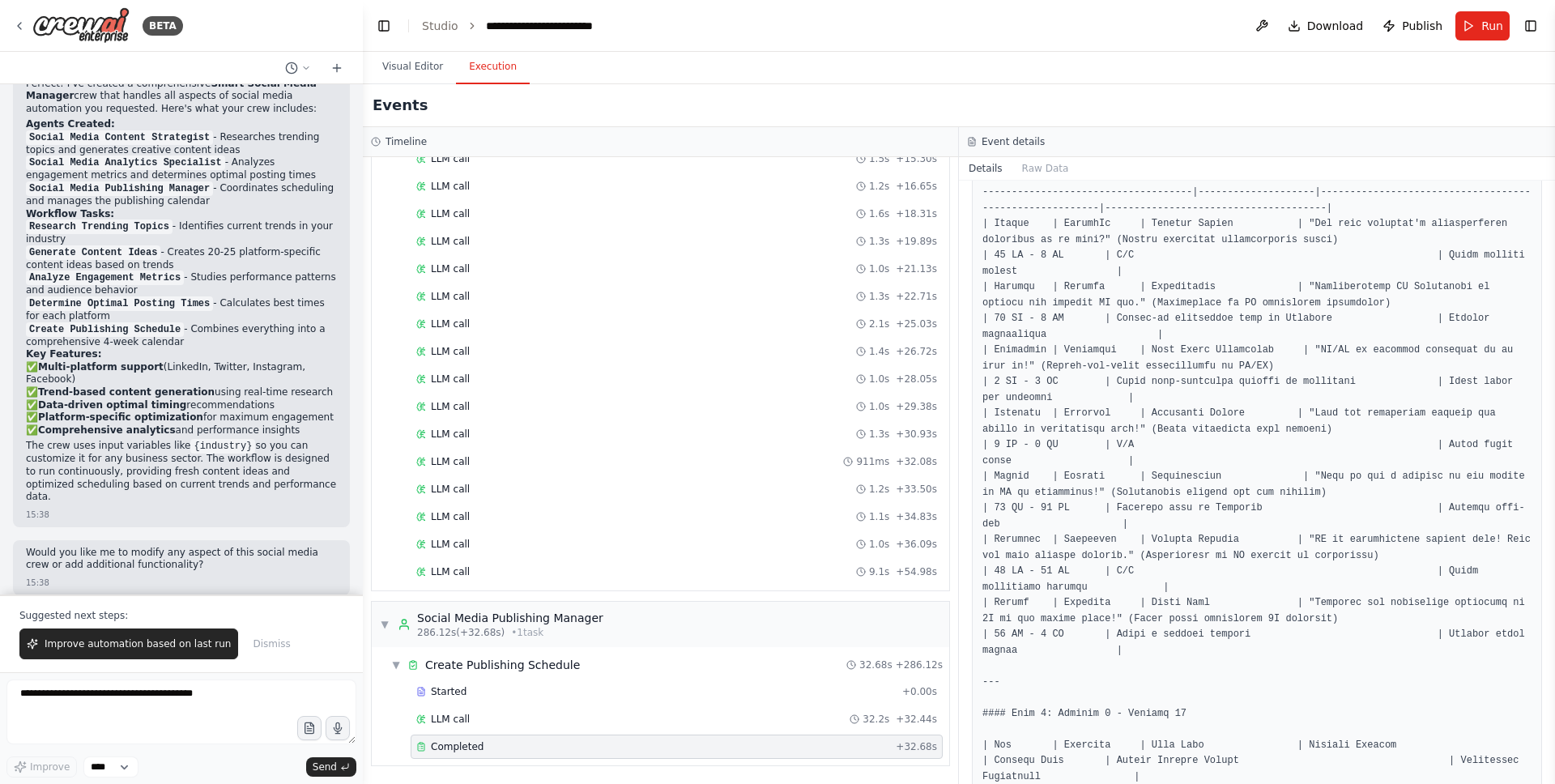
scroll to position [699, 0]
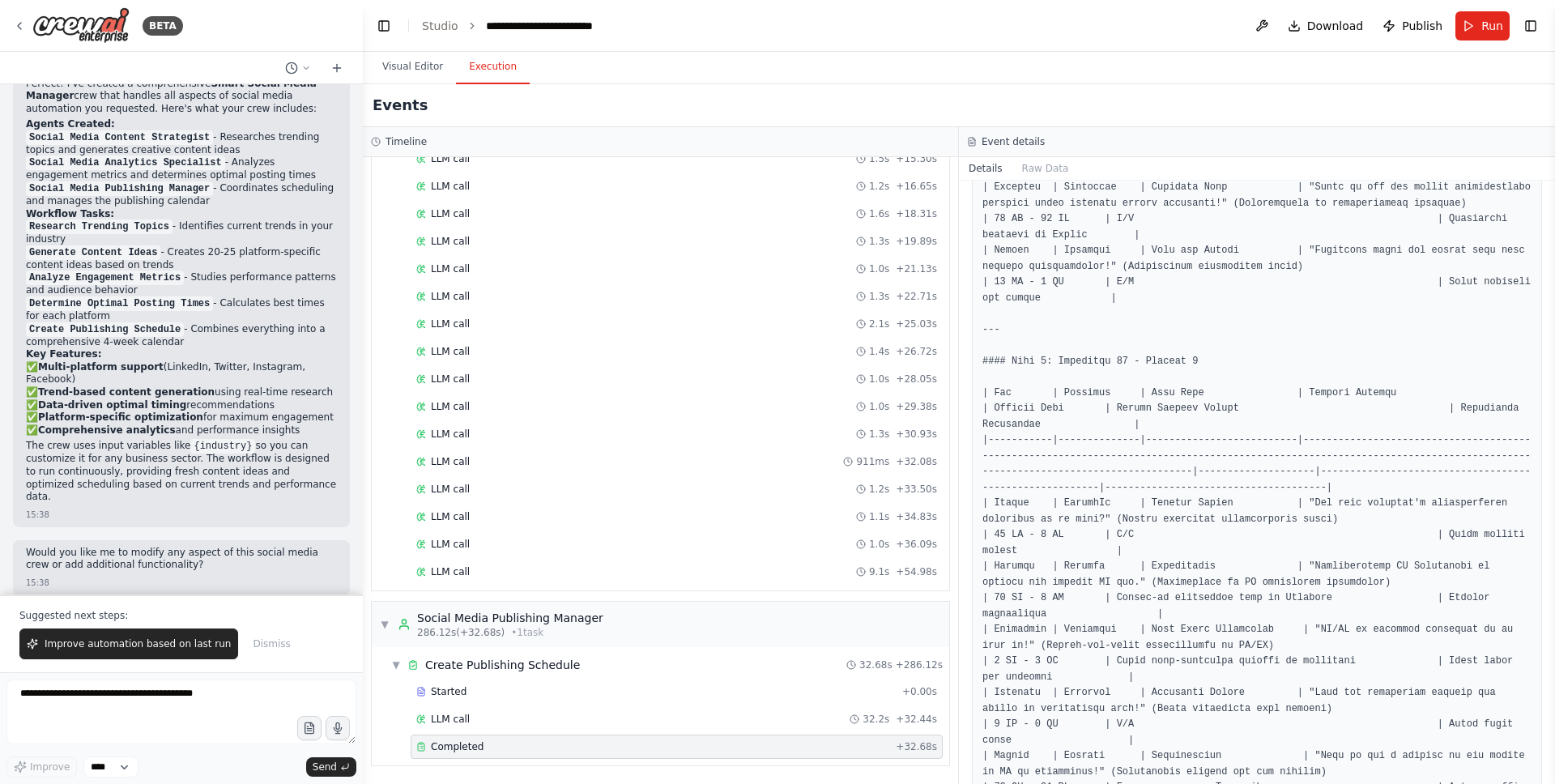
click at [608, 116] on div "Events" at bounding box center [959, 105] width 1193 height 42
click at [424, 64] on button "Visual Editor" at bounding box center [412, 67] width 87 height 34
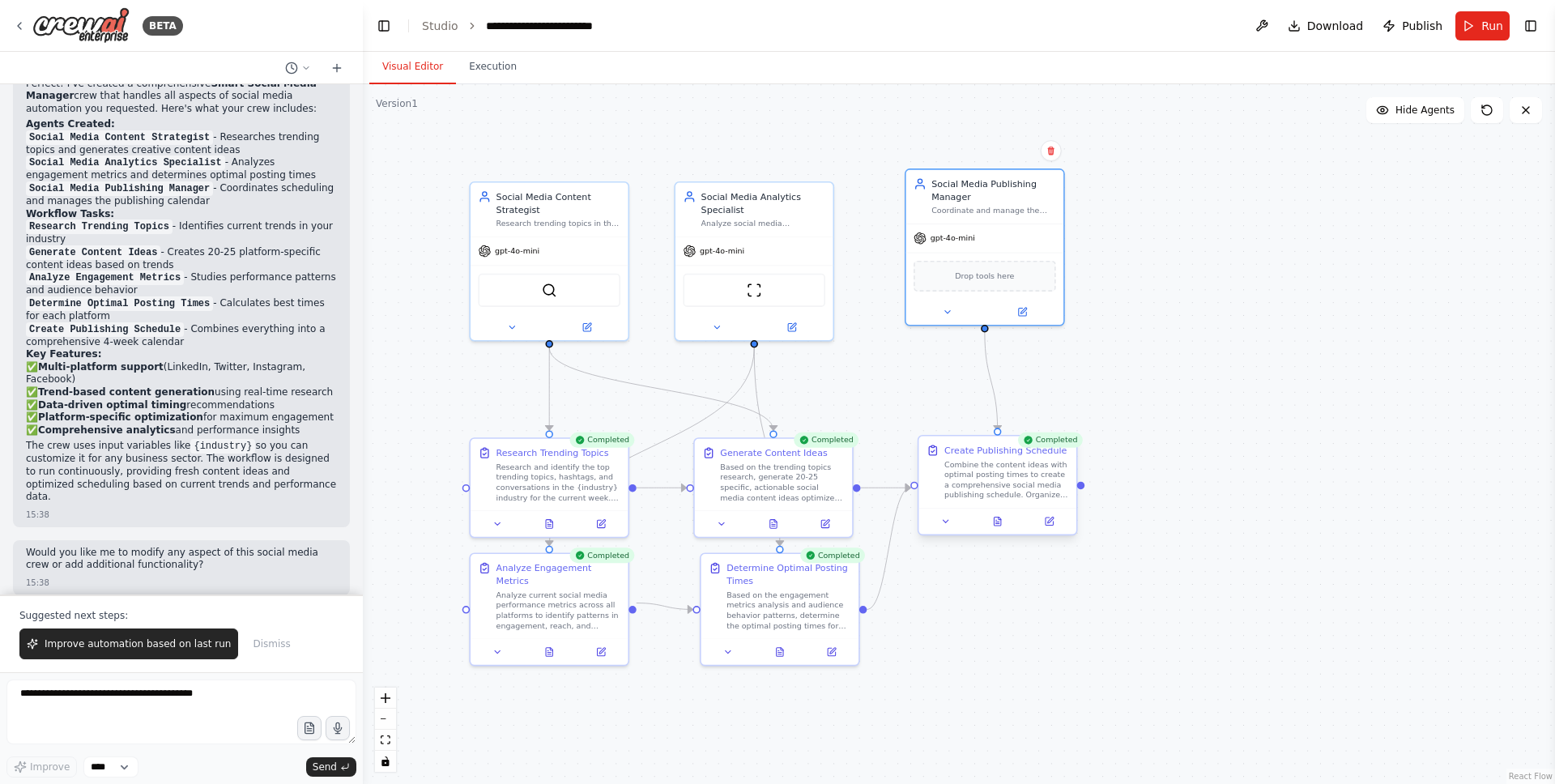
click at [1018, 501] on div "Create Publishing Schedule Combine the content ideas with optimal posting times…" at bounding box center [997, 472] width 157 height 72
click at [1052, 520] on icon at bounding box center [1050, 521] width 8 height 8
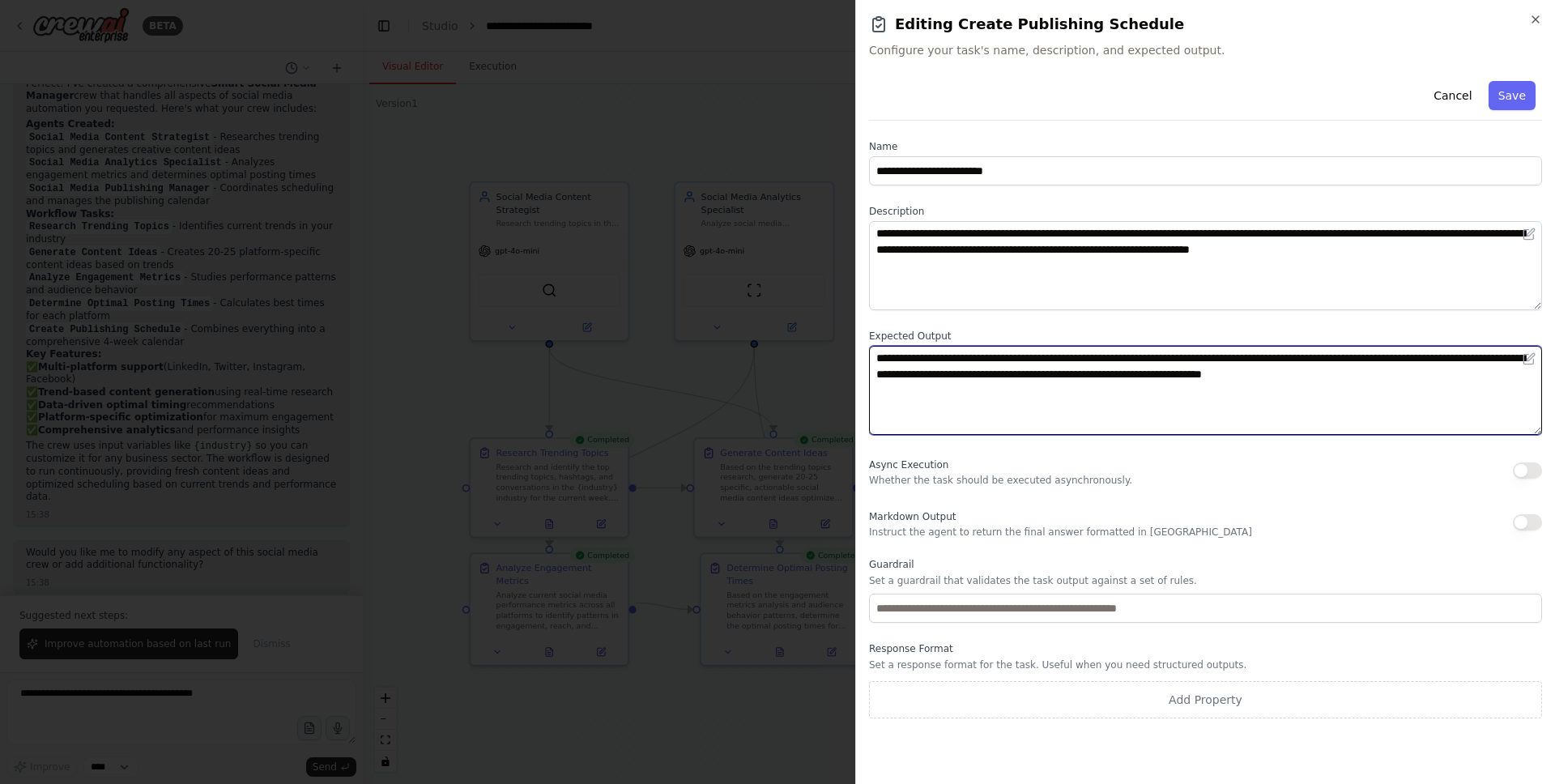
click at [1200, 376] on textarea "**********" at bounding box center [1205, 390] width 673 height 89
click at [1300, 375] on textarea "**********" at bounding box center [1205, 390] width 673 height 89
click at [1170, 404] on textarea "**********" at bounding box center [1205, 390] width 673 height 89
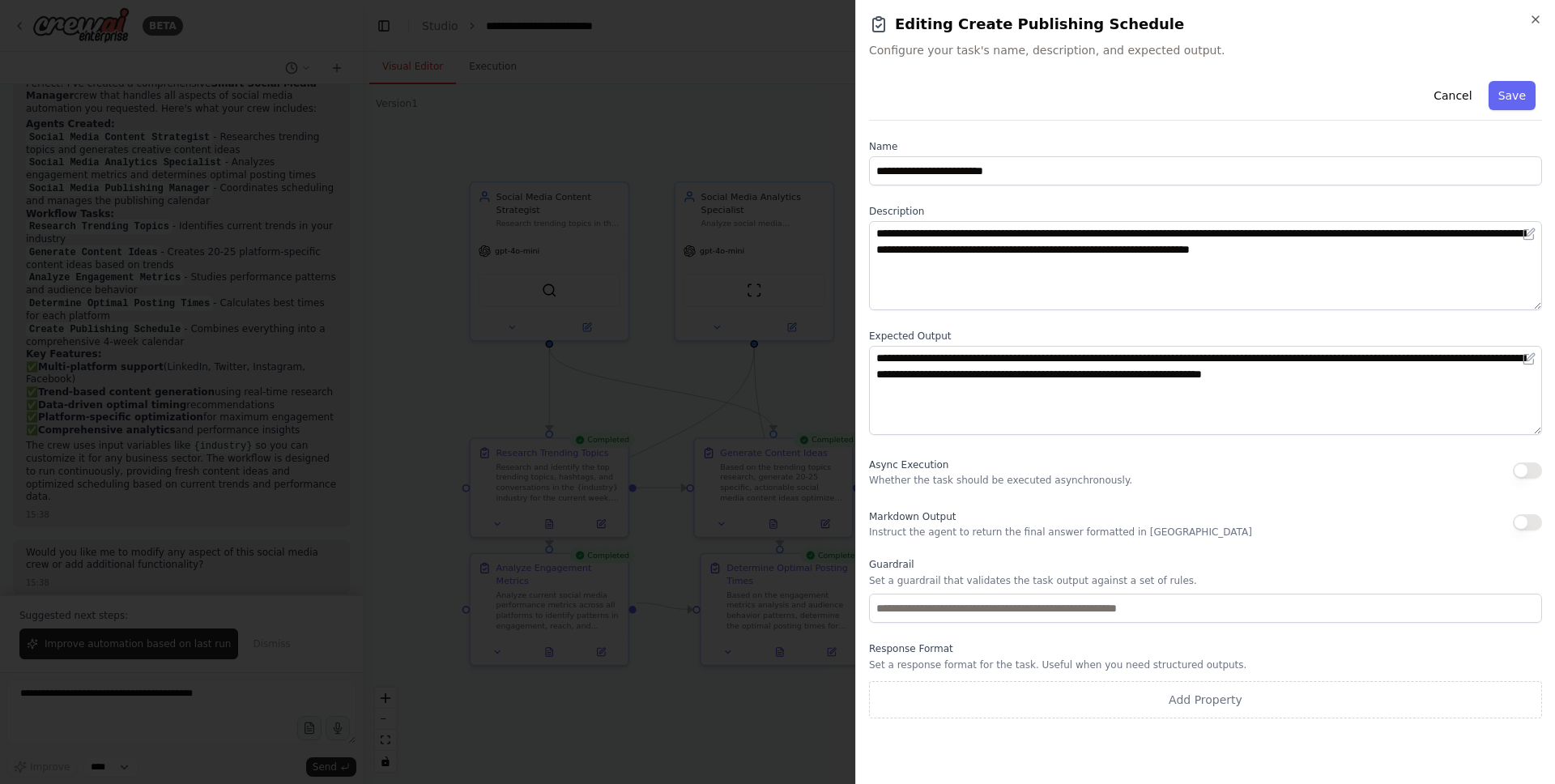
click at [1162, 311] on div "**********" at bounding box center [1205, 396] width 673 height 644
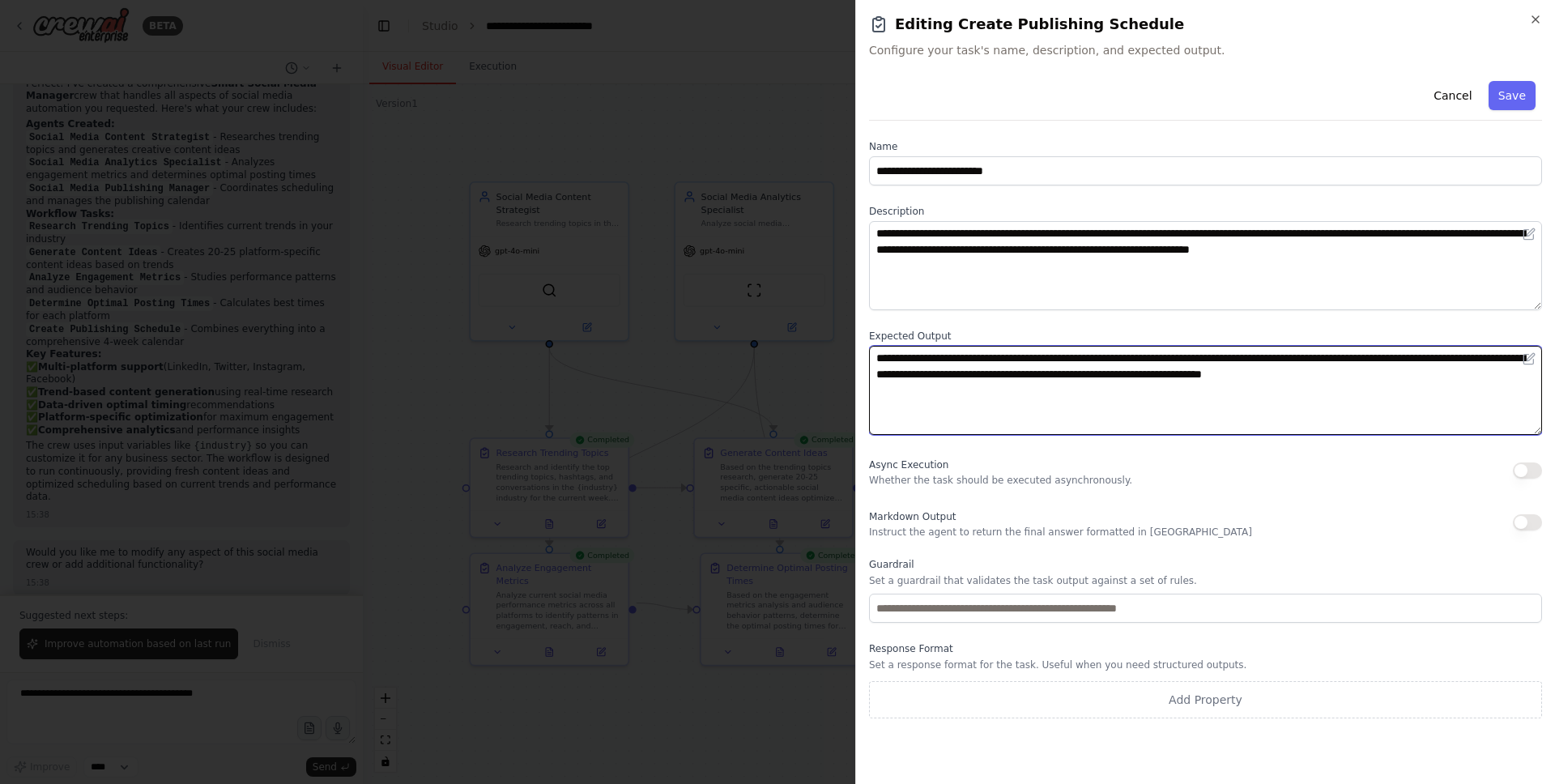
click at [1136, 369] on textarea "**********" at bounding box center [1205, 390] width 673 height 89
click at [1132, 386] on textarea "**********" at bounding box center [1205, 390] width 673 height 89
click at [1104, 403] on textarea "**********" at bounding box center [1205, 390] width 673 height 89
click at [1491, 379] on textarea "**********" at bounding box center [1205, 390] width 673 height 89
click at [1360, 365] on textarea "**********" at bounding box center [1205, 390] width 673 height 89
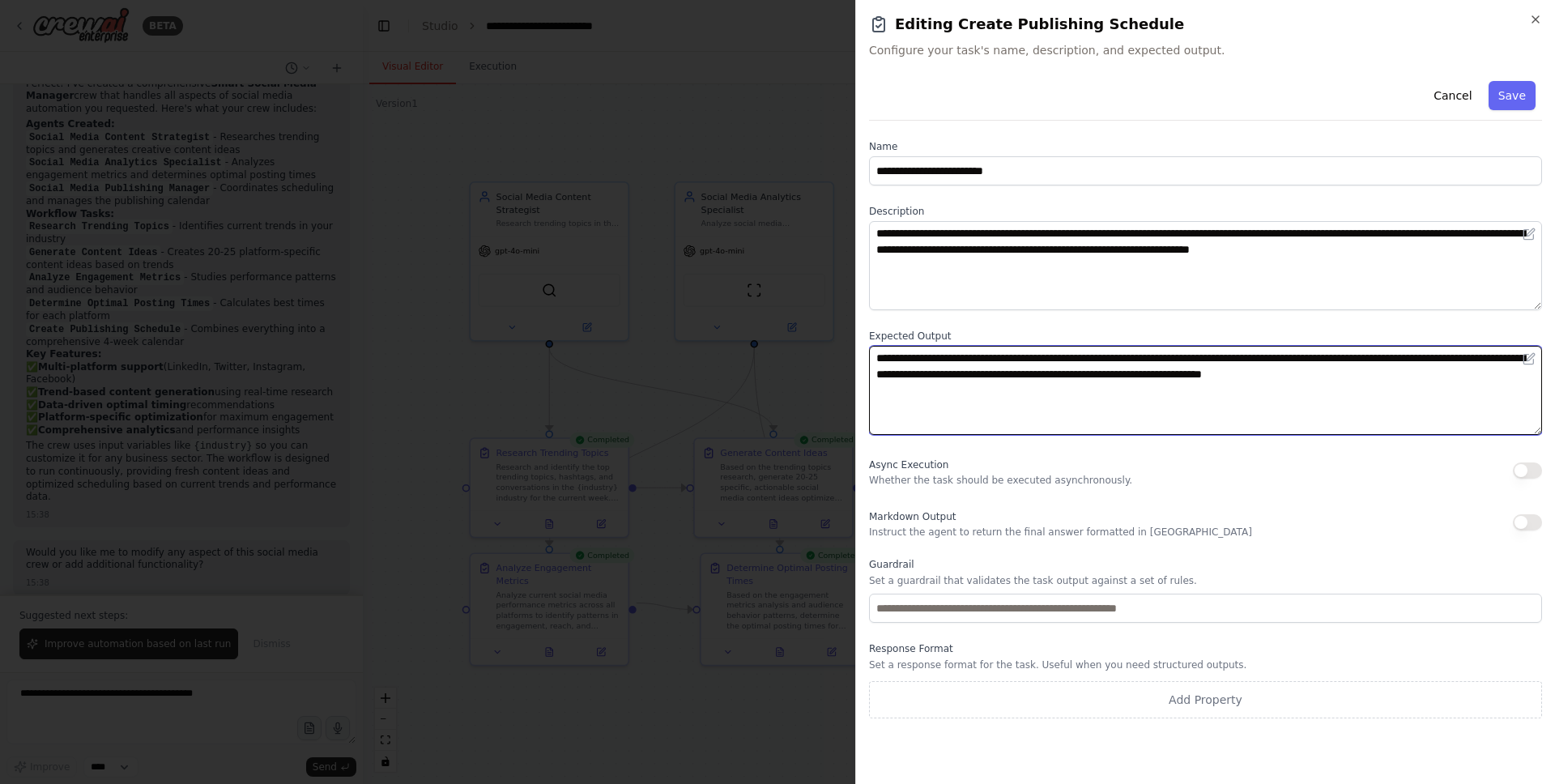
click at [1333, 362] on textarea "**********" at bounding box center [1205, 390] width 673 height 89
click at [1253, 391] on textarea "**********" at bounding box center [1205, 390] width 673 height 89
click at [1180, 376] on textarea "**********" at bounding box center [1205, 390] width 673 height 89
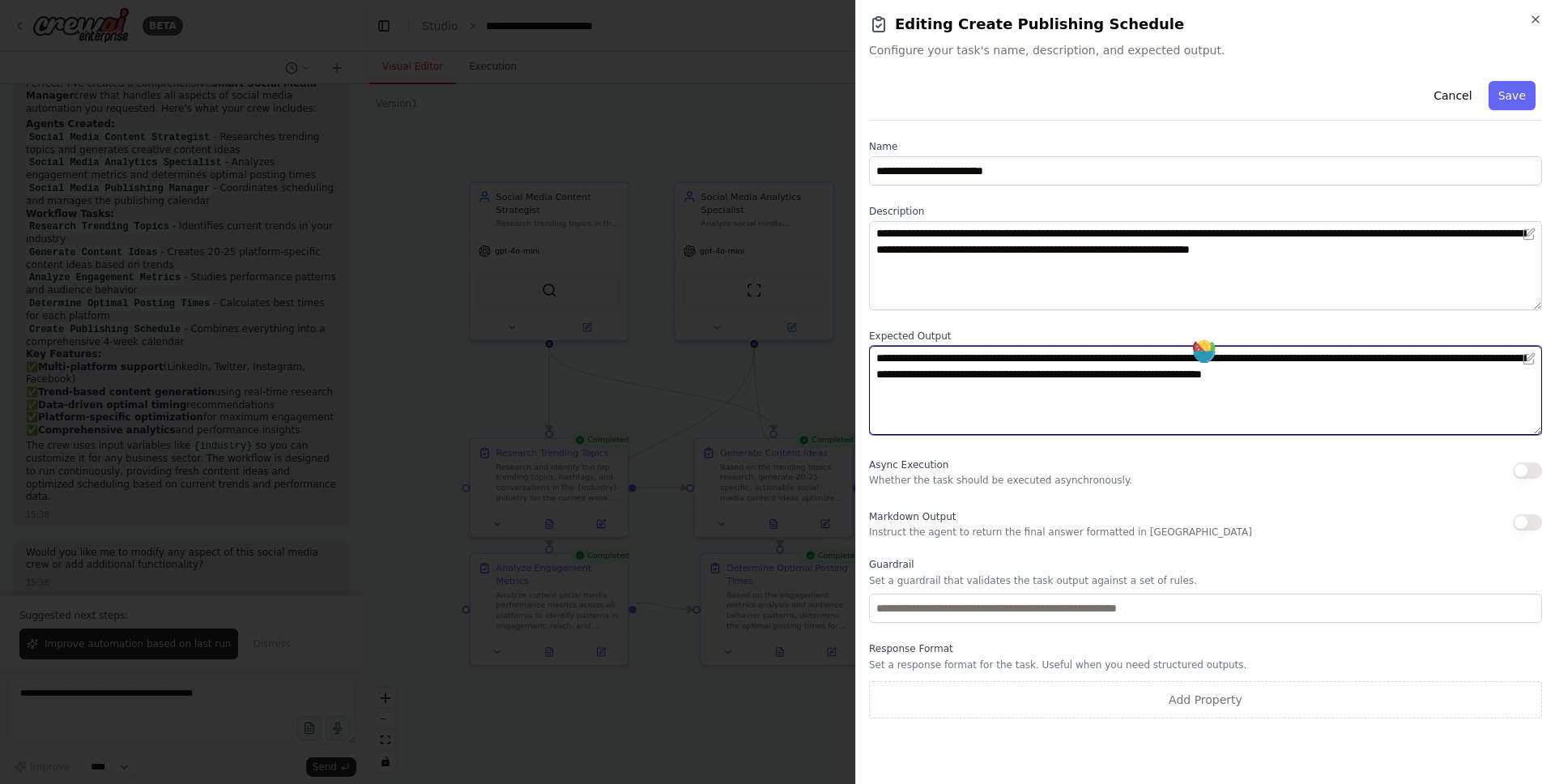
click at [1128, 392] on textarea "**********" at bounding box center [1205, 390] width 673 height 89
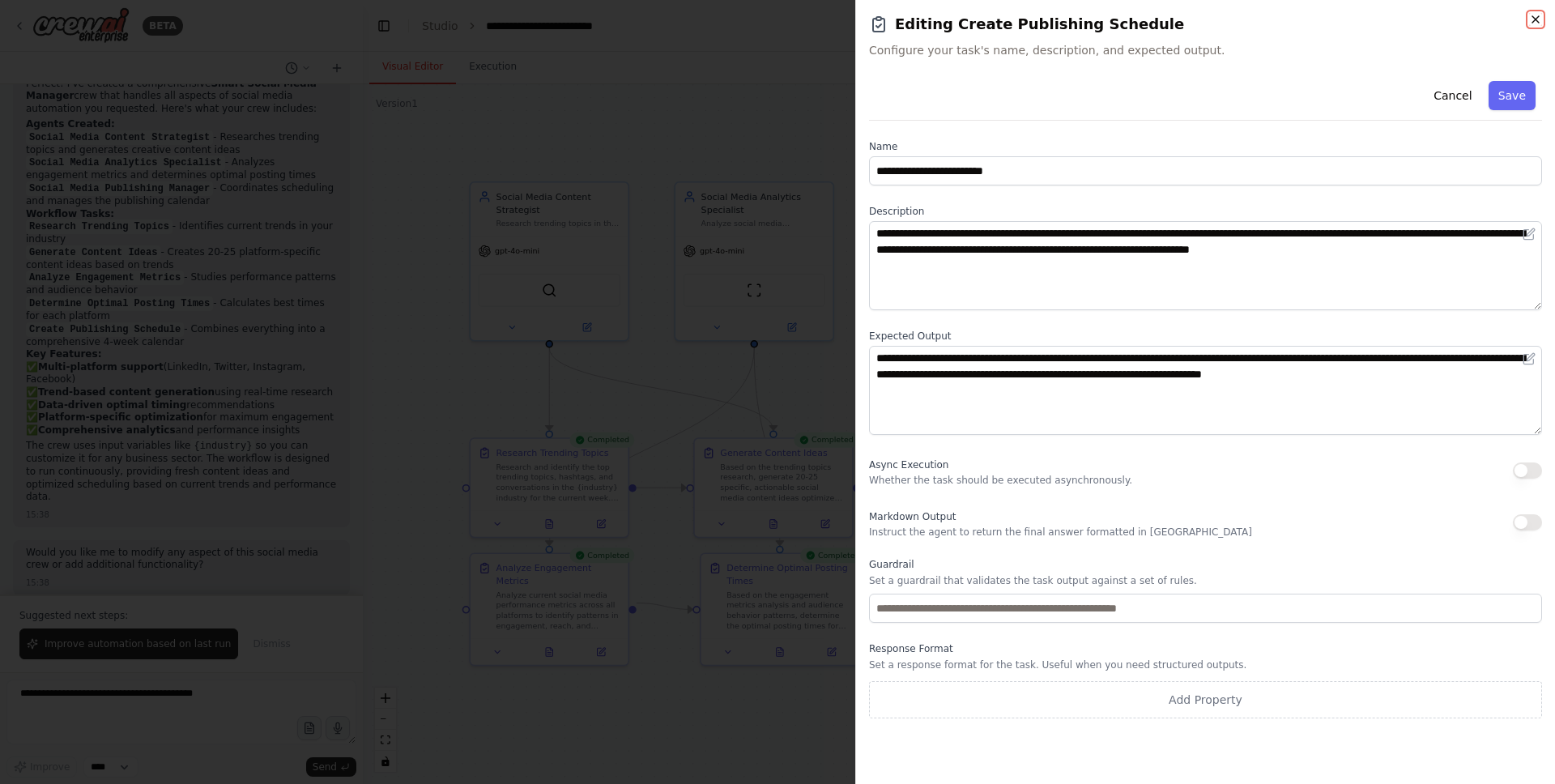
click at [1491, 19] on icon "button" at bounding box center [1535, 18] width 13 height 13
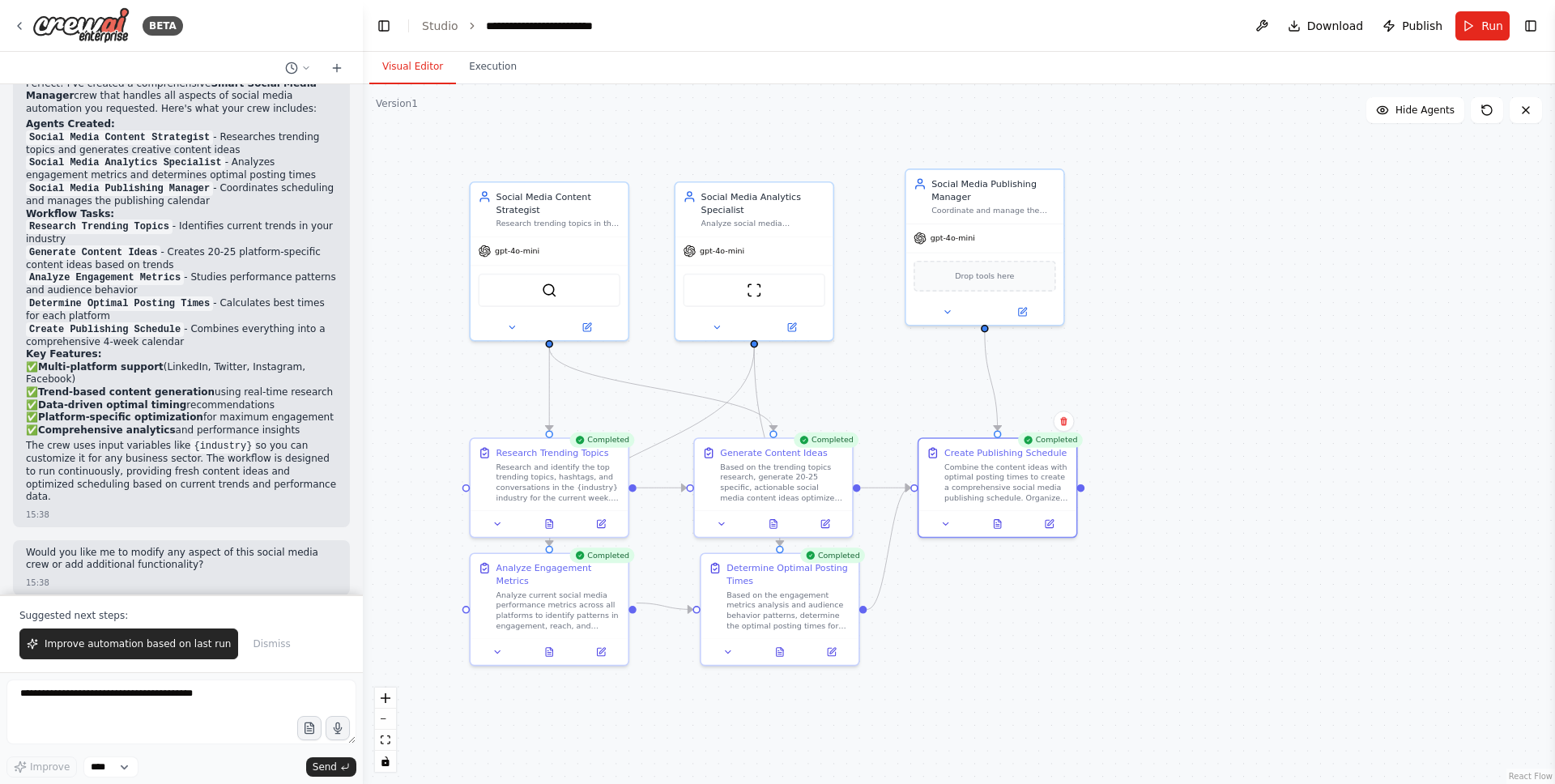
click at [1135, 354] on div ".deletable-edge-delete-btn { width: 20px; height: 20px; border: 0px solid #ffff…" at bounding box center [959, 434] width 1193 height 700
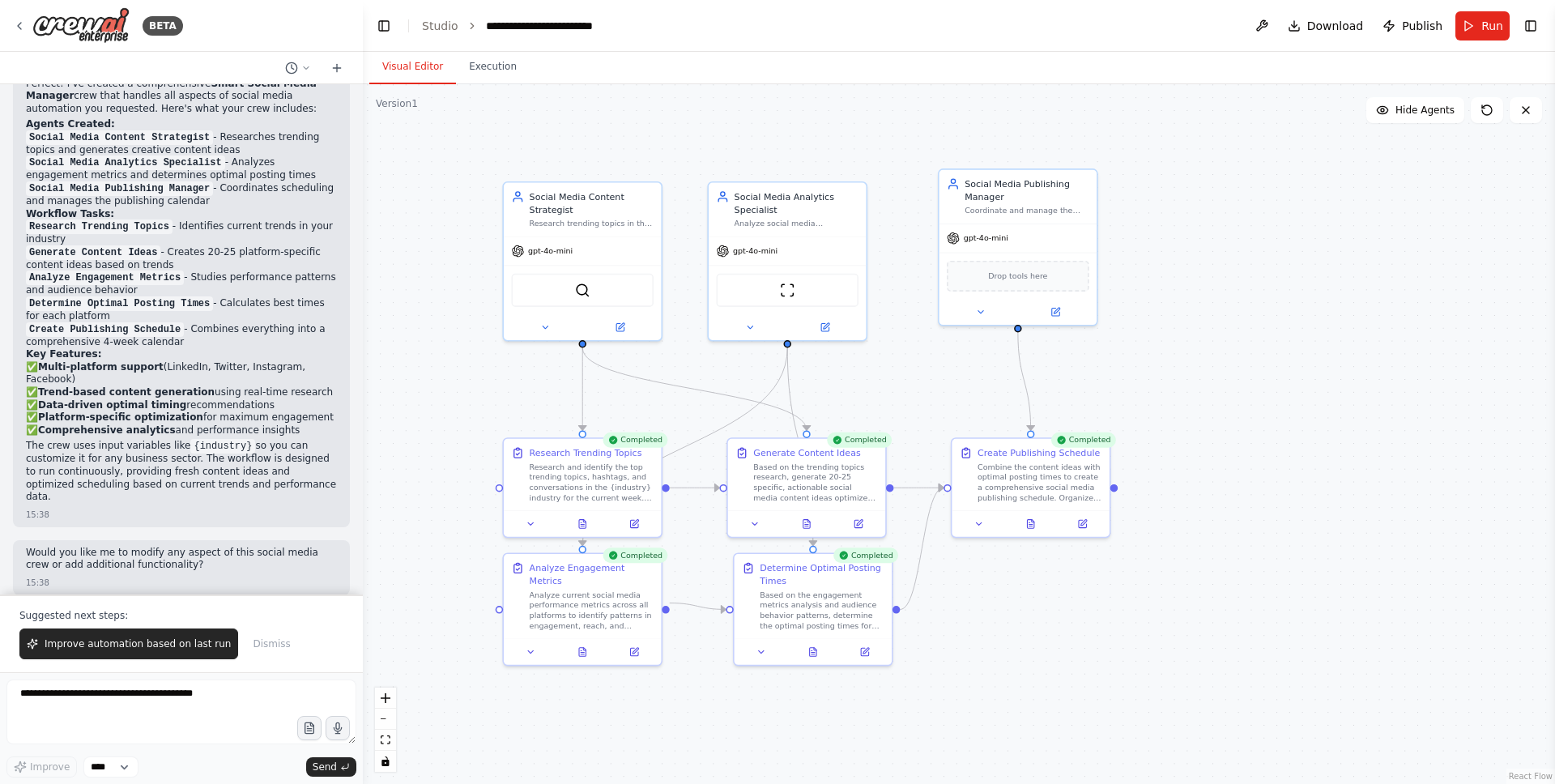
drag, startPoint x: 1077, startPoint y: 354, endPoint x: 1126, endPoint y: 361, distance: 49.5
click at [1126, 360] on div ".deletable-edge-delete-btn { width: 20px; height: 20px; border: 0px solid #ffff…" at bounding box center [959, 434] width 1193 height 700
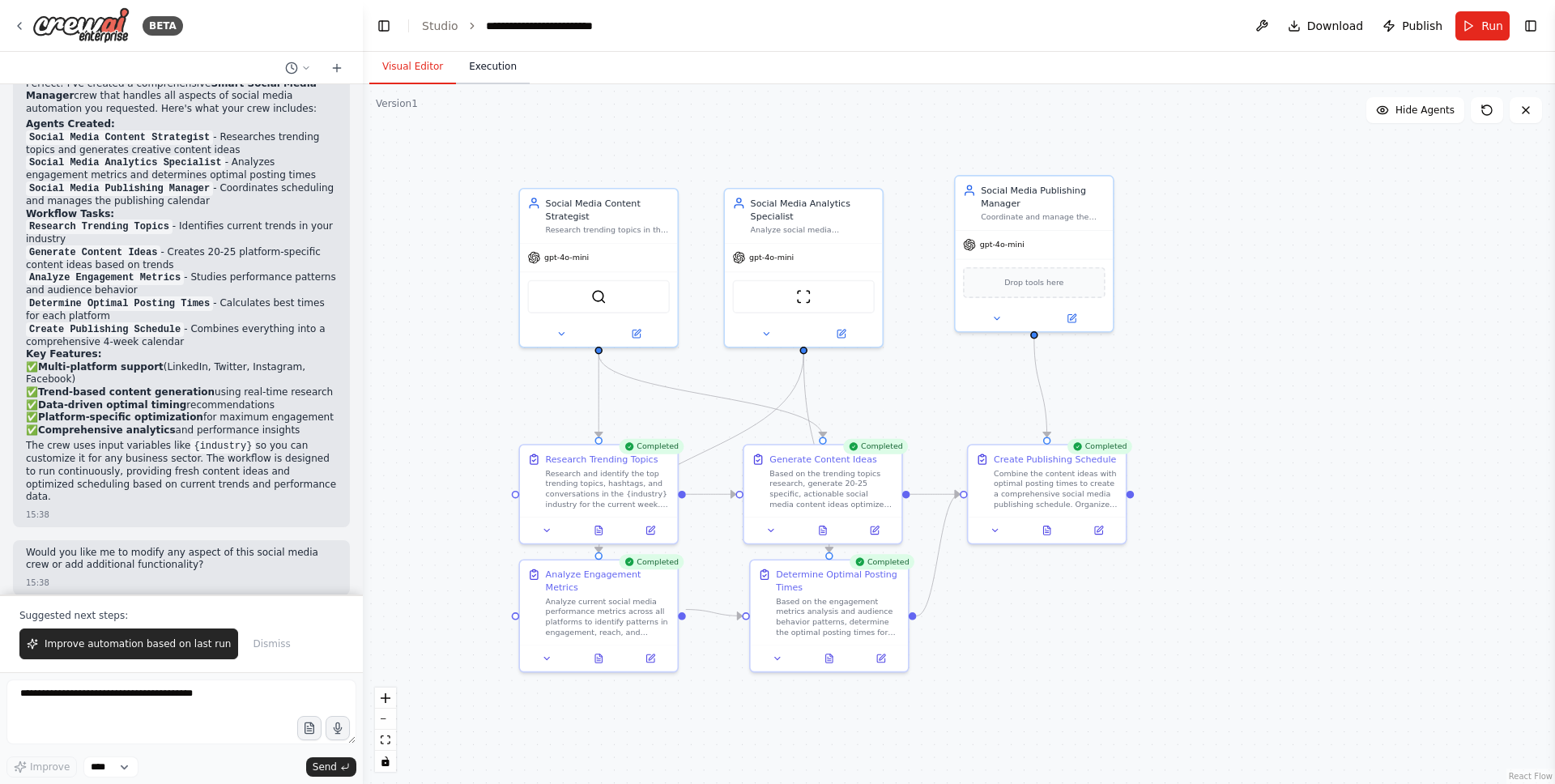
click at [496, 60] on button "Execution" at bounding box center [493, 67] width 73 height 34
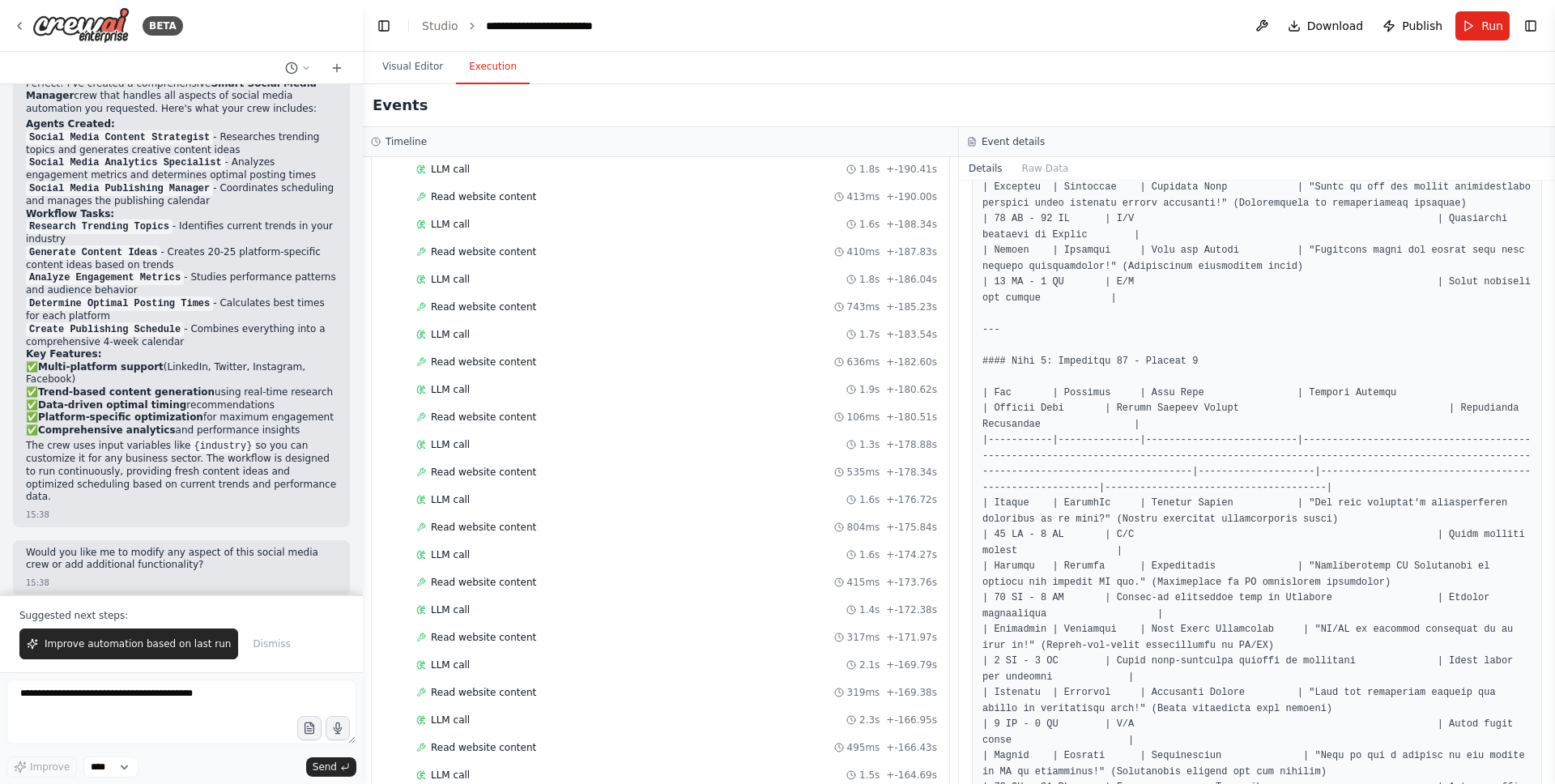
scroll to position [454, 0]
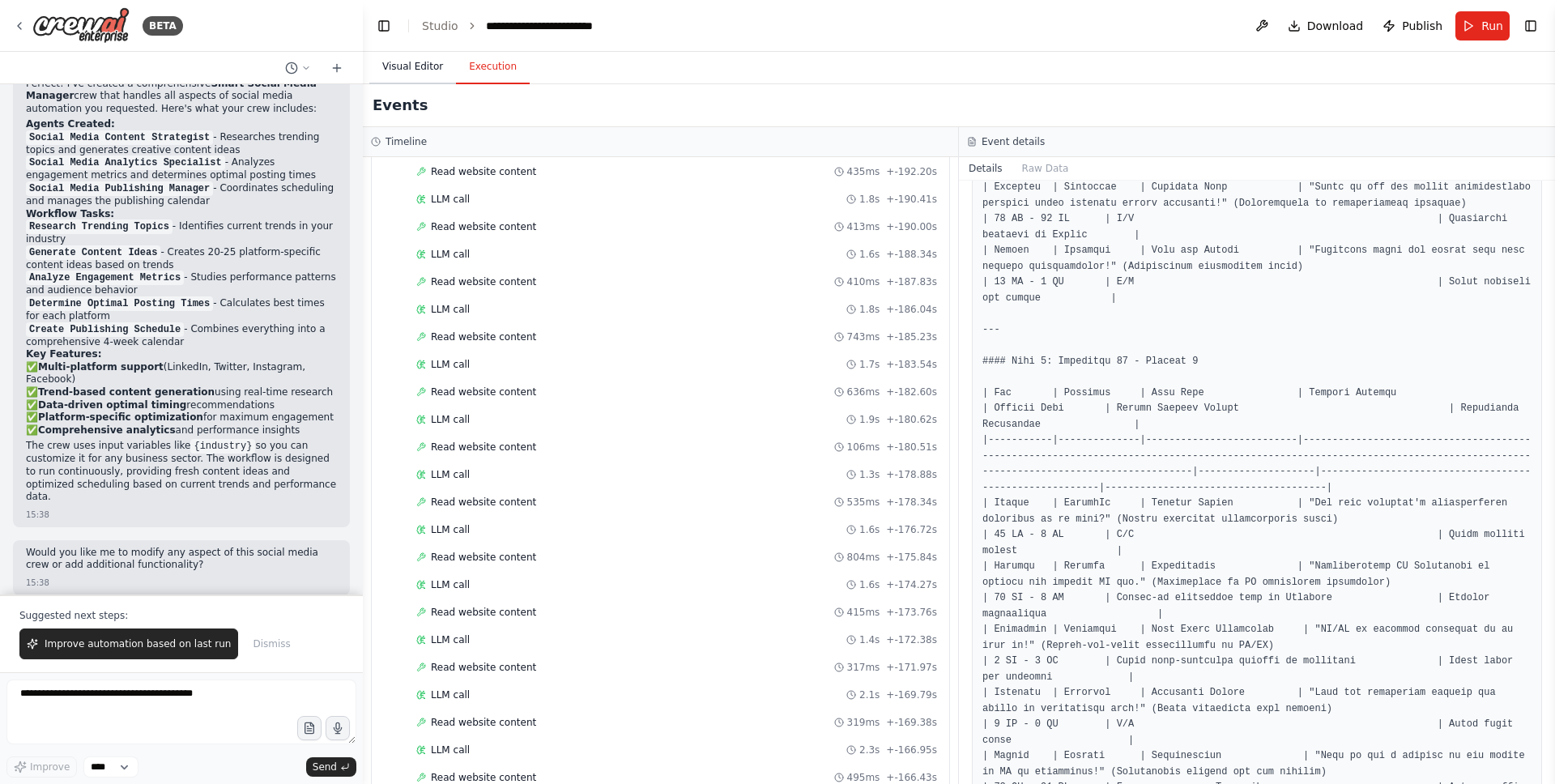
click at [408, 66] on button "Visual Editor" at bounding box center [412, 67] width 87 height 34
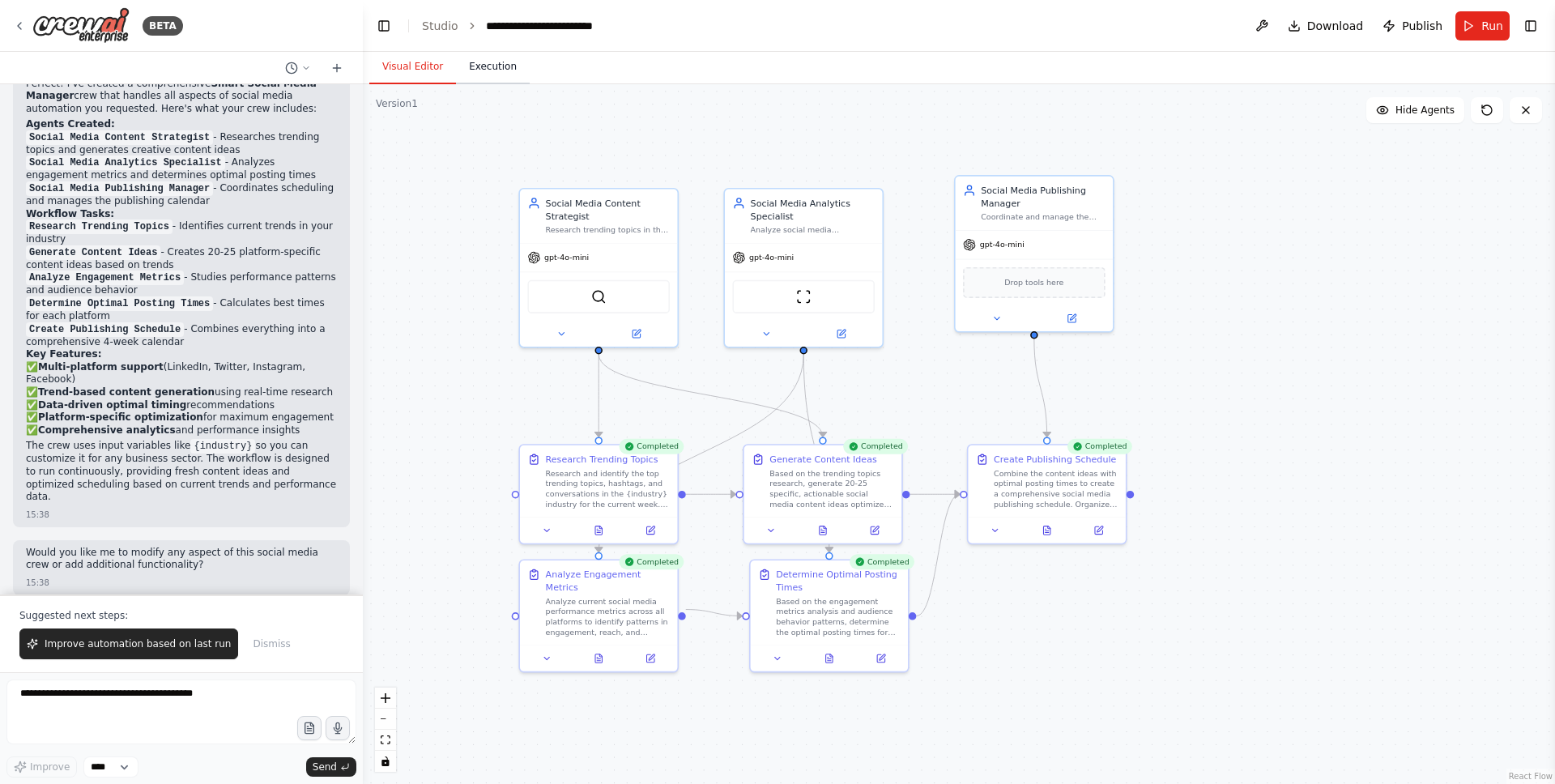
click at [469, 73] on button "Execution" at bounding box center [493, 67] width 73 height 34
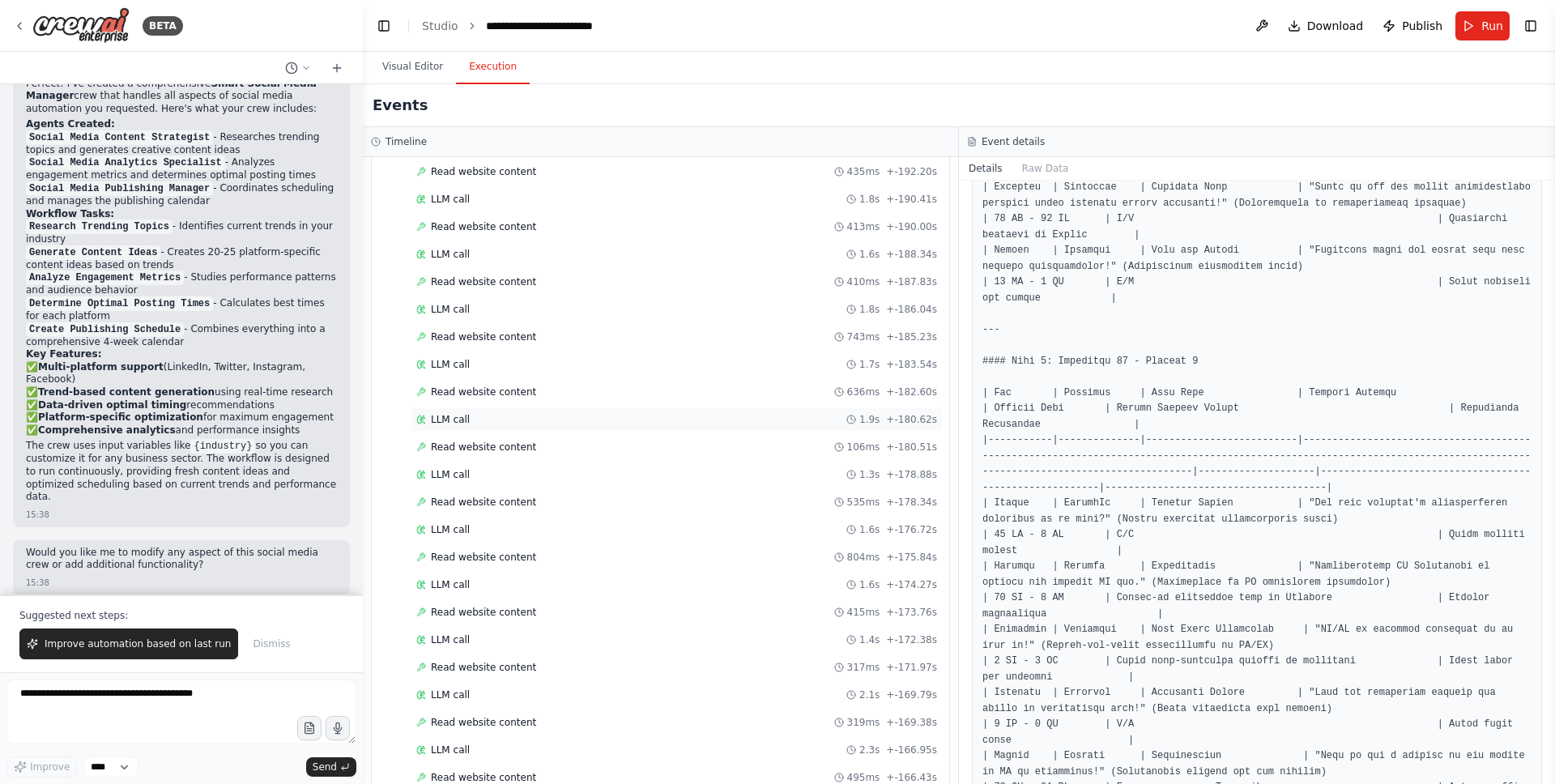
scroll to position [0, 0]
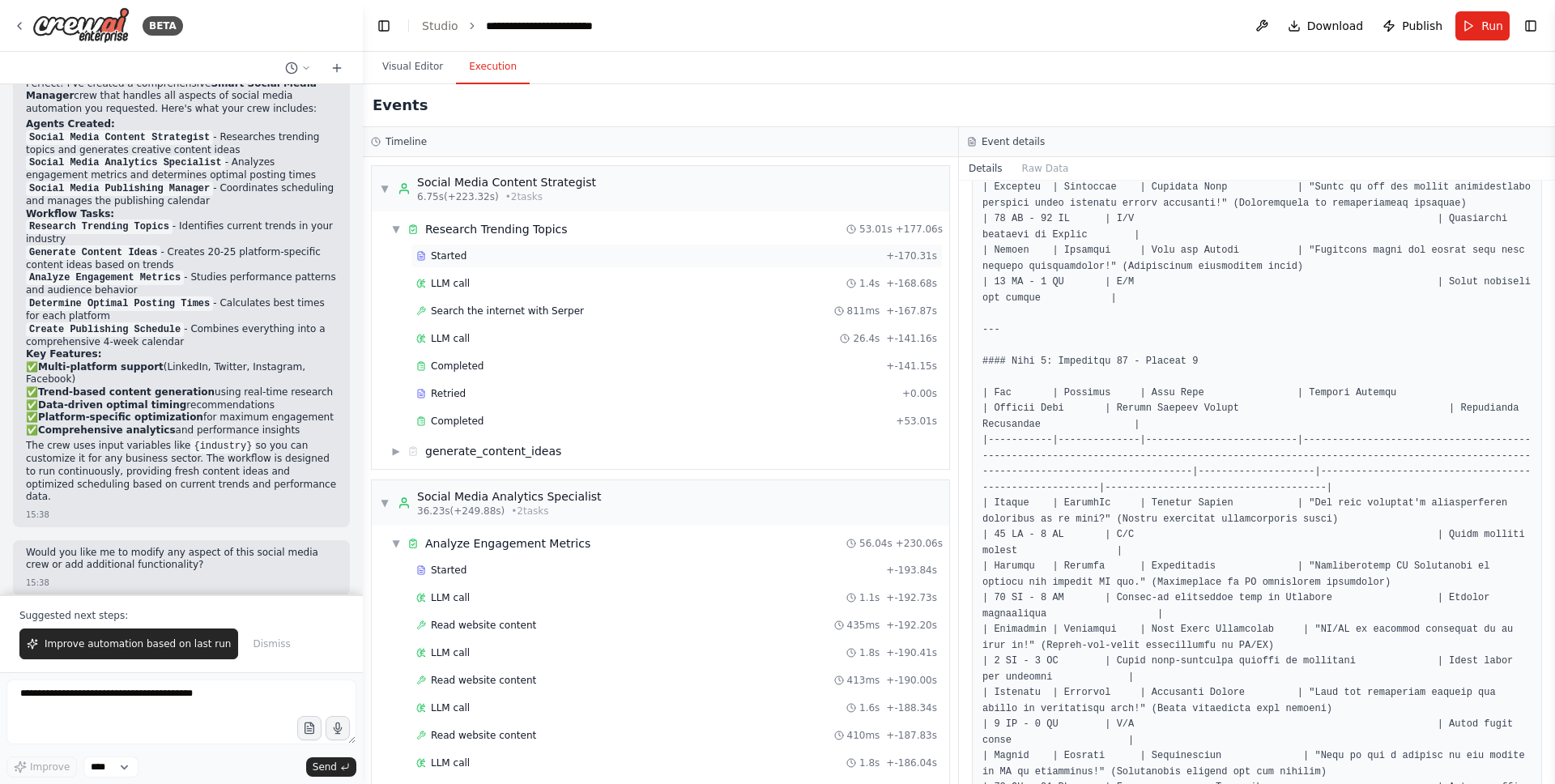
click at [603, 260] on div "Started" at bounding box center [648, 255] width 464 height 13
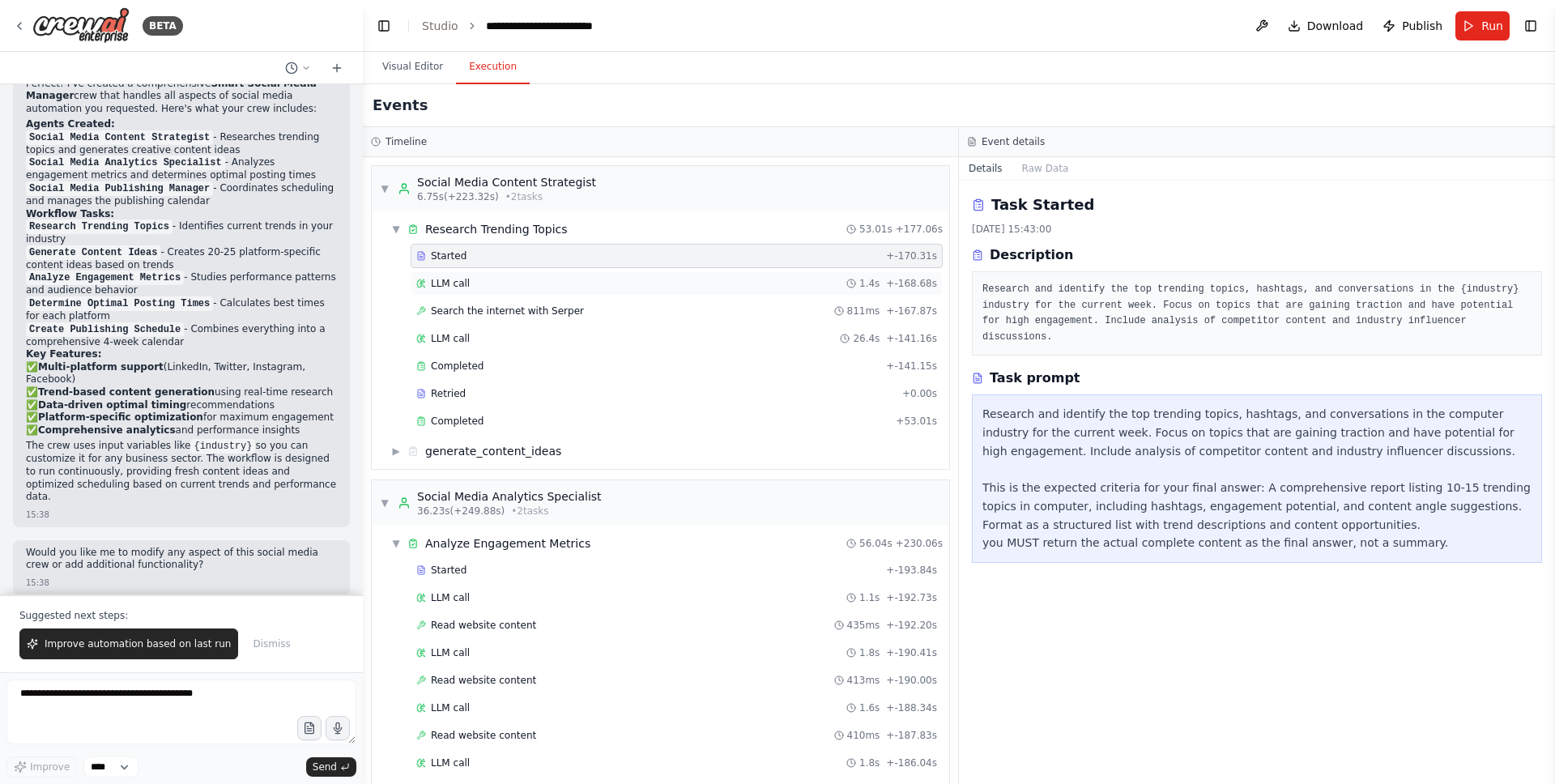
click at [600, 283] on div "LLM call 1.4s + -168.68s" at bounding box center [676, 283] width 521 height 13
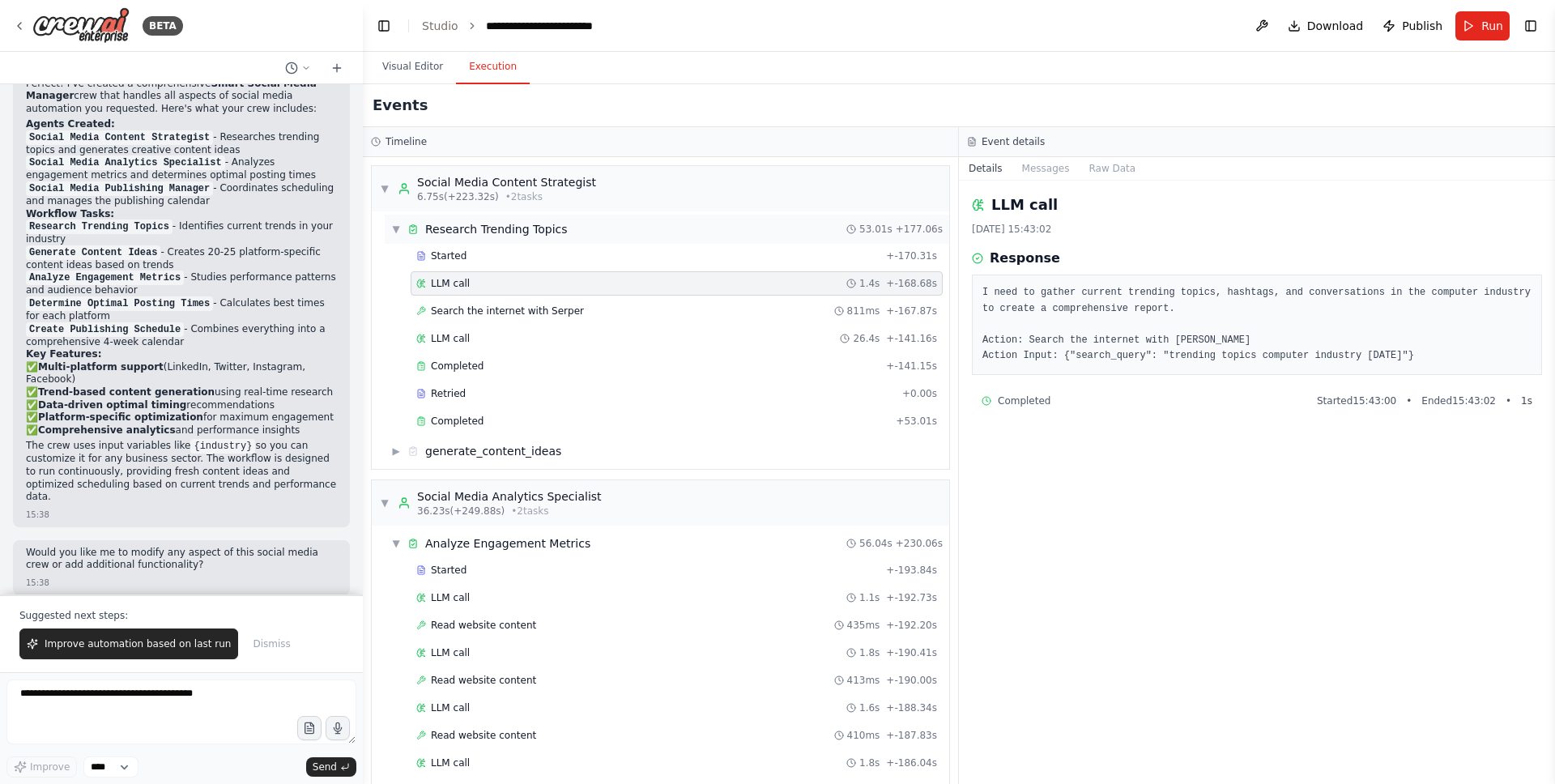
click at [699, 235] on div "▼ Research Trending Topics 53.01s + 177.06s" at bounding box center [666, 229] width 565 height 29
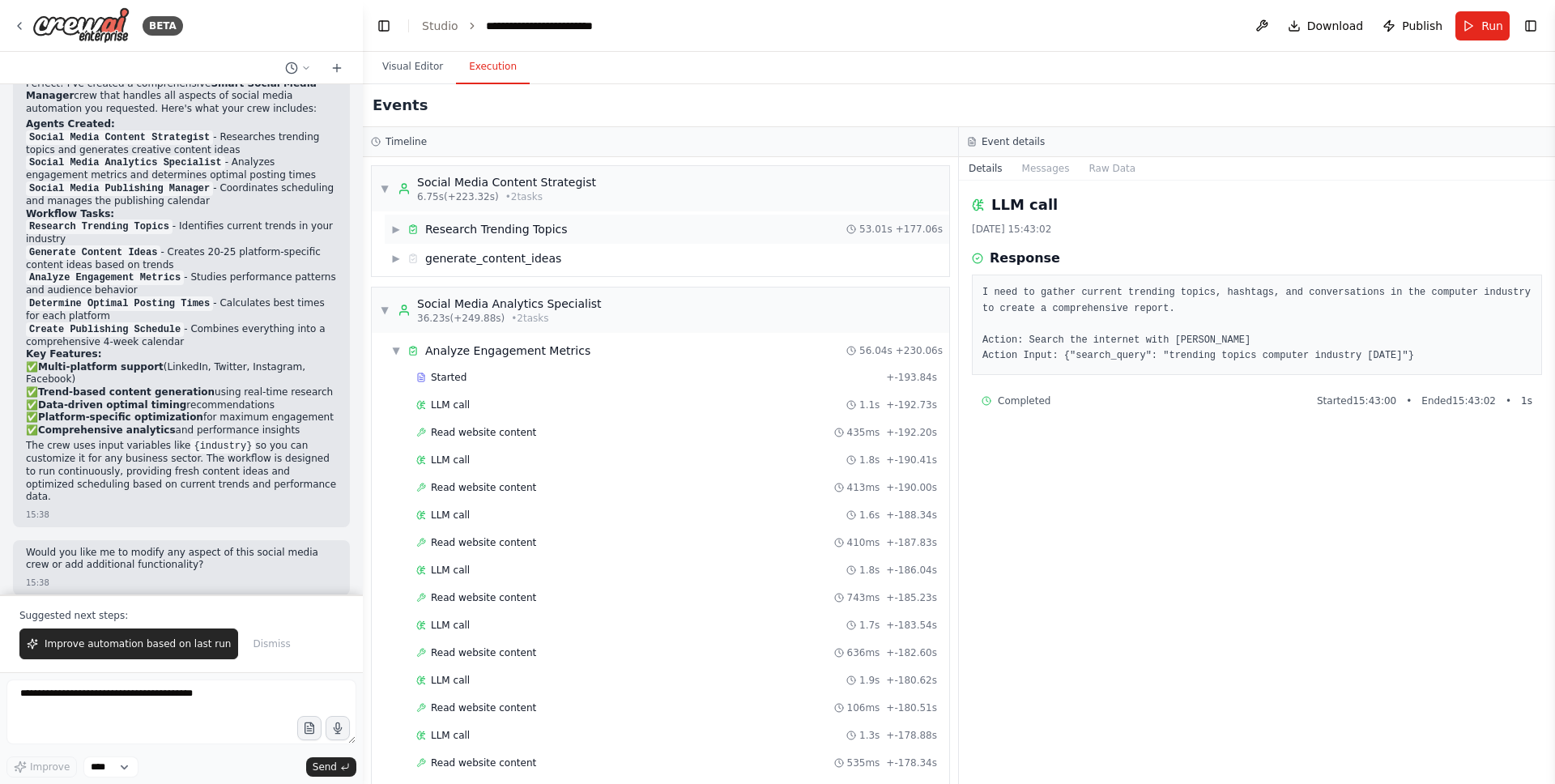
click at [703, 233] on div "▶ Research Trending Topics 53.01s + 177.06s" at bounding box center [666, 229] width 565 height 29
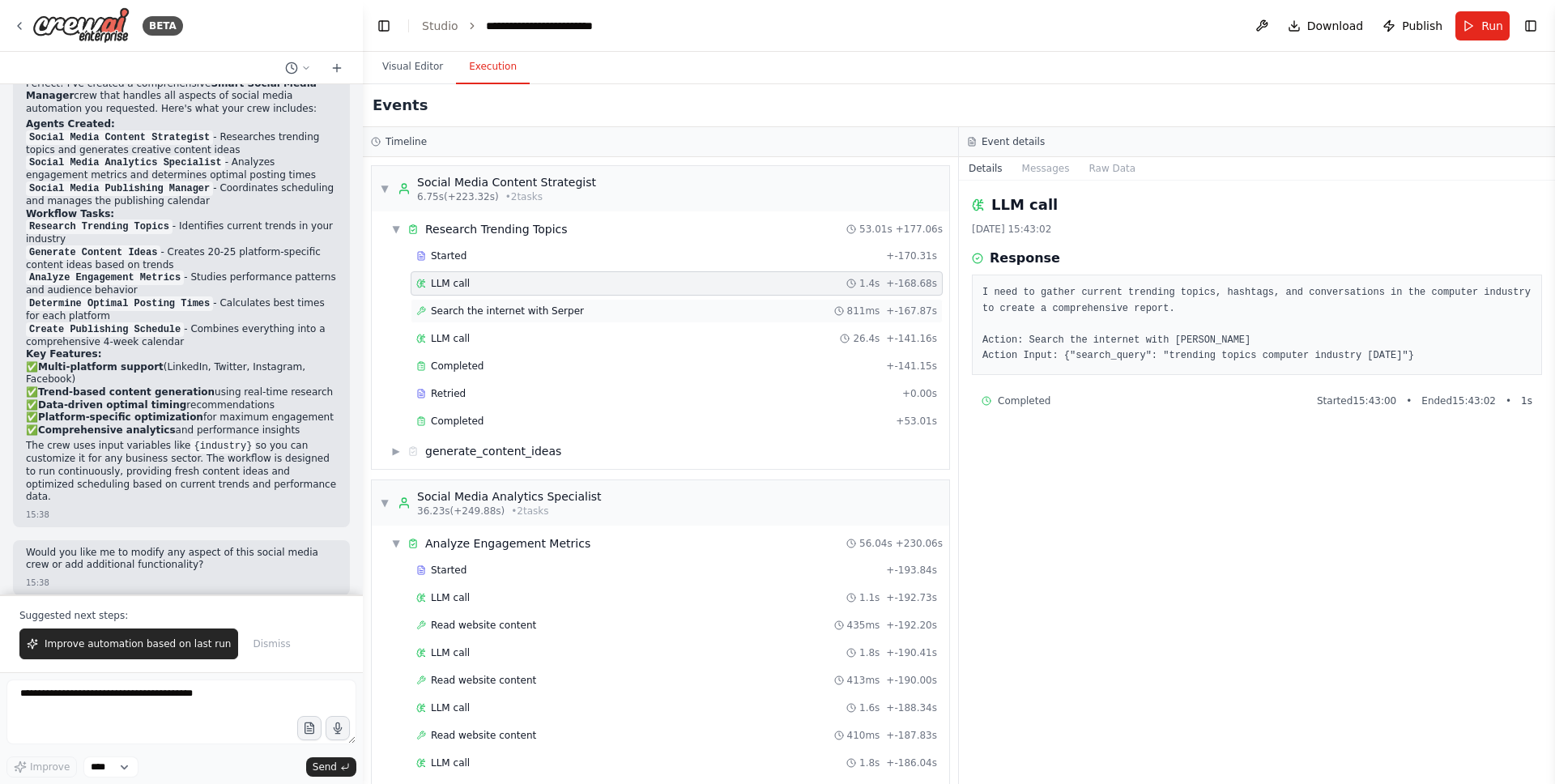
click at [657, 311] on div "Search the internet with Serper 811ms + -167.87s" at bounding box center [676, 310] width 521 height 13
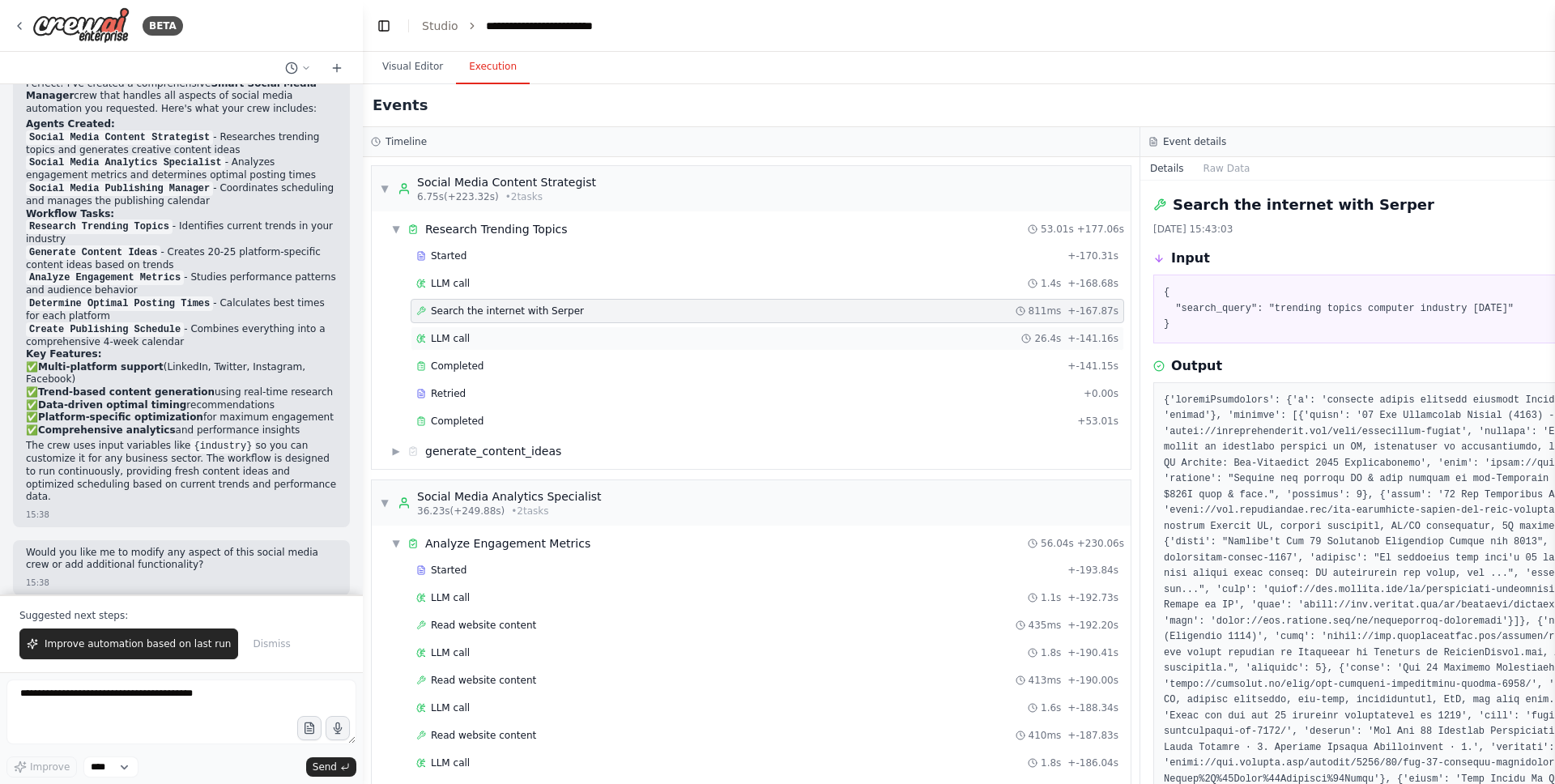
click at [671, 340] on div "LLM call 26.4s + -141.16s" at bounding box center [767, 338] width 702 height 13
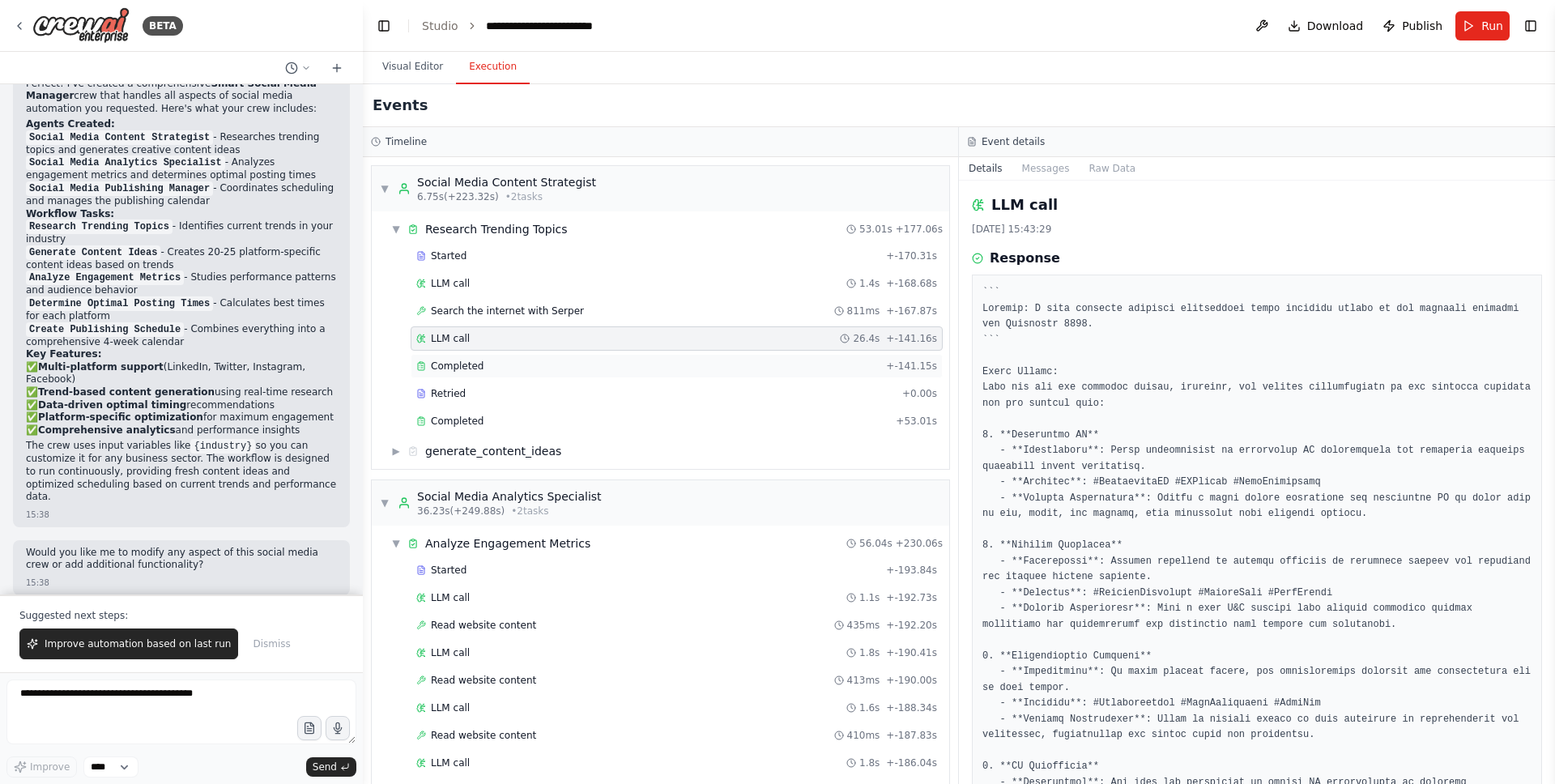
click at [836, 374] on div "Completed + -141.15s" at bounding box center [676, 366] width 532 height 24
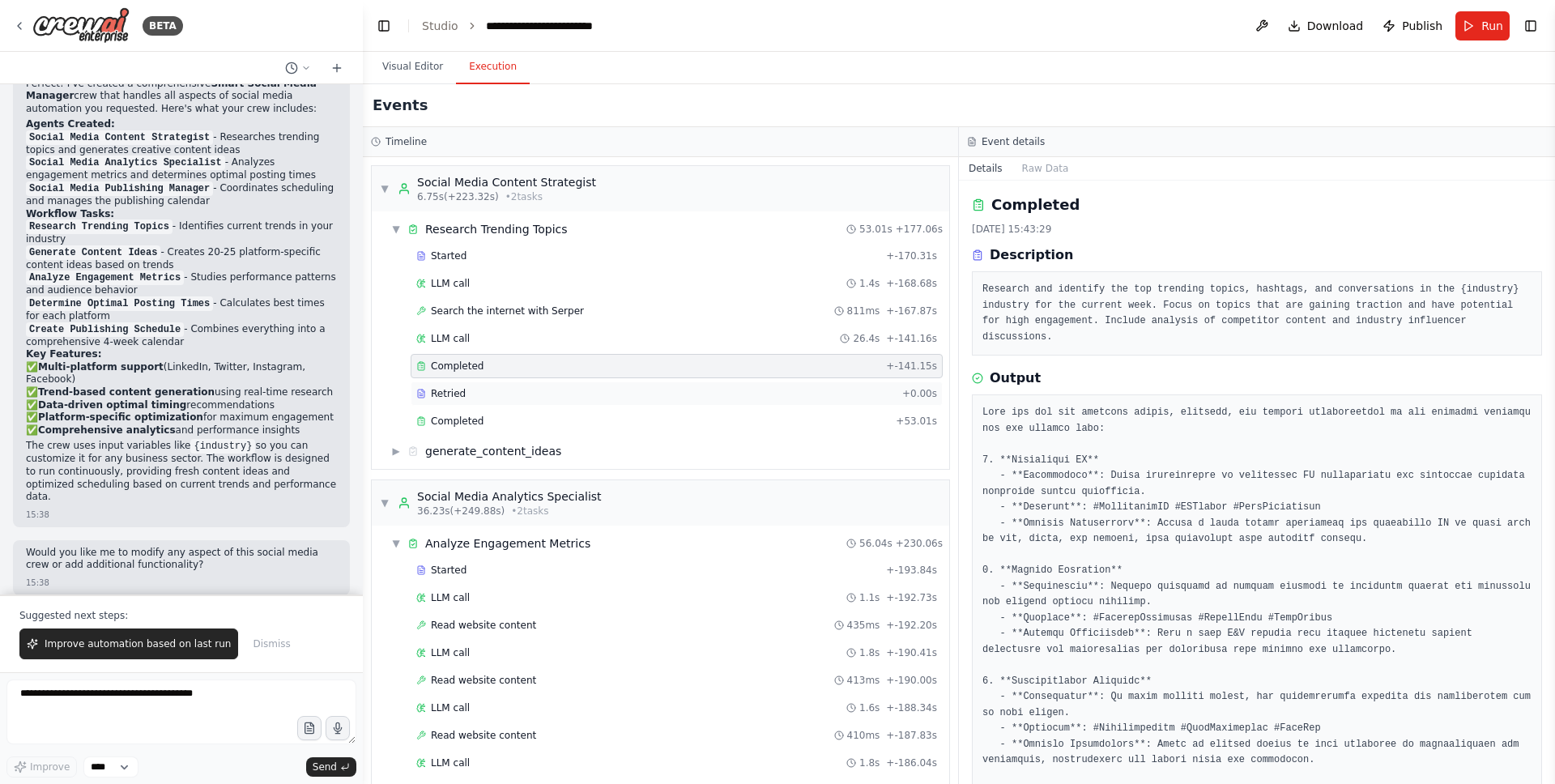
click at [837, 399] on div "Retried" at bounding box center [656, 393] width 479 height 13
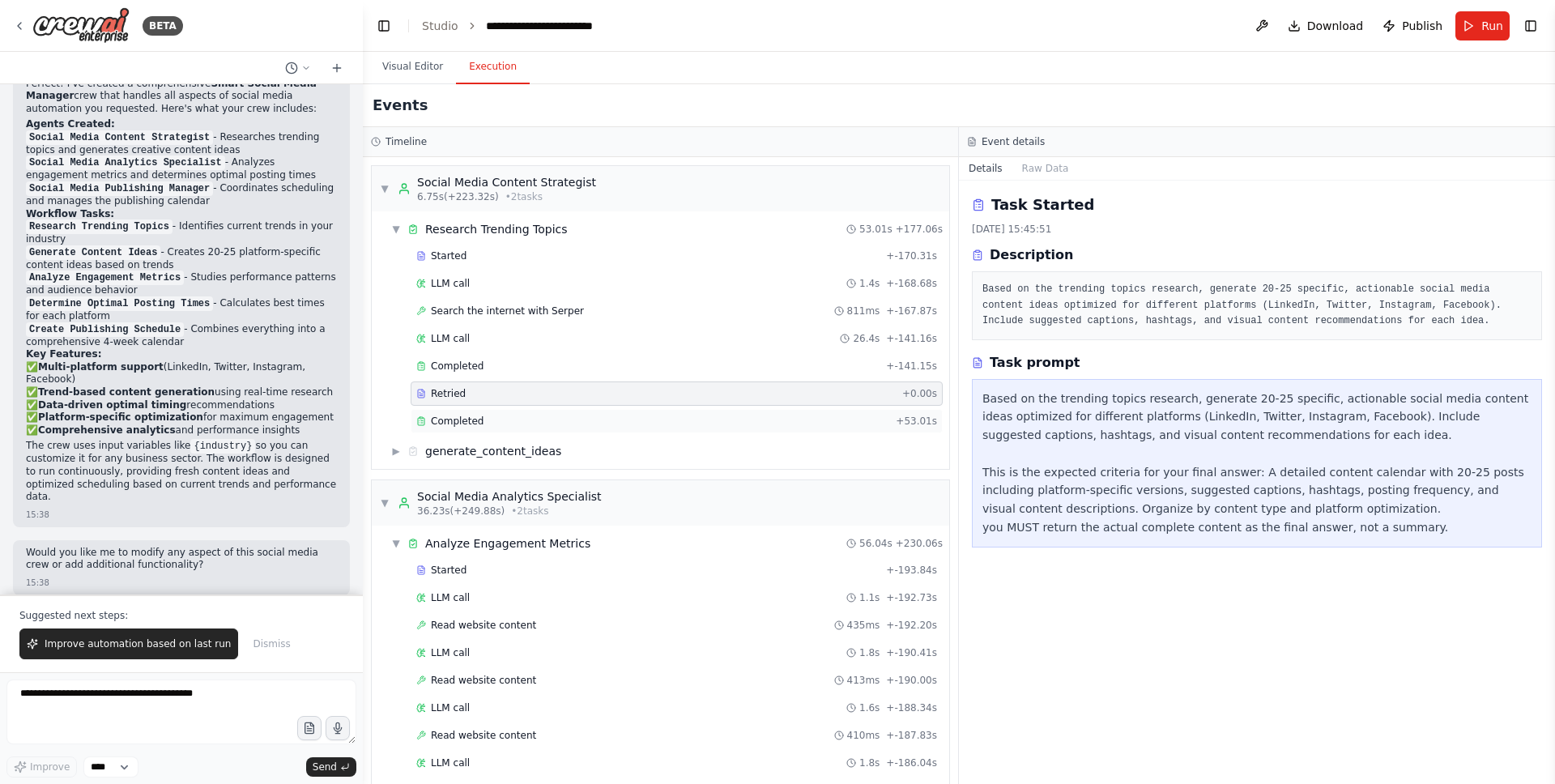
click at [837, 420] on div "Completed" at bounding box center [653, 420] width 473 height 13
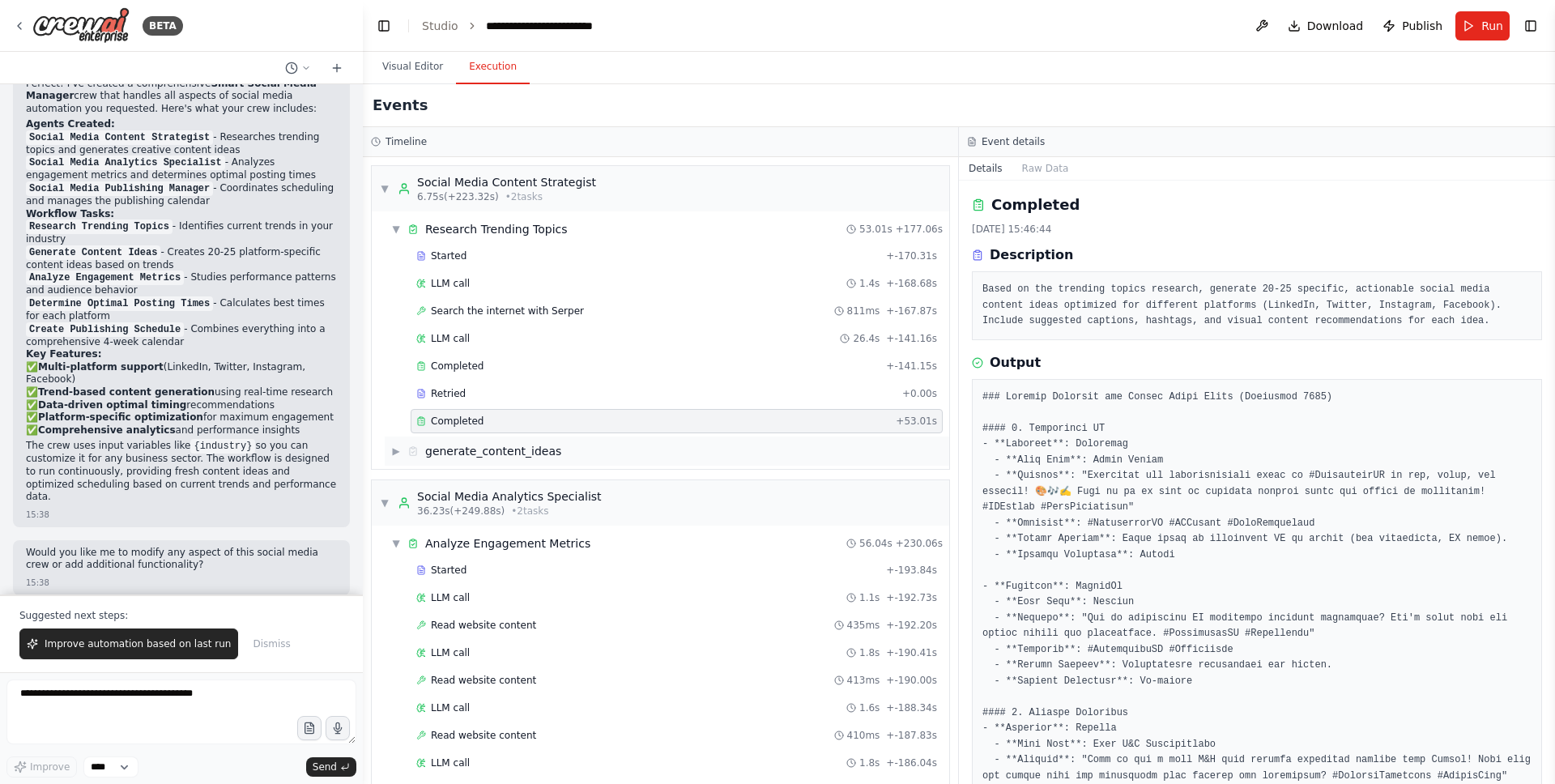
click at [524, 447] on div "generate_content_ideas" at bounding box center [493, 451] width 136 height 16
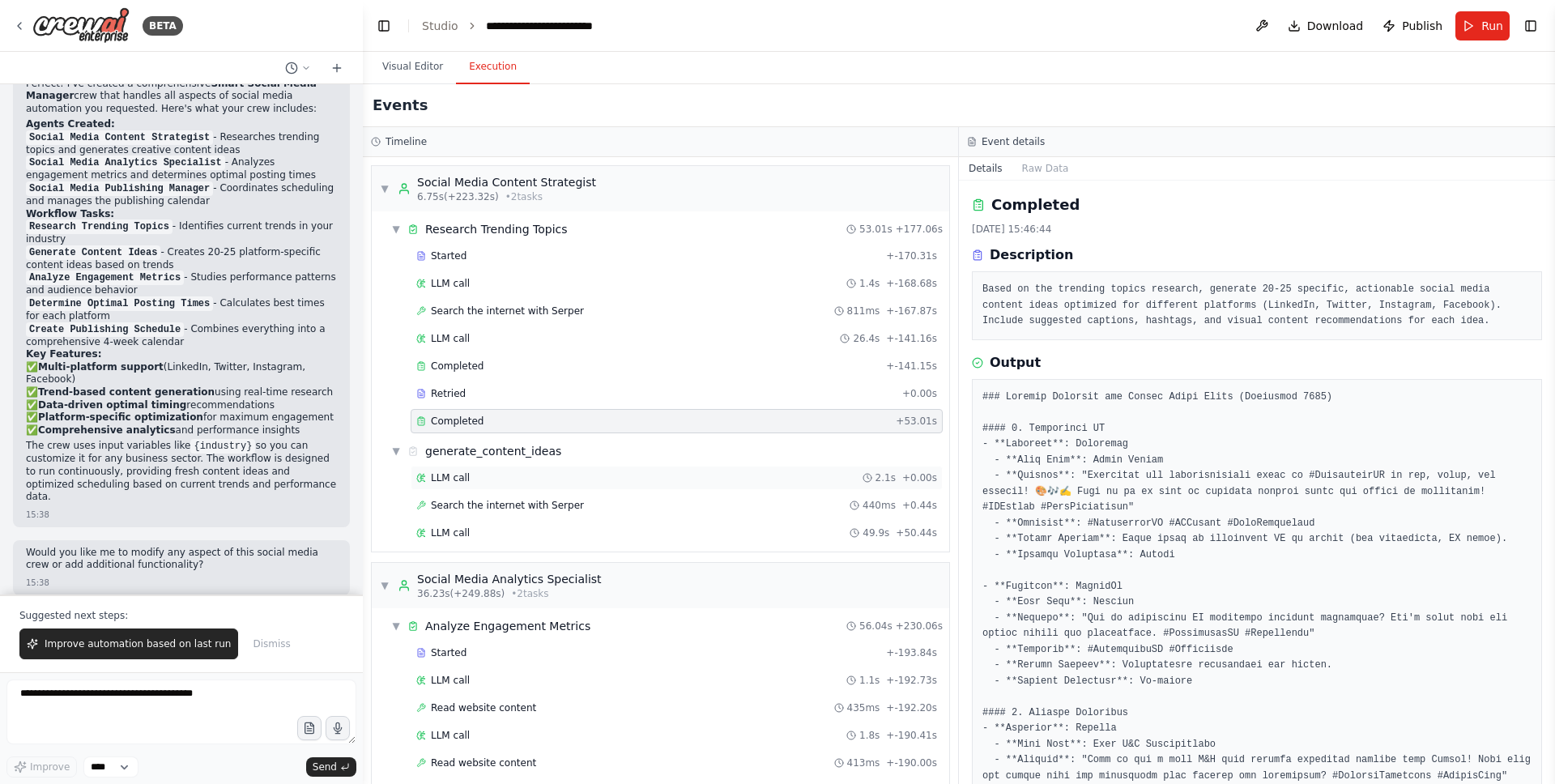
click at [680, 488] on div "LLM call 2.1s + 0.00s" at bounding box center [676, 477] width 532 height 24
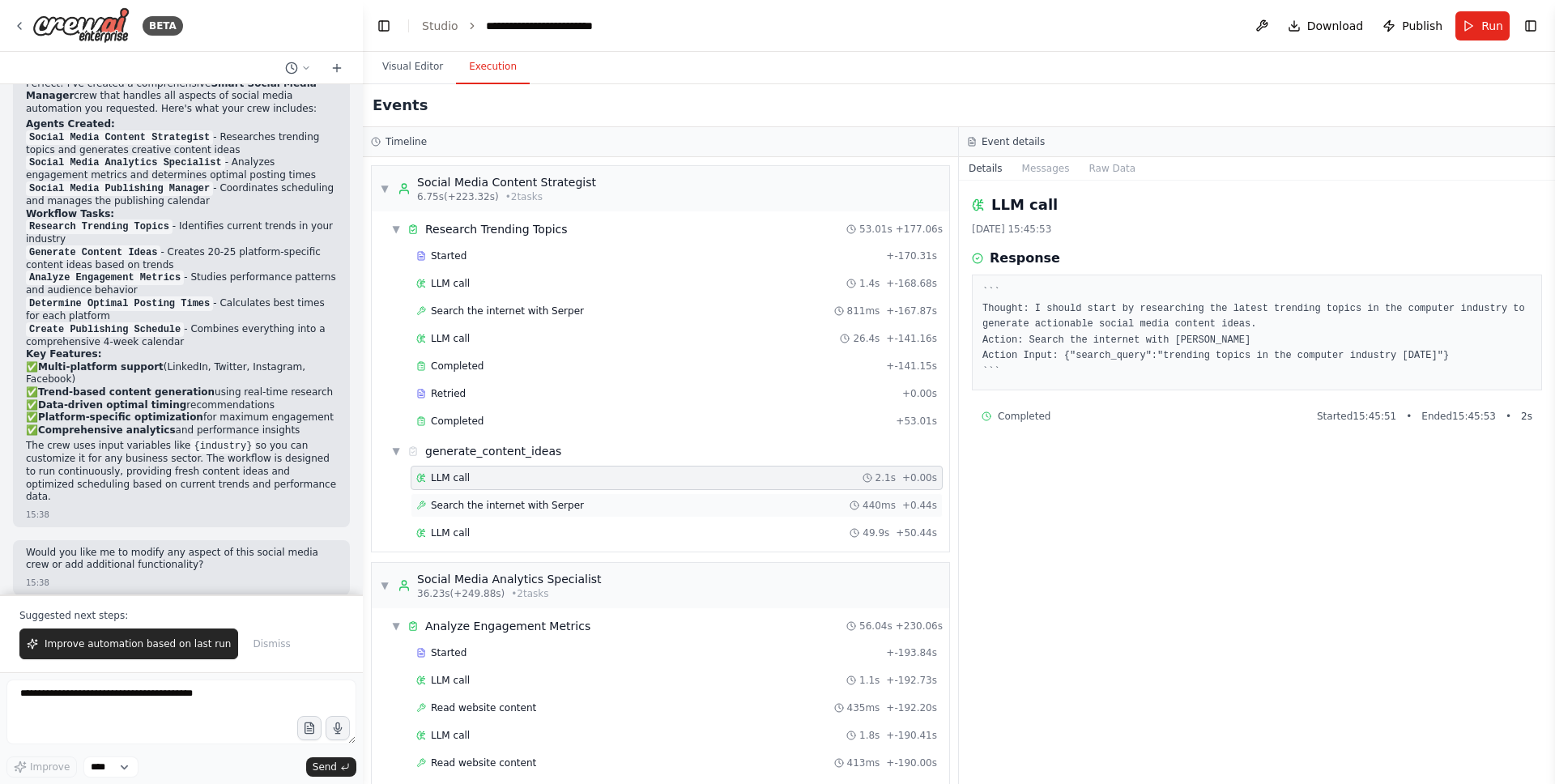
click at [678, 509] on div "Search the internet with Serper 440ms + 0.44s" at bounding box center [676, 505] width 521 height 13
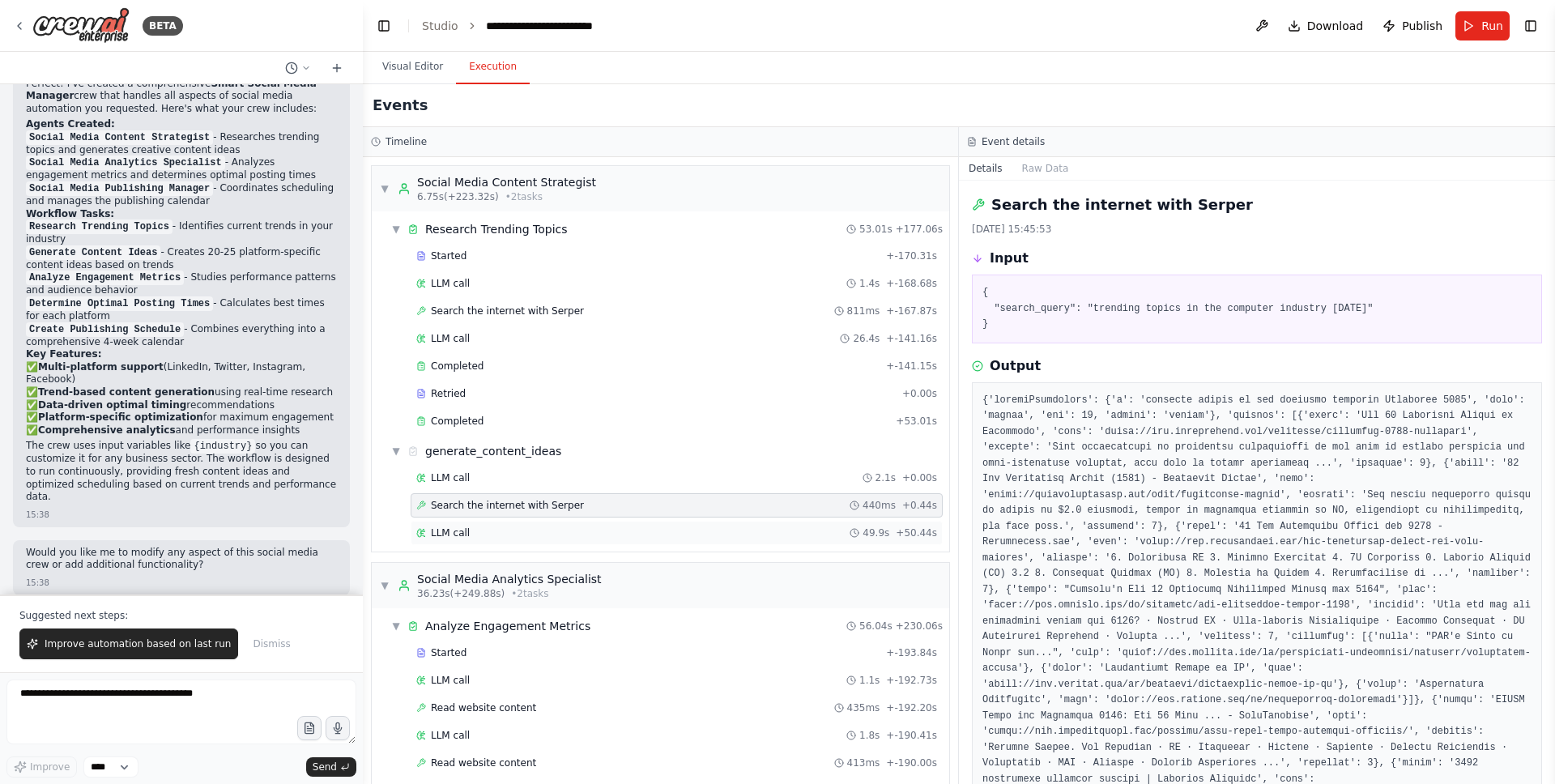
click at [671, 536] on div "LLM call 49.9s + 50.44s" at bounding box center [676, 532] width 521 height 13
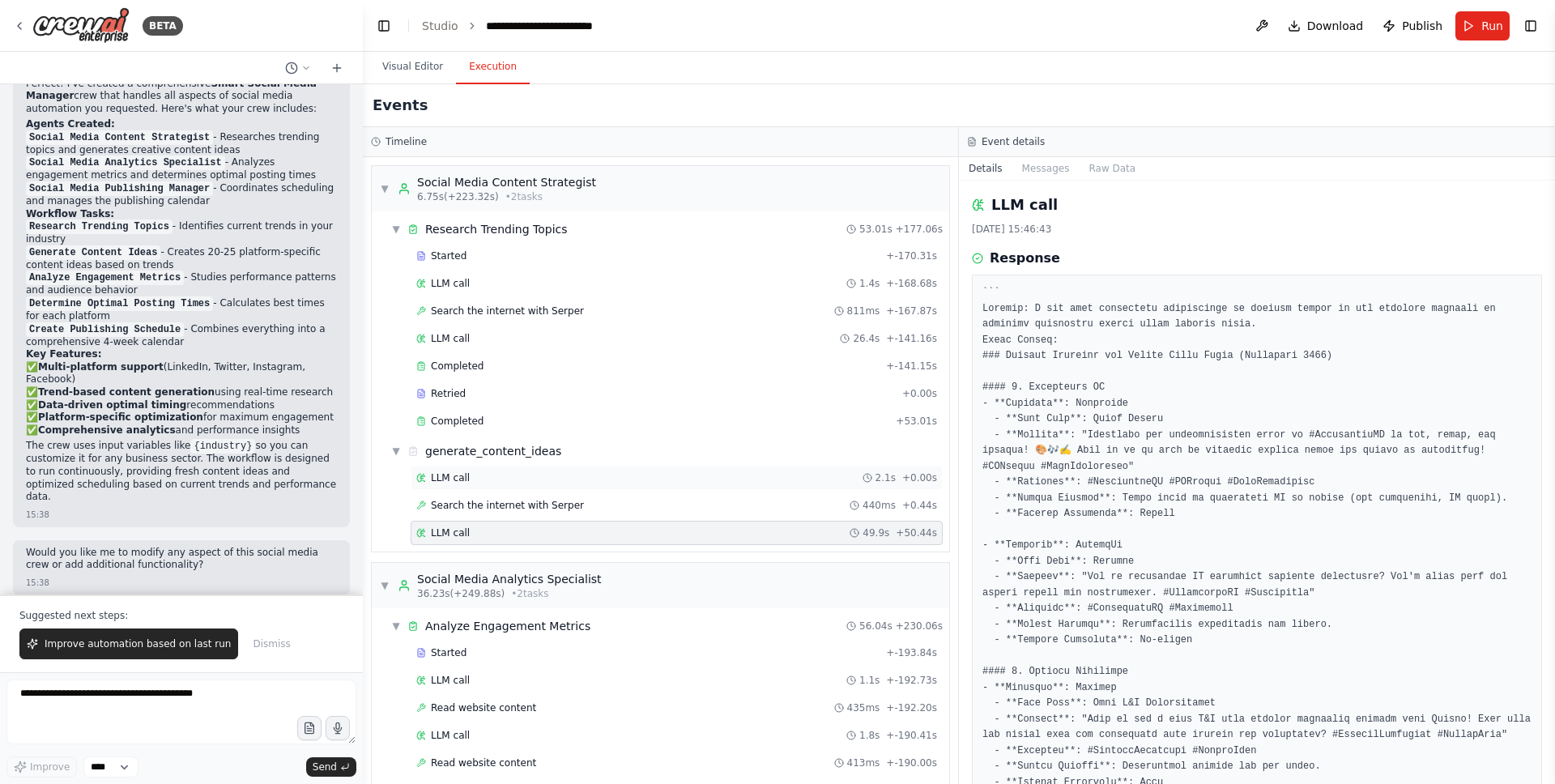
click at [620, 482] on div "LLM call 2.1s + 0.00s" at bounding box center [676, 477] width 521 height 13
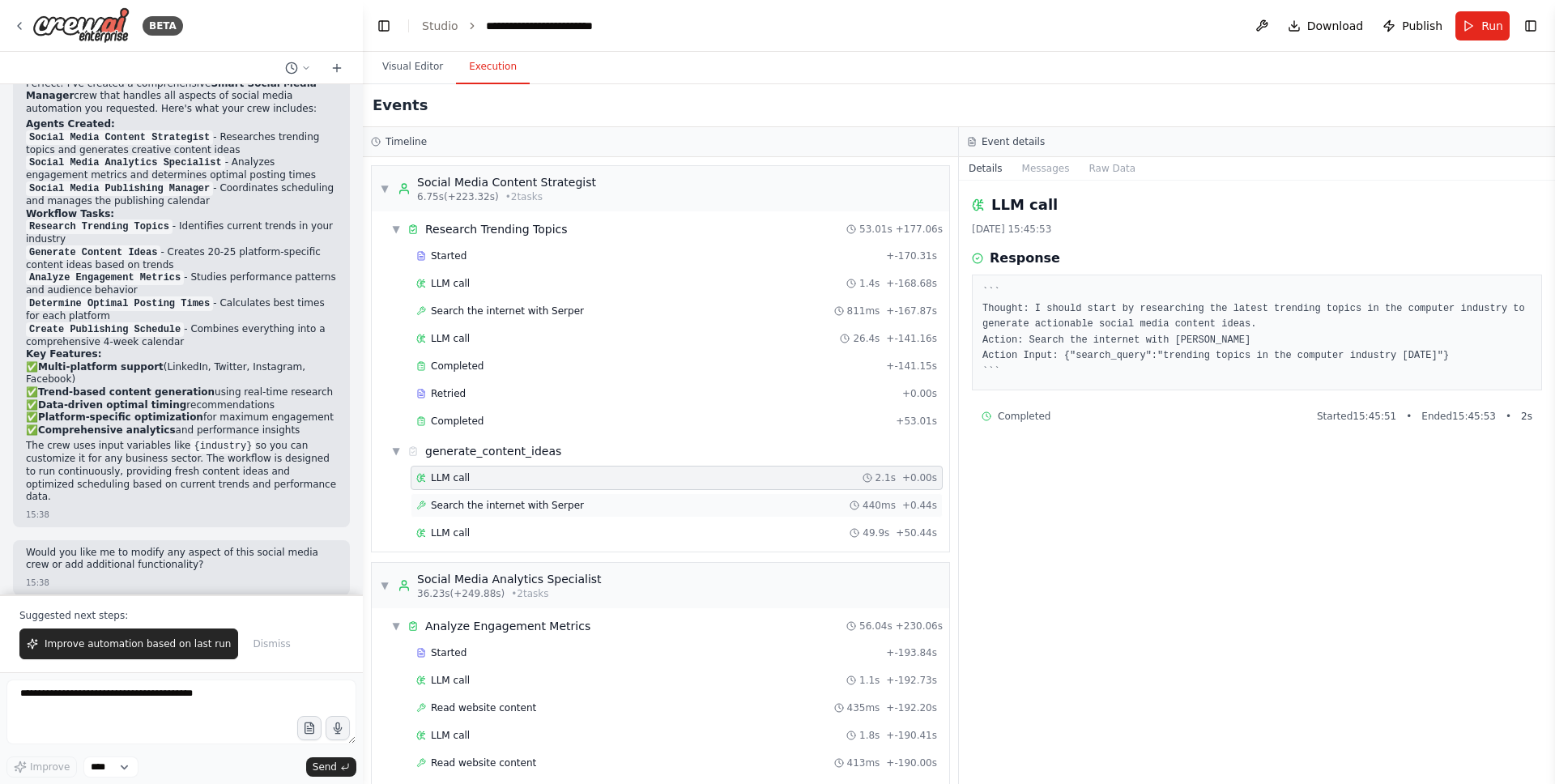
click at [620, 499] on div "Search the internet with Serper 440ms + 0.44s" at bounding box center [676, 505] width 521 height 13
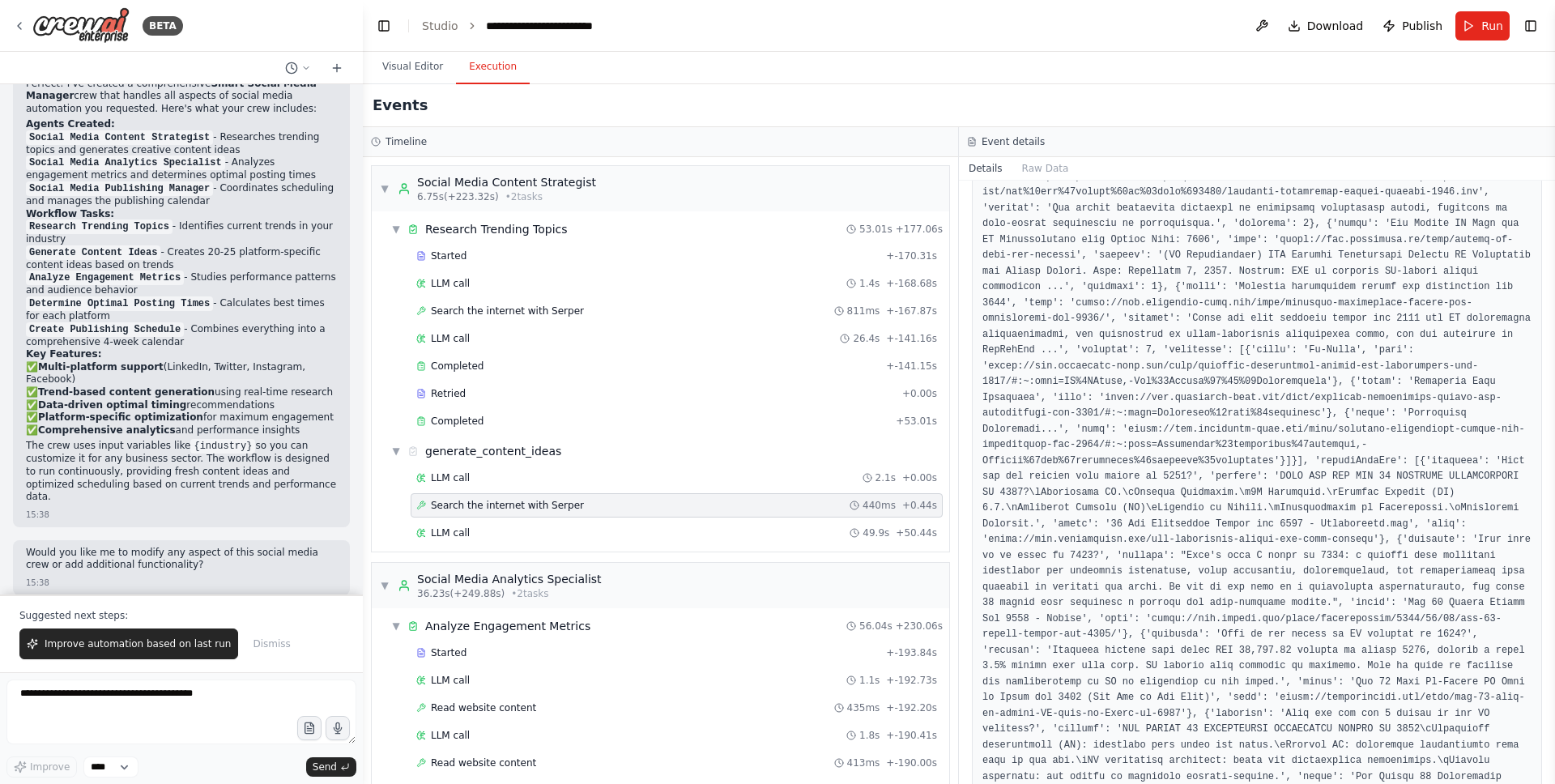
scroll to position [881, 0]
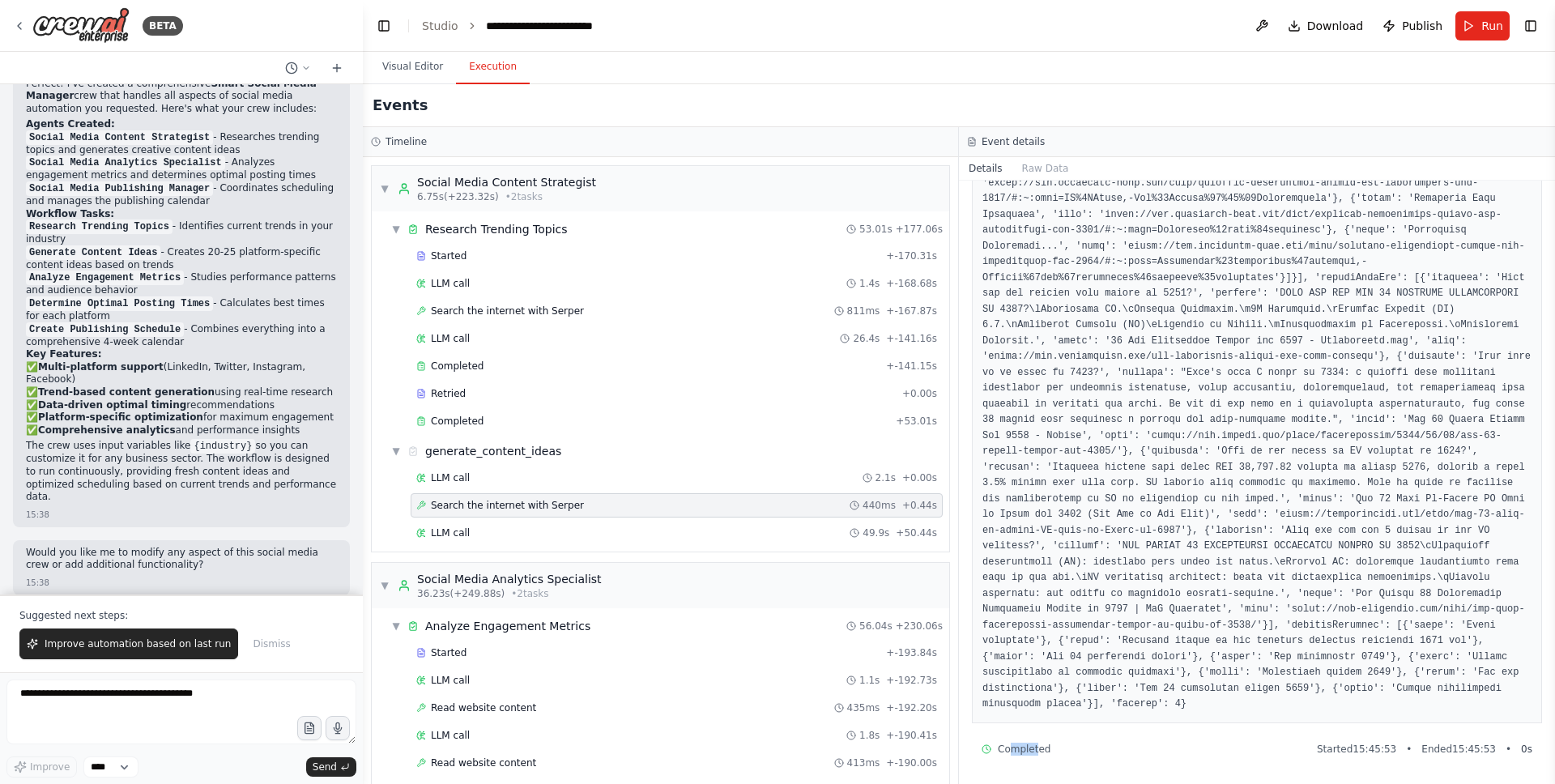
drag, startPoint x: 1037, startPoint y: 752, endPoint x: 1002, endPoint y: 751, distance: 35.0
click at [1002, 732] on span "Completed" at bounding box center [1024, 748] width 53 height 13
click at [1085, 732] on div "Completed Started 15:45:53 • Ended 15:45:53 • 0 s" at bounding box center [1257, 748] width 551 height 13
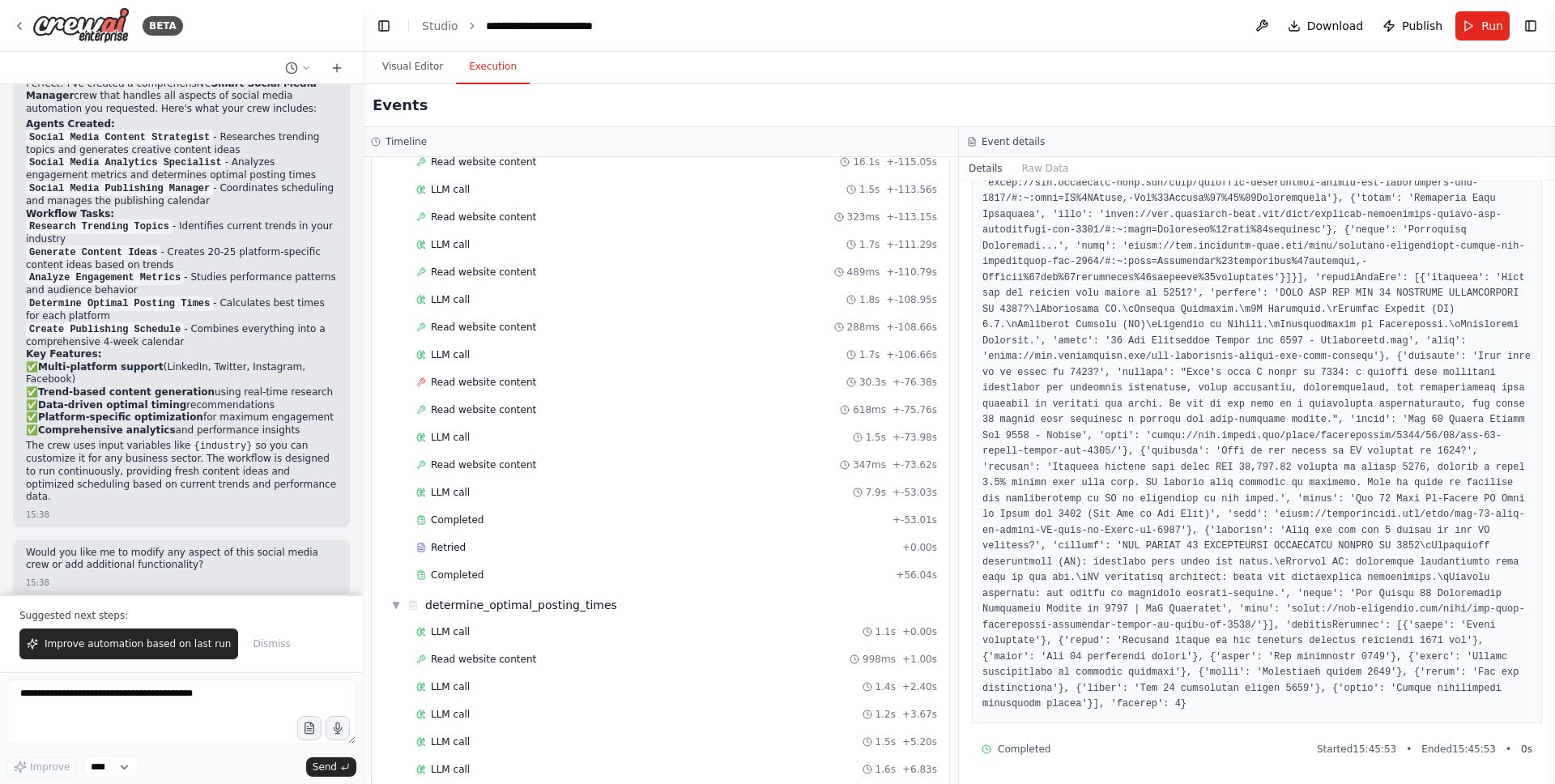
scroll to position [1603, 0]
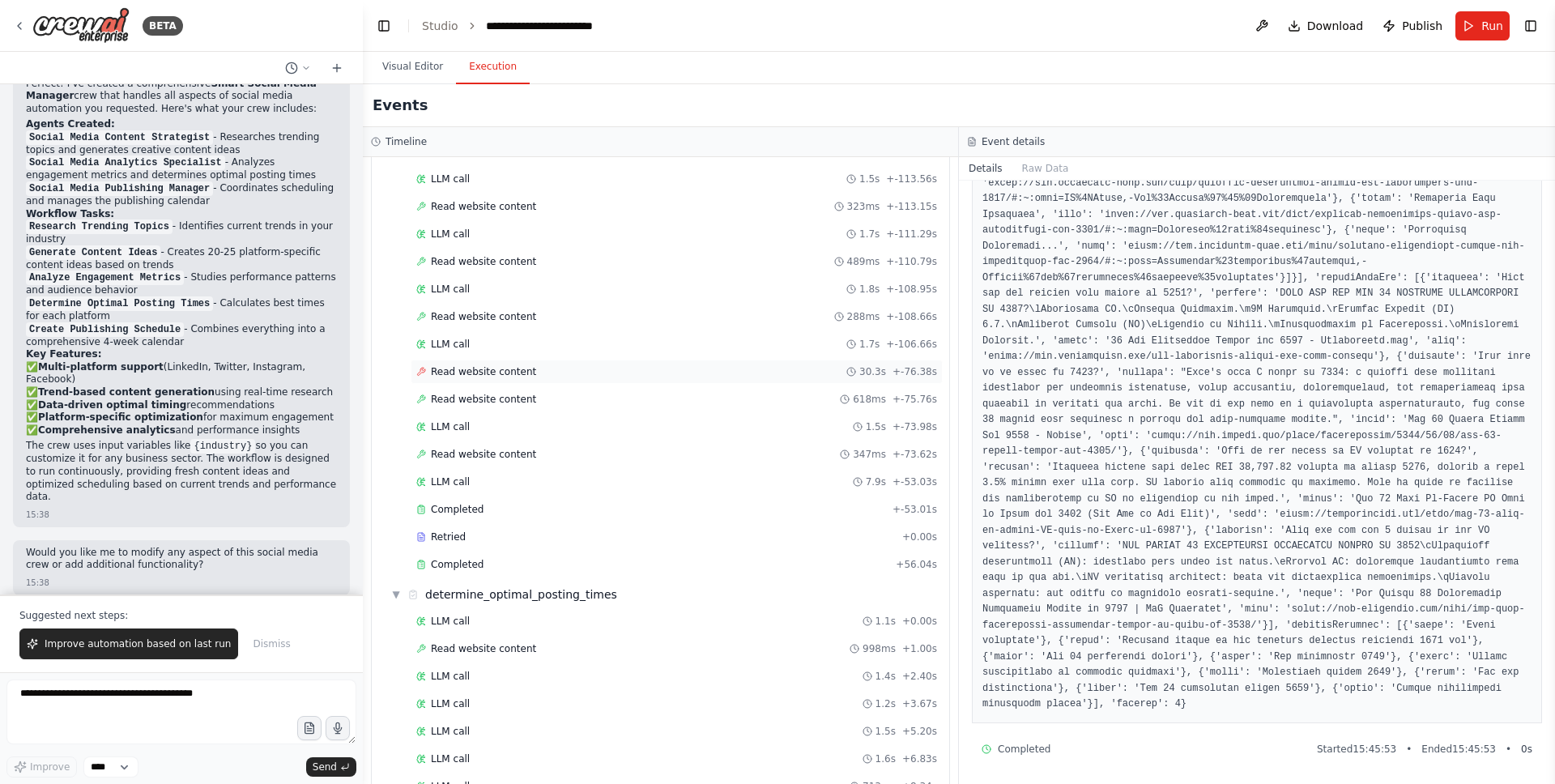
click at [544, 376] on div "Read website content 30.3s + -76.38s" at bounding box center [676, 371] width 521 height 13
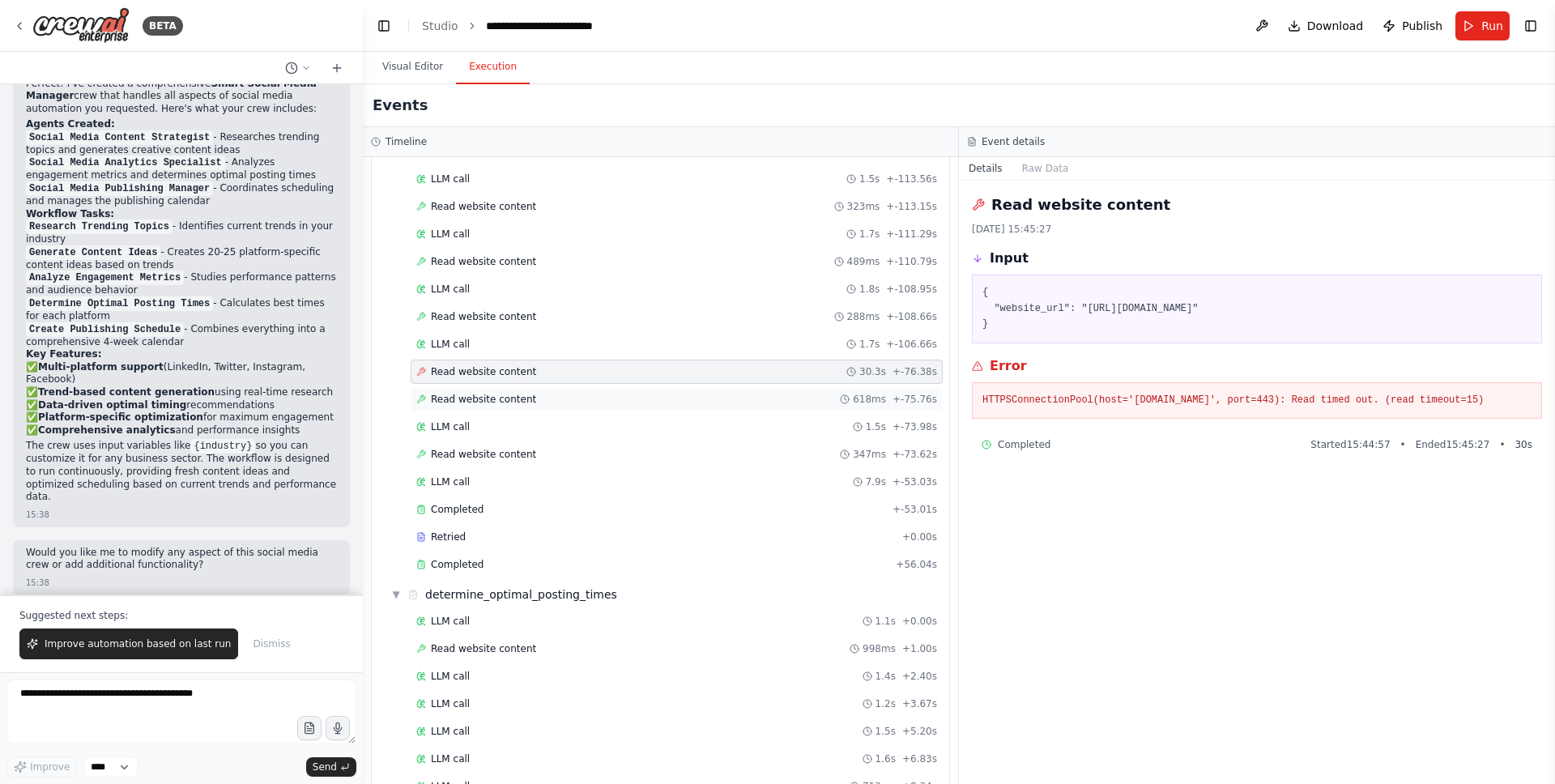
click at [683, 389] on div "Read website content 618ms + -75.76s" at bounding box center [676, 399] width 532 height 24
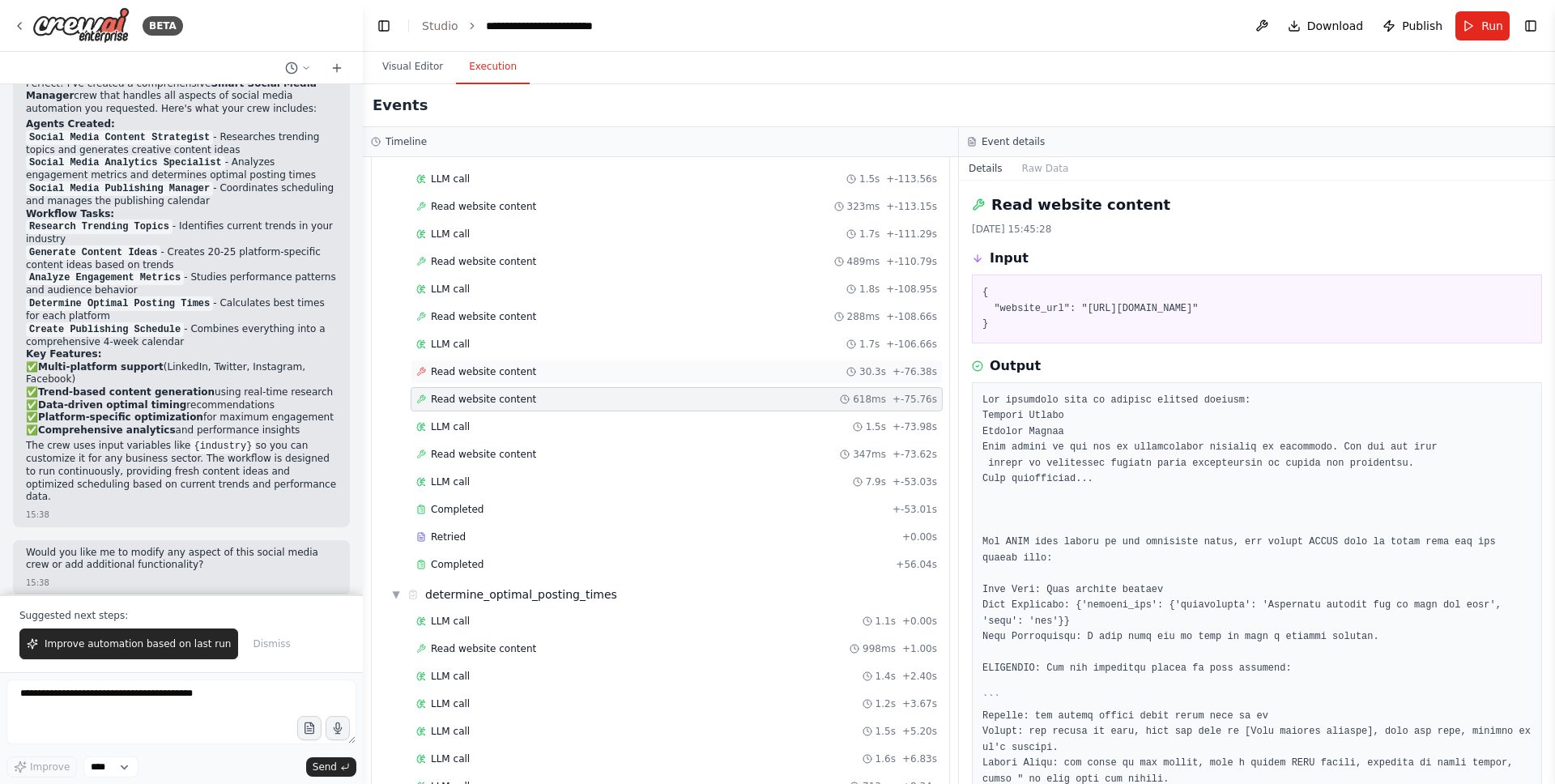
click at [688, 376] on div "Read website content 30.3s + -76.38s" at bounding box center [676, 371] width 521 height 13
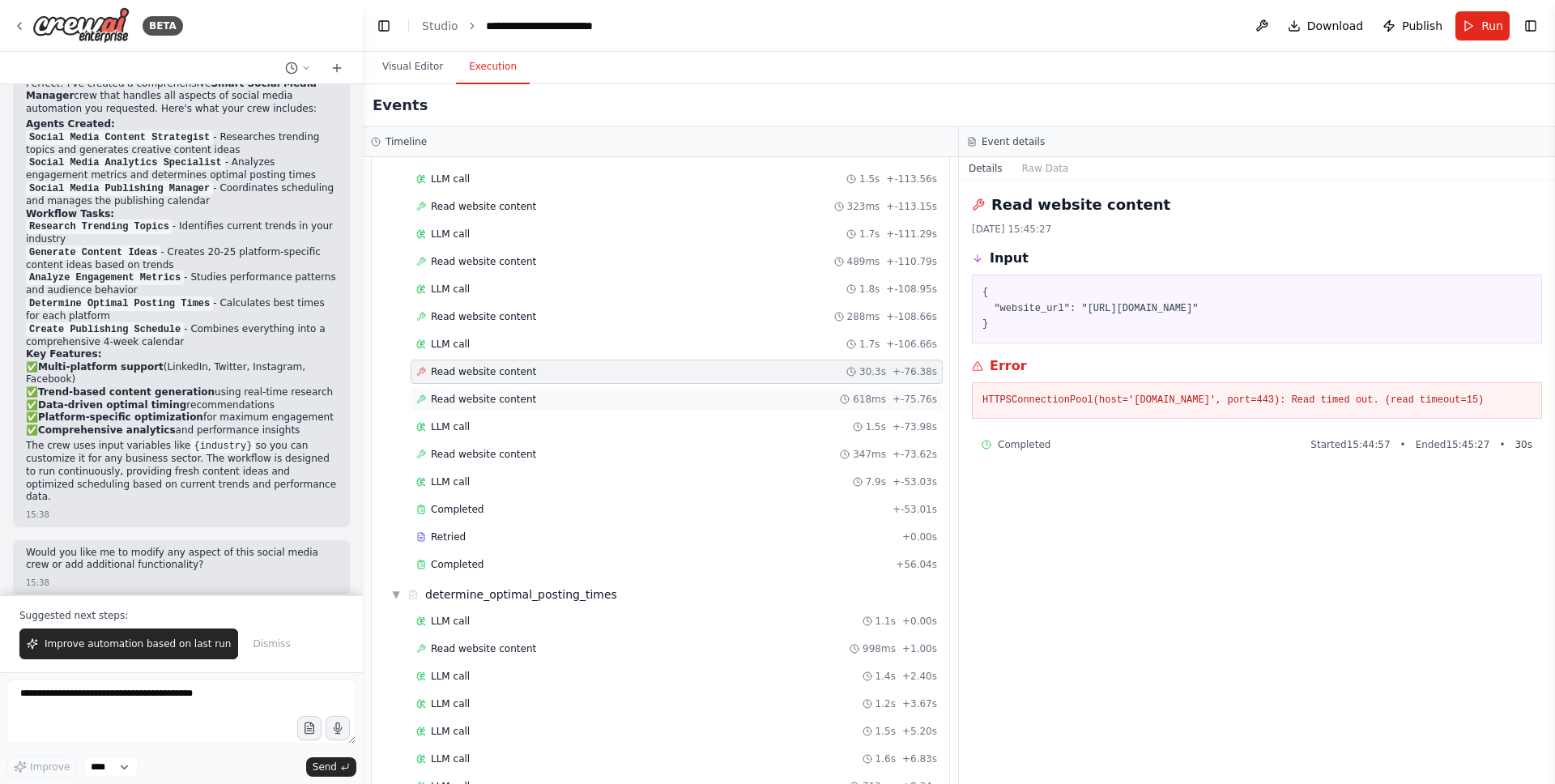
click at [691, 399] on div "Read website content 618ms + -75.76s" at bounding box center [676, 399] width 521 height 13
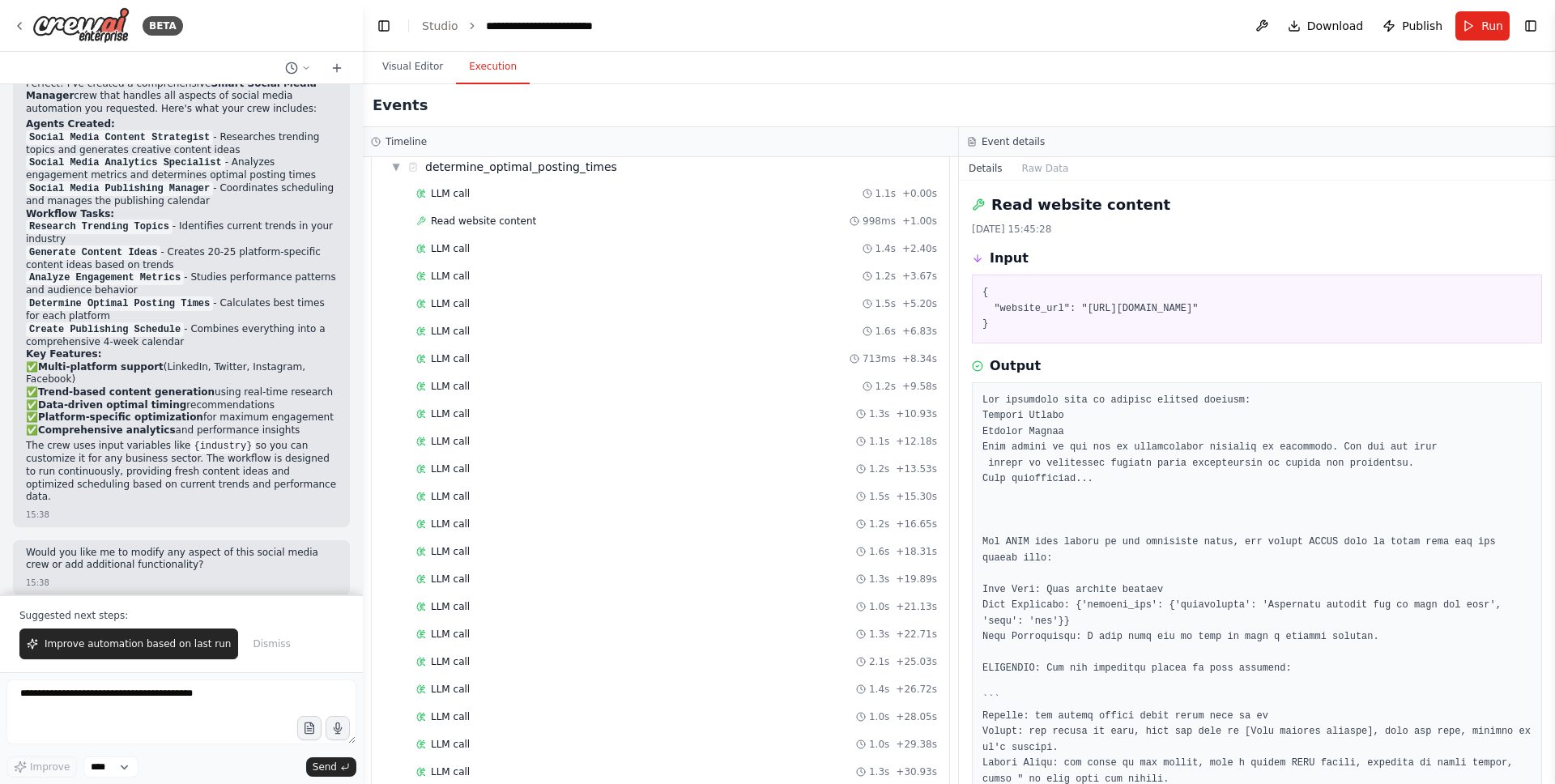
scroll to position [2367, 0]
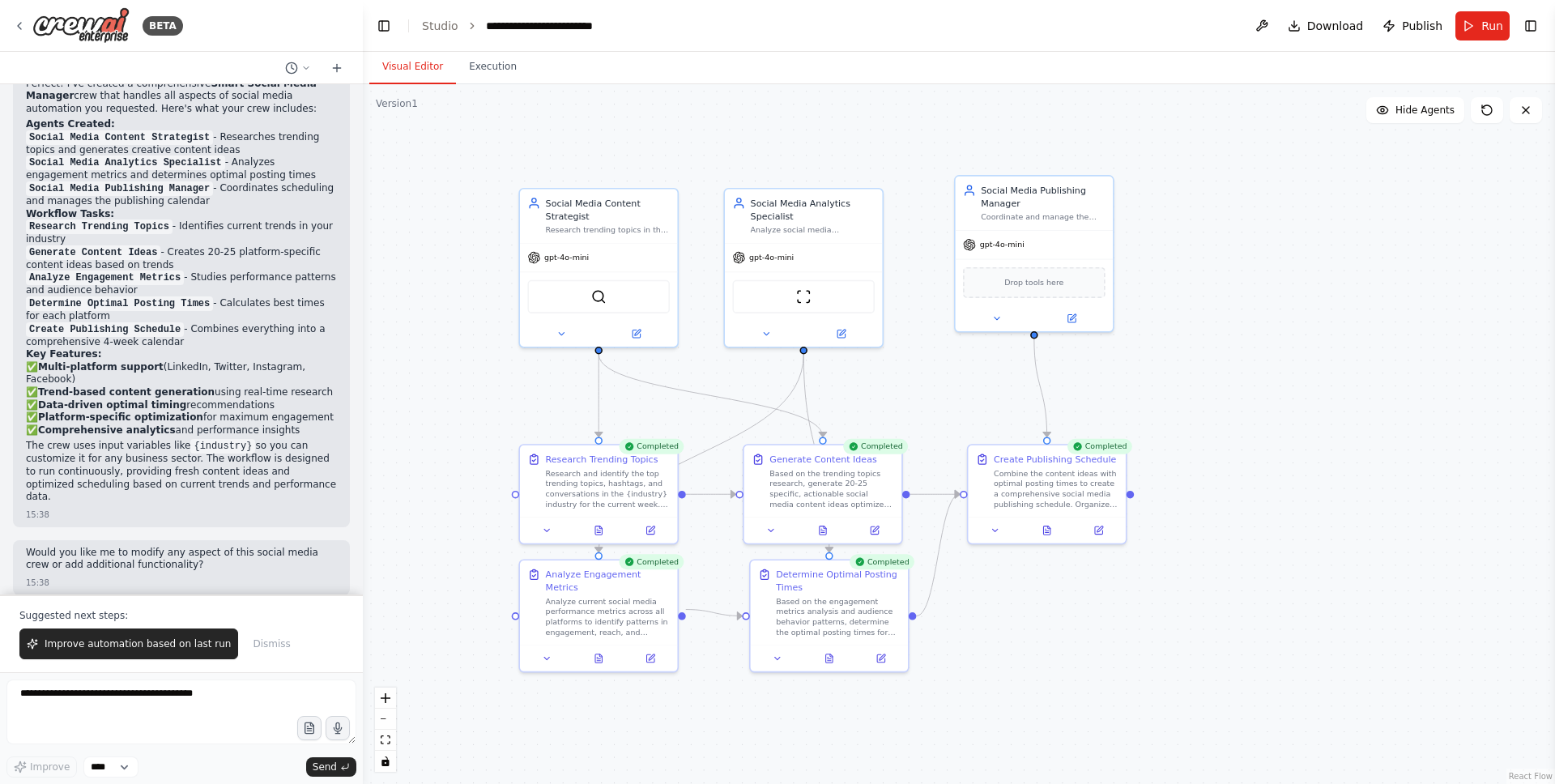
click at [419, 69] on button "Visual Editor" at bounding box center [412, 67] width 87 height 34
click at [1418, 22] on span "Publish" at bounding box center [1423, 25] width 41 height 16
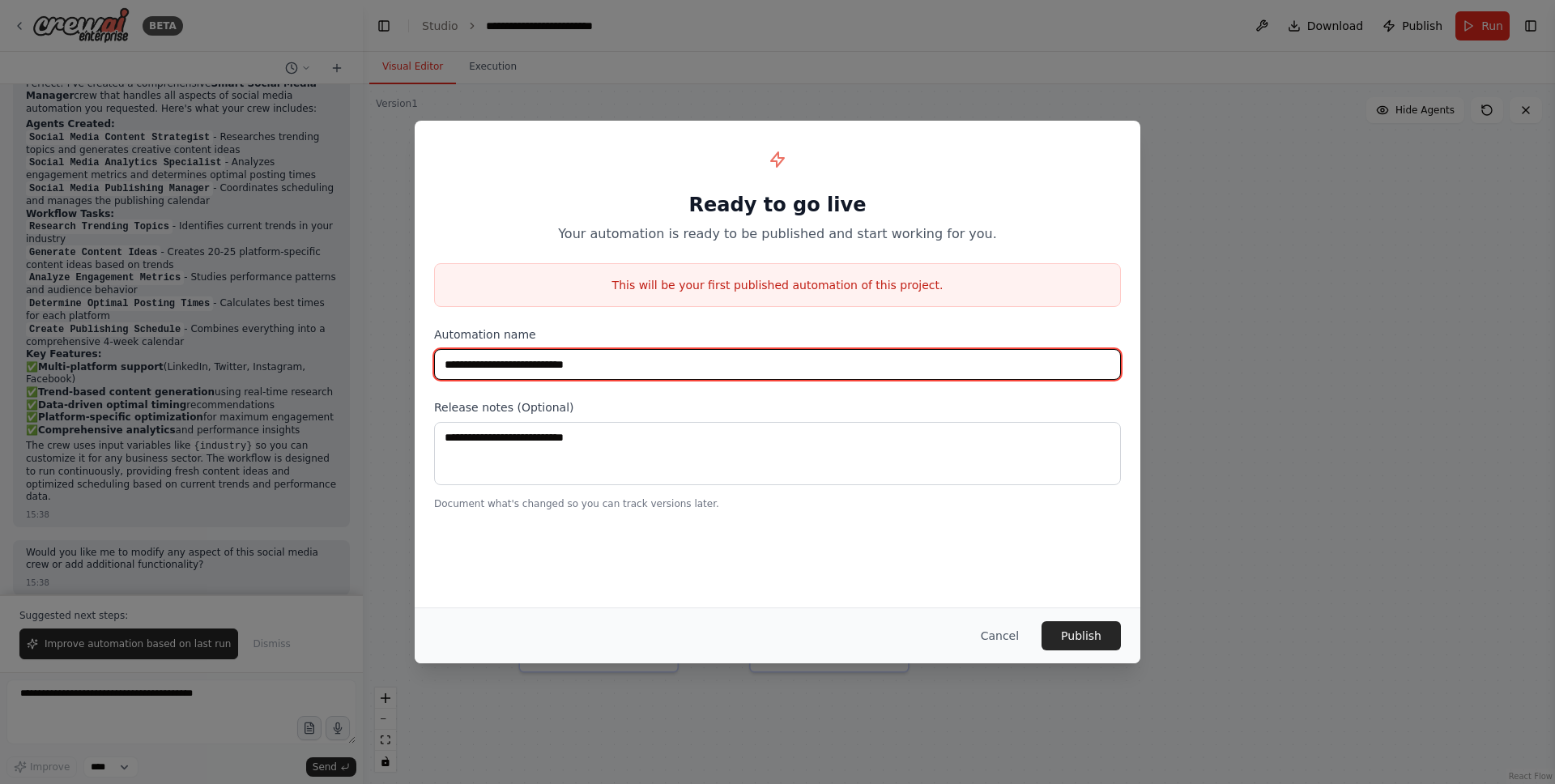
click at [680, 368] on input "**********" at bounding box center [778, 364] width 687 height 31
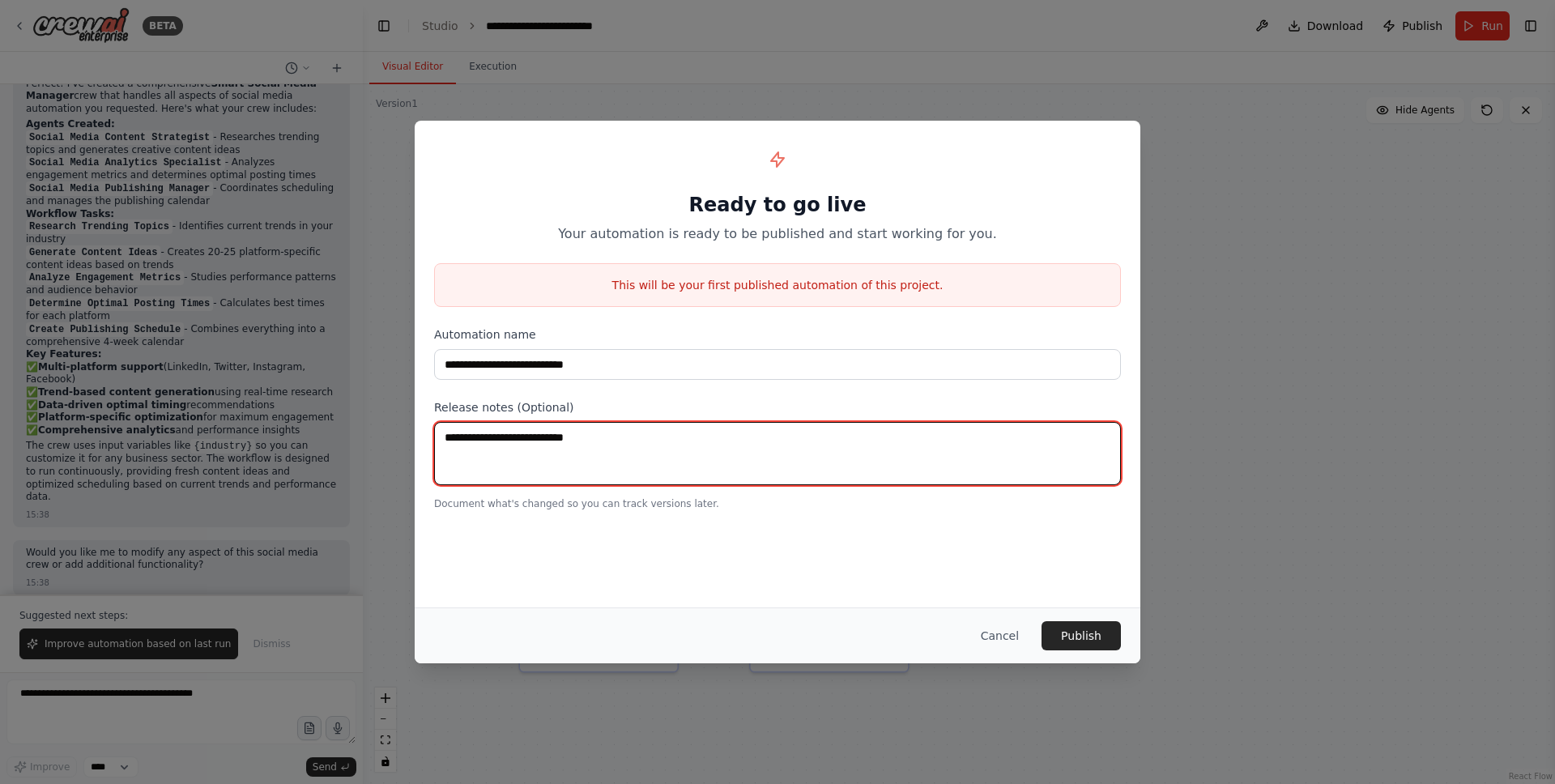
click at [701, 475] on textarea at bounding box center [778, 453] width 687 height 63
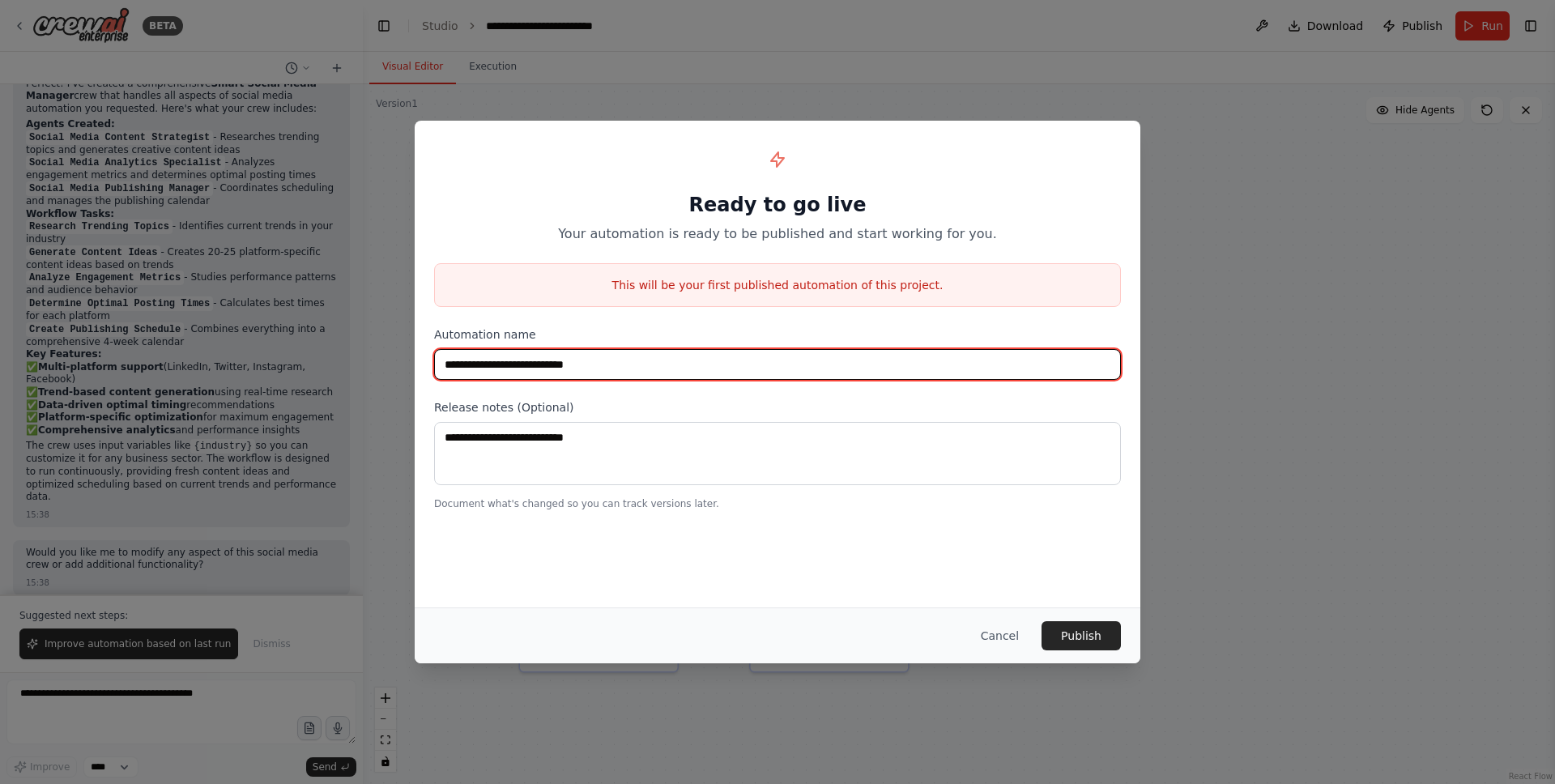
click at [720, 367] on input "**********" at bounding box center [778, 364] width 687 height 31
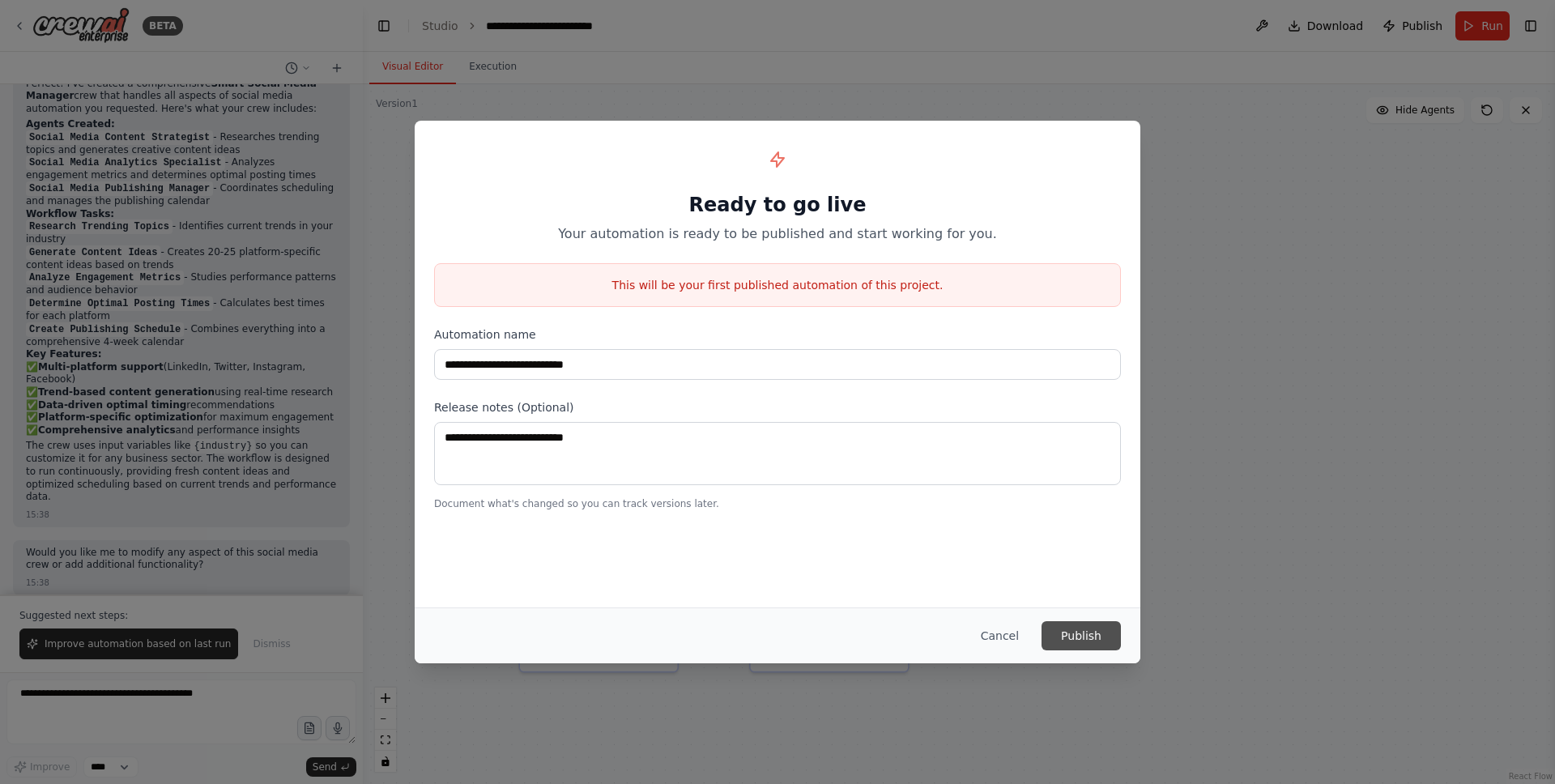
click at [1073, 628] on button "Publish" at bounding box center [1082, 635] width 79 height 29
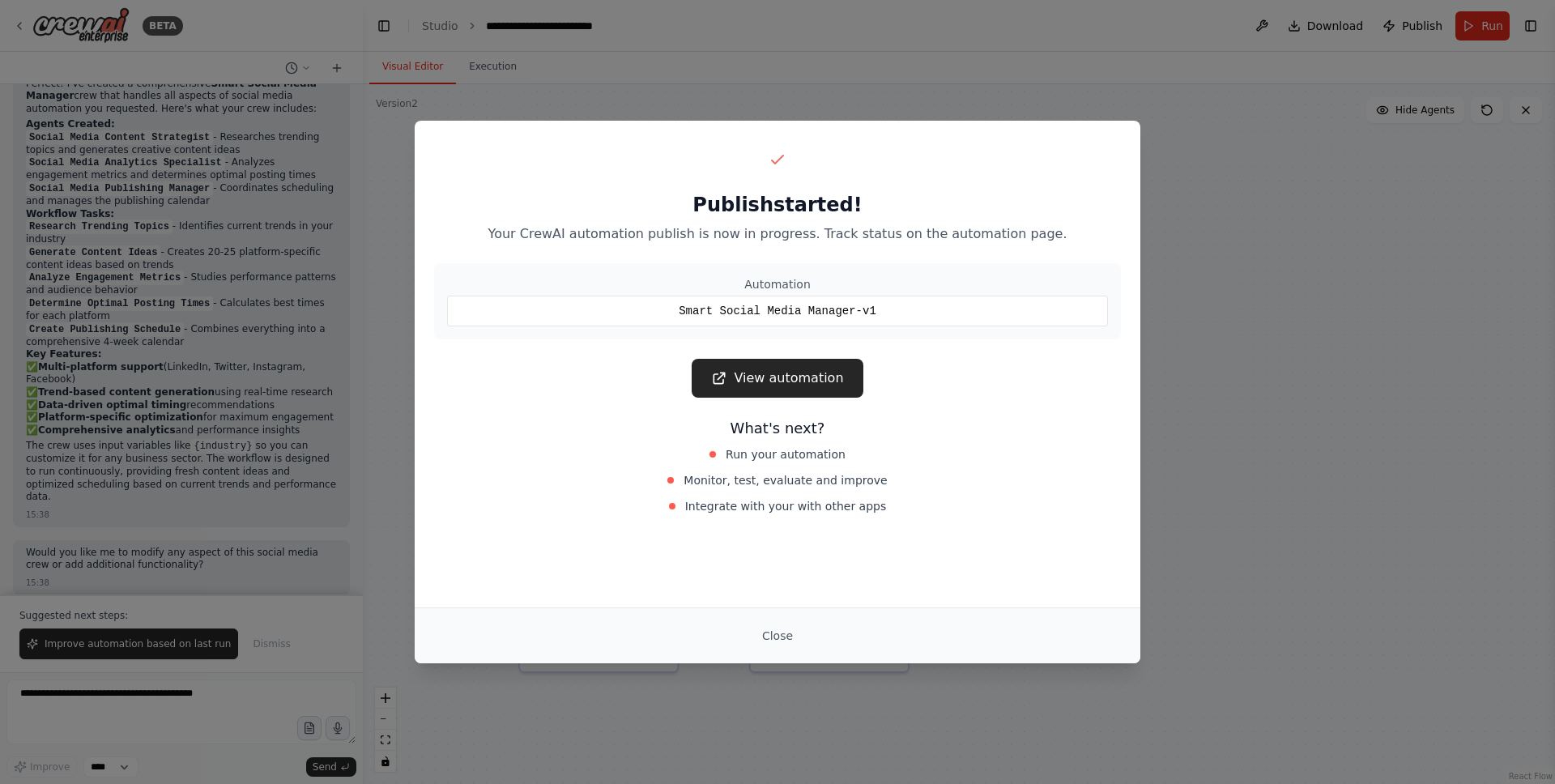
click at [909, 372] on div "View automation" at bounding box center [778, 378] width 687 height 39
drag, startPoint x: 879, startPoint y: 313, endPoint x: 671, endPoint y: 306, distance: 208.1
click at [671, 306] on div "Smart Social Media Manager-v1" at bounding box center [778, 311] width 661 height 31
click at [897, 348] on div "Publish started! Your CrewAI automation publish is now in progress. Track statu…" at bounding box center [777, 332] width 725 height 423
click at [817, 379] on link "View automation" at bounding box center [777, 378] width 171 height 39
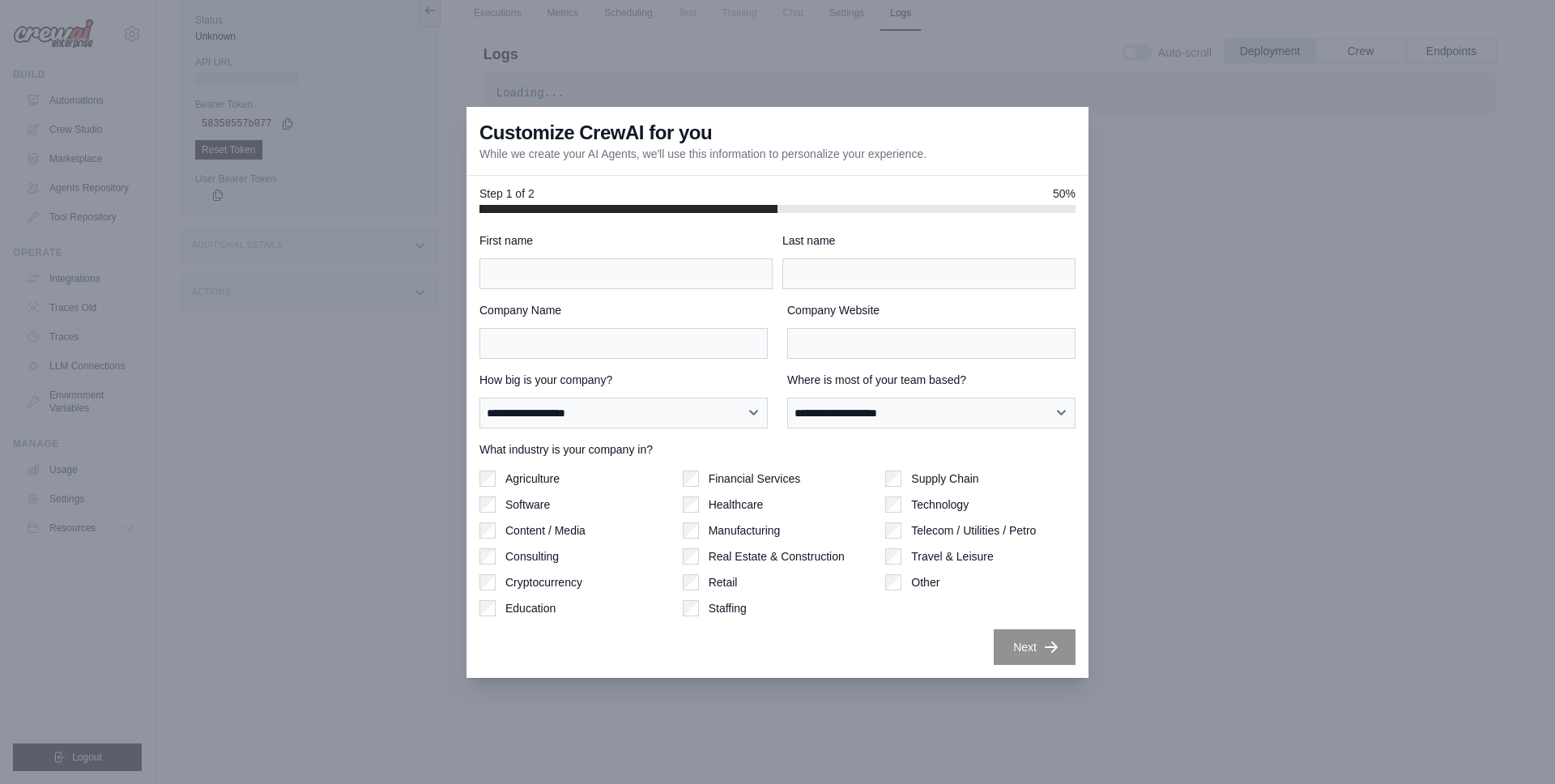
click at [947, 560] on label "Travel & Leisure" at bounding box center [952, 556] width 82 height 16
click at [695, 273] on input "First name" at bounding box center [626, 274] width 294 height 31
type input "**"
click at [837, 270] on input "Last name" at bounding box center [929, 274] width 294 height 31
type input "****"
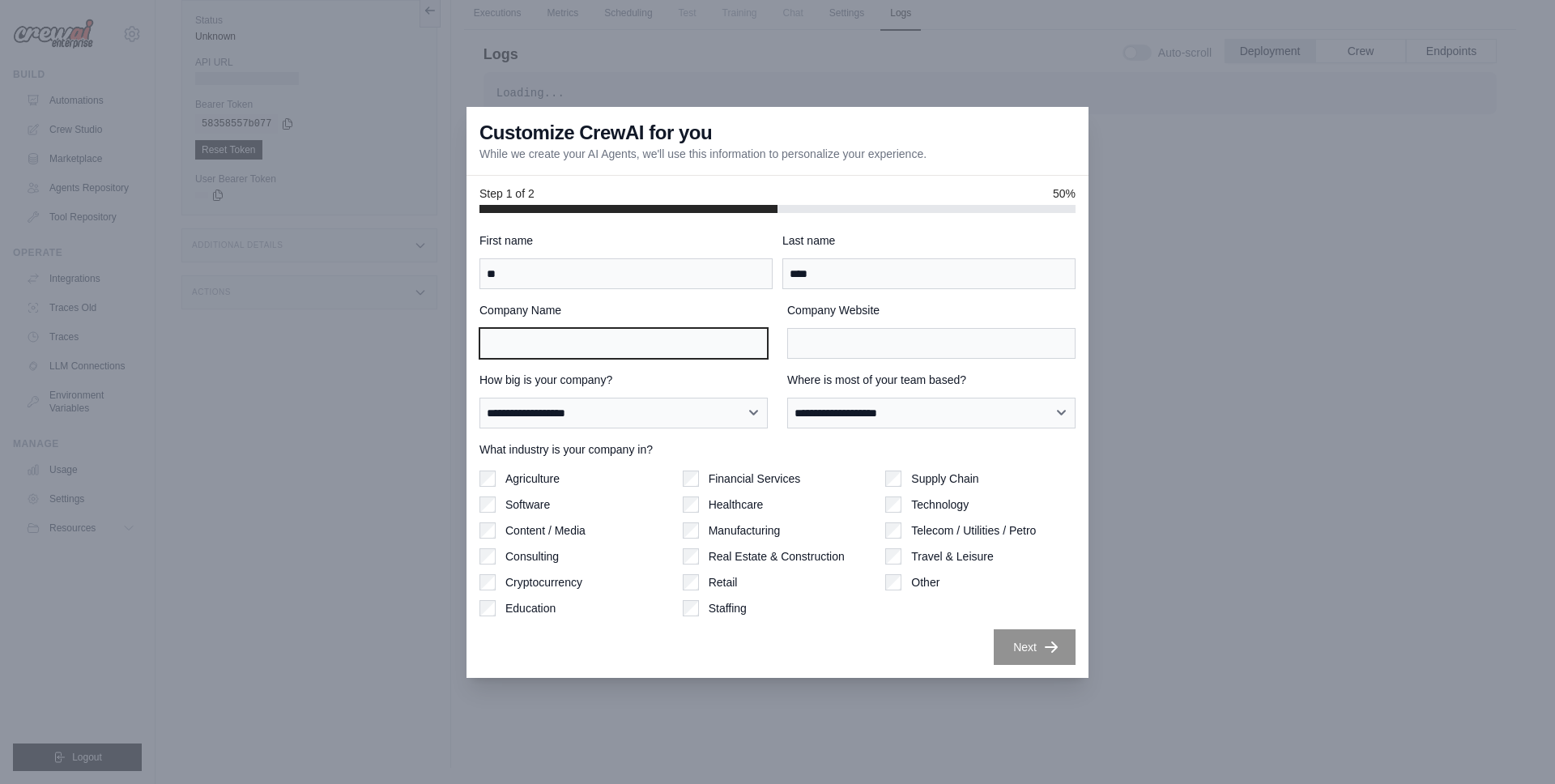
click at [675, 338] on input "Company Name" at bounding box center [623, 344] width 289 height 31
type input "****"
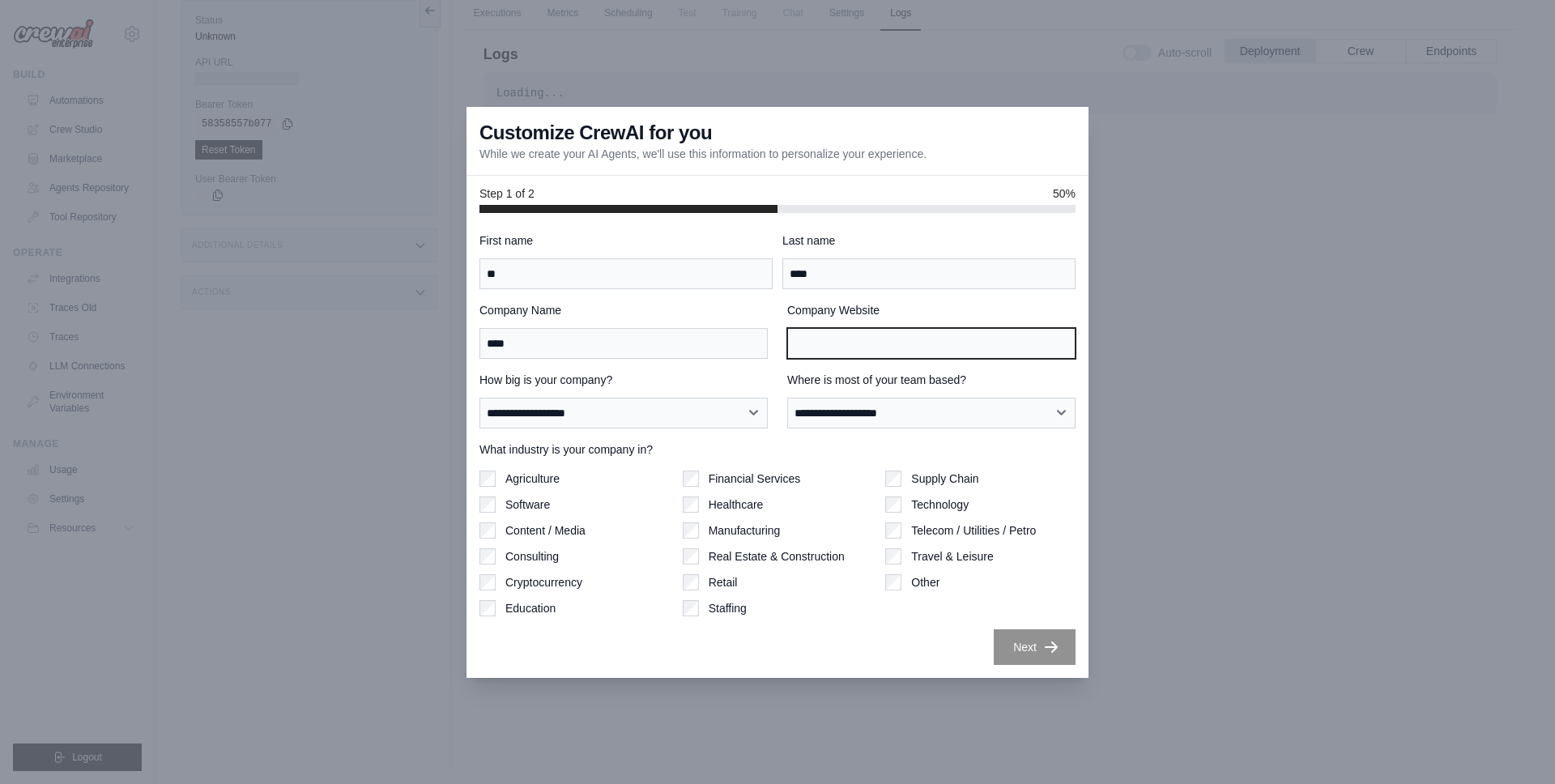
click at [813, 339] on input "Company Website" at bounding box center [931, 344] width 289 height 31
type input "***"
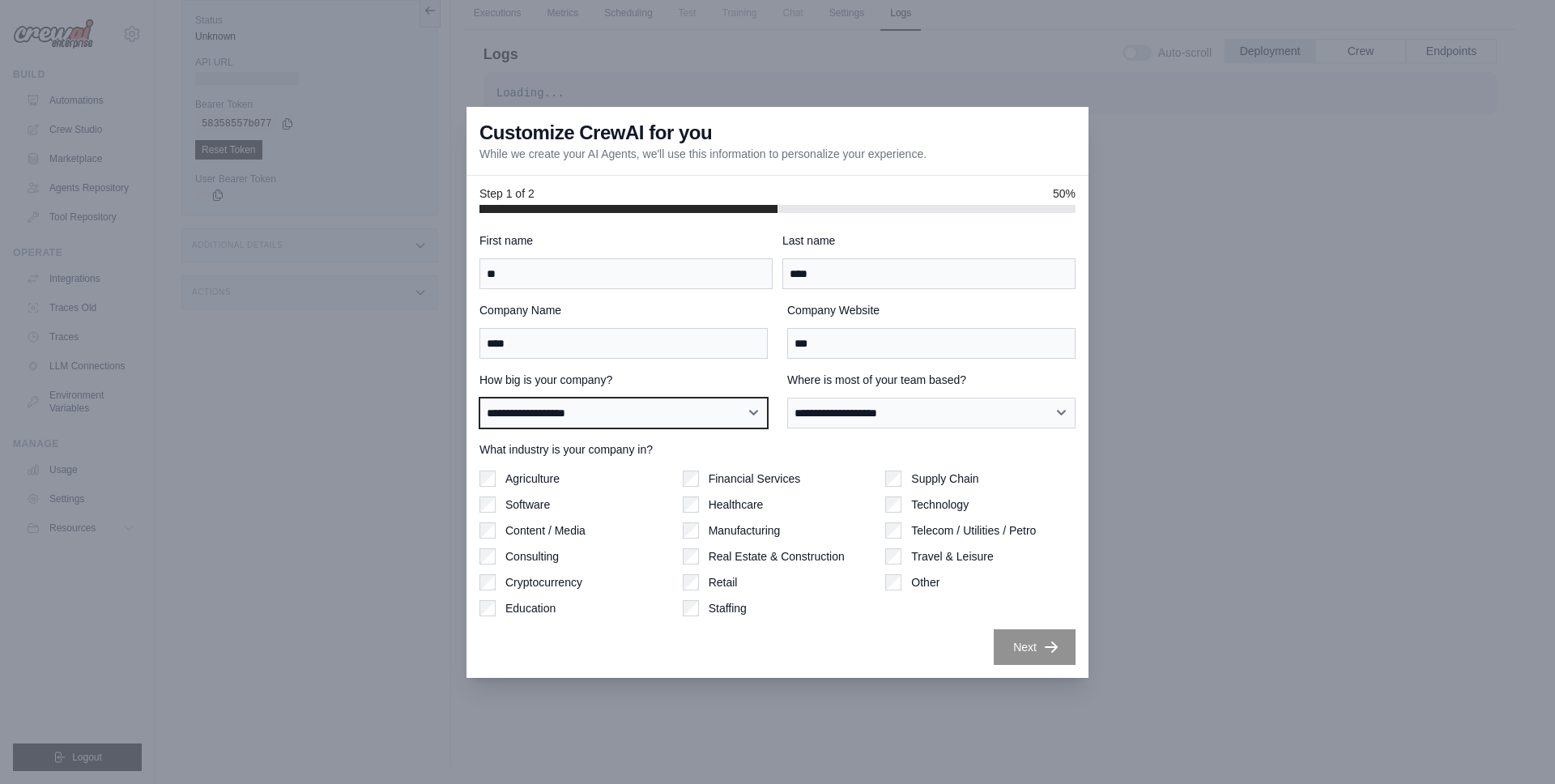
click at [705, 404] on select "**********" at bounding box center [623, 413] width 289 height 31
select select "**********"
click at [479, 398] on select "**********" at bounding box center [623, 413] width 289 height 31
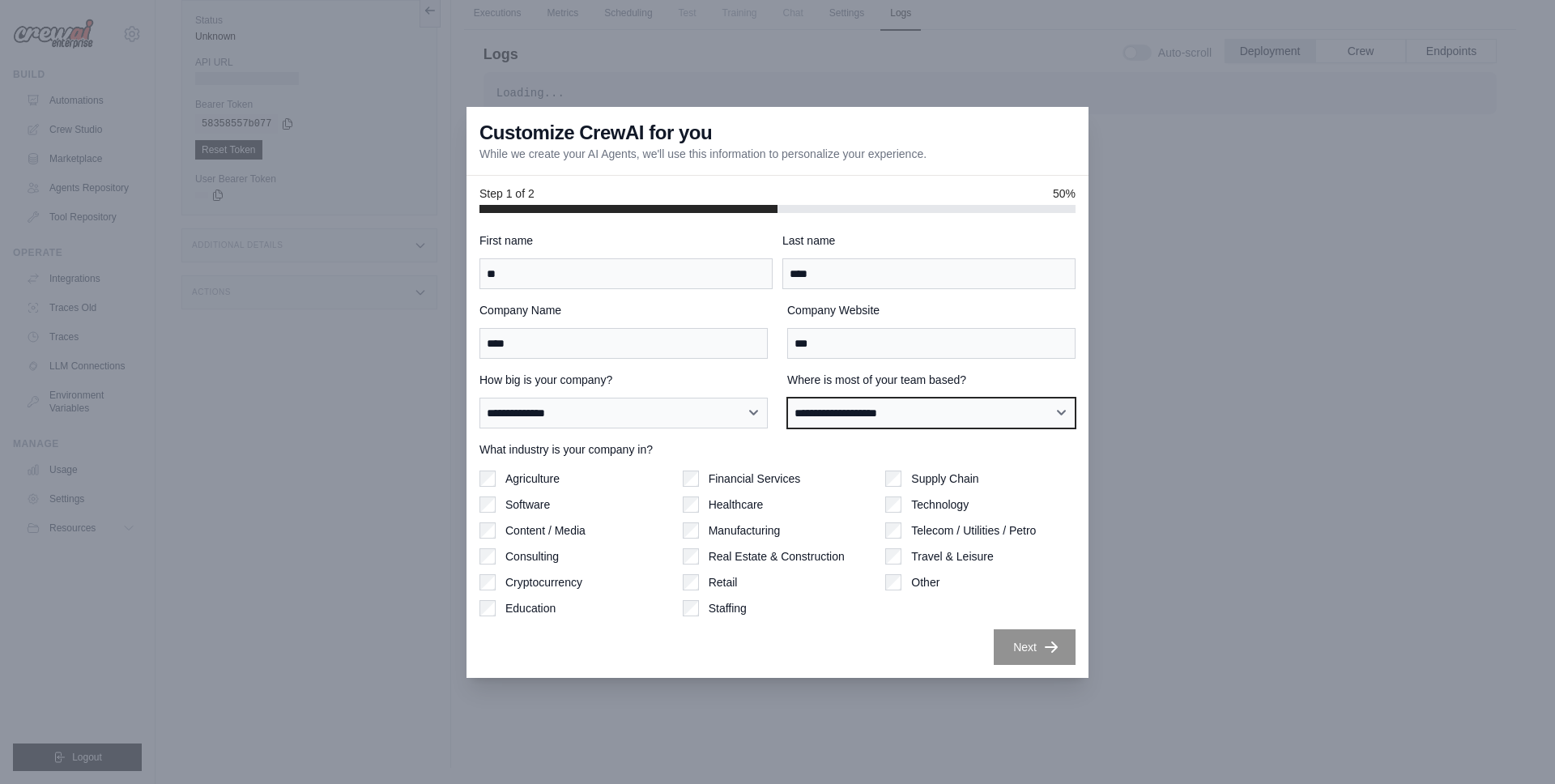
click at [849, 406] on select "**********" at bounding box center [931, 413] width 289 height 31
select select "**********"
click at [787, 398] on select "**********" at bounding box center [931, 413] width 289 height 31
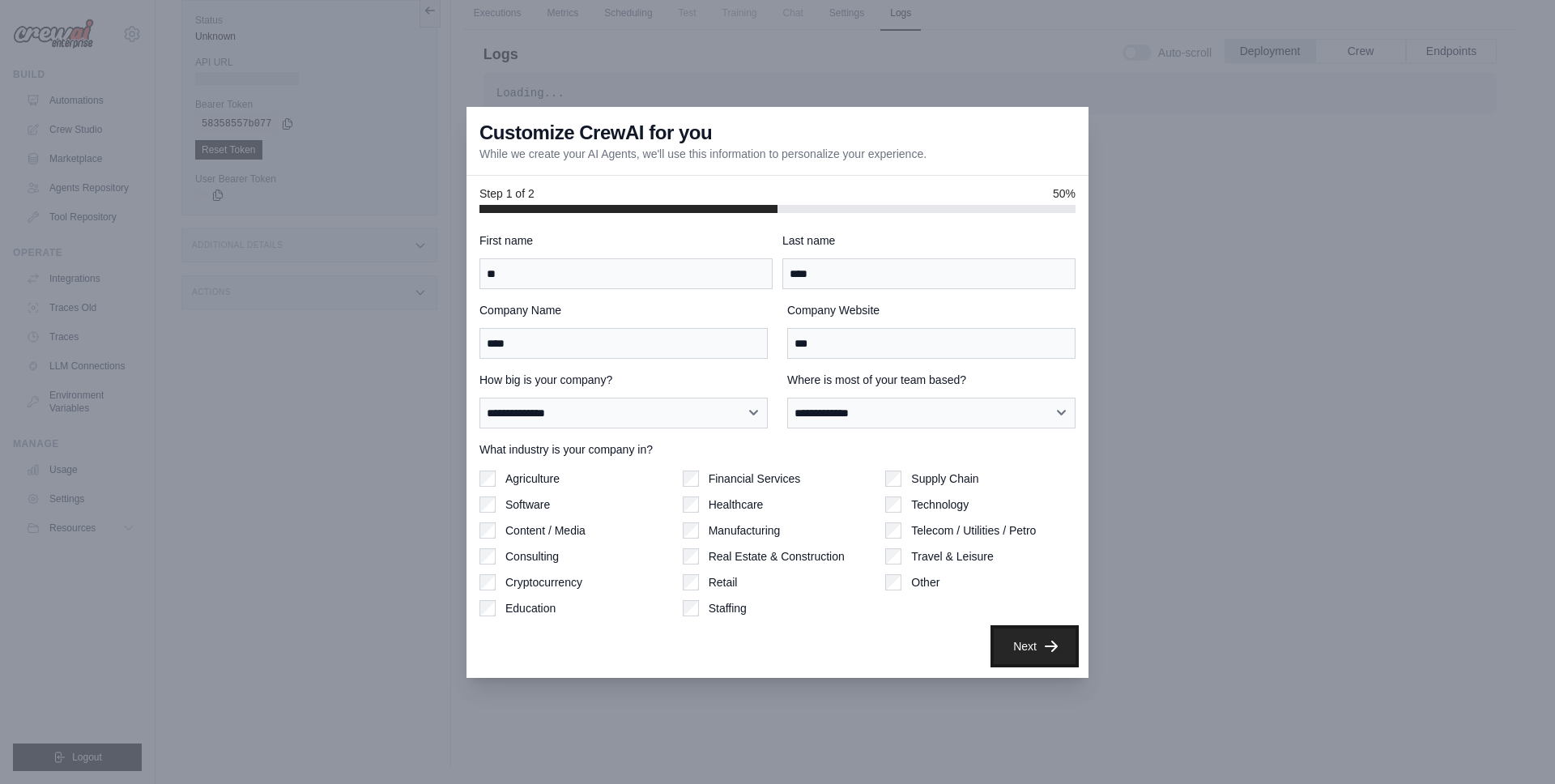
click at [1032, 660] on button "Next" at bounding box center [1034, 646] width 82 height 36
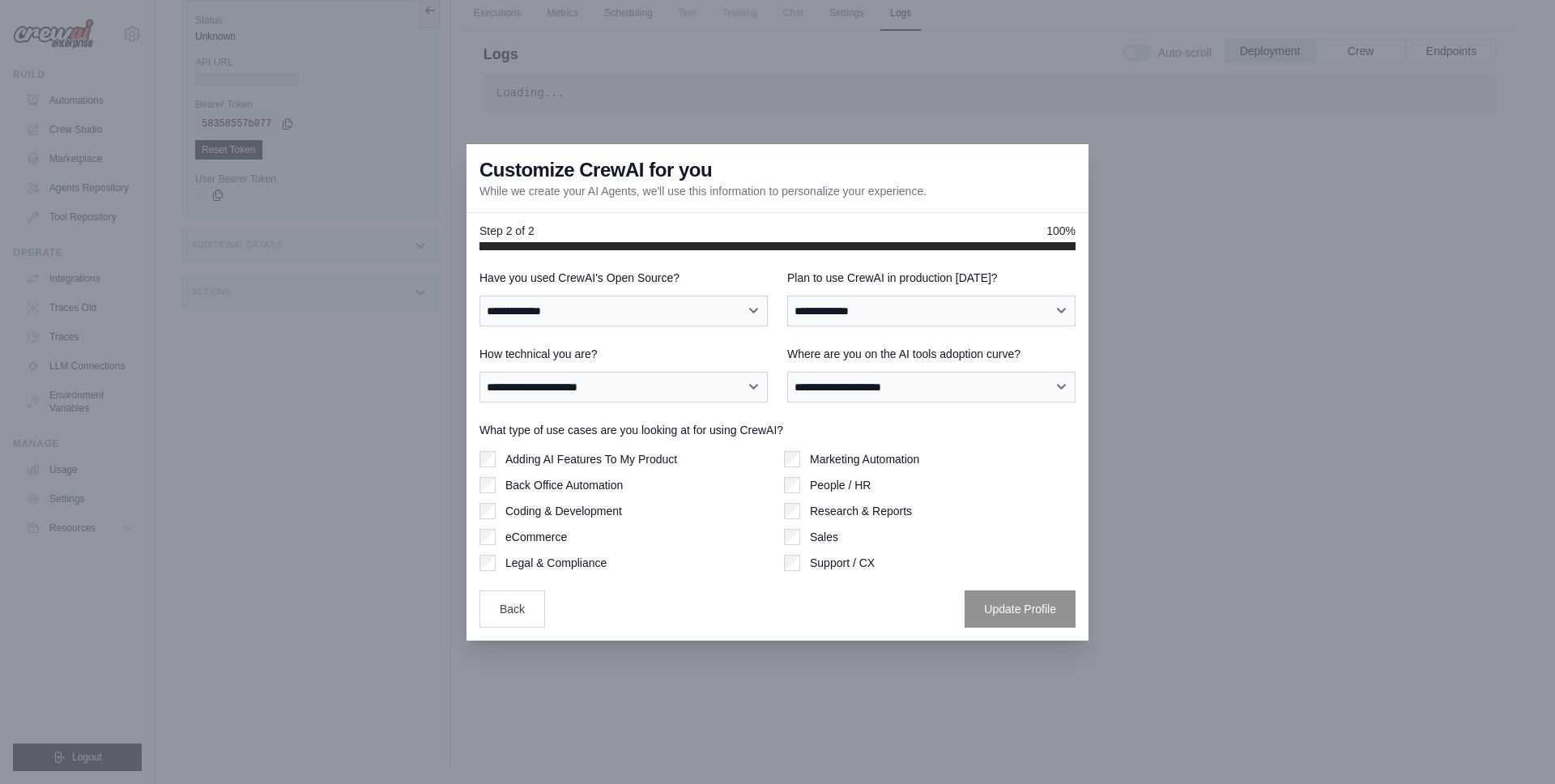
click at [839, 545] on div "Sales" at bounding box center [930, 537] width 292 height 16
click at [822, 532] on label "Sales" at bounding box center [824, 537] width 28 height 16
click at [870, 388] on select "**********" at bounding box center [931, 387] width 289 height 31
select select "**********"
click at [787, 372] on select "**********" at bounding box center [931, 387] width 289 height 31
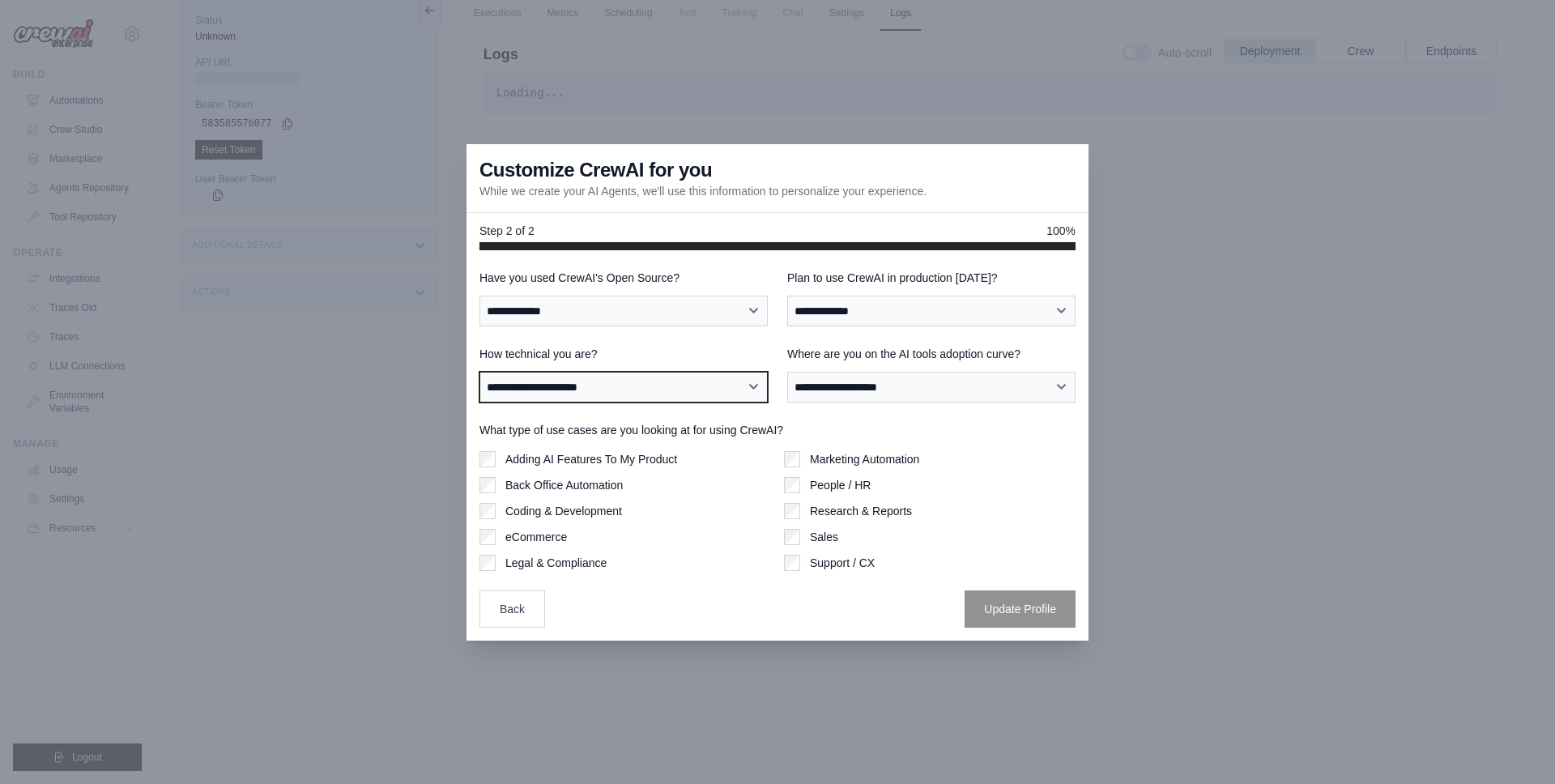
click at [705, 379] on select "**********" at bounding box center [623, 387] width 289 height 31
select select "**********"
click at [479, 372] on select "**********" at bounding box center [623, 387] width 289 height 31
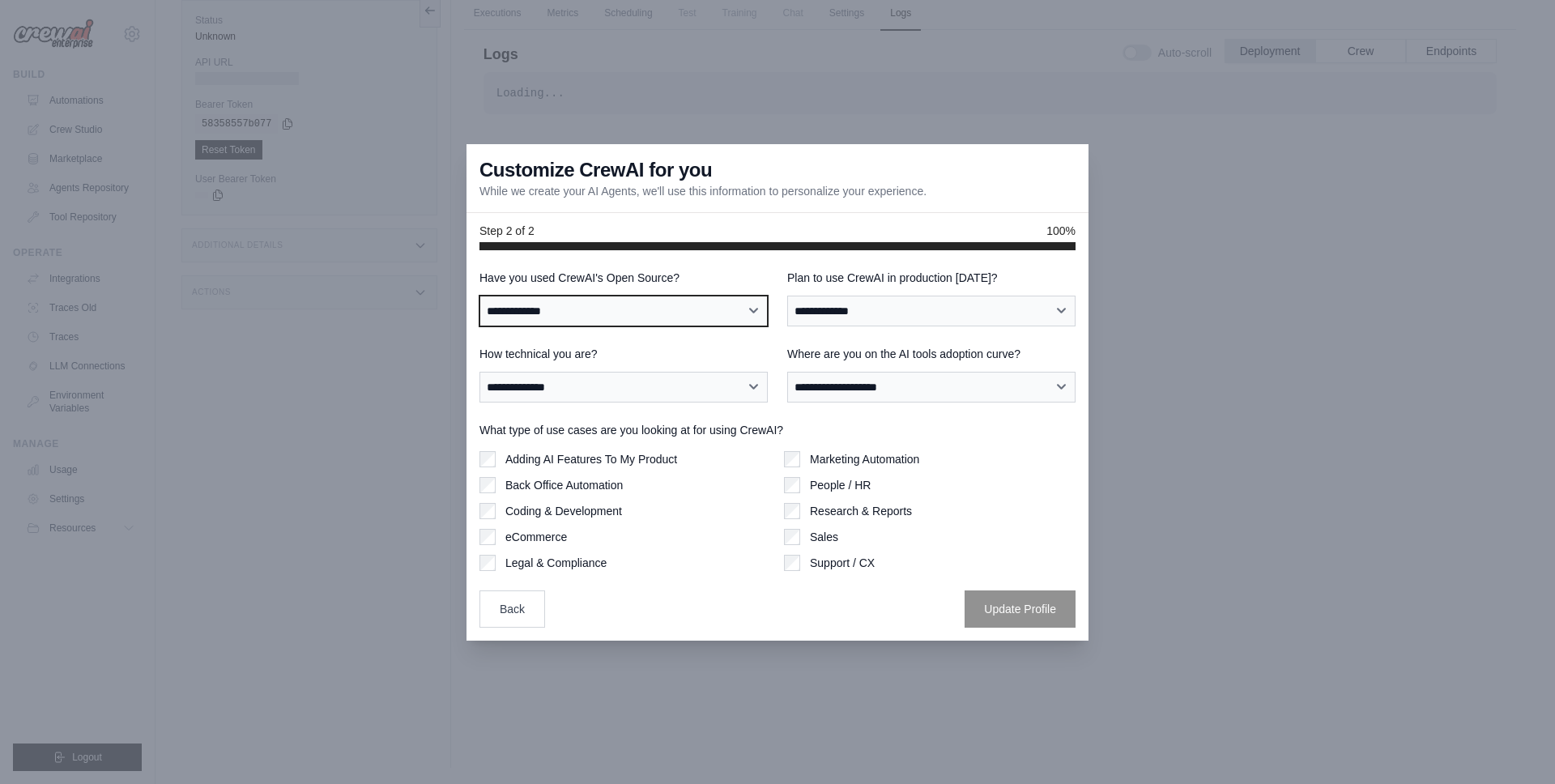
click at [675, 312] on select "**********" at bounding box center [623, 311] width 289 height 31
select select "**********"
click at [479, 295] on select "**********" at bounding box center [623, 311] width 289 height 31
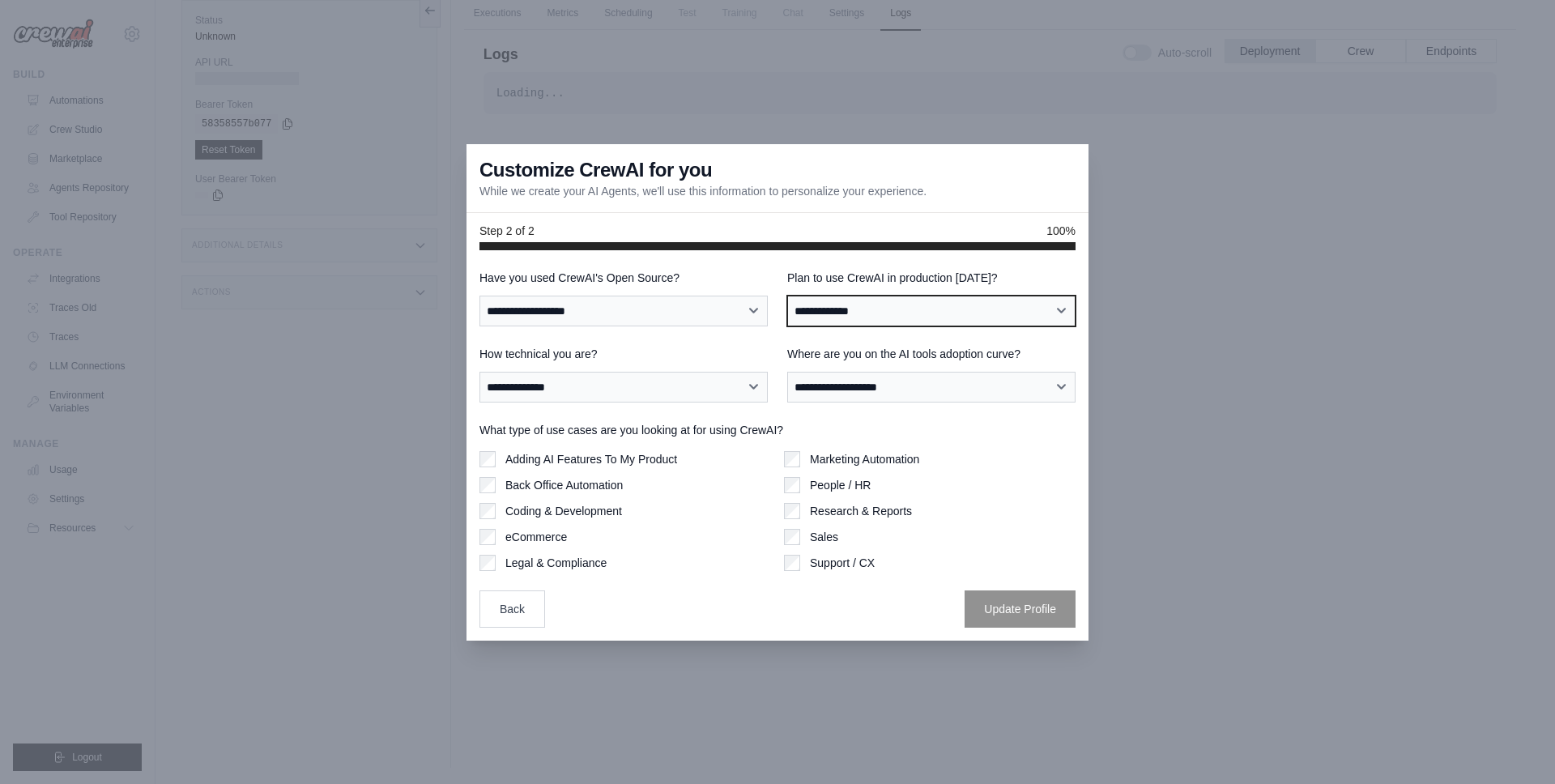
click at [863, 298] on select "**********" at bounding box center [931, 311] width 289 height 31
select select "****"
click at [787, 295] on select "**********" at bounding box center [931, 311] width 289 height 31
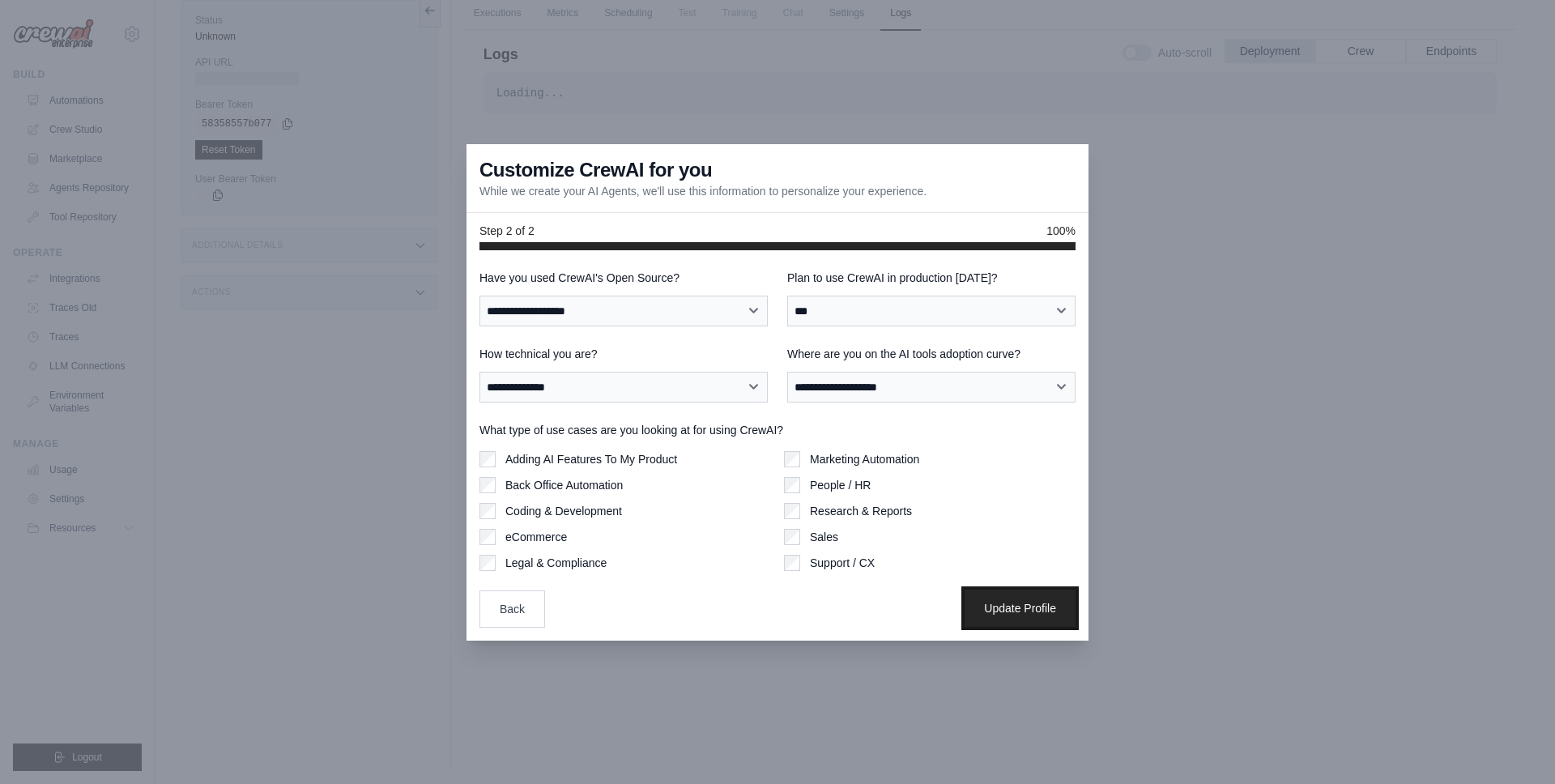
click at [1005, 595] on button "Update Profile" at bounding box center [1020, 608] width 111 height 38
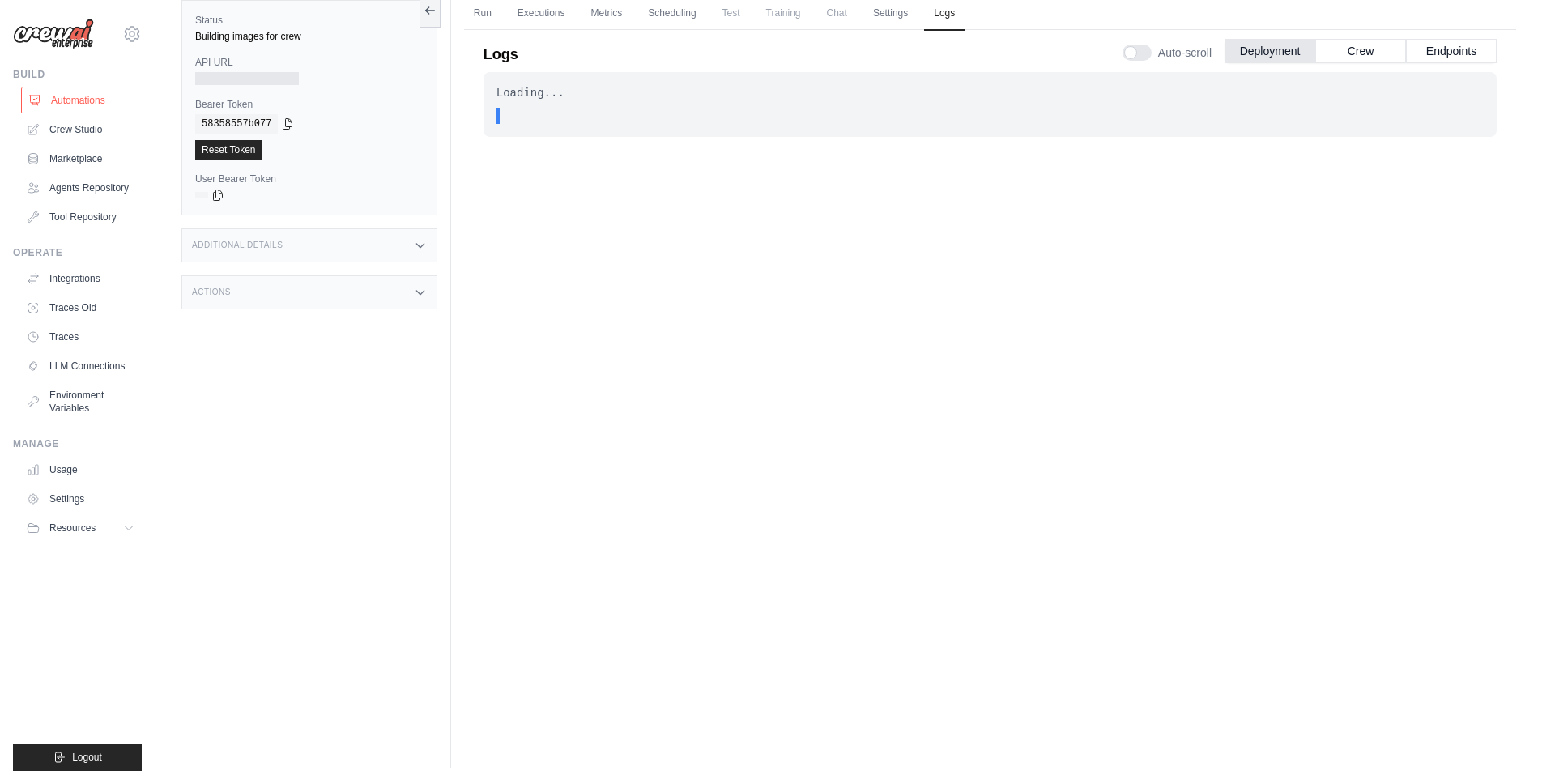
click at [113, 106] on link "Automations" at bounding box center [82, 100] width 123 height 26
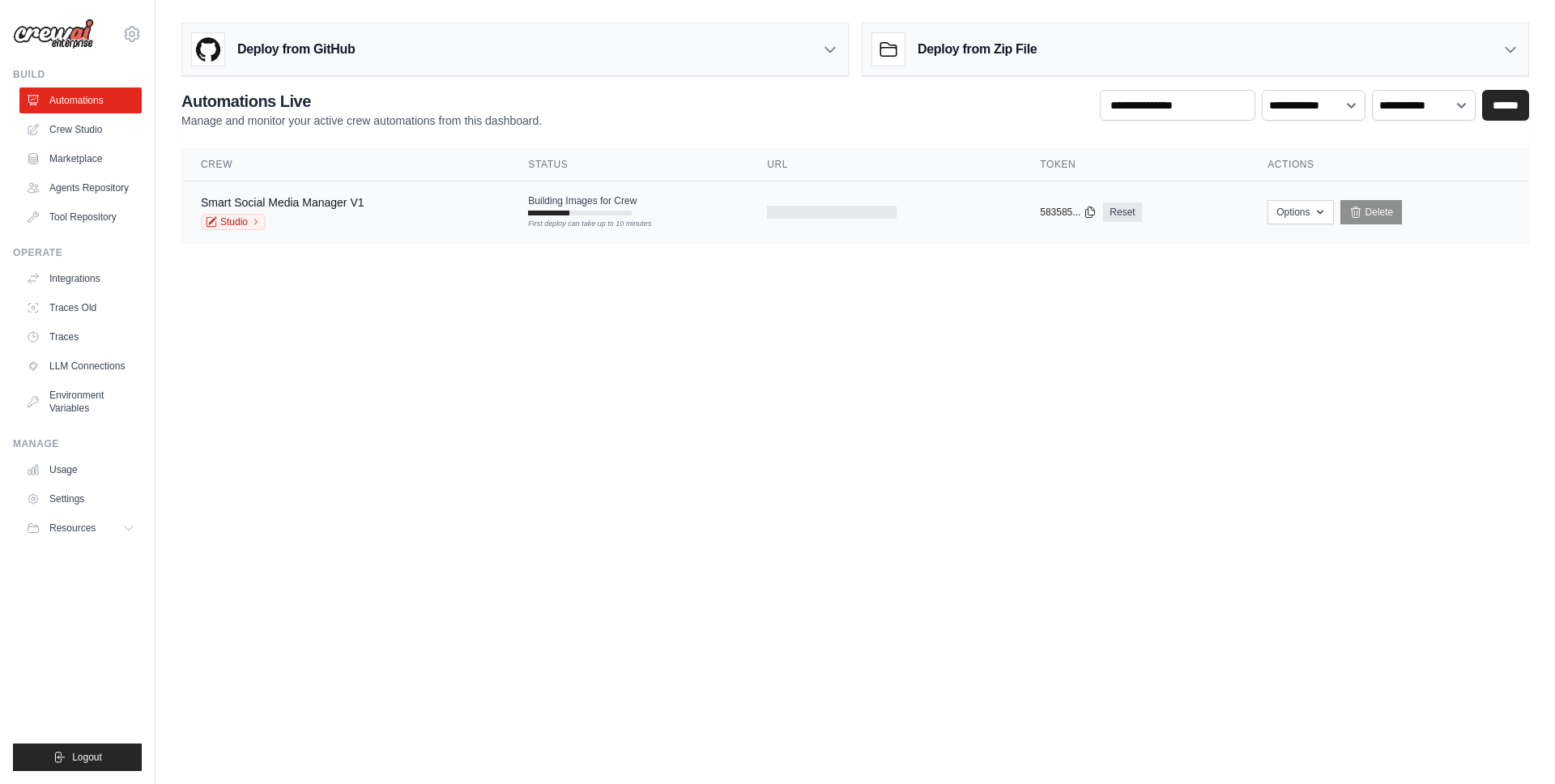
click at [413, 213] on div "Smart Social Media Manager V1 Studio" at bounding box center [345, 211] width 289 height 36
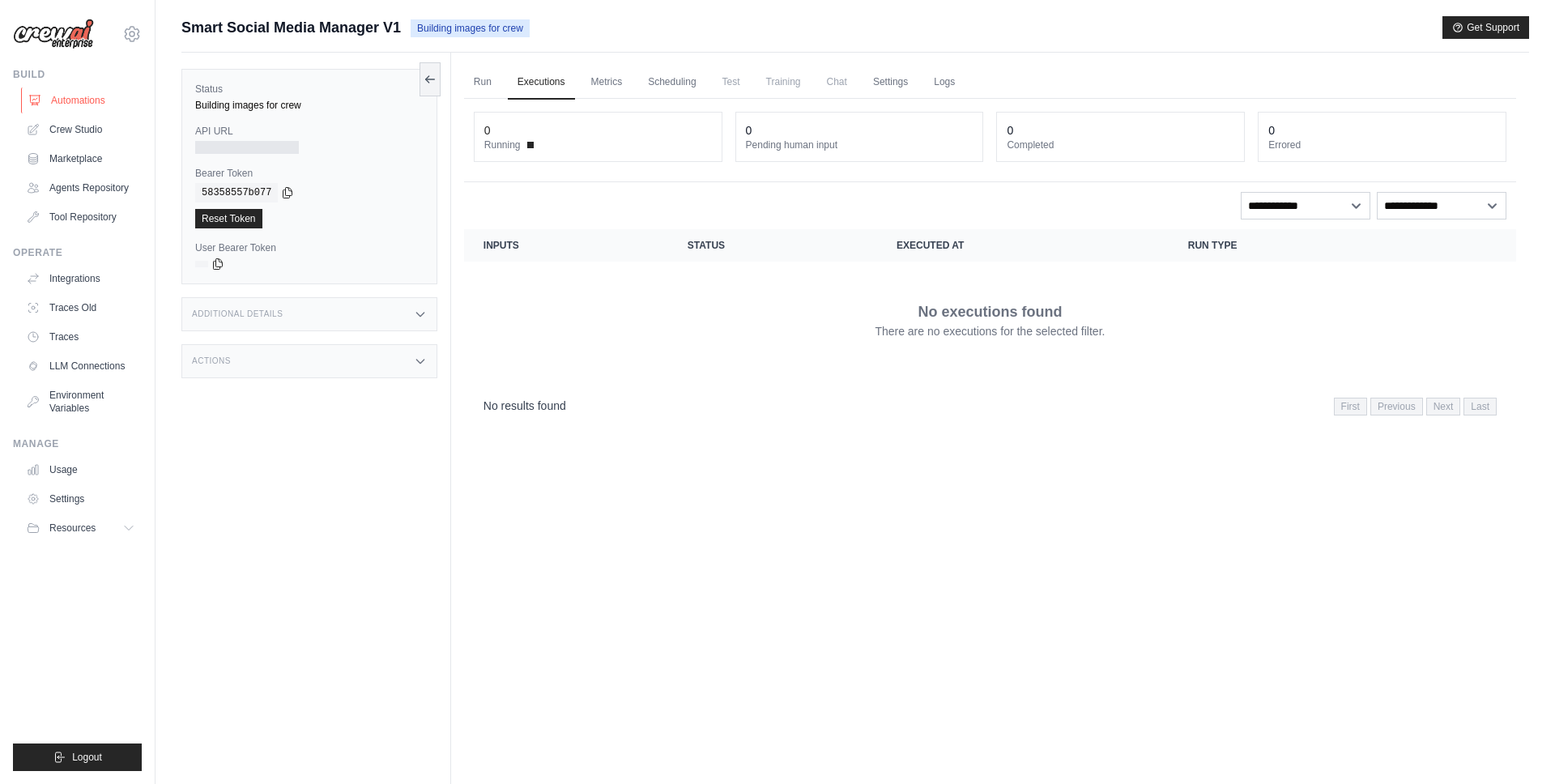
click at [88, 101] on link "Automations" at bounding box center [82, 100] width 123 height 26
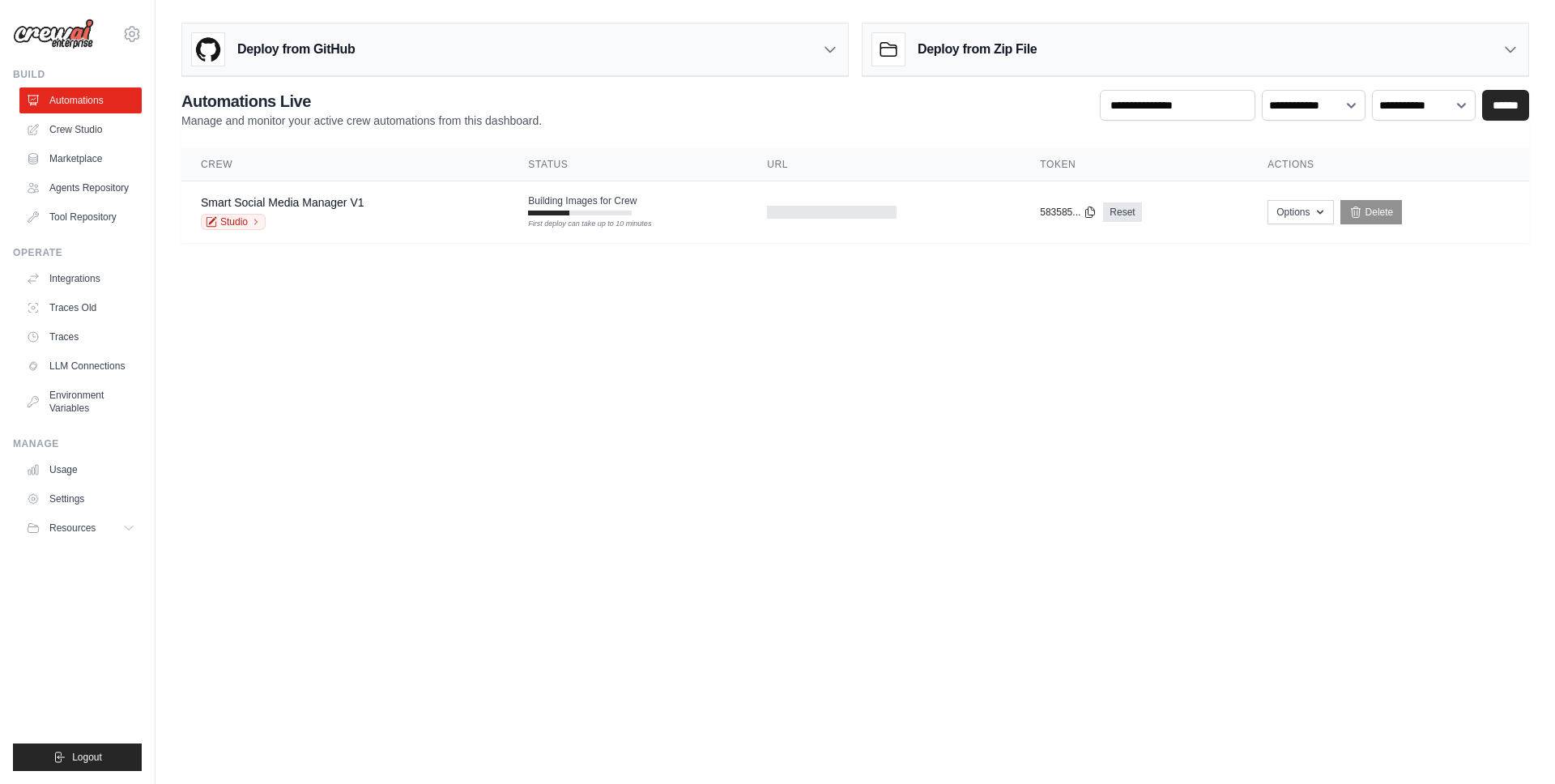
click at [741, 490] on body "[EMAIL_ADDRESS][DOMAIN_NAME] Settings Build Automations Resources" at bounding box center [778, 392] width 1555 height 784
click at [238, 223] on link "Studio" at bounding box center [233, 221] width 65 height 16
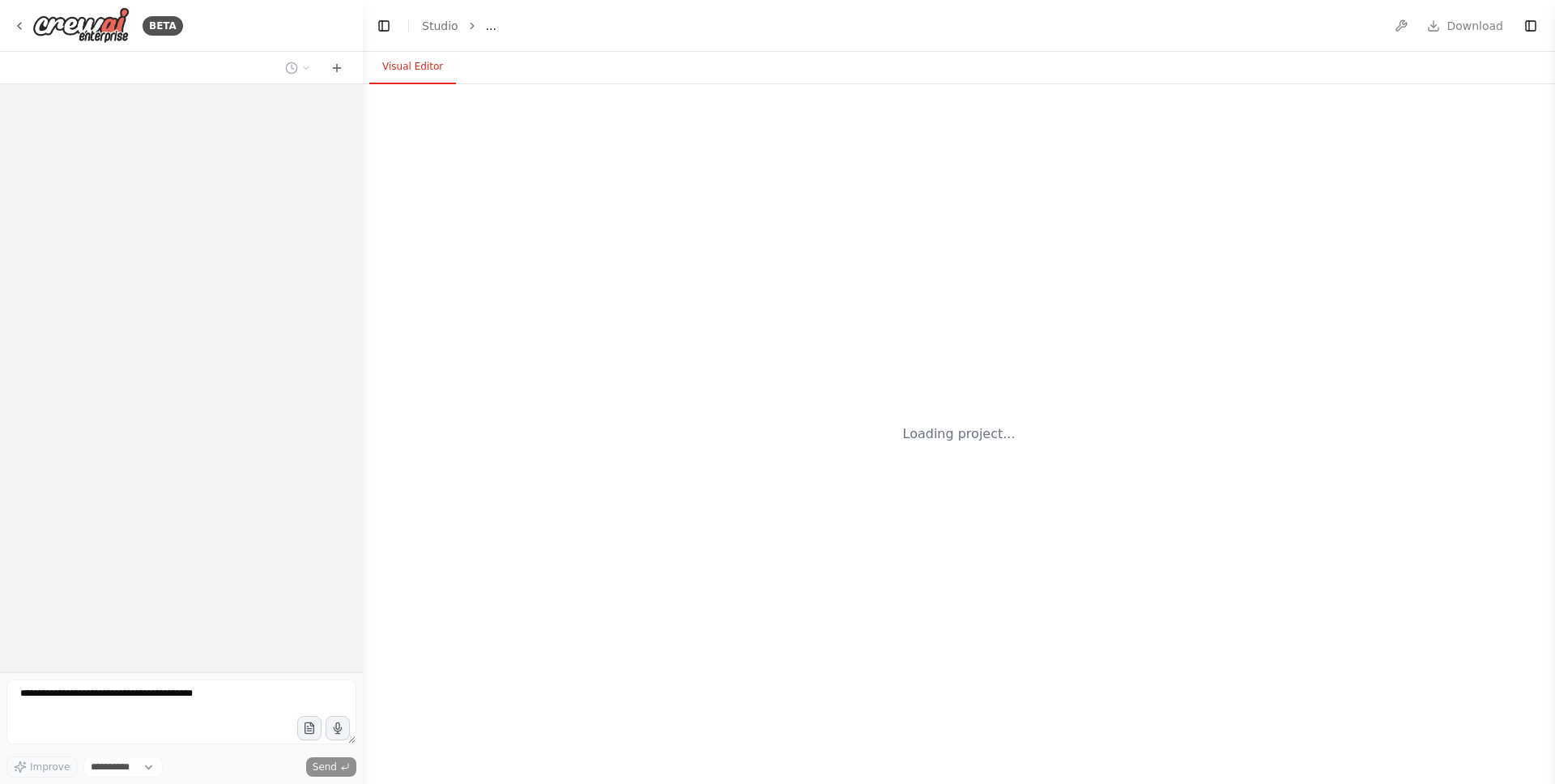
select select "****"
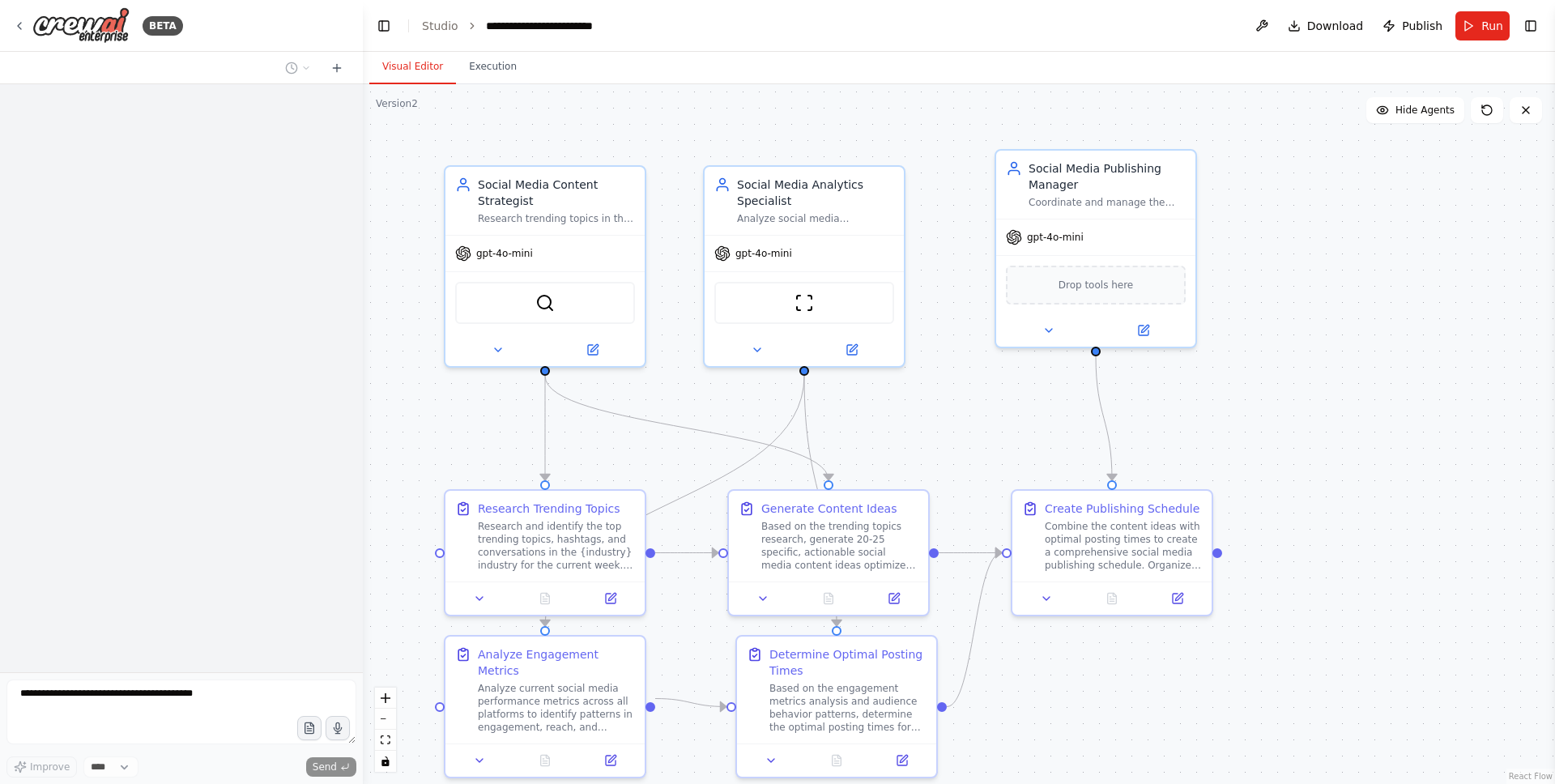
click at [632, 102] on div ".deletable-edge-delete-btn { width: 20px; height: 20px; border: 0px solid #ffff…" at bounding box center [959, 434] width 1193 height 700
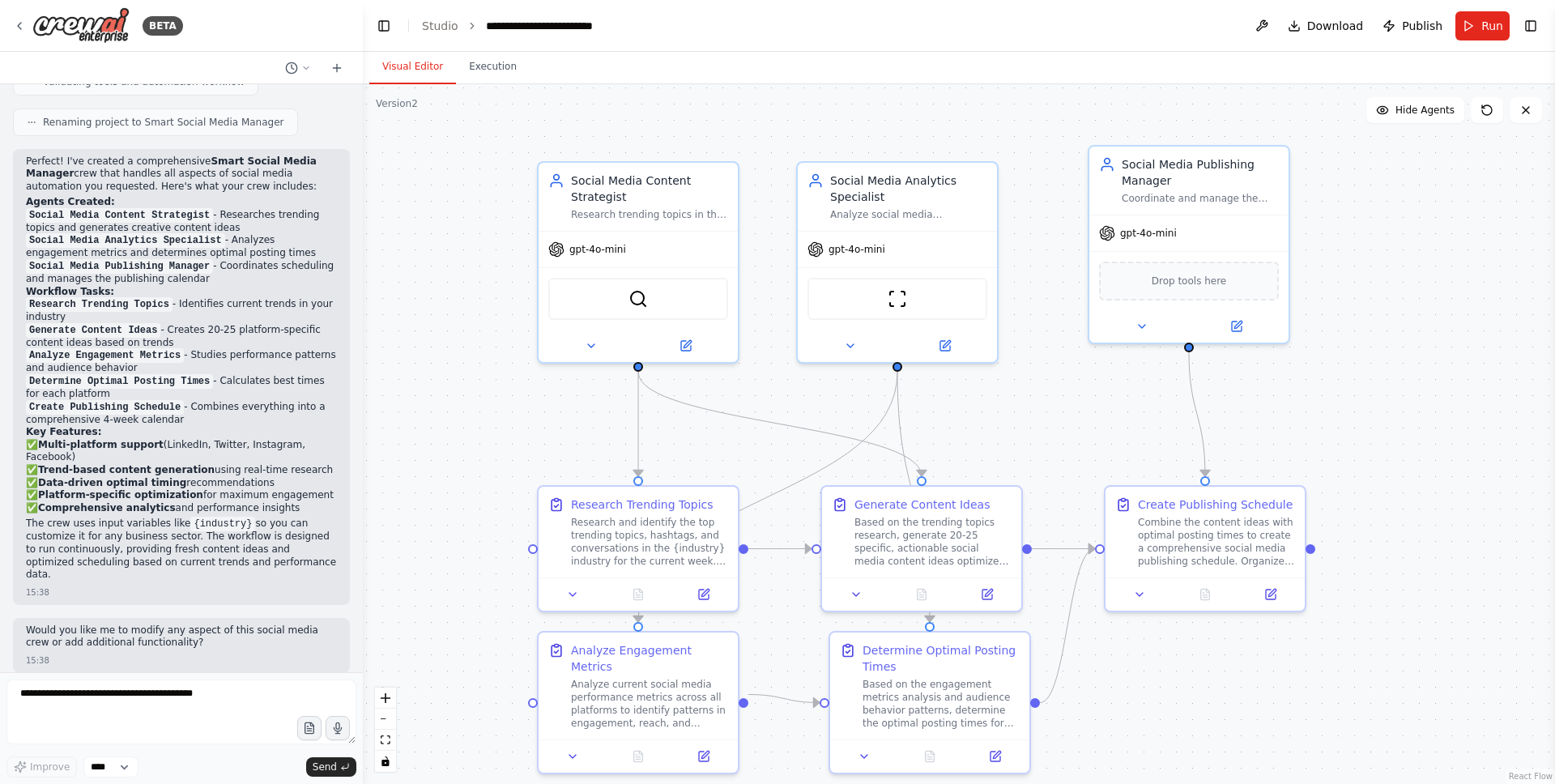
drag, startPoint x: 750, startPoint y: 110, endPoint x: 843, endPoint y: 105, distance: 93.1
click at [844, 106] on div ".deletable-edge-delete-btn { width: 20px; height: 20px; border: 0px solid #ffff…" at bounding box center [959, 434] width 1193 height 700
click at [906, 113] on div ".deletable-edge-delete-btn { width: 20px; height: 20px; border: 0px solid #ffff…" at bounding box center [959, 434] width 1193 height 700
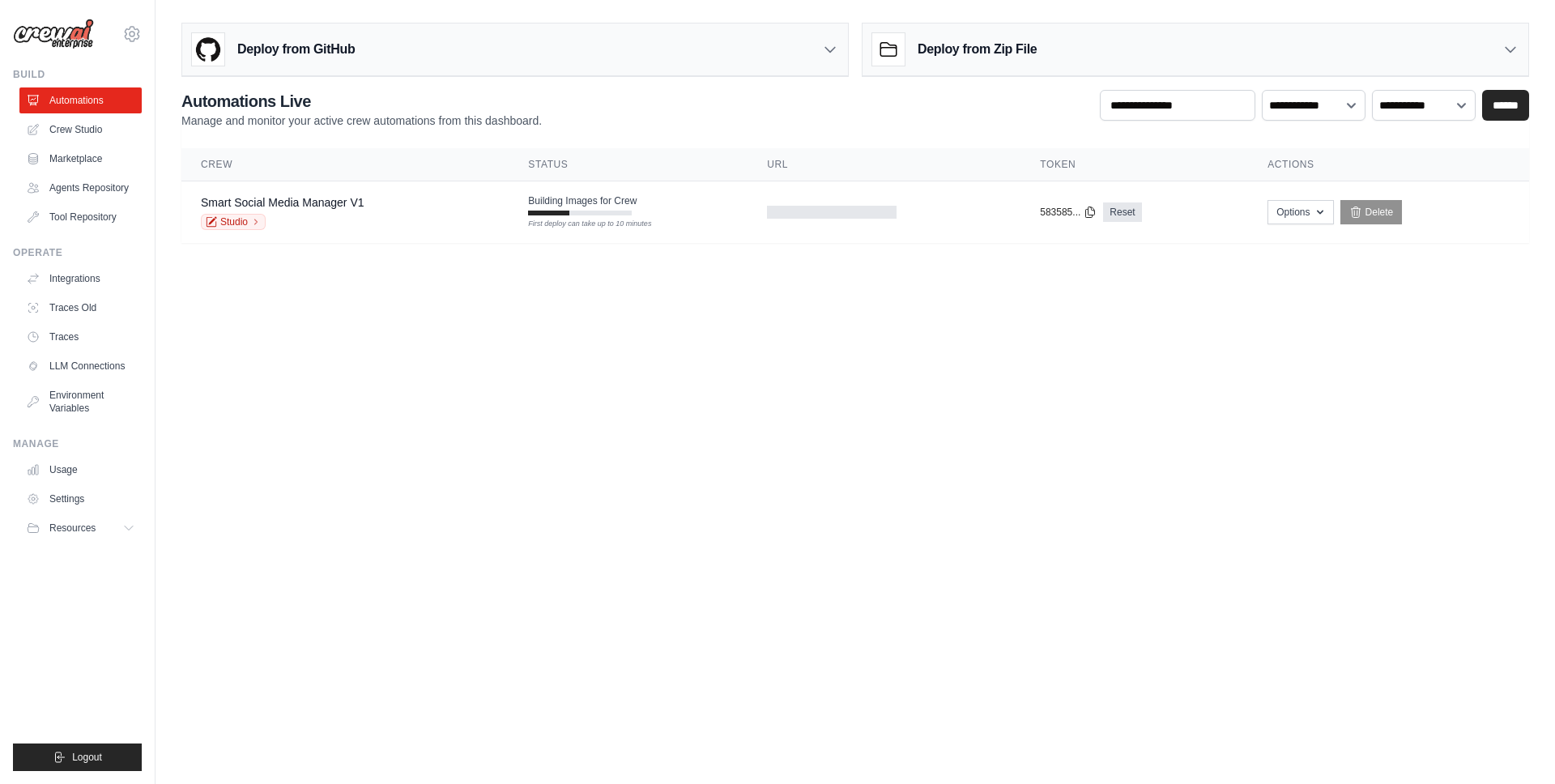
click at [465, 297] on body "[EMAIL_ADDRESS][DOMAIN_NAME] Settings Build Automations Resources" at bounding box center [778, 392] width 1555 height 784
click at [388, 205] on div "Smart Social Media Manager V1 Studio" at bounding box center [345, 211] width 289 height 36
click at [234, 219] on link "Studio" at bounding box center [233, 221] width 65 height 16
click at [332, 207] on link "Smart Social Media Manager V1" at bounding box center [282, 202] width 163 height 13
click at [247, 222] on link "Studio" at bounding box center [233, 221] width 65 height 16
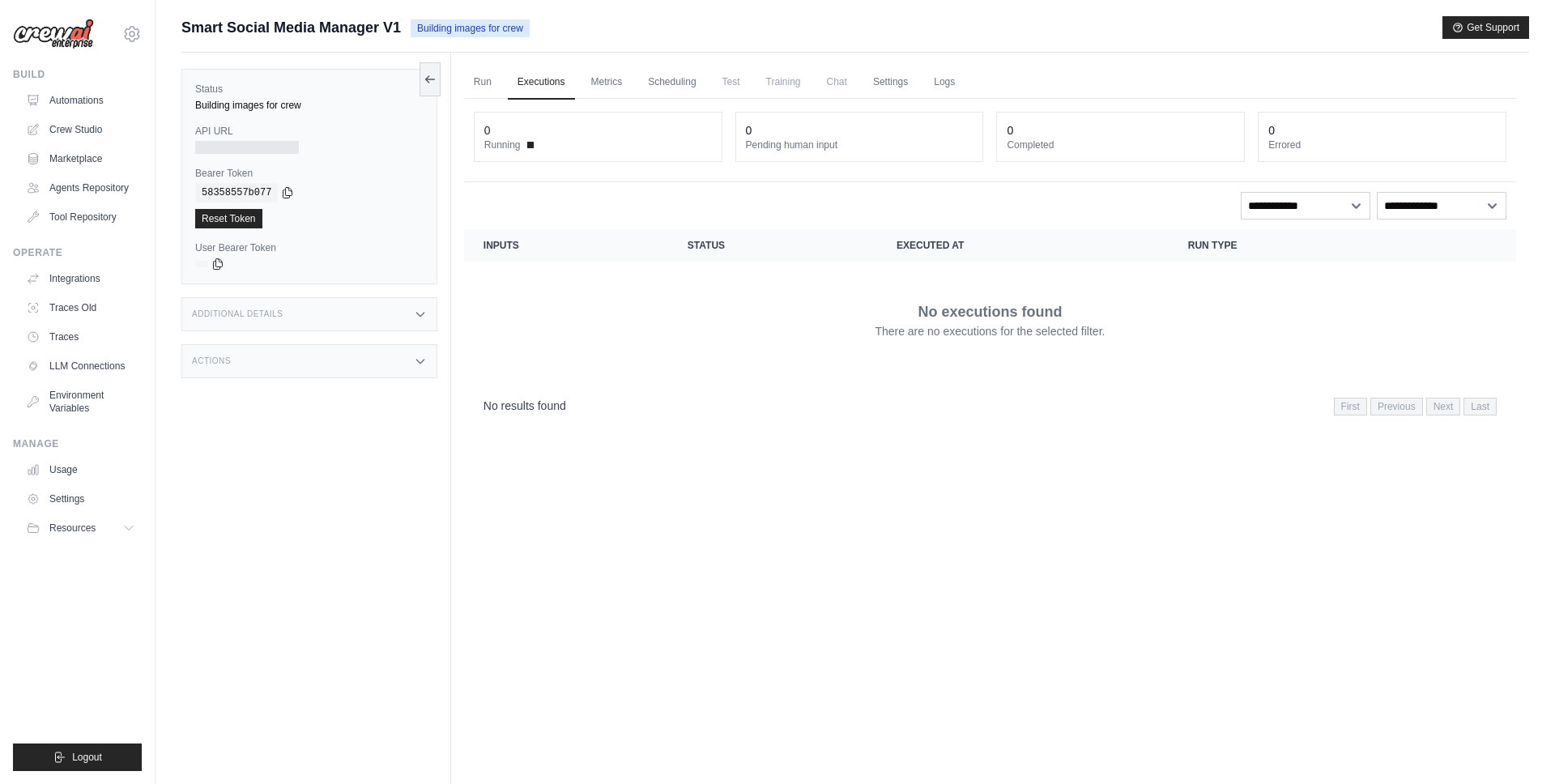
click at [439, 217] on div "Status Building images for crew API URL Bearer Token copied 58358557b077 Reset …" at bounding box center [316, 445] width 269 height 784
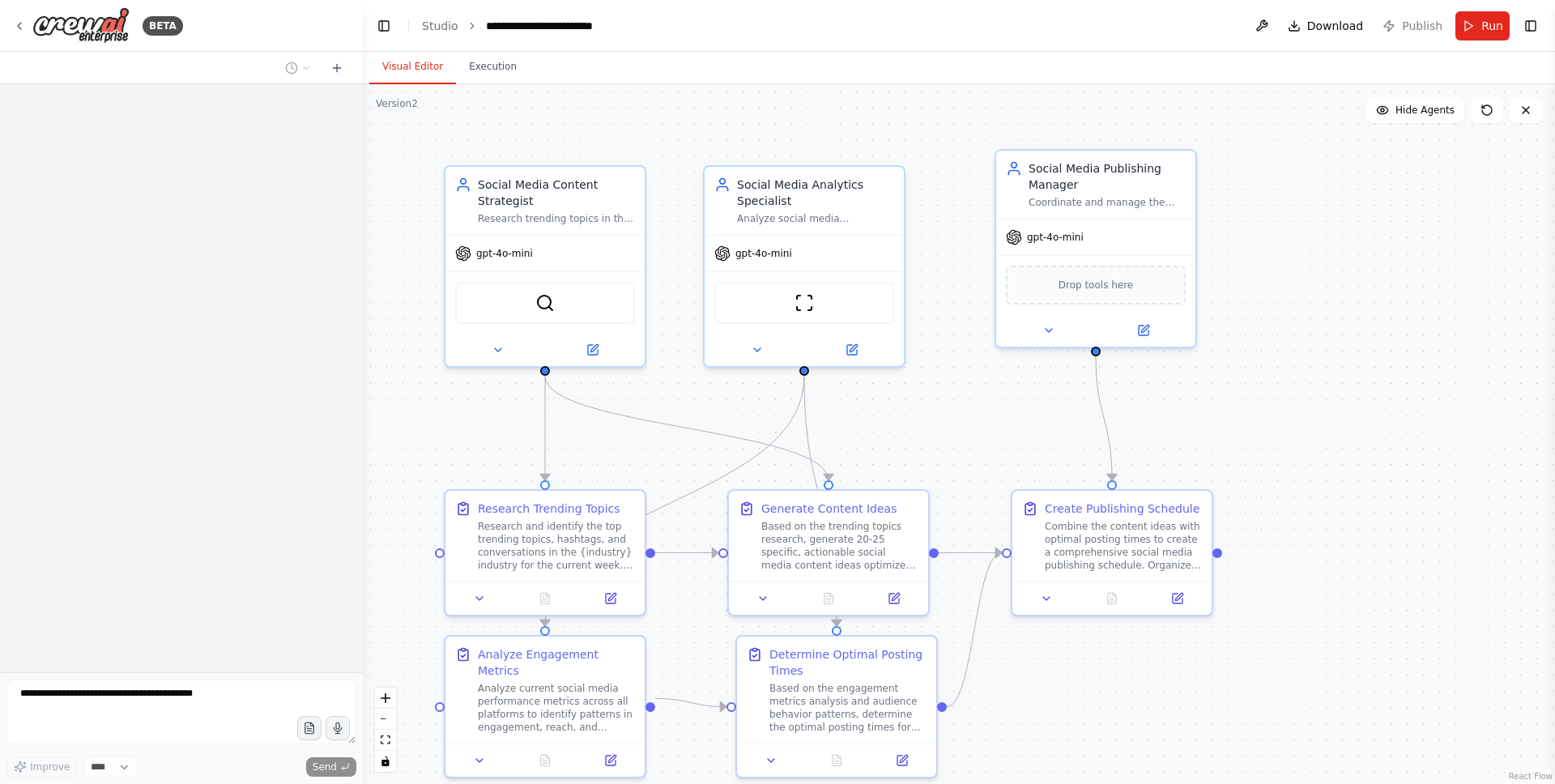
click at [398, 156] on div ".deletable-edge-delete-btn { width: 20px; height: 20px; border: 0px solid #ffff…" at bounding box center [959, 434] width 1193 height 700
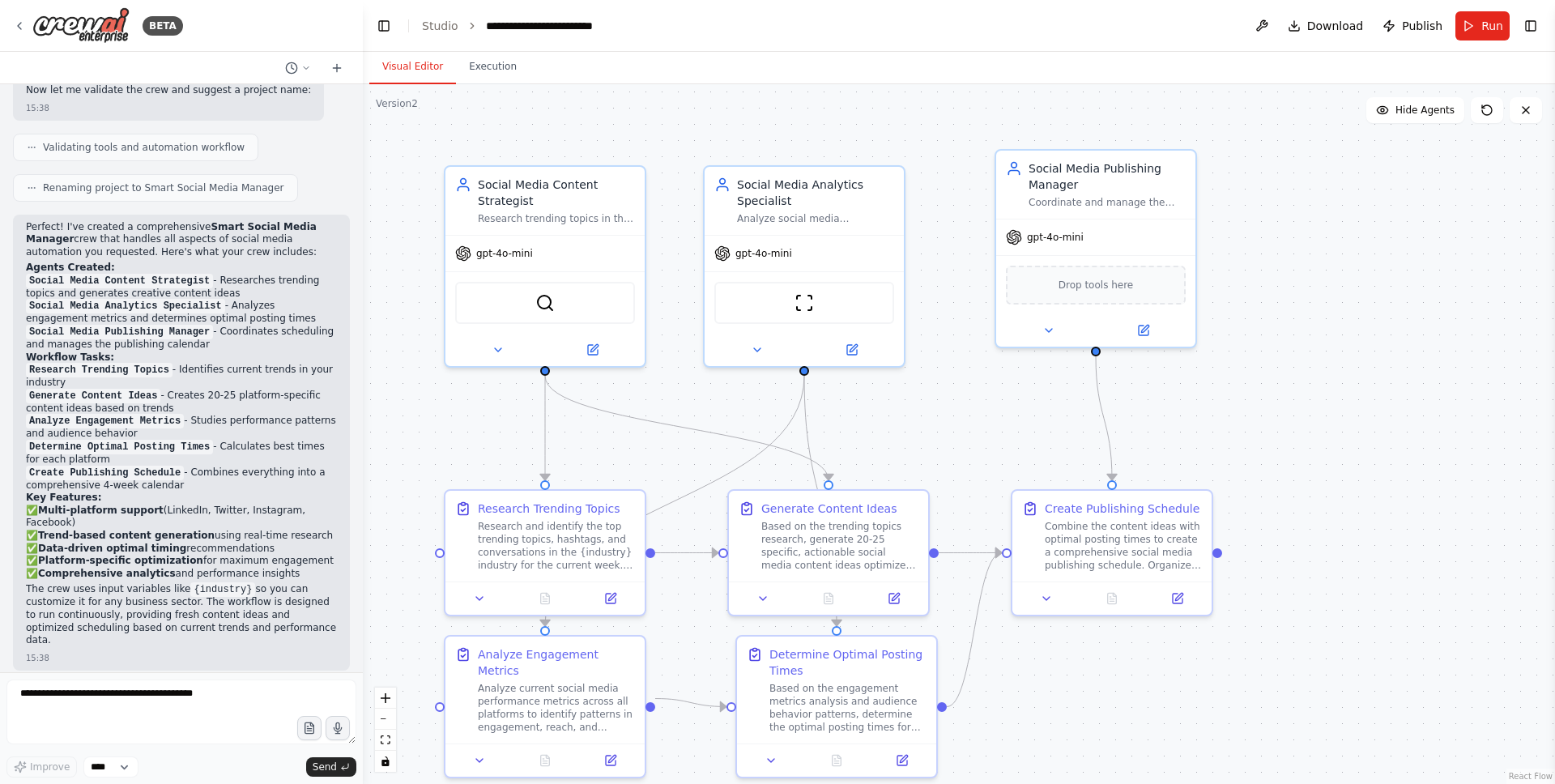
scroll to position [1199, 0]
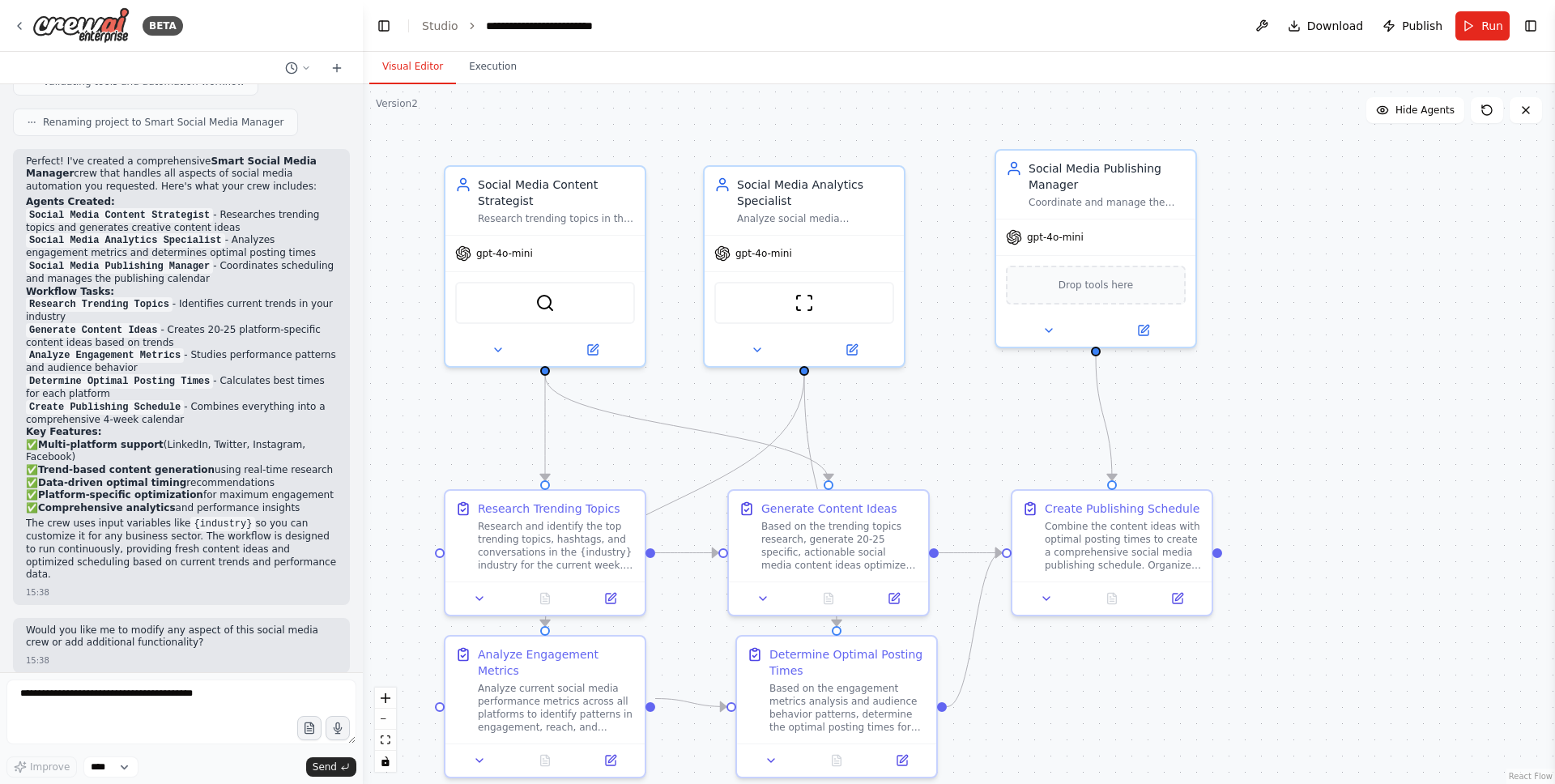
click at [438, 154] on div ".deletable-edge-delete-btn { width: 20px; height: 20px; border: 0px solid #ffff…" at bounding box center [959, 434] width 1193 height 700
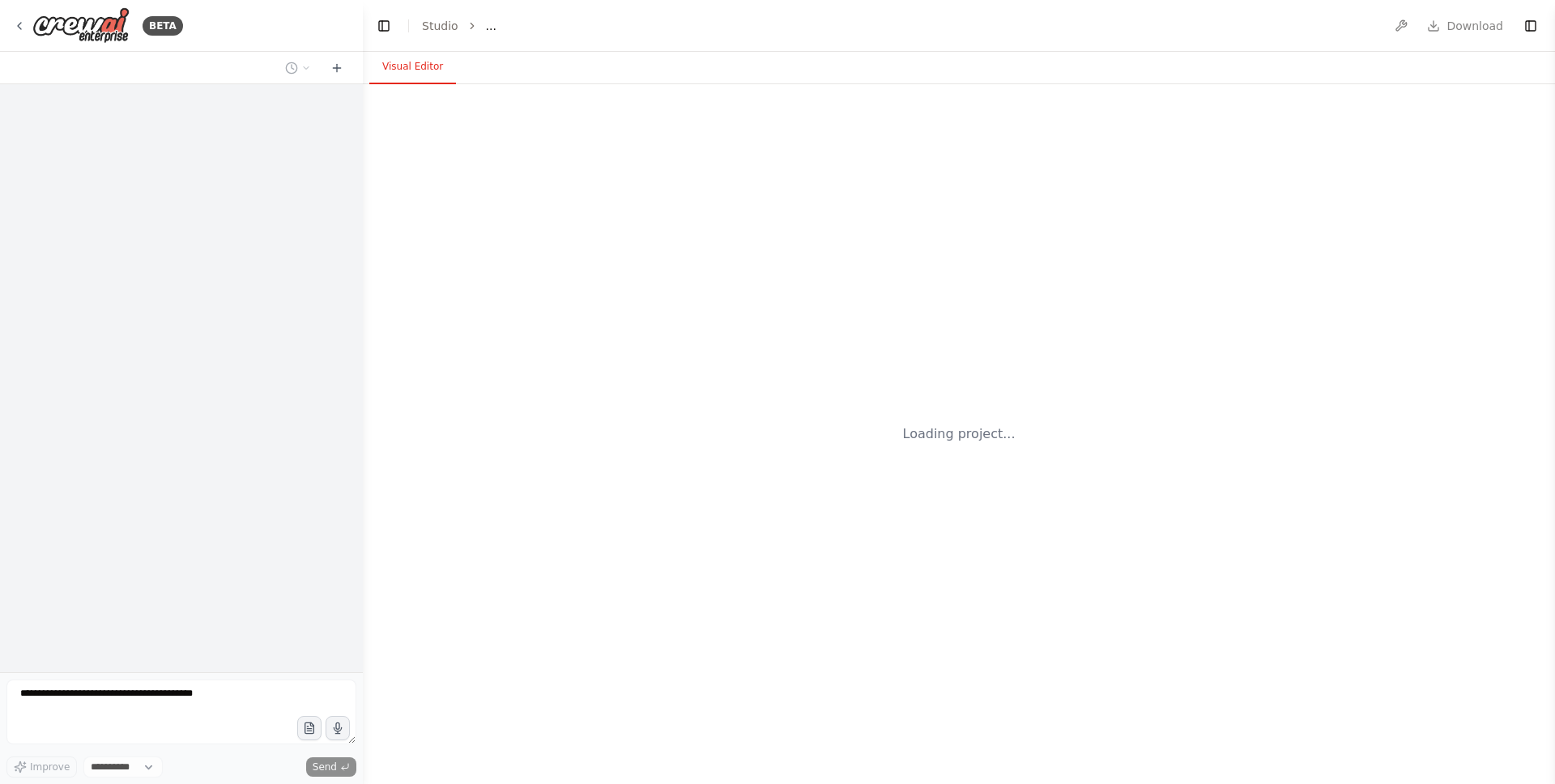
select select "****"
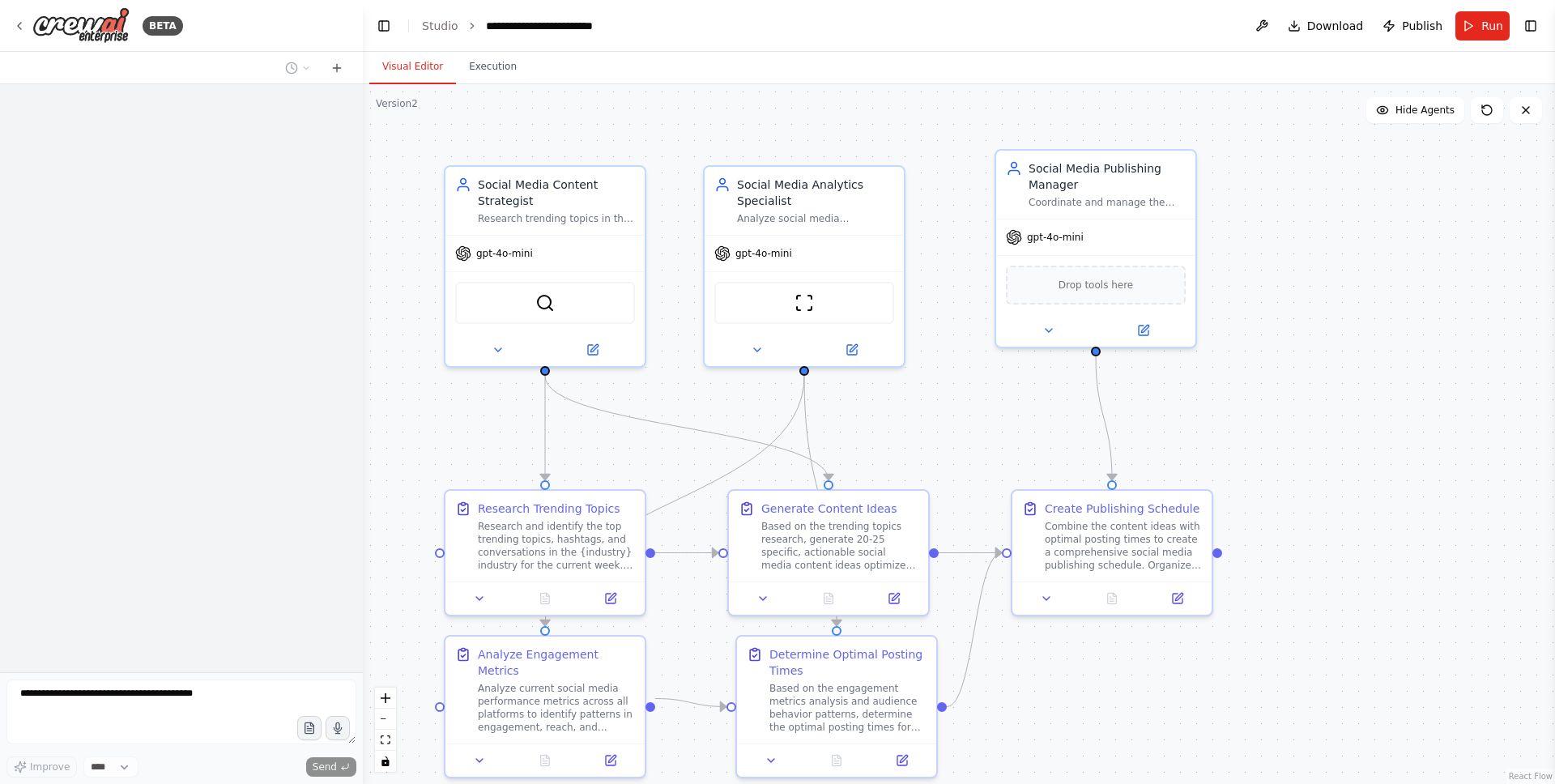
scroll to position [1199, 0]
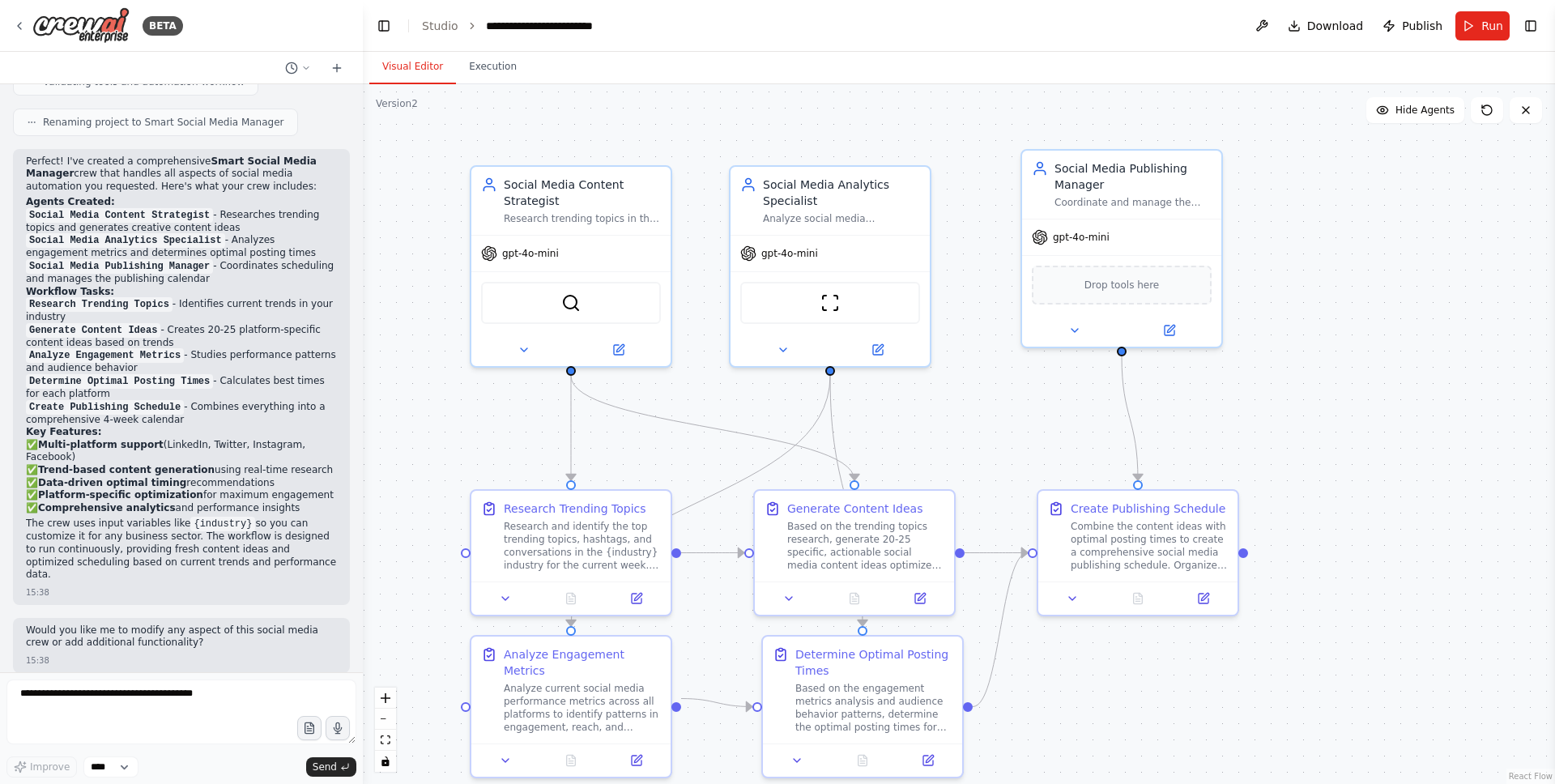
drag, startPoint x: 1257, startPoint y: 253, endPoint x: 1282, endPoint y: 252, distance: 25.0
click at [1282, 252] on div ".deletable-edge-delete-btn { width: 20px; height: 20px; border: 0px solid #ffff…" at bounding box center [959, 434] width 1193 height 700
click at [1403, 22] on span "Publish" at bounding box center [1423, 25] width 41 height 16
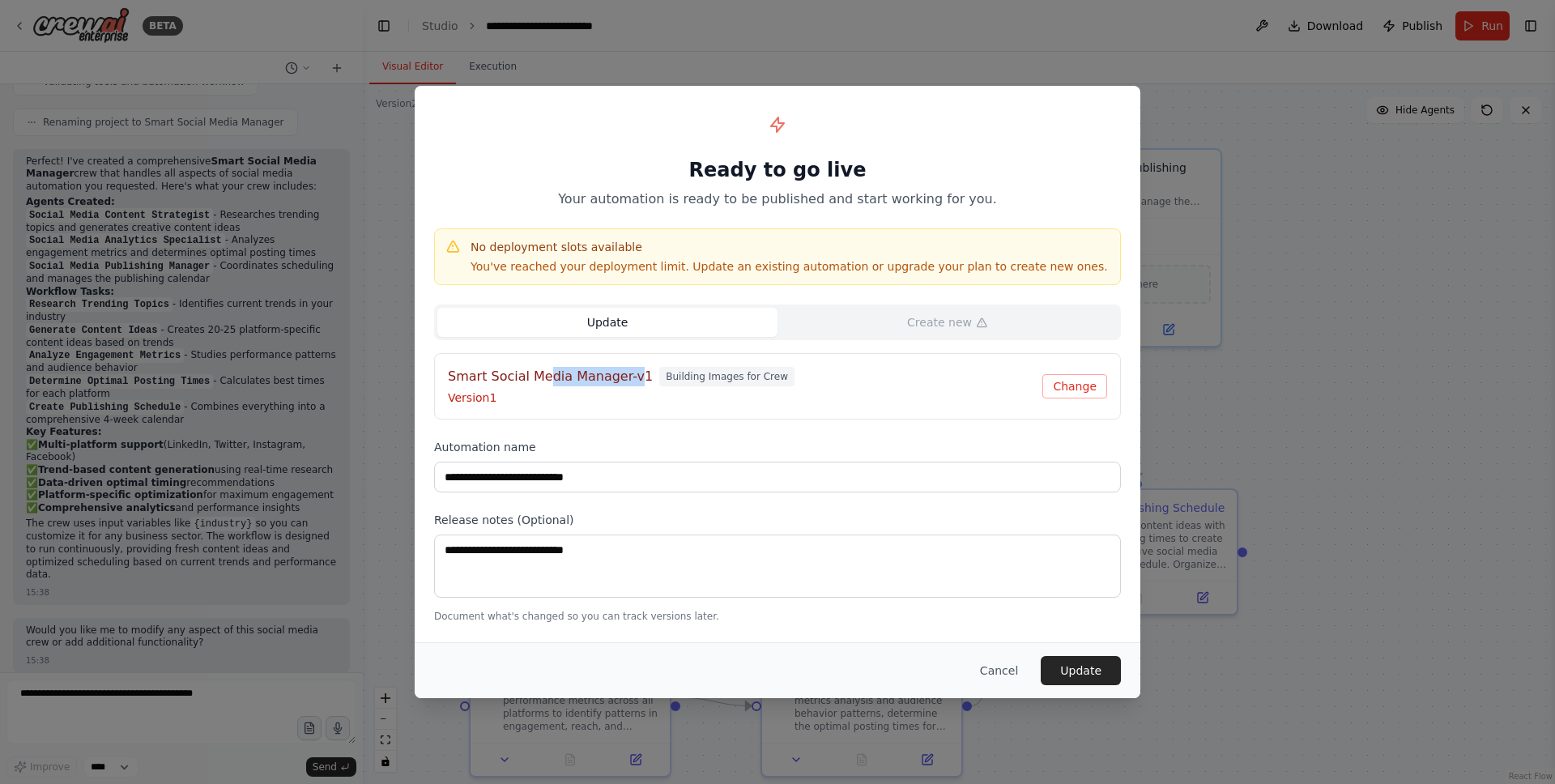
drag, startPoint x: 543, startPoint y: 380, endPoint x: 631, endPoint y: 380, distance: 88.0
click at [634, 380] on h4 "Smart Social Media Manager-v1" at bounding box center [551, 377] width 205 height 19
click at [645, 401] on p "Version 1" at bounding box center [746, 397] width 595 height 16
click at [997, 666] on button "Cancel" at bounding box center [999, 670] width 64 height 29
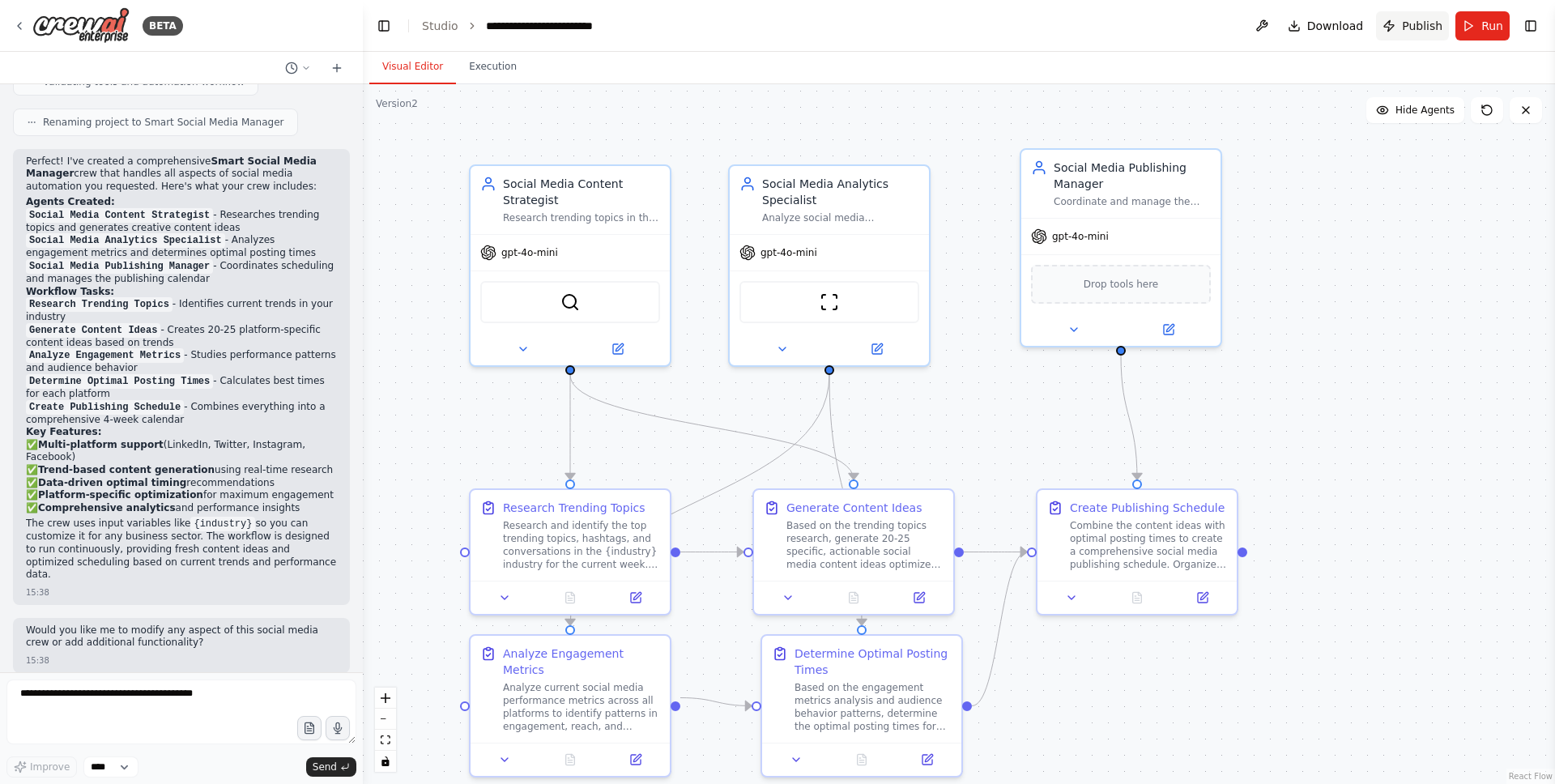
click at [1406, 27] on span "Publish" at bounding box center [1423, 25] width 41 height 16
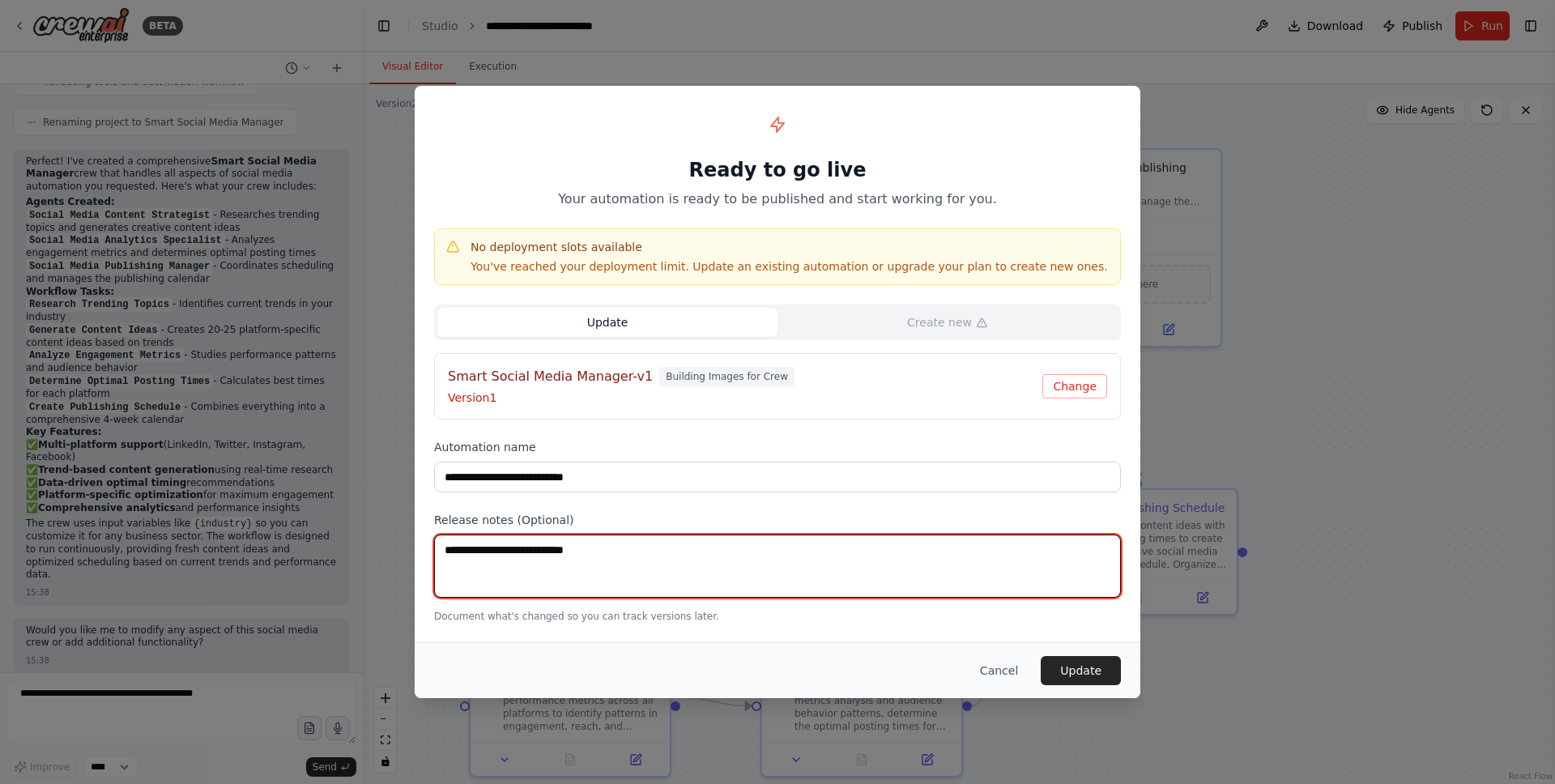
click at [603, 564] on textarea at bounding box center [778, 566] width 687 height 63
type textarea "****"
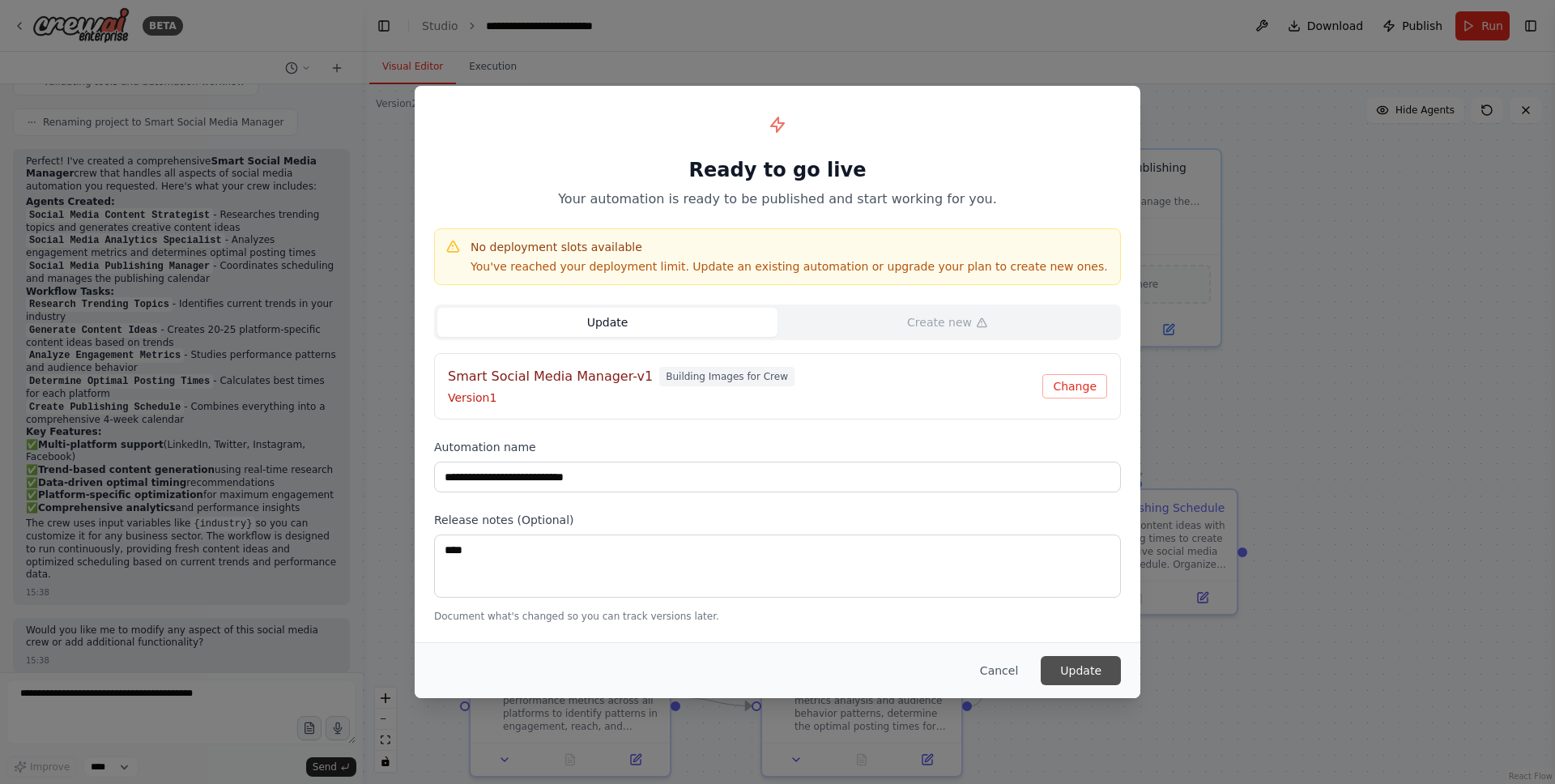
click at [1086, 664] on button "Update" at bounding box center [1081, 670] width 80 height 29
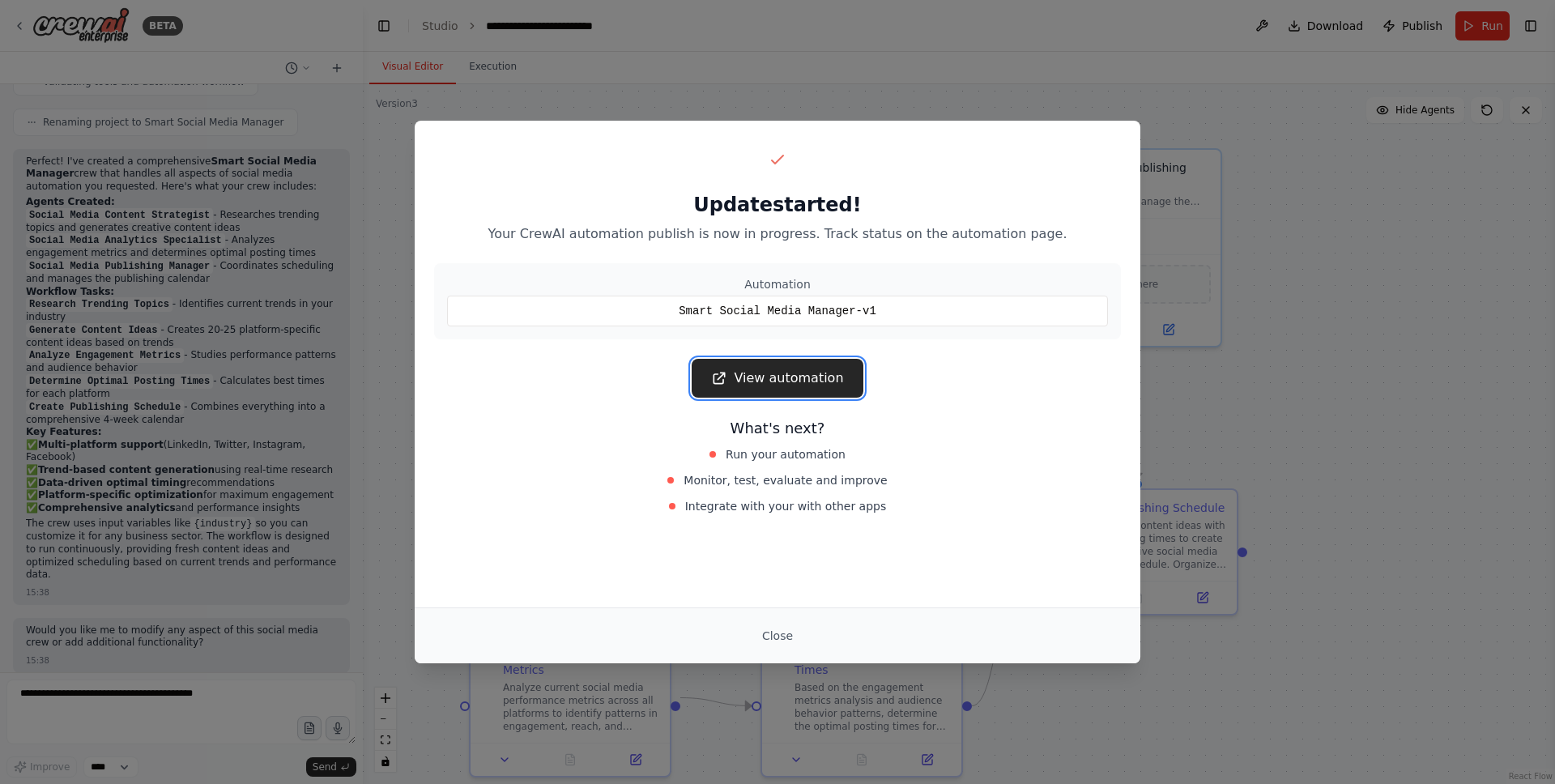
click at [807, 375] on link "View automation" at bounding box center [777, 378] width 171 height 39
click at [788, 623] on button "Close" at bounding box center [778, 635] width 57 height 29
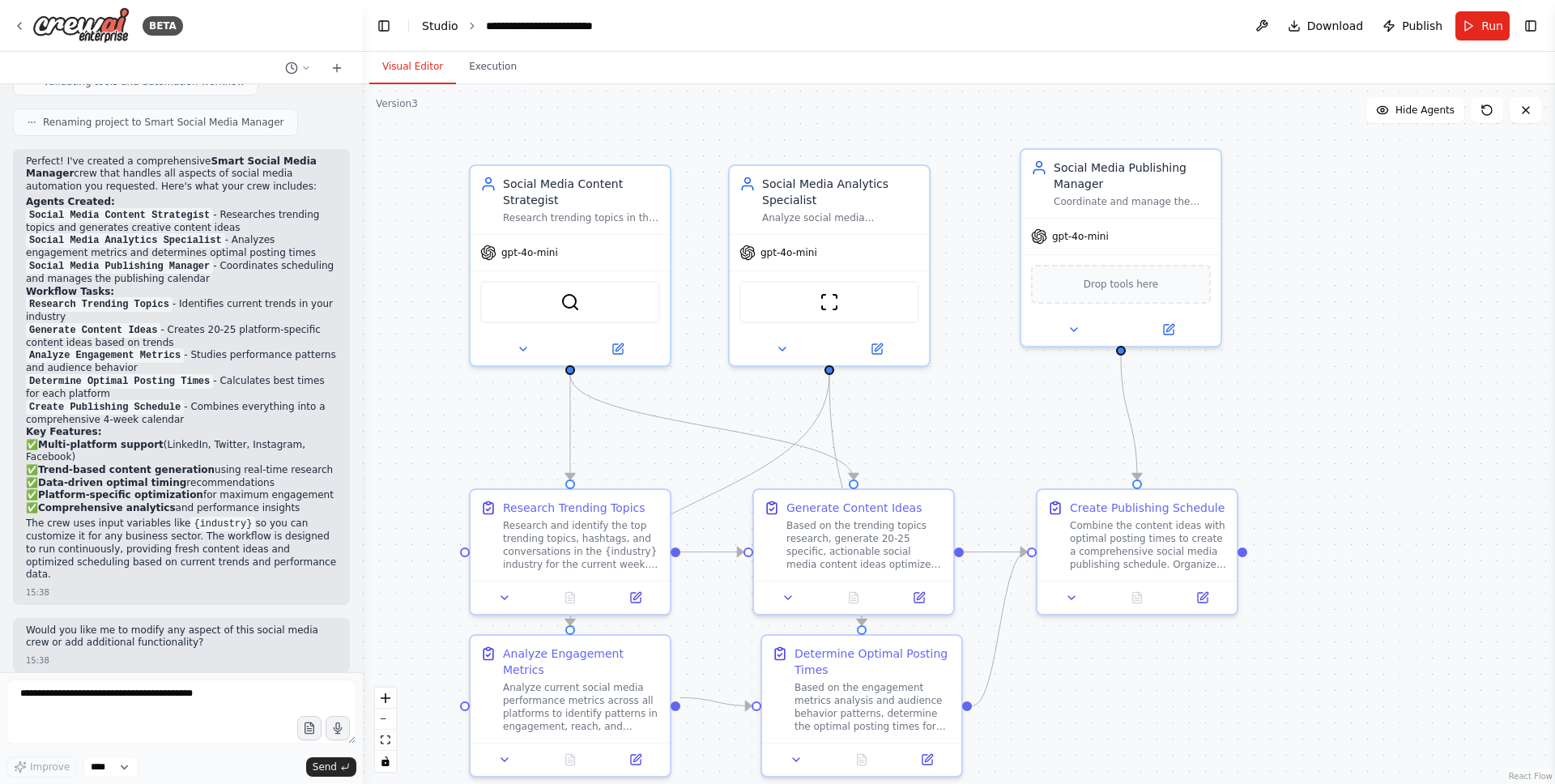
click at [439, 26] on link "Studio" at bounding box center [440, 25] width 37 height 13
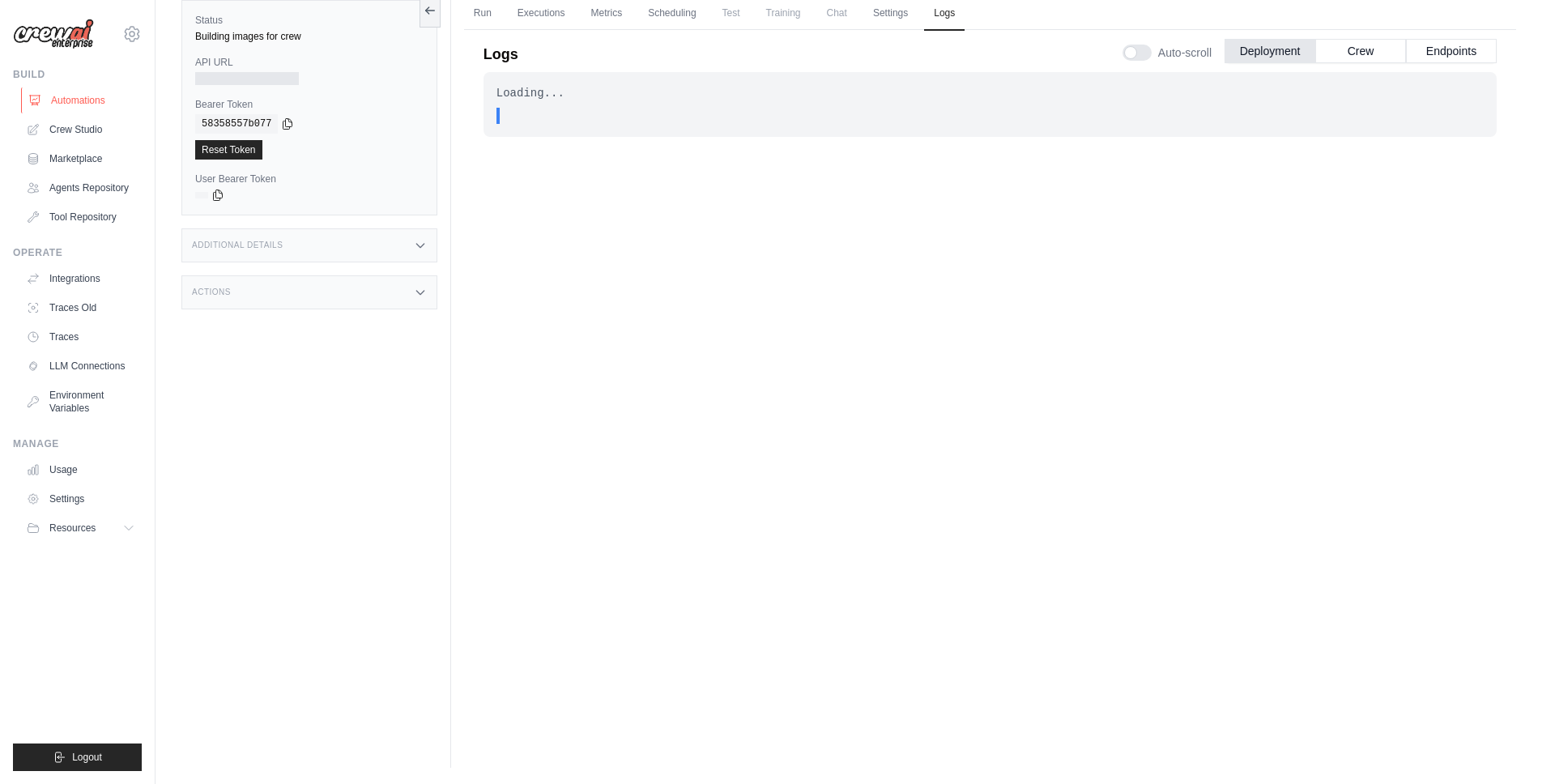
click at [86, 101] on link "Automations" at bounding box center [82, 100] width 123 height 26
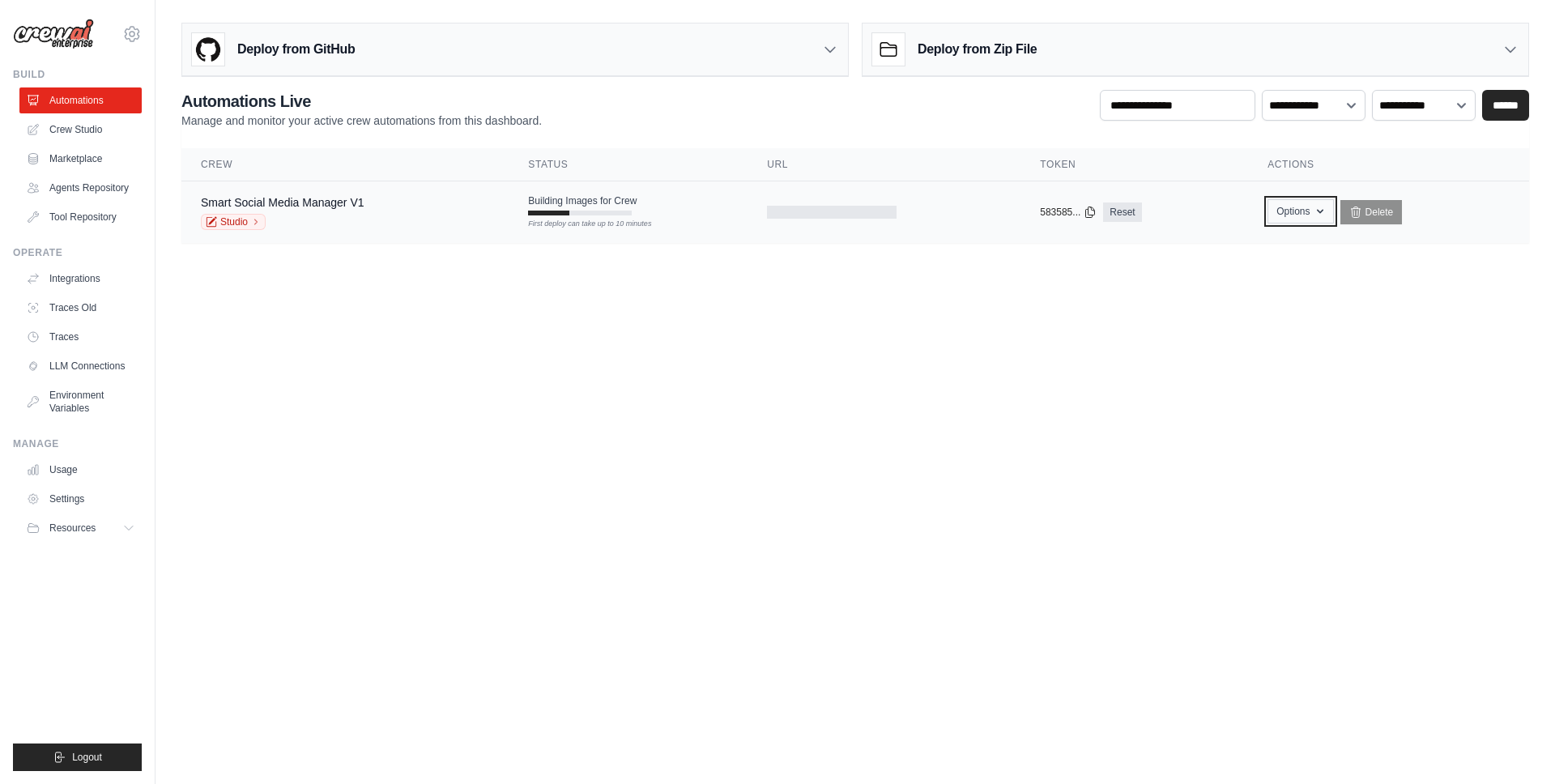
click at [1321, 209] on icon "button" at bounding box center [1319, 210] width 13 height 13
click at [1044, 309] on body "[EMAIL_ADDRESS][DOMAIN_NAME] Settings Build Automations Resources" at bounding box center [778, 392] width 1555 height 784
click at [650, 213] on td "Building Images for Crew First deploy can take up to 10 minutes" at bounding box center [628, 205] width 239 height 47
click at [1298, 206] on button "Options" at bounding box center [1301, 210] width 66 height 24
click at [1002, 314] on body "[EMAIL_ADDRESS][DOMAIN_NAME] Settings Build Automations Resources" at bounding box center [778, 392] width 1555 height 784
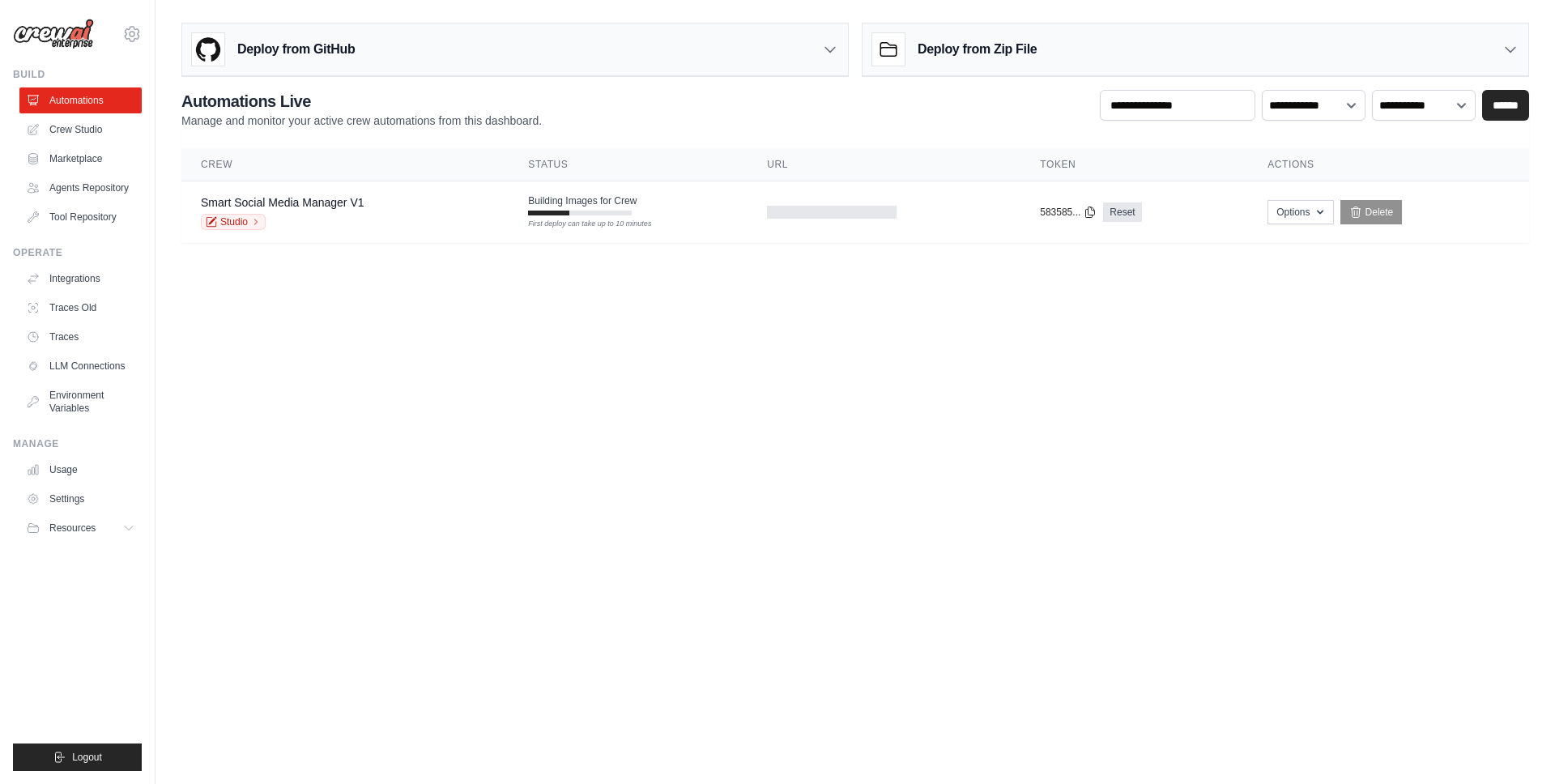
click at [308, 290] on body "[EMAIL_ADDRESS][DOMAIN_NAME] Settings Build Automations Resources" at bounding box center [778, 392] width 1555 height 784
click at [374, 322] on body "[EMAIL_ADDRESS][DOMAIN_NAME] Settings Build Automations Resources" at bounding box center [778, 392] width 1555 height 784
drag, startPoint x: 368, startPoint y: 121, endPoint x: 571, endPoint y: 119, distance: 203.0
click at [571, 119] on div "**********" at bounding box center [856, 109] width 1348 height 39
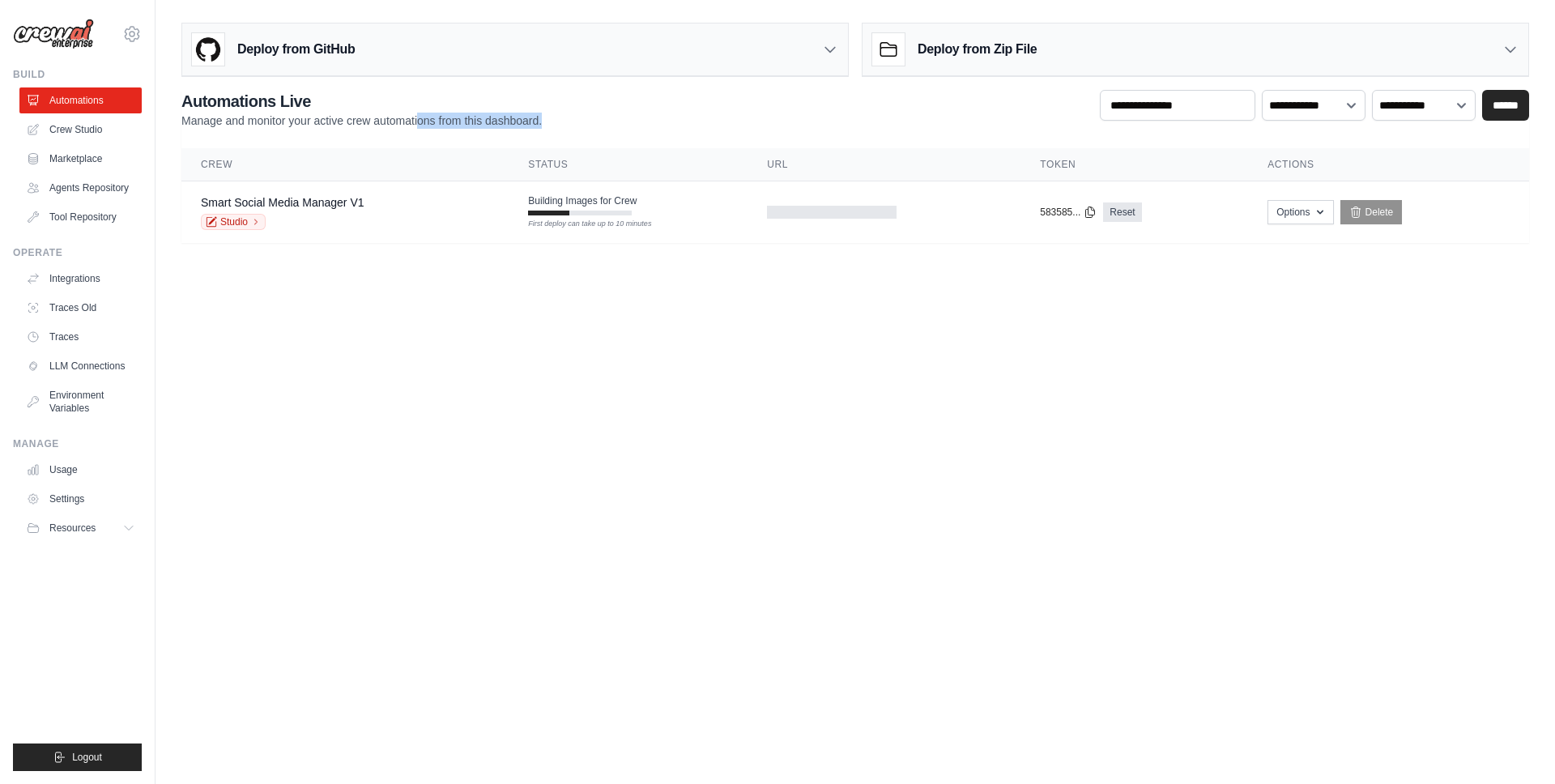
drag, startPoint x: 583, startPoint y: 119, endPoint x: 433, endPoint y: 119, distance: 150.0
click at [433, 119] on div "**********" at bounding box center [856, 109] width 1348 height 39
click at [765, 85] on div "Deploy from GitHub Deploy your project directly from GitHub. Select a repositor…" at bounding box center [855, 129] width 1400 height 227
click at [612, 331] on body "xianwei.wu@envision-energy.com Settings Build Automations Resources" at bounding box center [778, 392] width 1555 height 784
click at [580, 430] on body "xianwei.wu@envision-energy.com Settings Build Automations Resources" at bounding box center [778, 392] width 1555 height 784
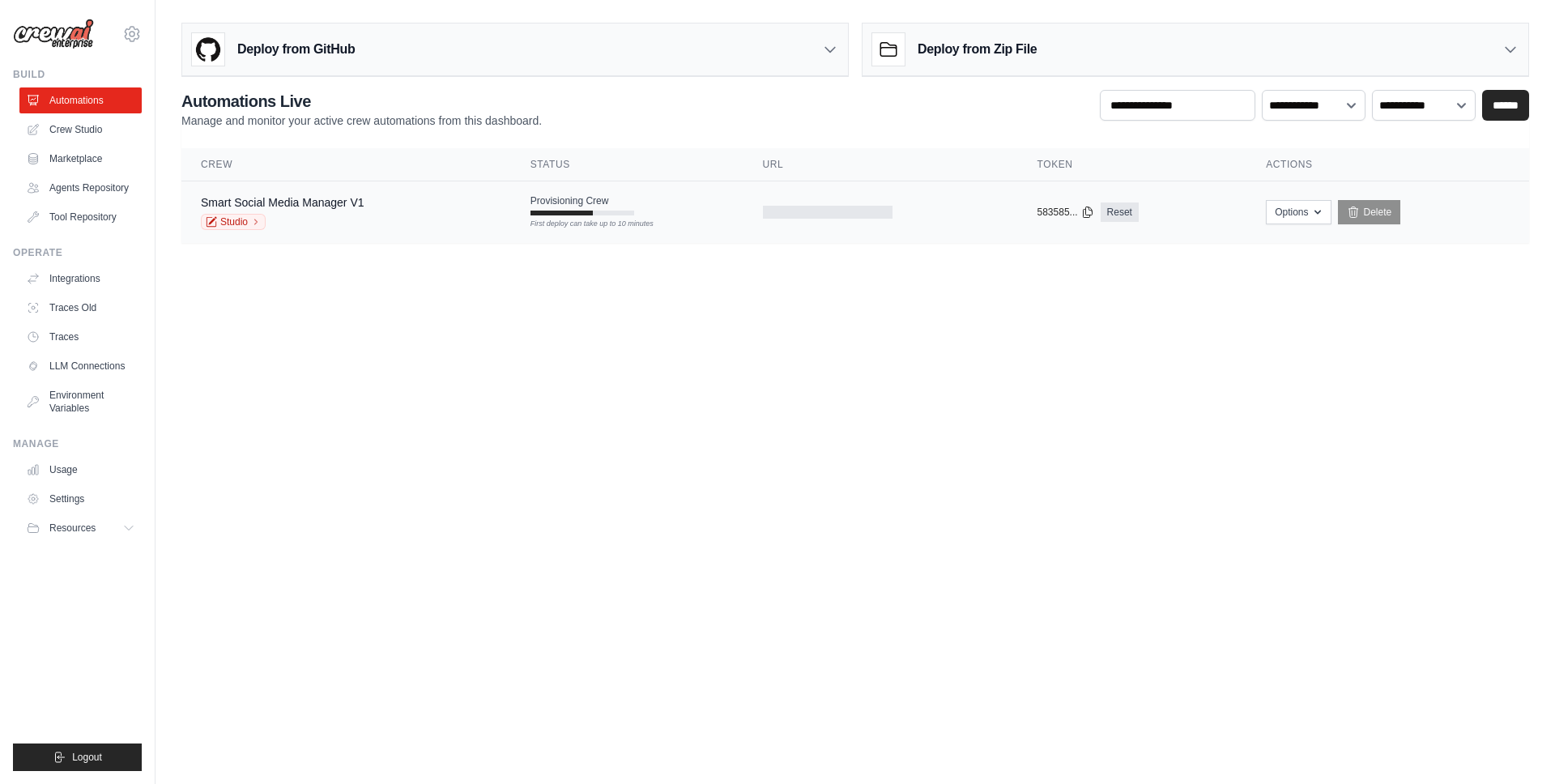
click at [458, 215] on div "Smart Social Media Manager V1 Studio" at bounding box center [346, 211] width 291 height 36
click at [454, 289] on body "xianwei.wu@envision-energy.com Settings Build Automations Resources" at bounding box center [778, 392] width 1555 height 784
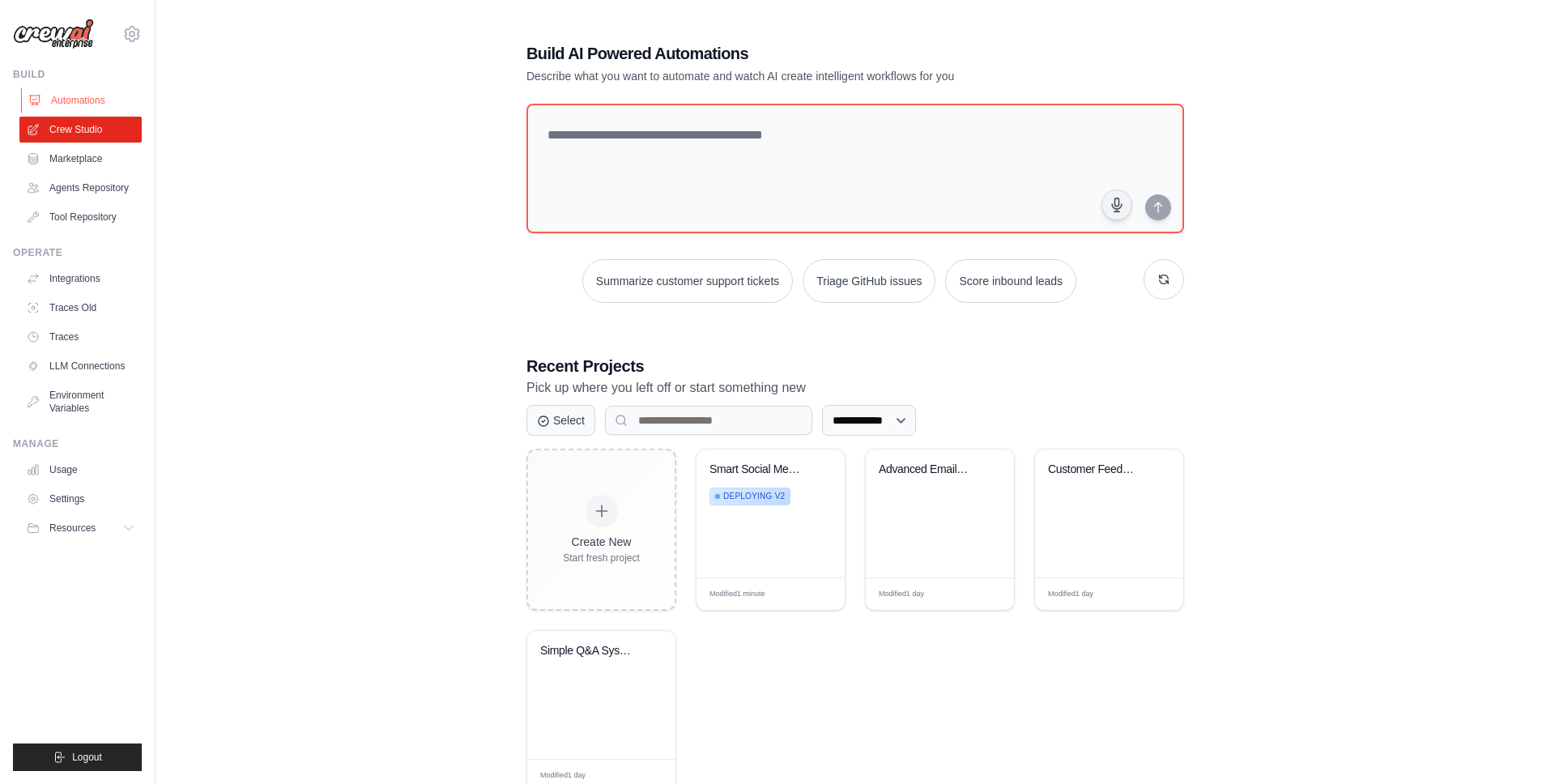
click at [94, 105] on link "Automations" at bounding box center [82, 100] width 123 height 26
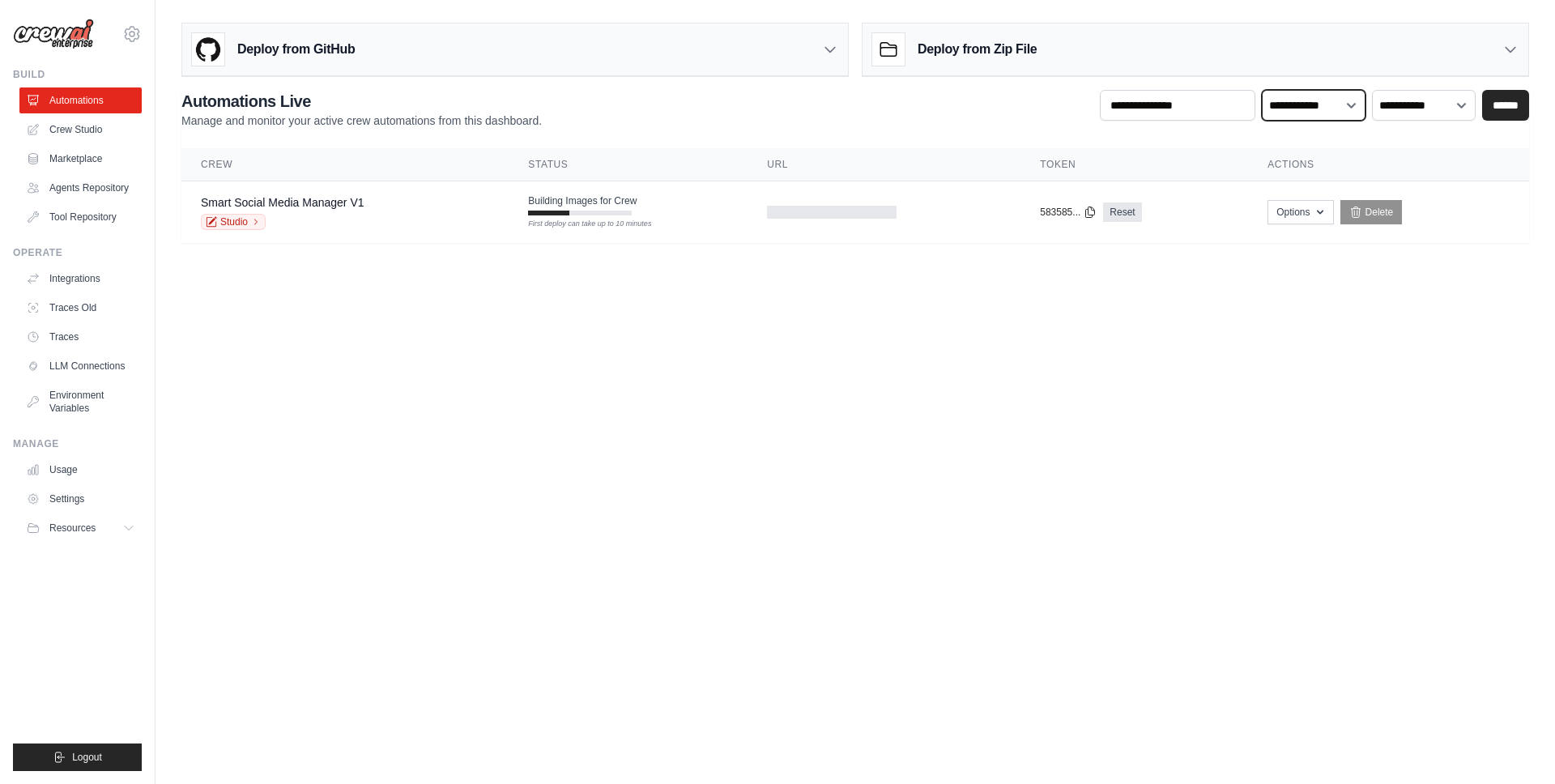
click at [1344, 110] on select "**********" at bounding box center [1314, 105] width 103 height 31
click at [436, 58] on div "Deploy from GitHub" at bounding box center [515, 49] width 665 height 53
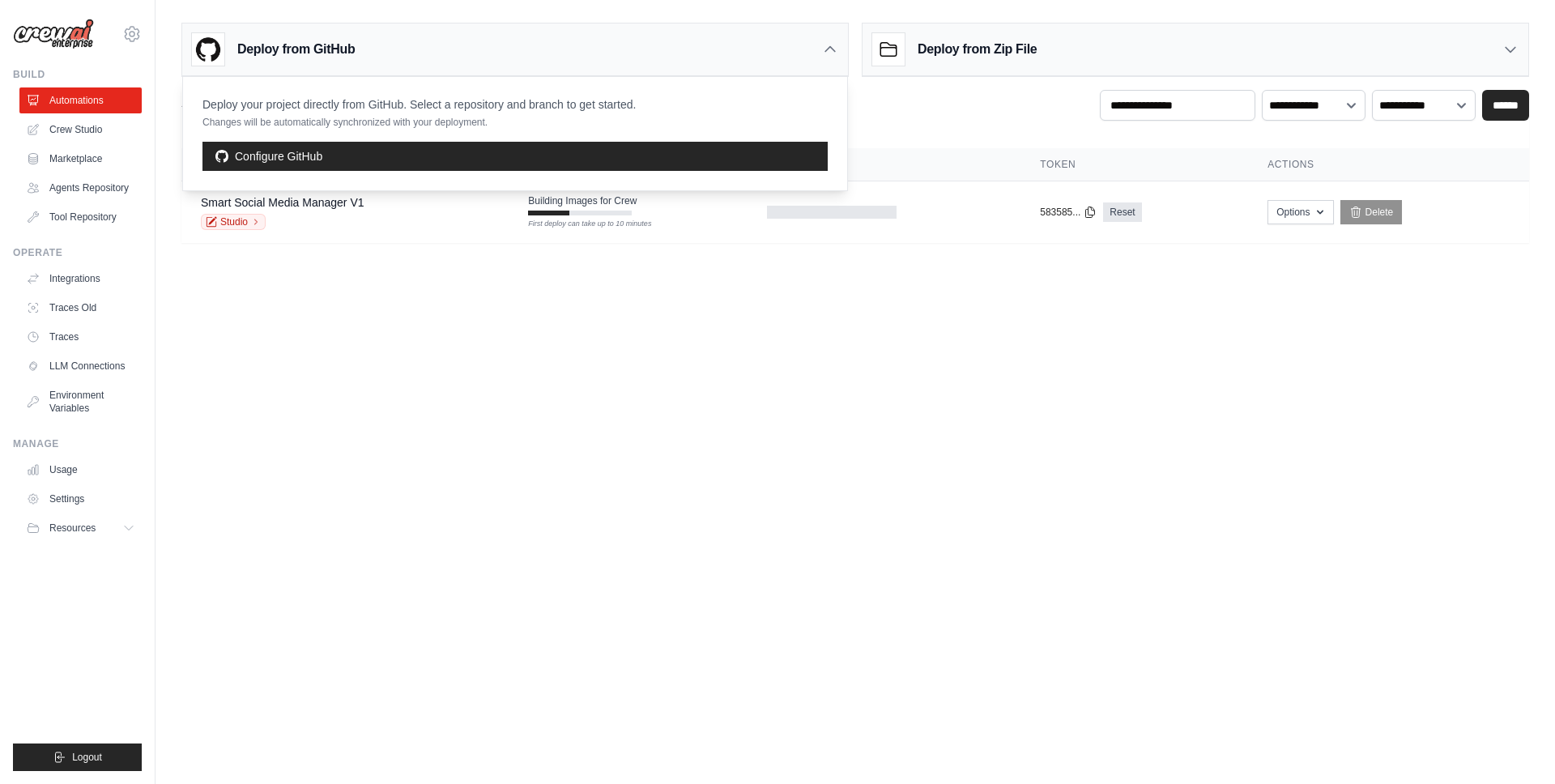
click at [368, 356] on body "[EMAIL_ADDRESS][DOMAIN_NAME] Settings Build Automations Resources" at bounding box center [778, 392] width 1555 height 784
click at [298, 264] on main "Deploy from GitHub Deploy your project directly from GitHub. Select a repositor…" at bounding box center [855, 139] width 1400 height 279
click at [322, 63] on div "Deploy from GitHub" at bounding box center [273, 49] width 163 height 33
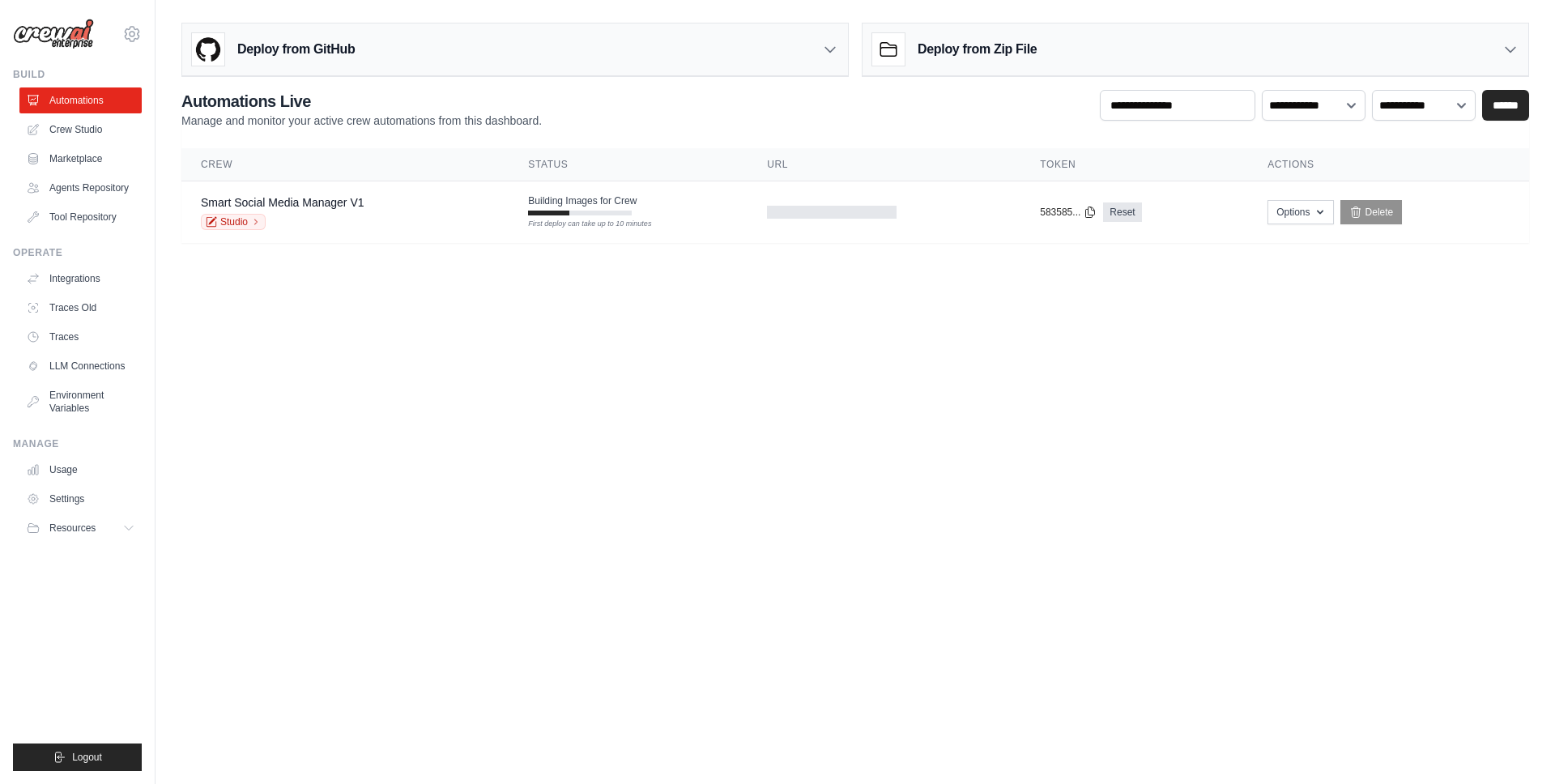
click at [298, 142] on div "**********" at bounding box center [856, 166] width 1348 height 154
click at [967, 204] on td at bounding box center [884, 212] width 273 height 63
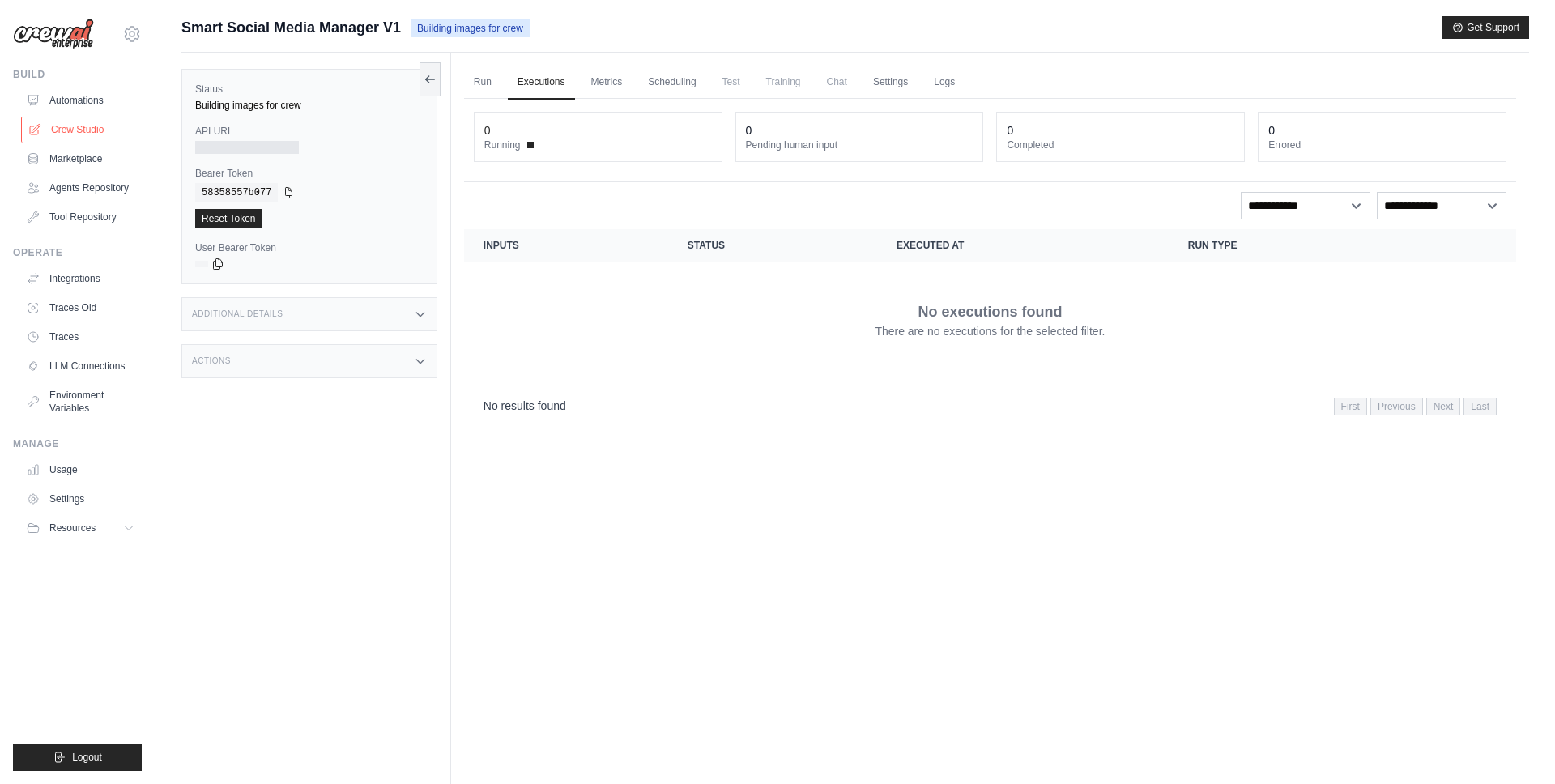
click at [84, 125] on link "Crew Studio" at bounding box center [82, 129] width 123 height 26
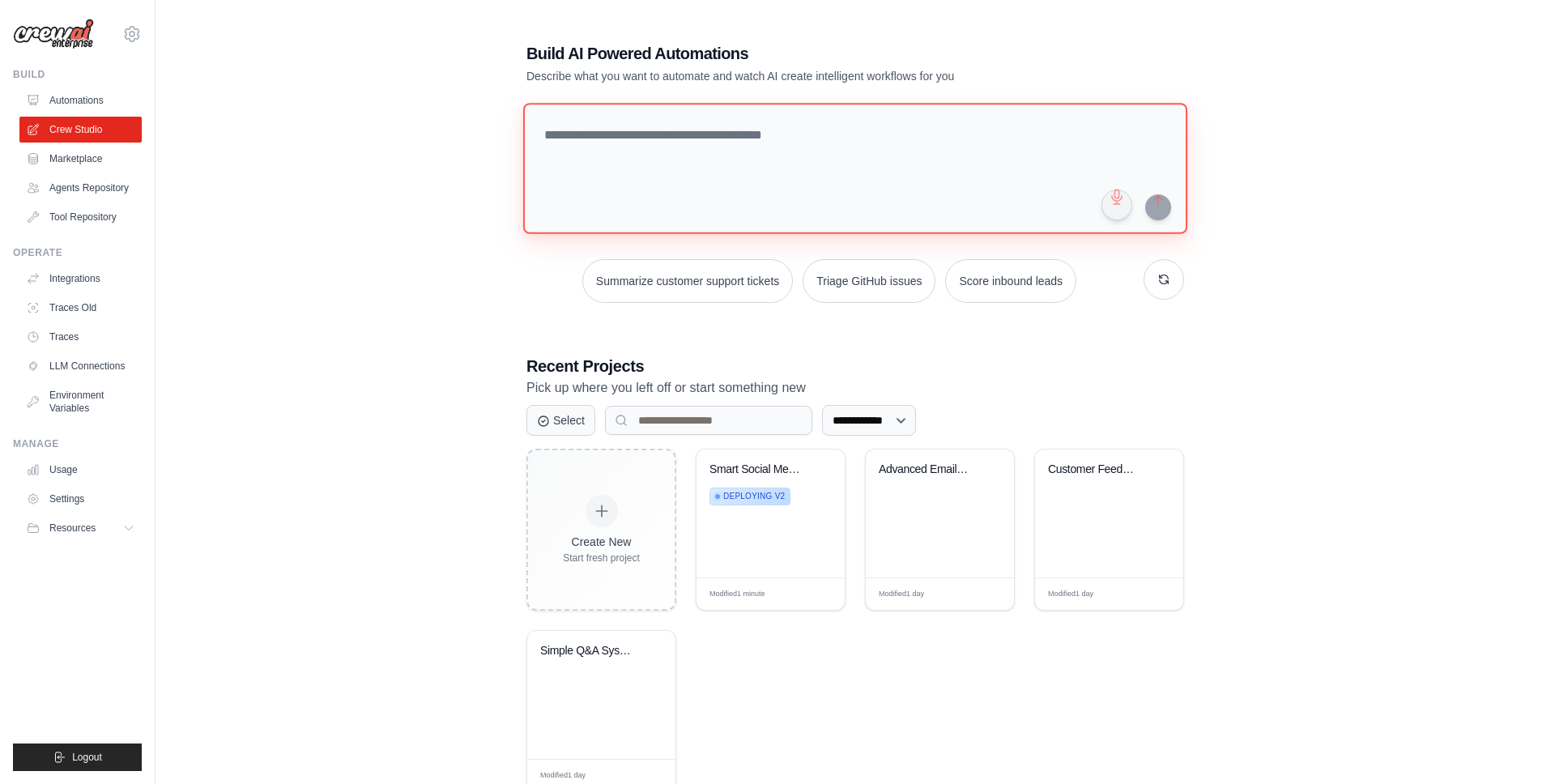
click at [801, 192] on textarea at bounding box center [856, 169] width 664 height 131
type textarea "****"
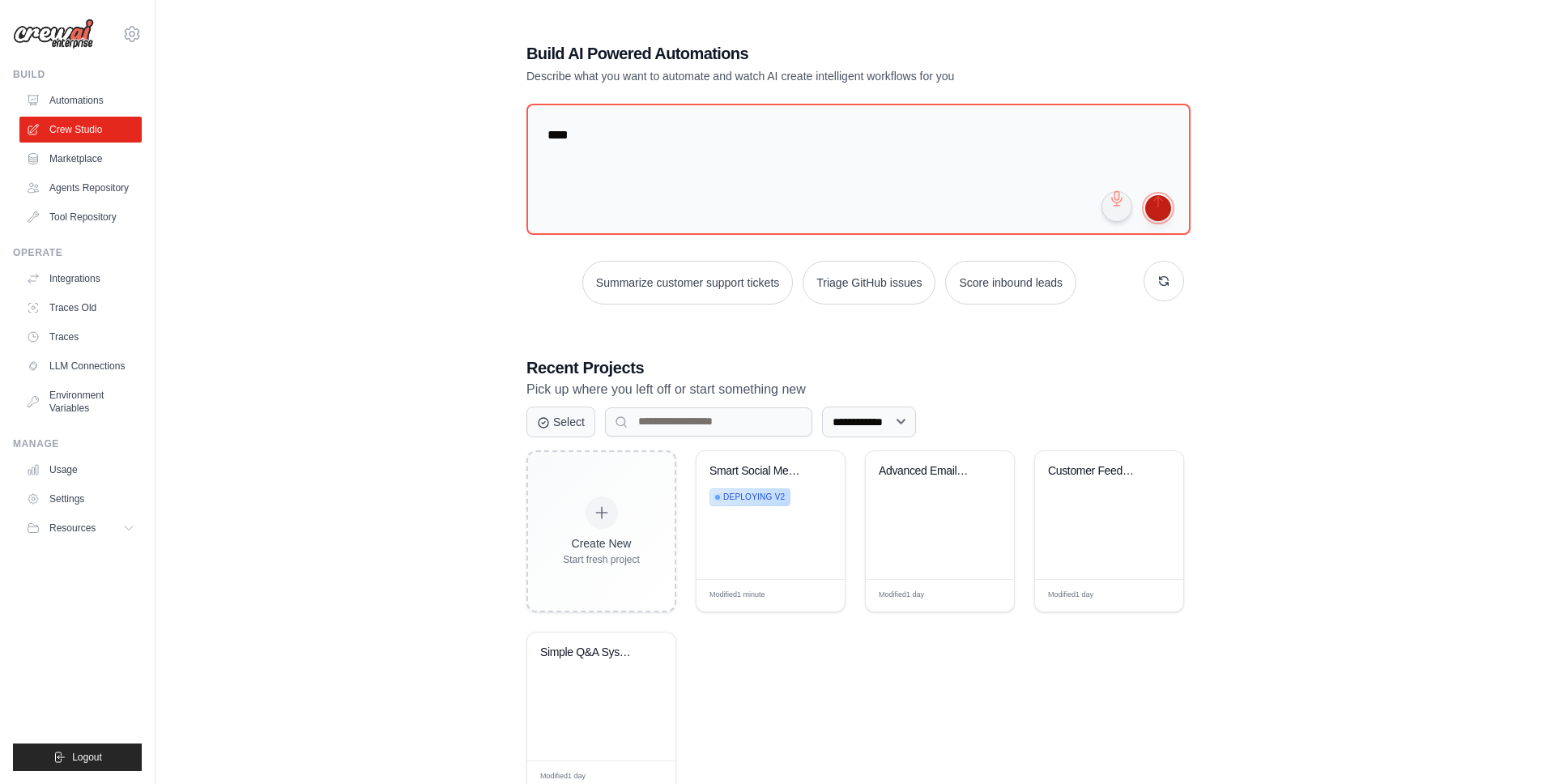
click at [1157, 203] on button "submit" at bounding box center [1158, 208] width 26 height 26
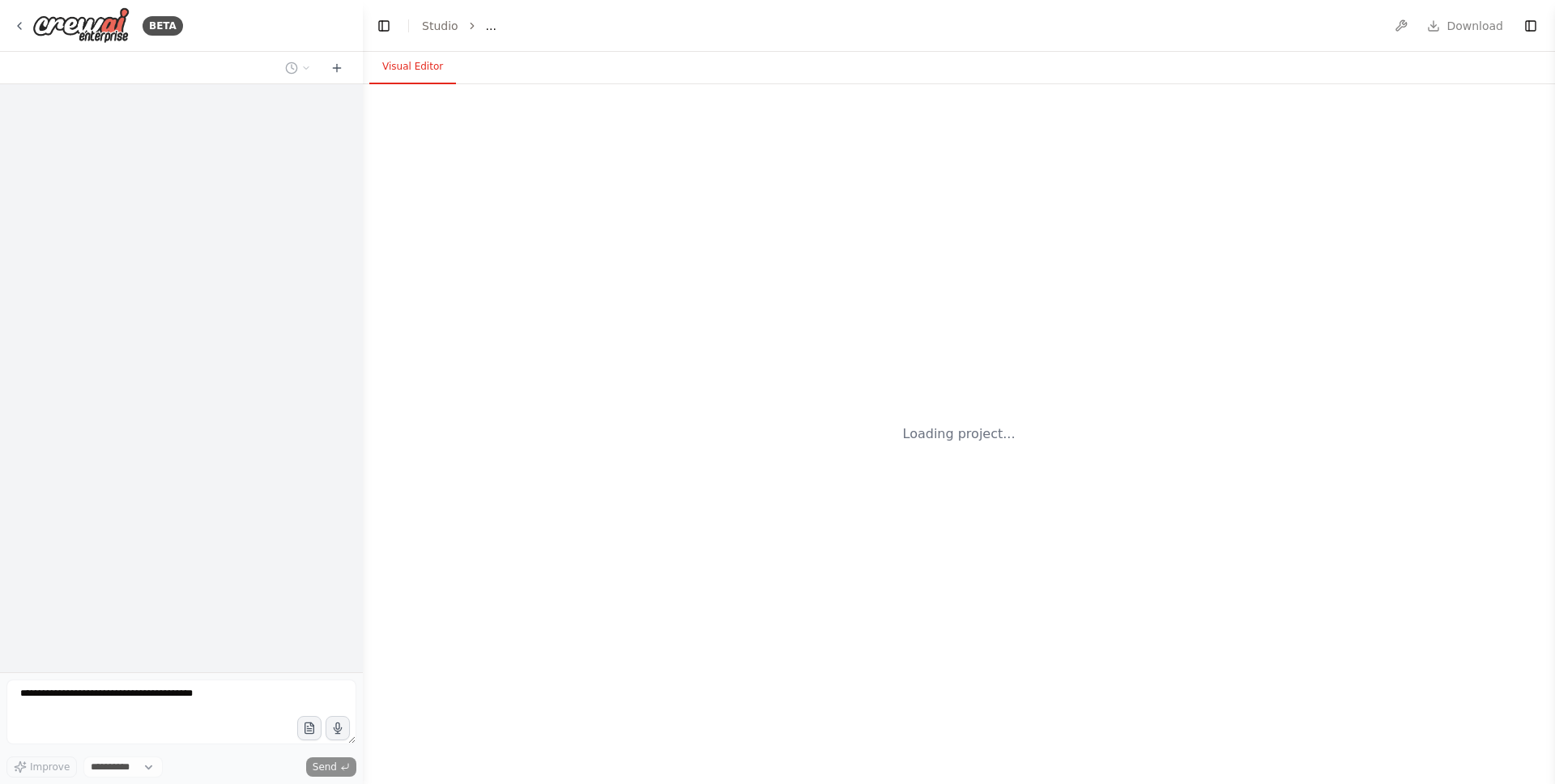
select select "****"
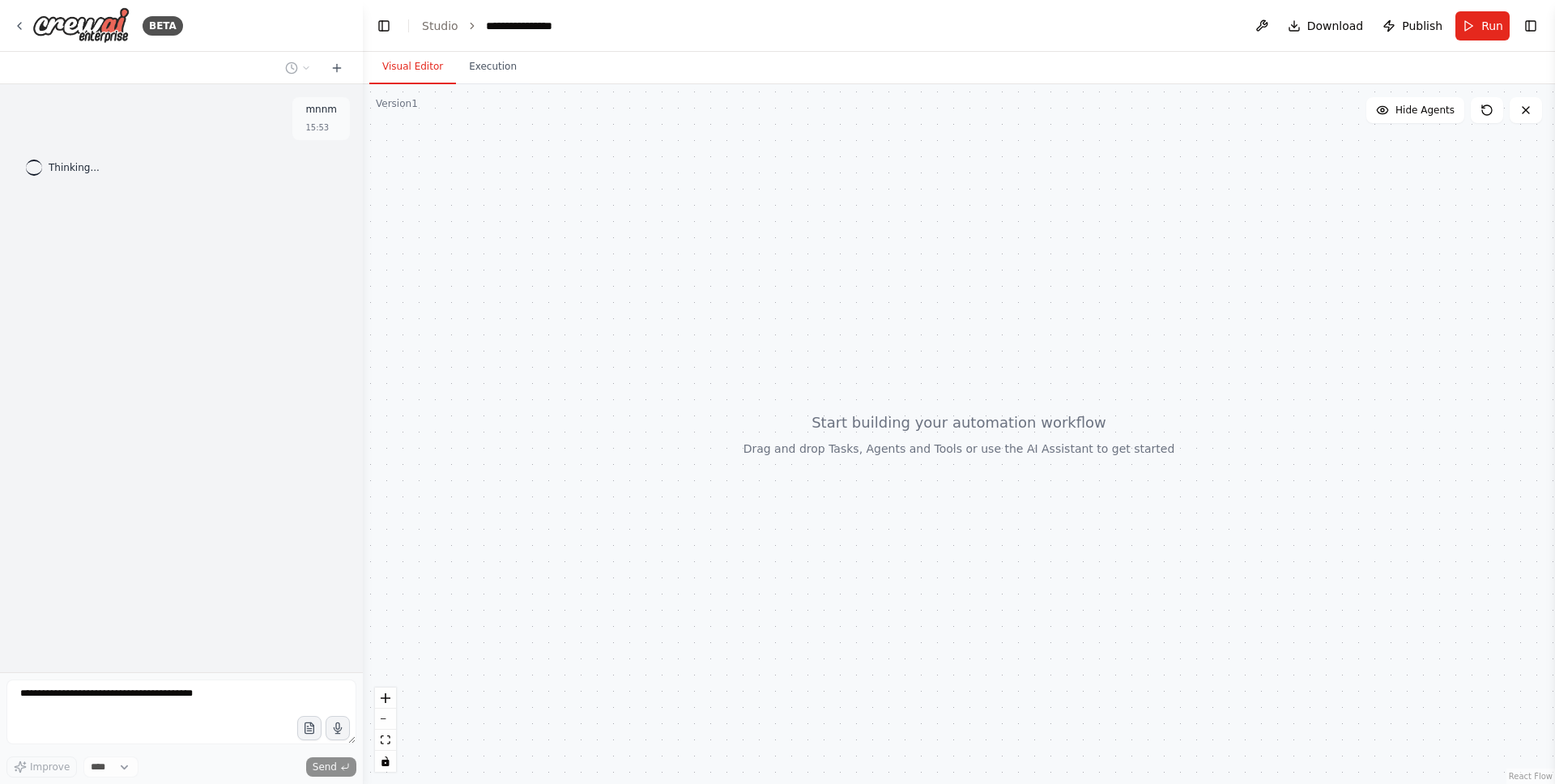
click at [639, 140] on div at bounding box center [959, 434] width 1193 height 700
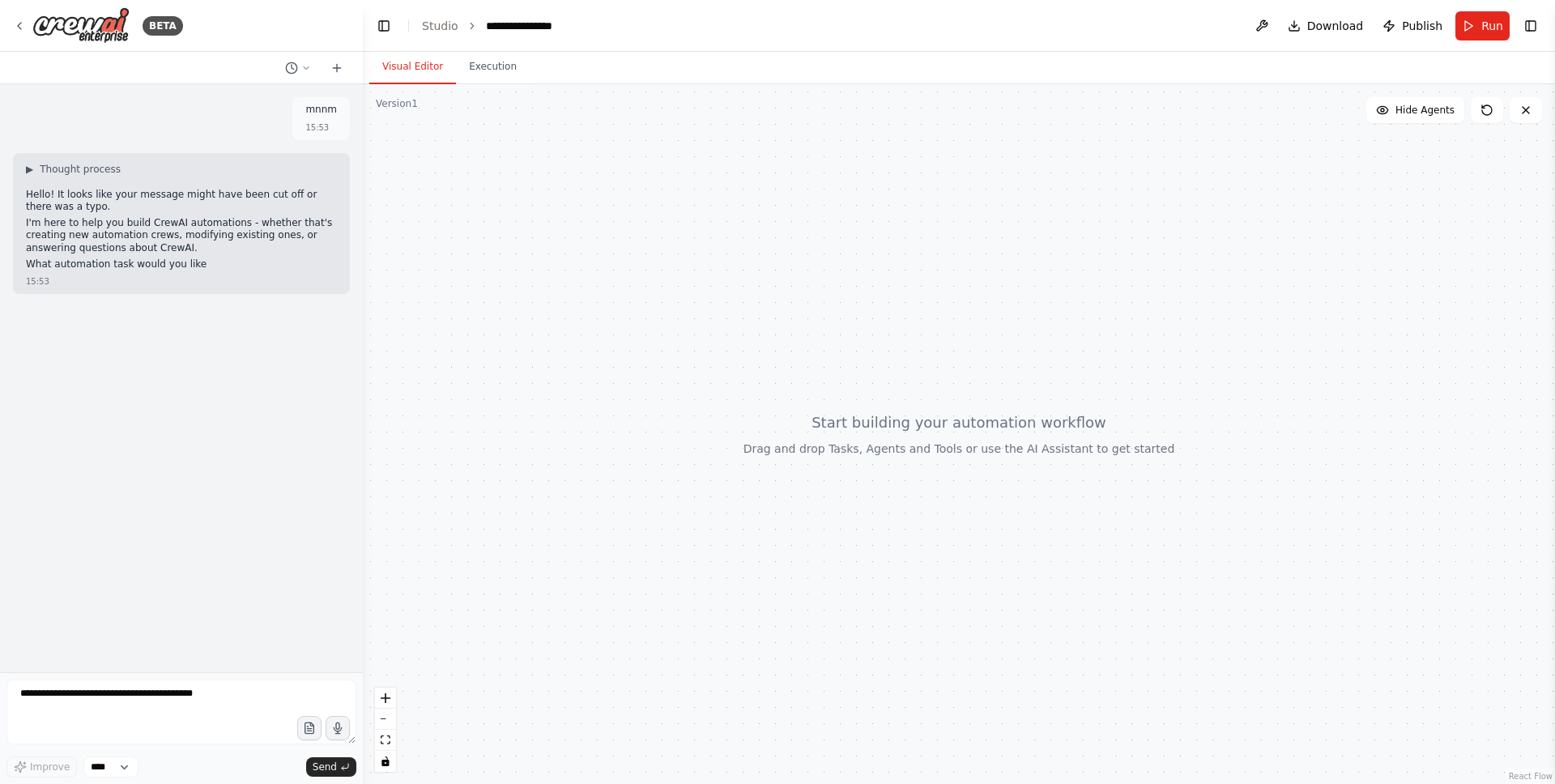
click at [1325, 157] on div at bounding box center [959, 434] width 1193 height 700
